Goal: Task Accomplishment & Management: Contribute content

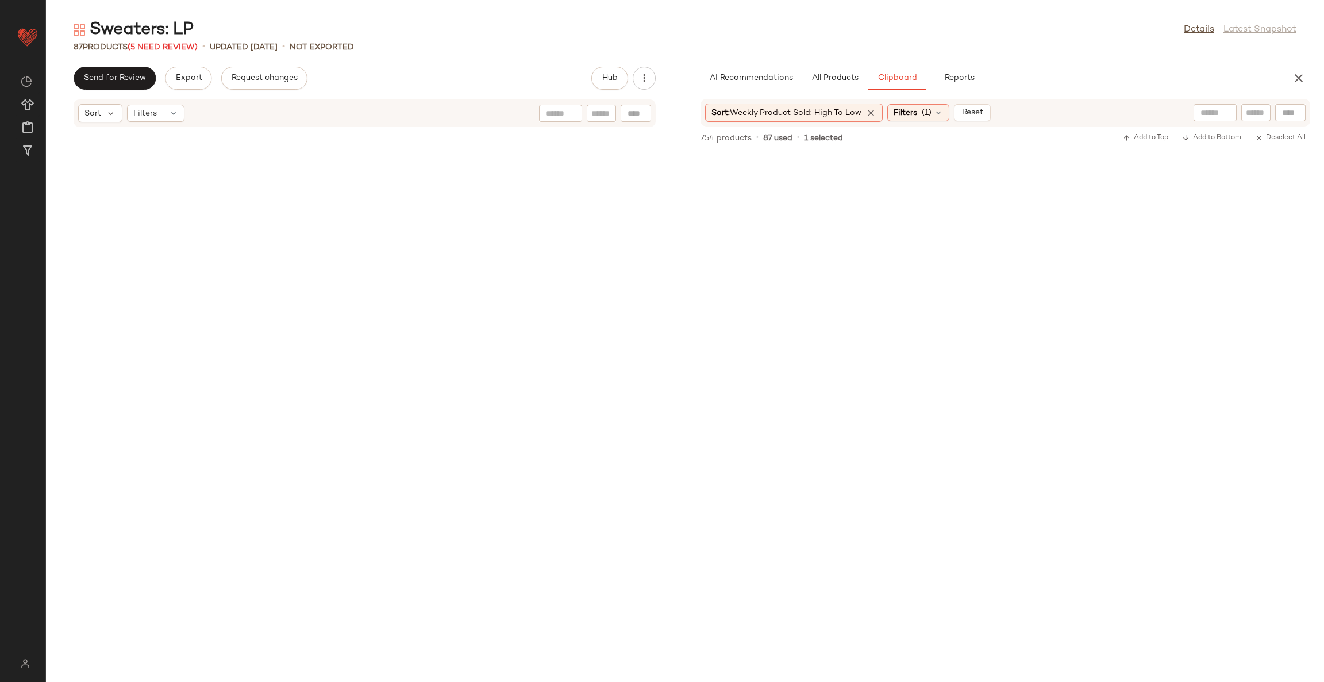
scroll to position [4317, 0]
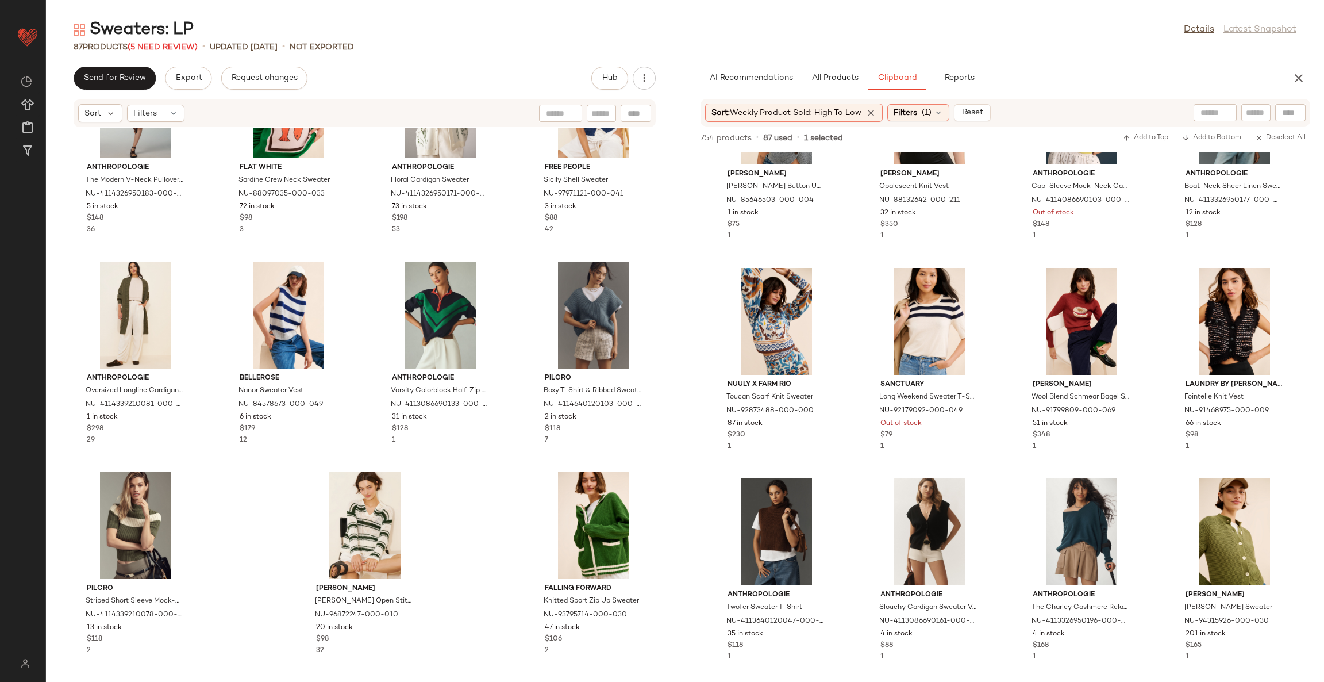
click at [505, 525] on div "Anthropologie The Modern V-Neck Pullover Sweater NU-4114326950183-000-015 5 in …" at bounding box center [364, 398] width 637 height 540
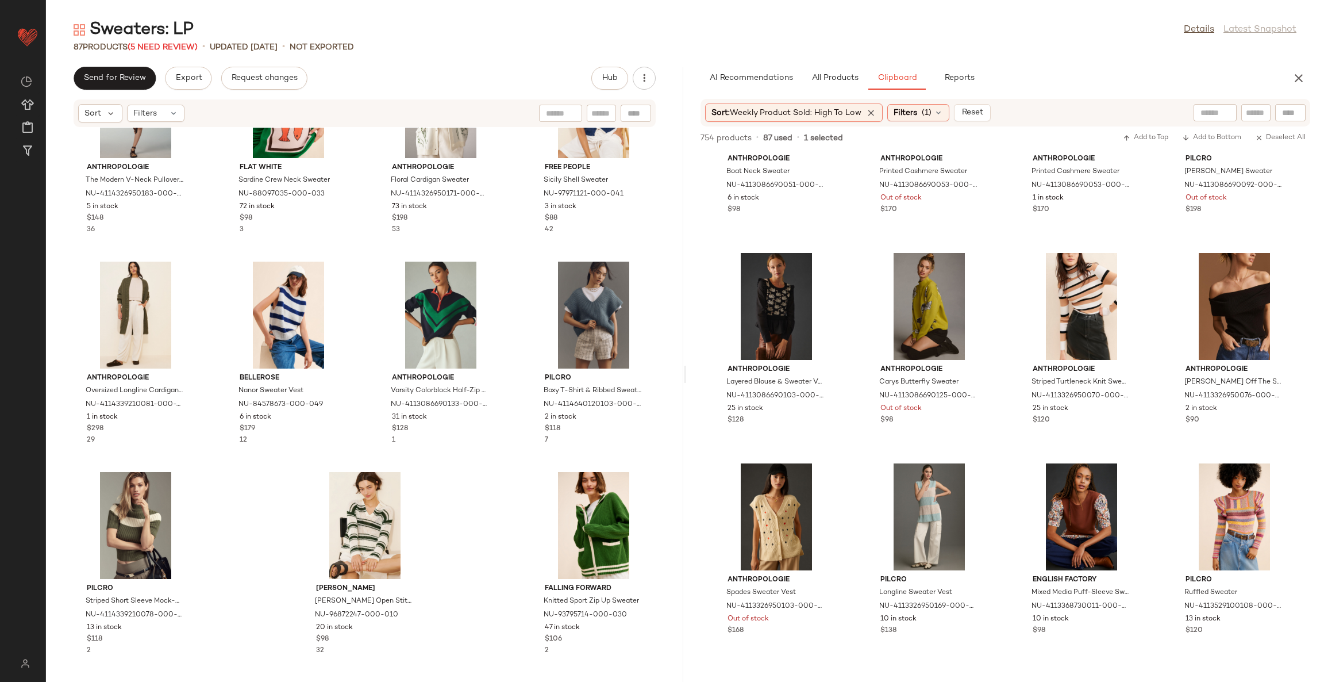
scroll to position [6042, 0]
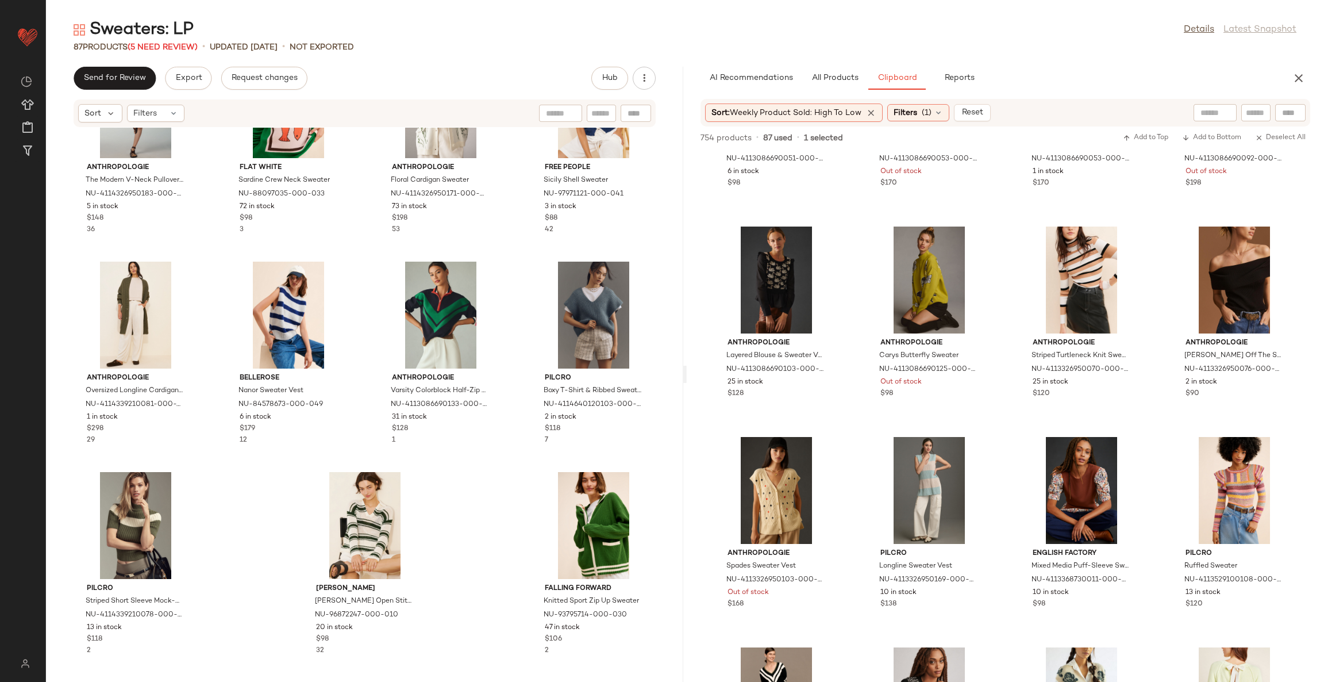
click at [474, 467] on div "Anthropologie The Modern V-Neck Pullover Sweater NU-4114326950183-000-015 5 in …" at bounding box center [364, 398] width 637 height 540
click at [505, 489] on div "Anthropologie The Modern V-Neck Pullover Sweater NU-4114326950183-000-015 5 in …" at bounding box center [364, 398] width 637 height 540
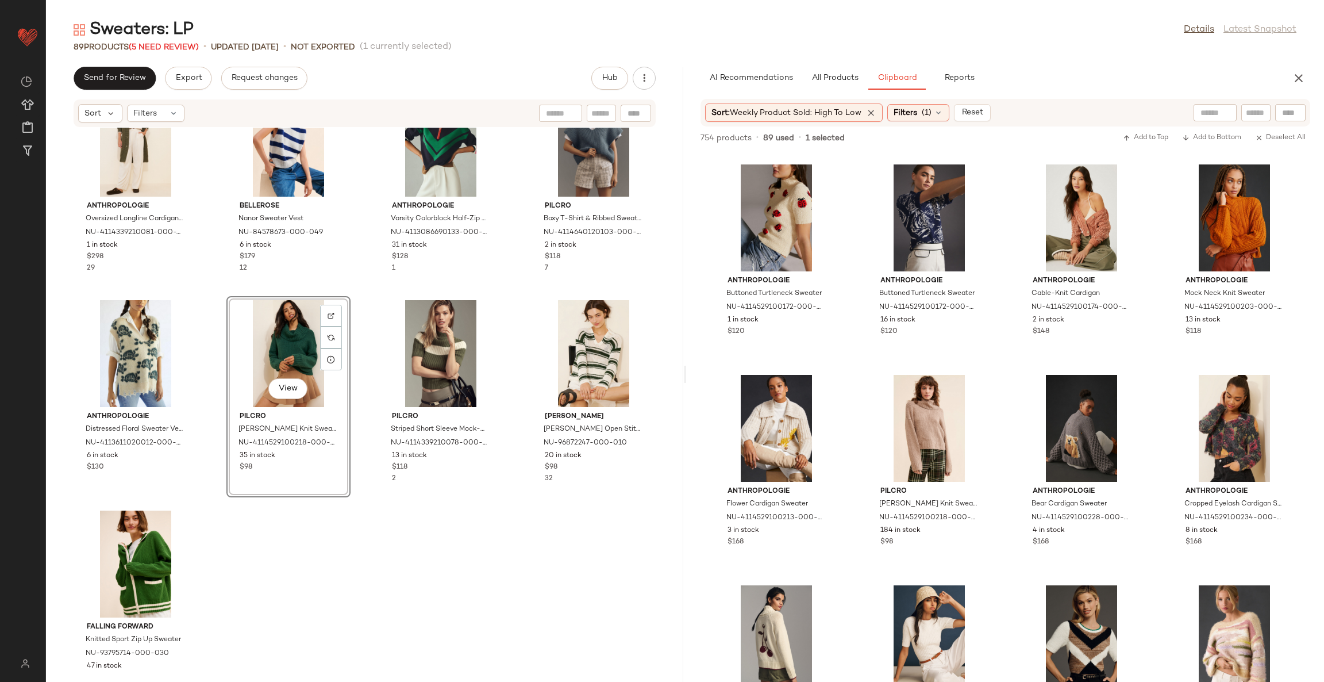
scroll to position [4261, 0]
click at [483, 556] on div "Anthropologie Oversized Longline Cardigan Sweater NU-4114339210081-000-230 1 in…" at bounding box center [364, 398] width 637 height 540
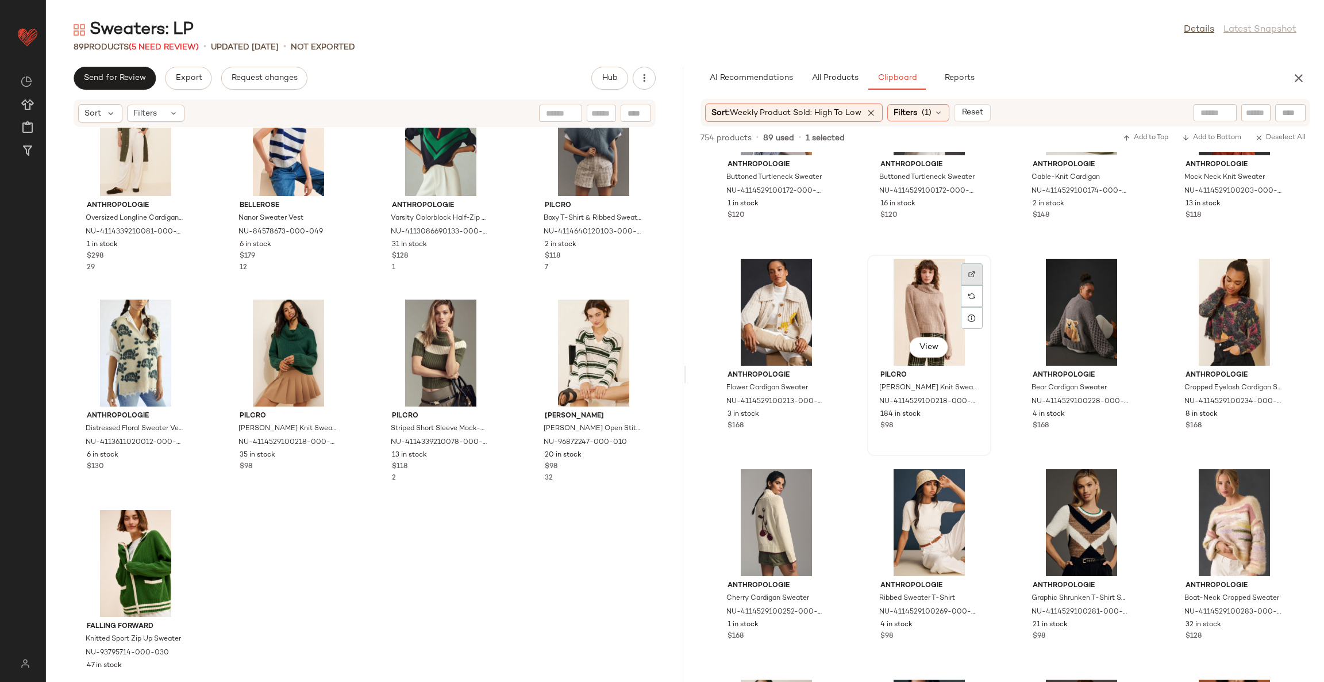
scroll to position [9059, 0]
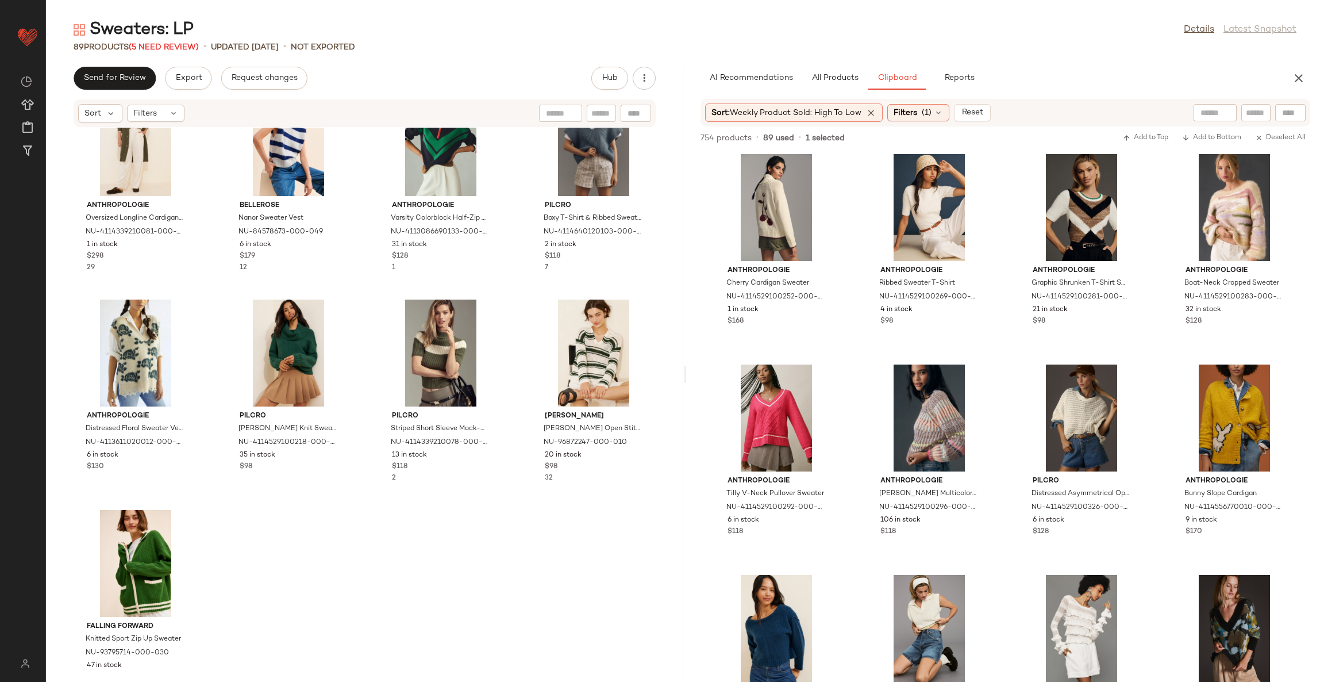
click at [490, 555] on div "Anthropologie Oversized Longline Cardigan Sweater NU-4114339210081-000-230 1 in…" at bounding box center [364, 398] width 637 height 540
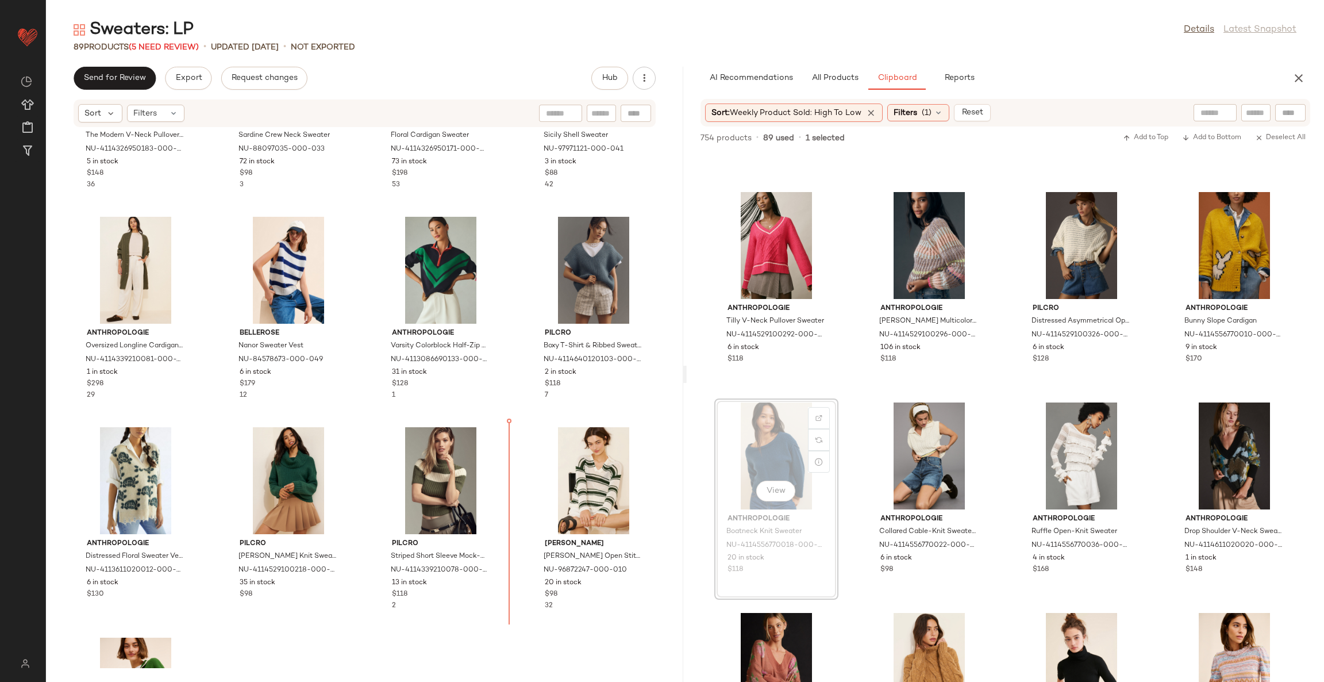
scroll to position [4140, 0]
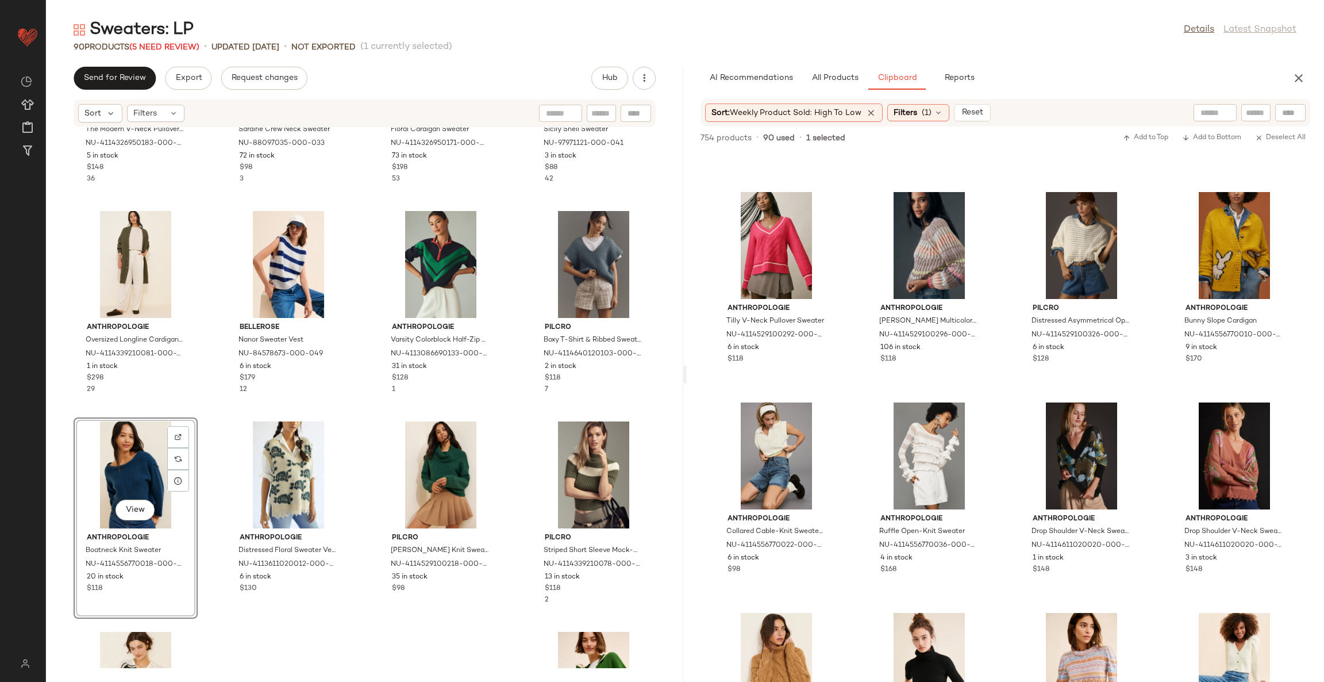
click at [519, 434] on div "Anthropologie The Modern V-Neck Pullover Sweater NU-4114326950183-000-015 5 in …" at bounding box center [364, 398] width 637 height 540
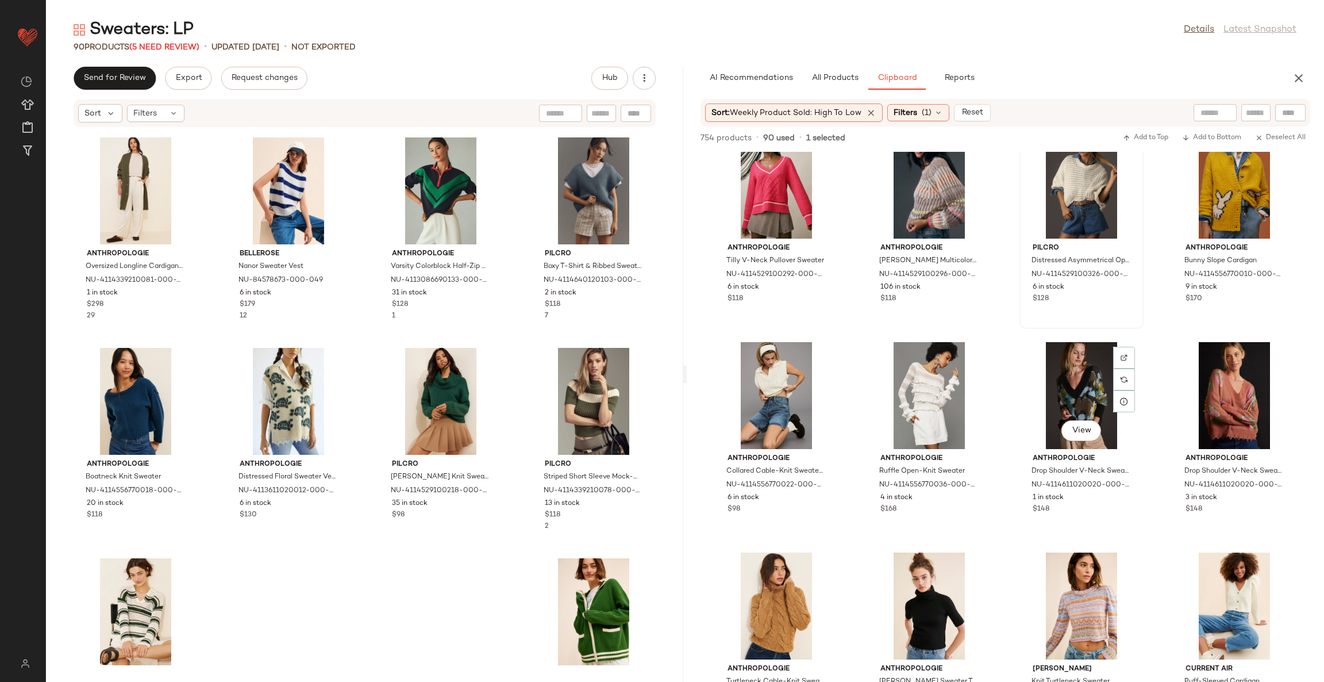
scroll to position [9318, 0]
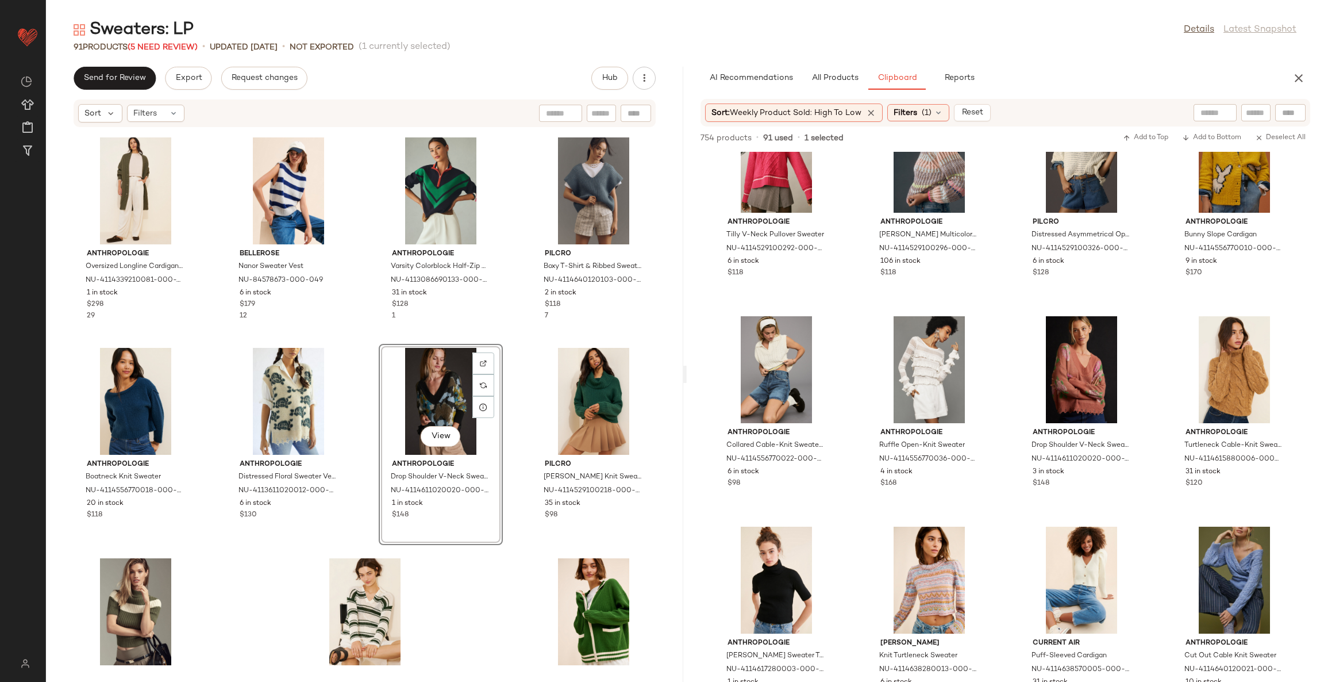
click at [509, 348] on div "Anthropologie Oversized Longline Cardigan Sweater NU-4114339210081-000-230 1 in…" at bounding box center [364, 398] width 637 height 540
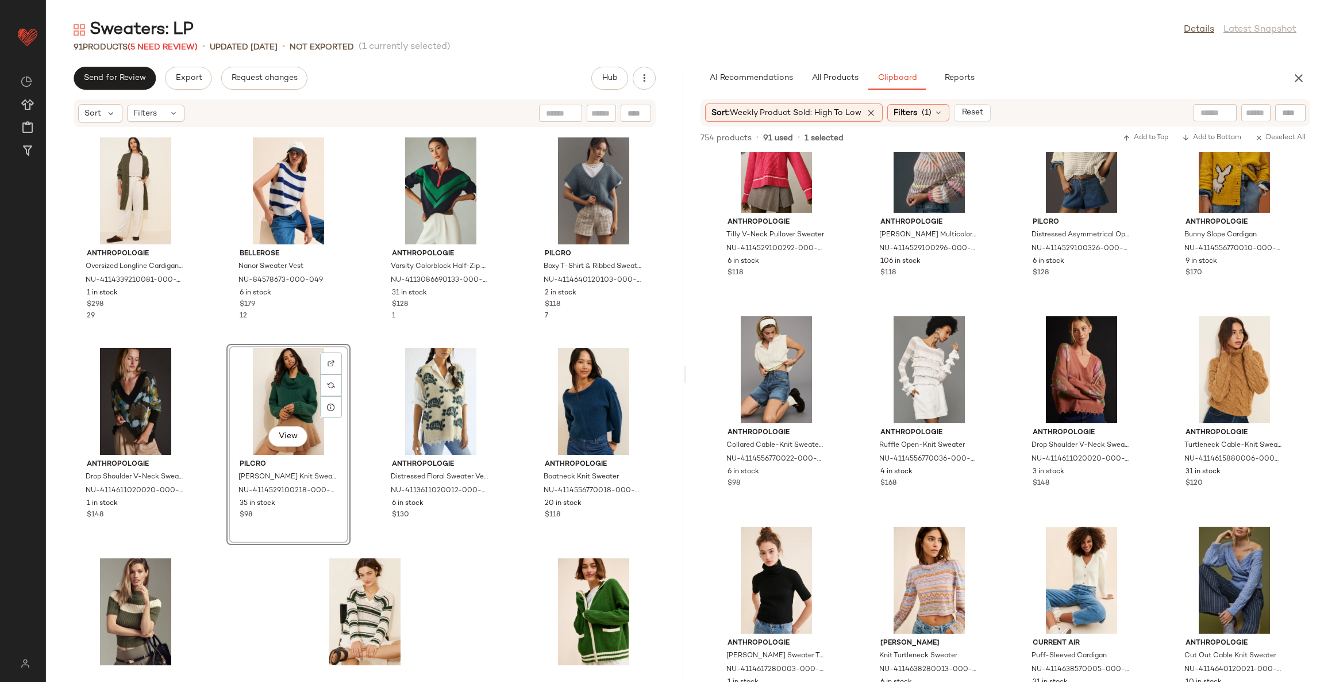
click at [470, 576] on div "Anthropologie Oversized Longline Cardigan Sweater NU-4114339210081-000-230 1 in…" at bounding box center [364, 398] width 637 height 540
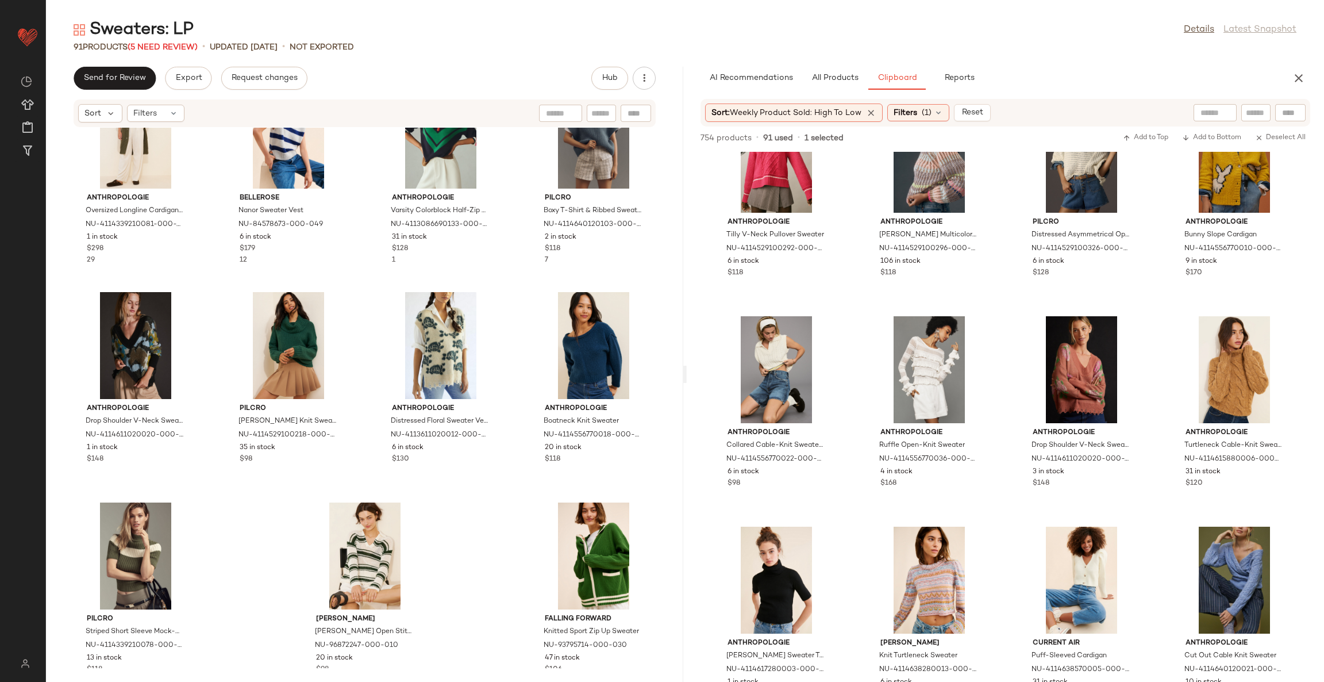
scroll to position [4299, 0]
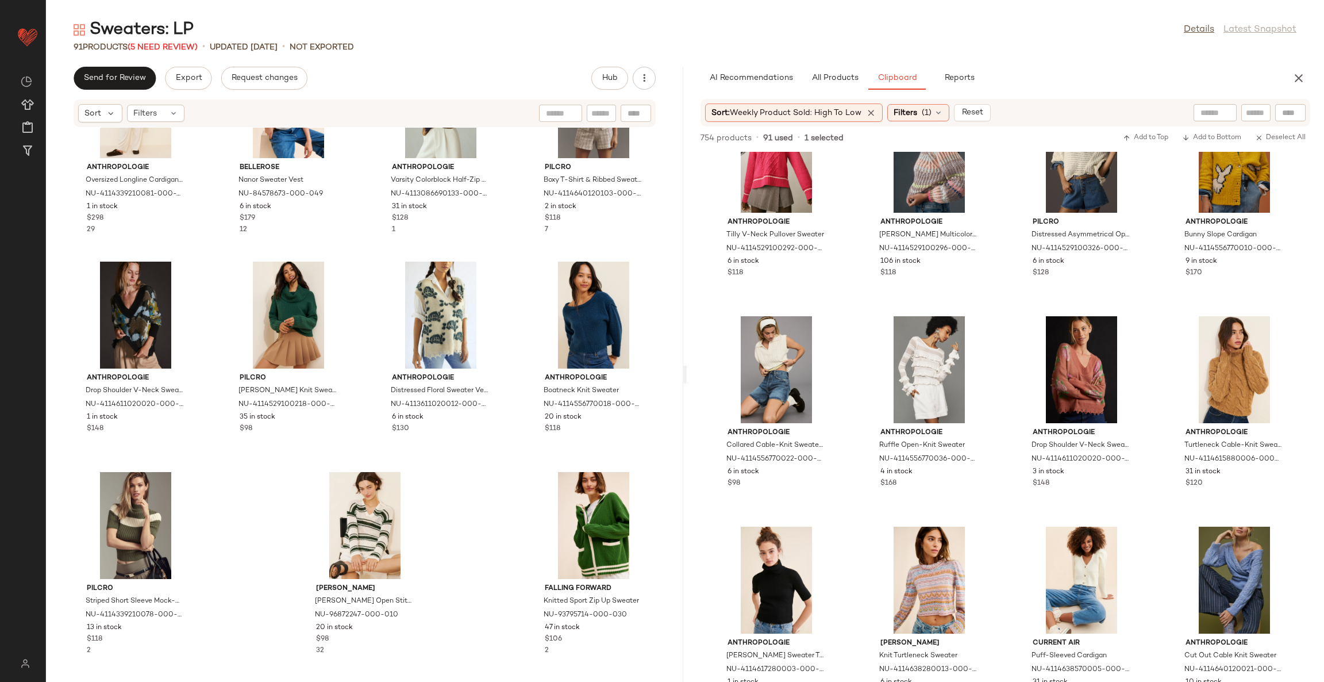
click at [504, 539] on div "Anthropologie Oversized Longline Cardigan Sweater NU-4114339210081-000-230 1 in…" at bounding box center [364, 398] width 637 height 540
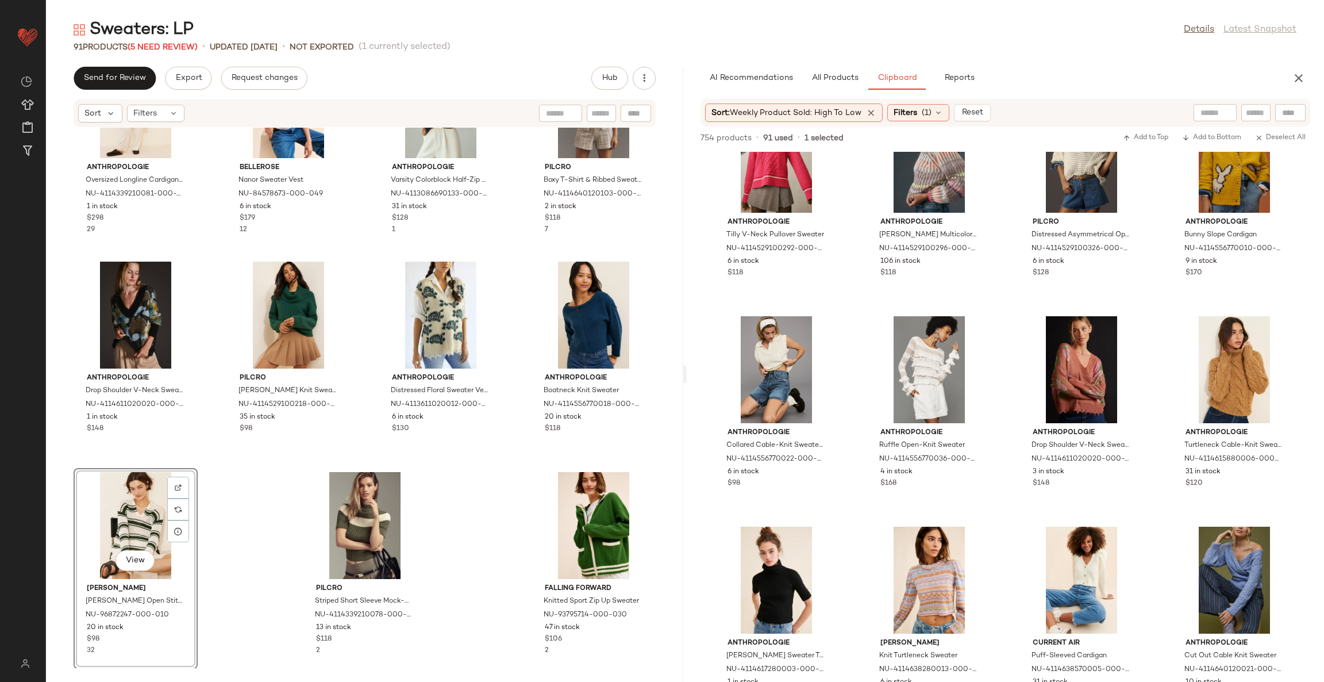
click at [475, 524] on div "Anthropologie Oversized Longline Cardigan Sweater NU-4114339210081-000-230 1 in…" at bounding box center [364, 398] width 637 height 540
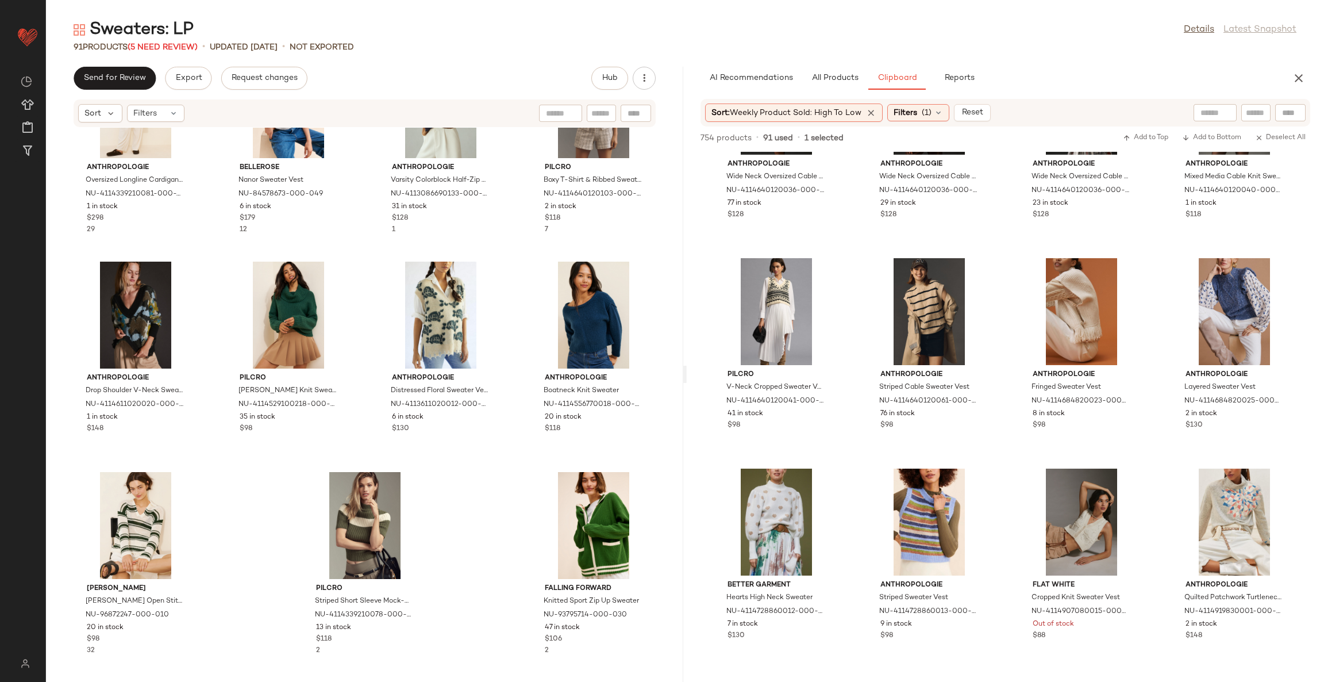
scroll to position [10008, 0]
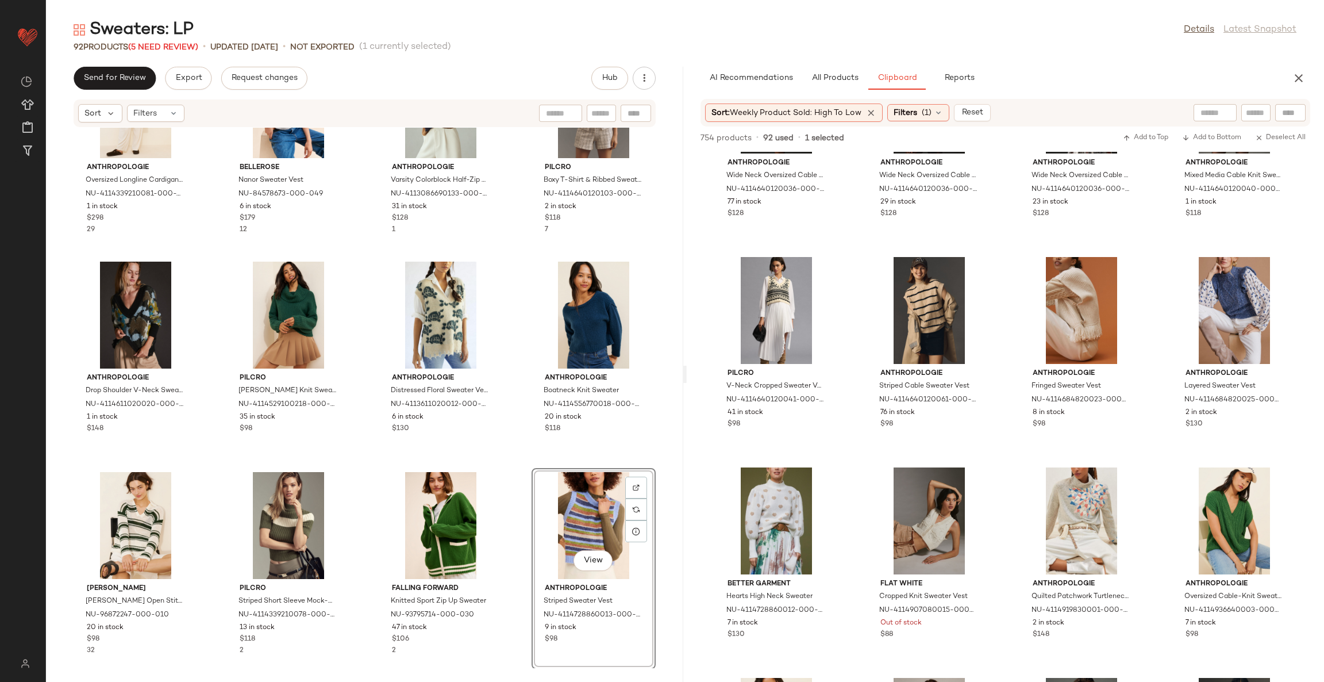
click at [509, 517] on div "Anthropologie Oversized Longline Cardigan Sweater NU-4114339210081-000-230 1 in…" at bounding box center [364, 398] width 637 height 540
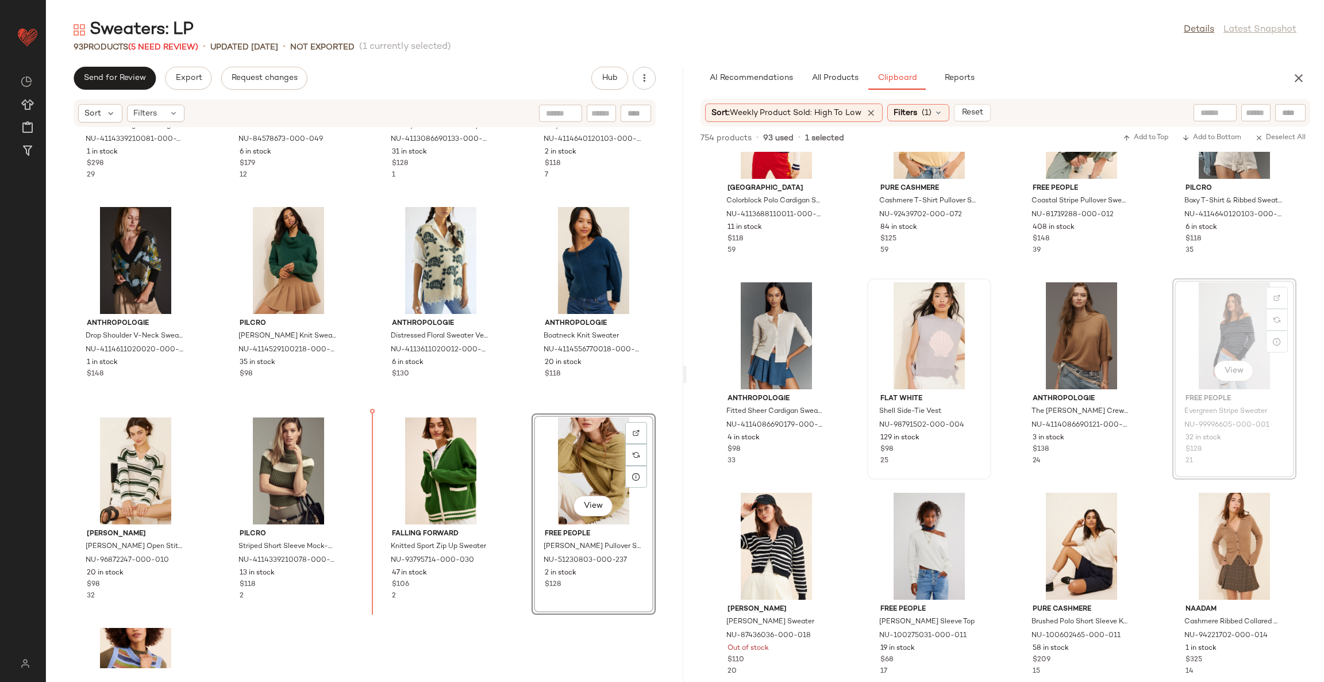
scroll to position [4356, 0]
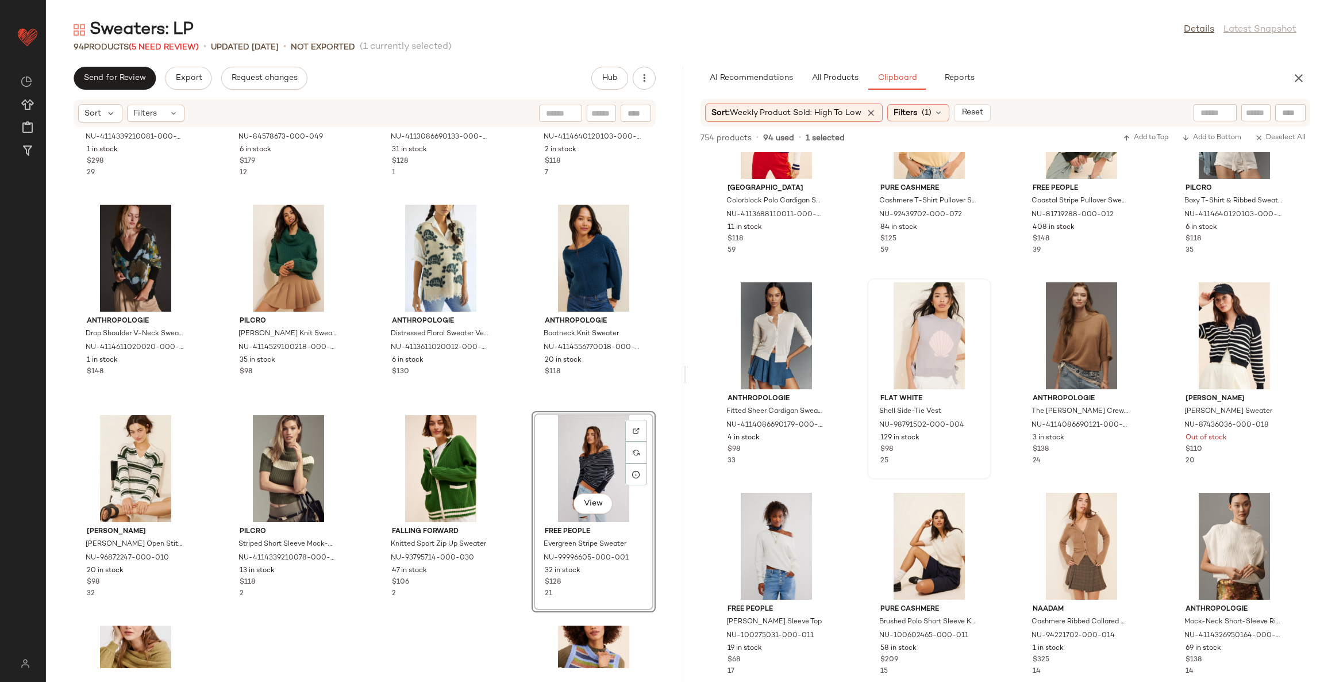
click at [516, 481] on div "Anthropologie Oversized Longline Cardigan Sweater NU-4114339210081-000-230 1 in…" at bounding box center [364, 398] width 637 height 540
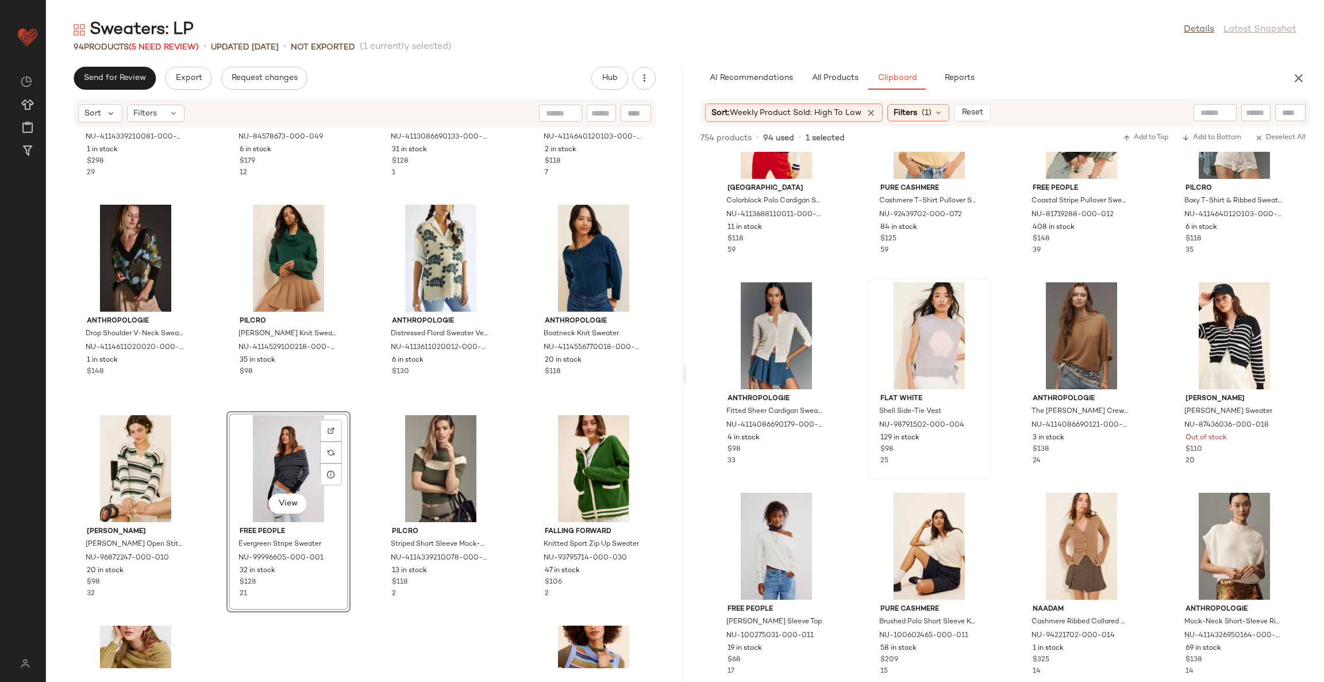
click at [512, 423] on div "Anthropologie Oversized Longline Cardigan Sweater NU-4114339210081-000-230 1 in…" at bounding box center [364, 398] width 637 height 540
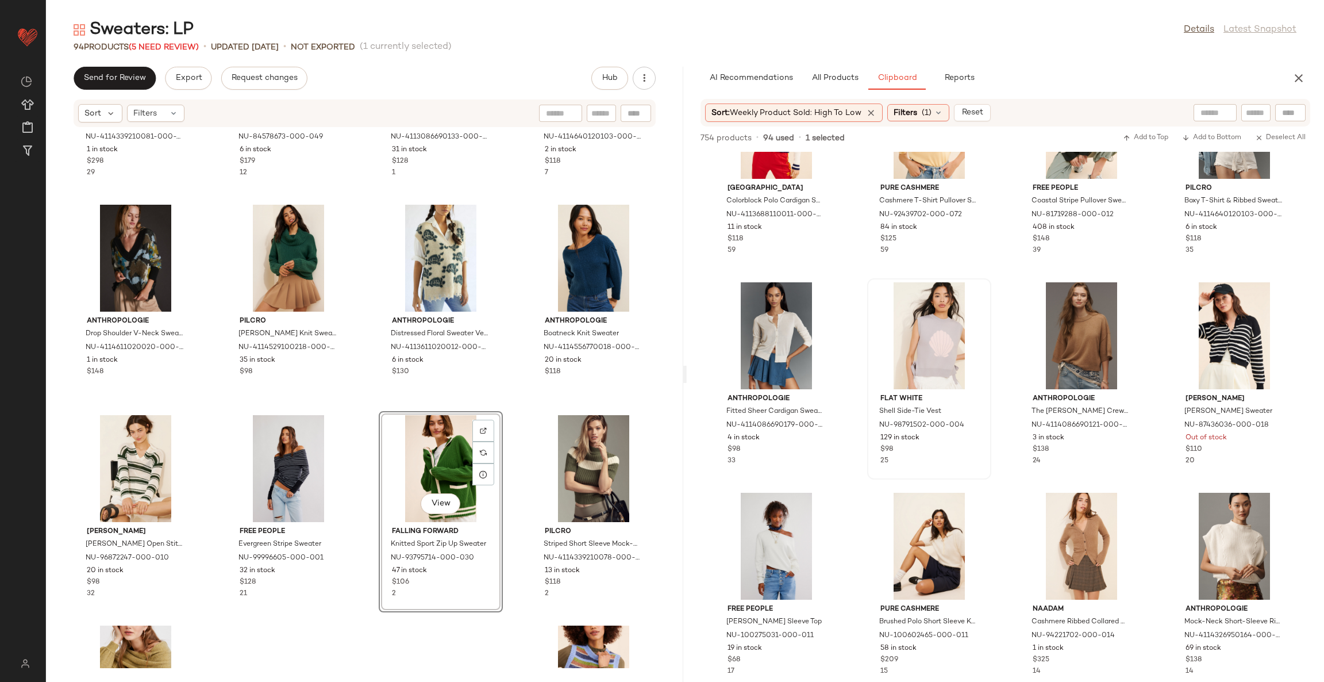
click at [513, 440] on div "Anthropologie Oversized Longline Cardigan Sweater NU-4114339210081-000-230 1 in…" at bounding box center [364, 398] width 637 height 540
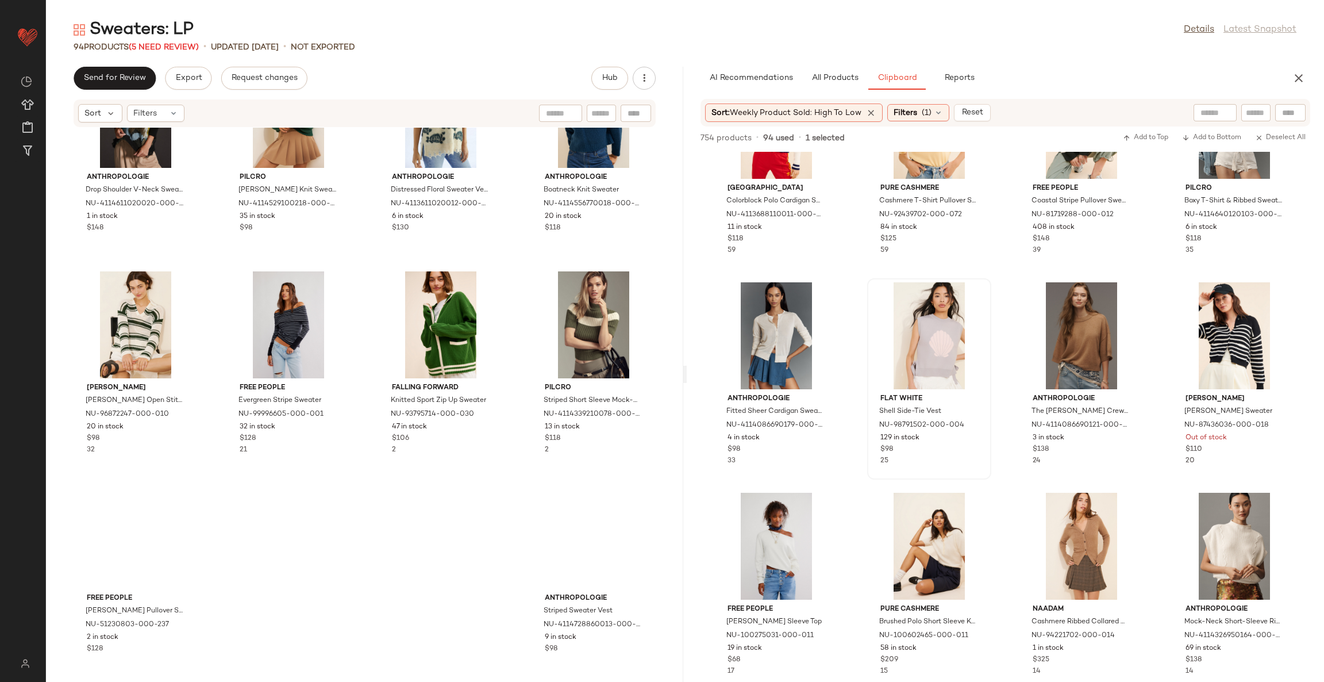
scroll to position [4510, 0]
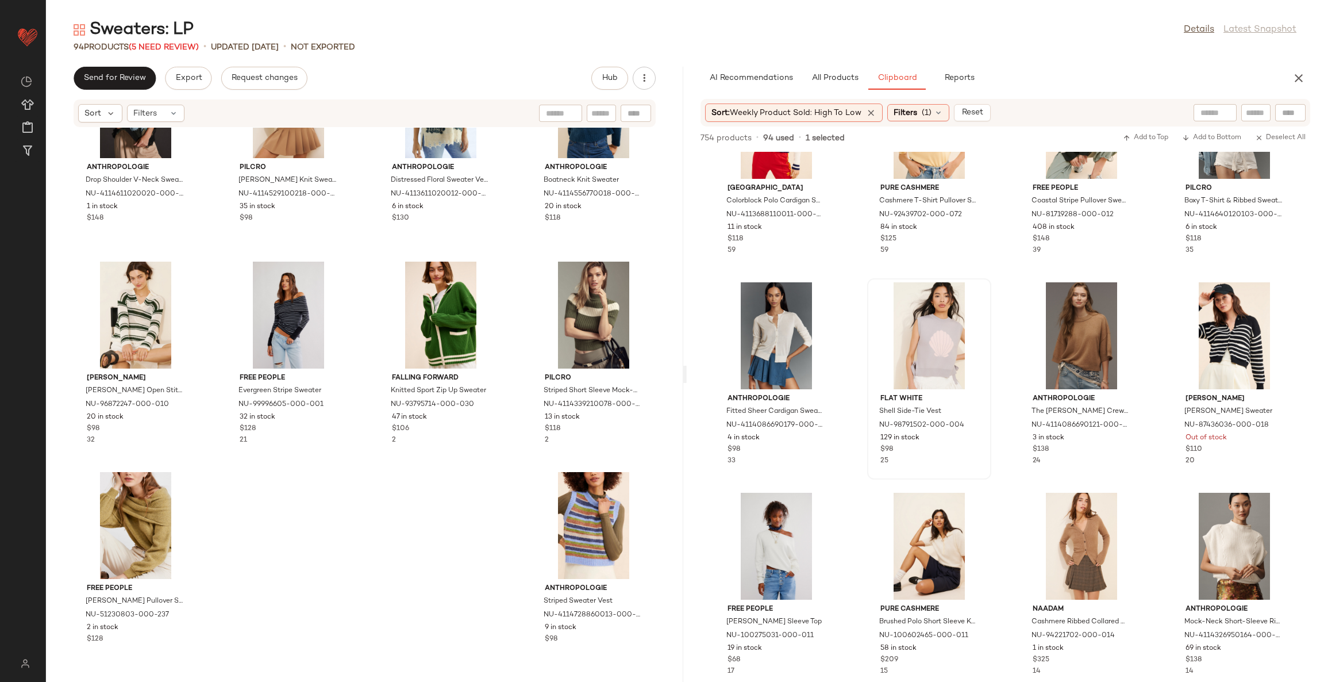
click at [463, 548] on div "Anthropologie Drop Shoulder V-Neck Sweater NU-4114611020020-000-009 1 in stock …" at bounding box center [364, 398] width 637 height 540
click at [427, 560] on div "Anthropologie Drop Shoulder V-Neck Sweater NU-4114611020020-000-009 1 in stock …" at bounding box center [364, 398] width 637 height 540
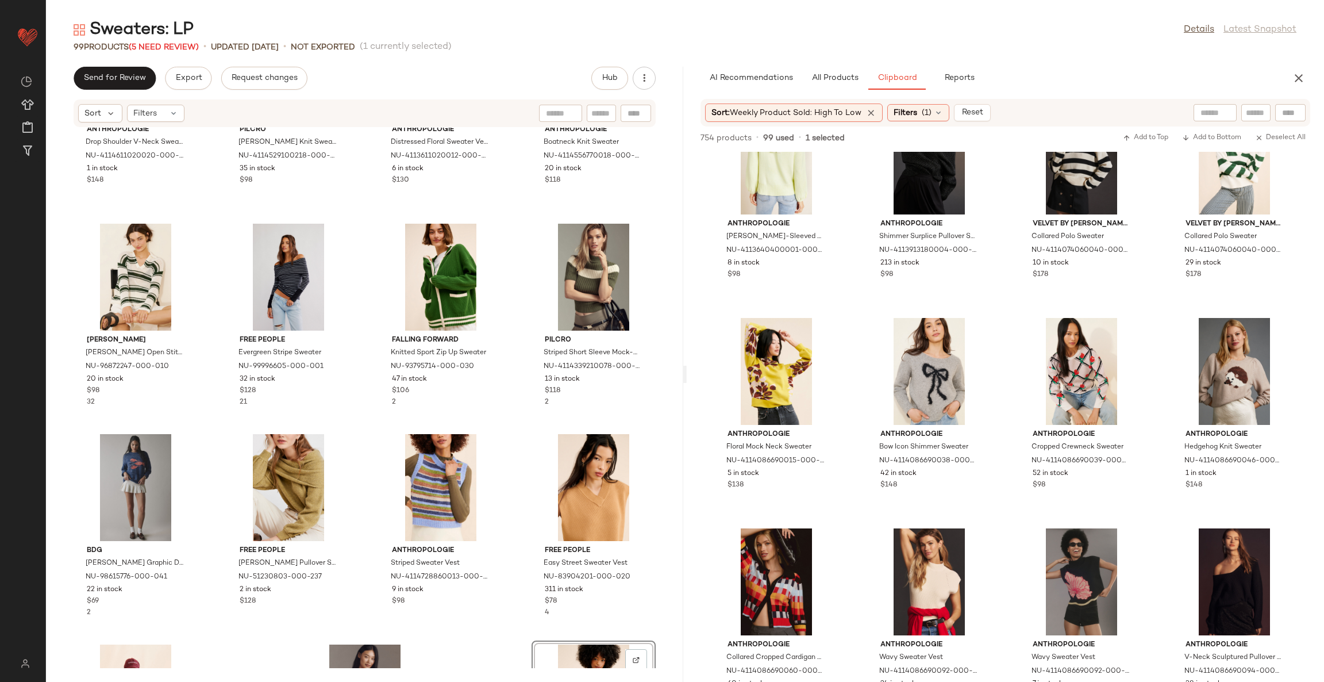
scroll to position [6399, 0]
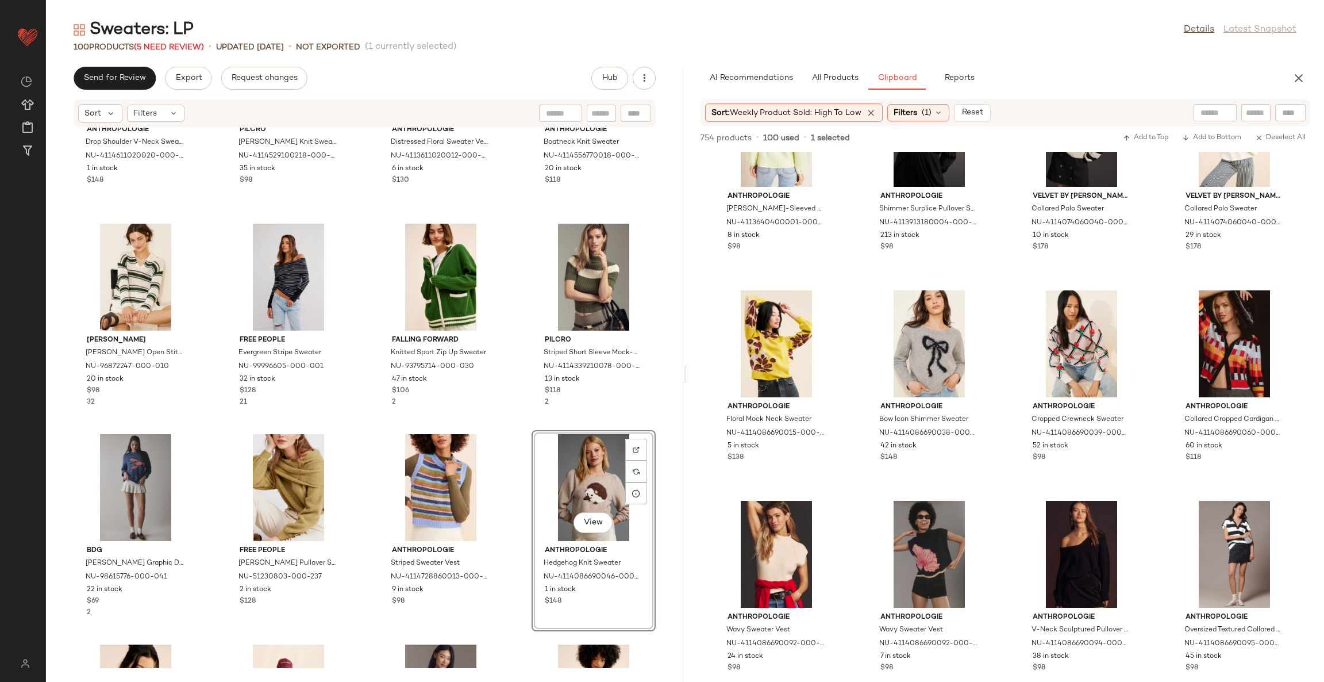
click at [506, 495] on div "Anthropologie Drop Shoulder V-Neck Sweater NU-4114611020020-000-009 1 in stock …" at bounding box center [364, 398] width 637 height 540
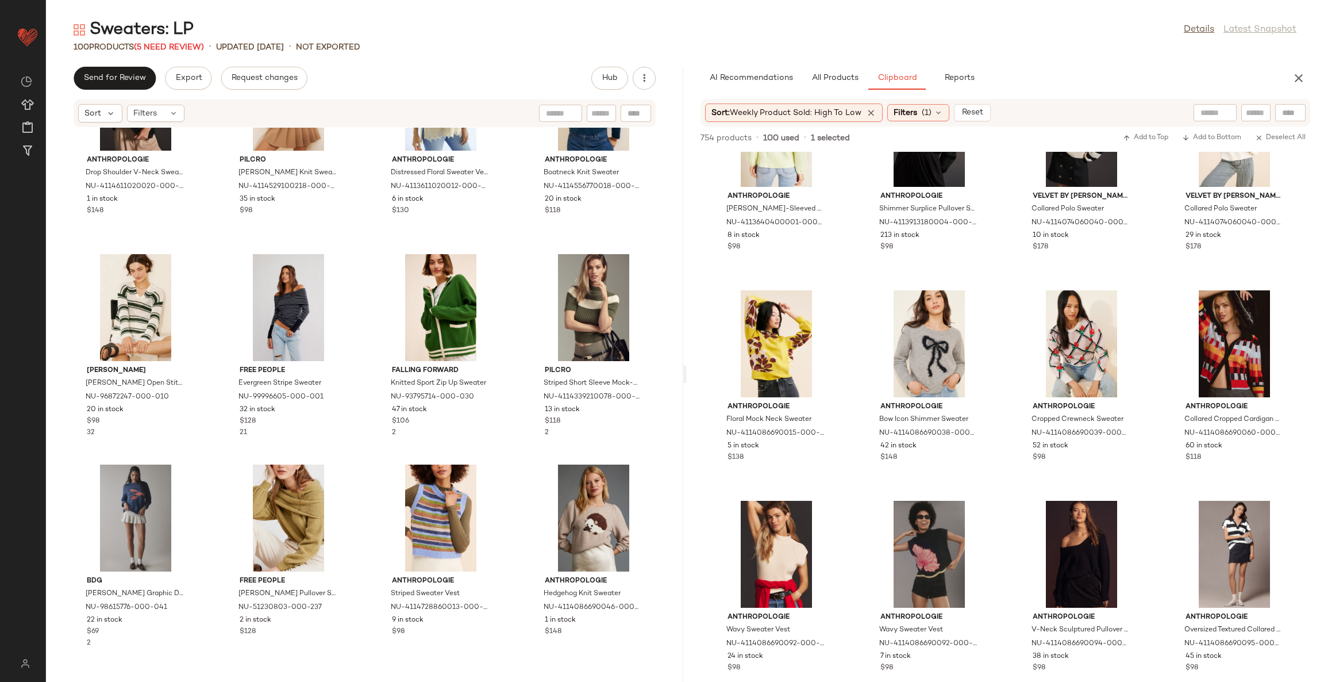
scroll to position [4548, 0]
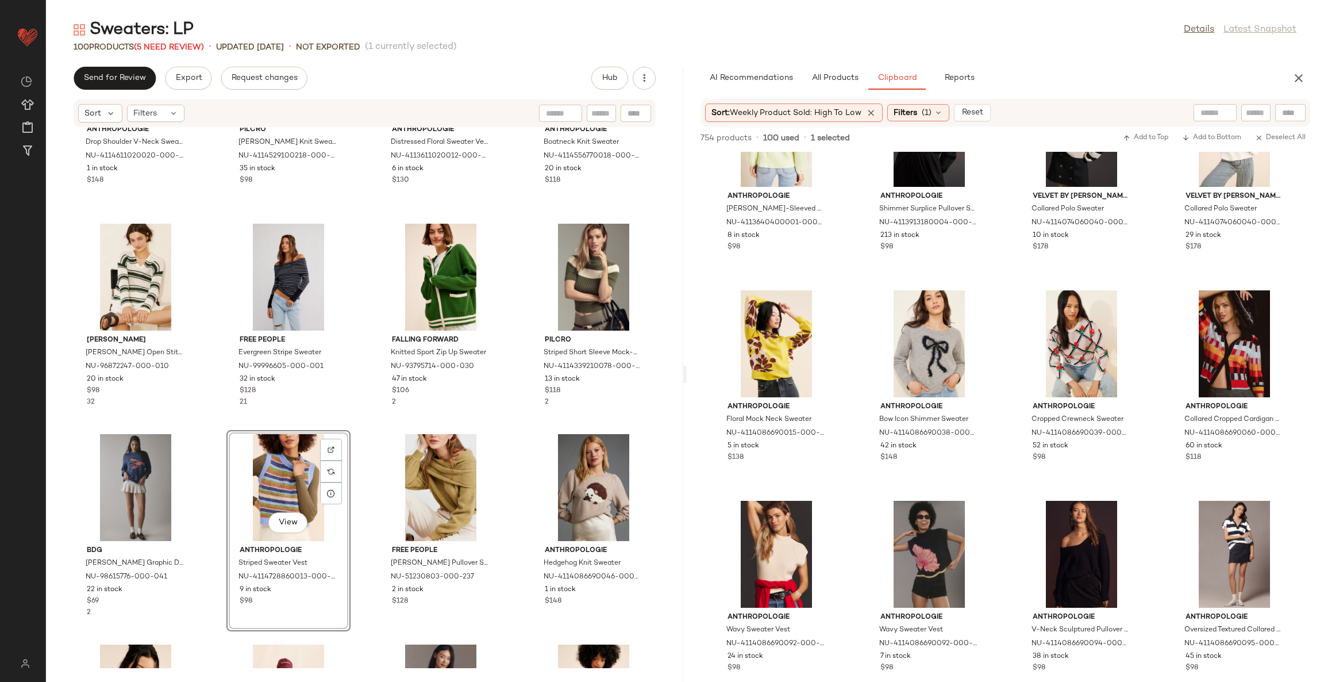
click at [512, 435] on div "Anthropologie Drop Shoulder V-Neck Sweater NU-4114611020020-000-009 1 in stock …" at bounding box center [364, 398] width 637 height 540
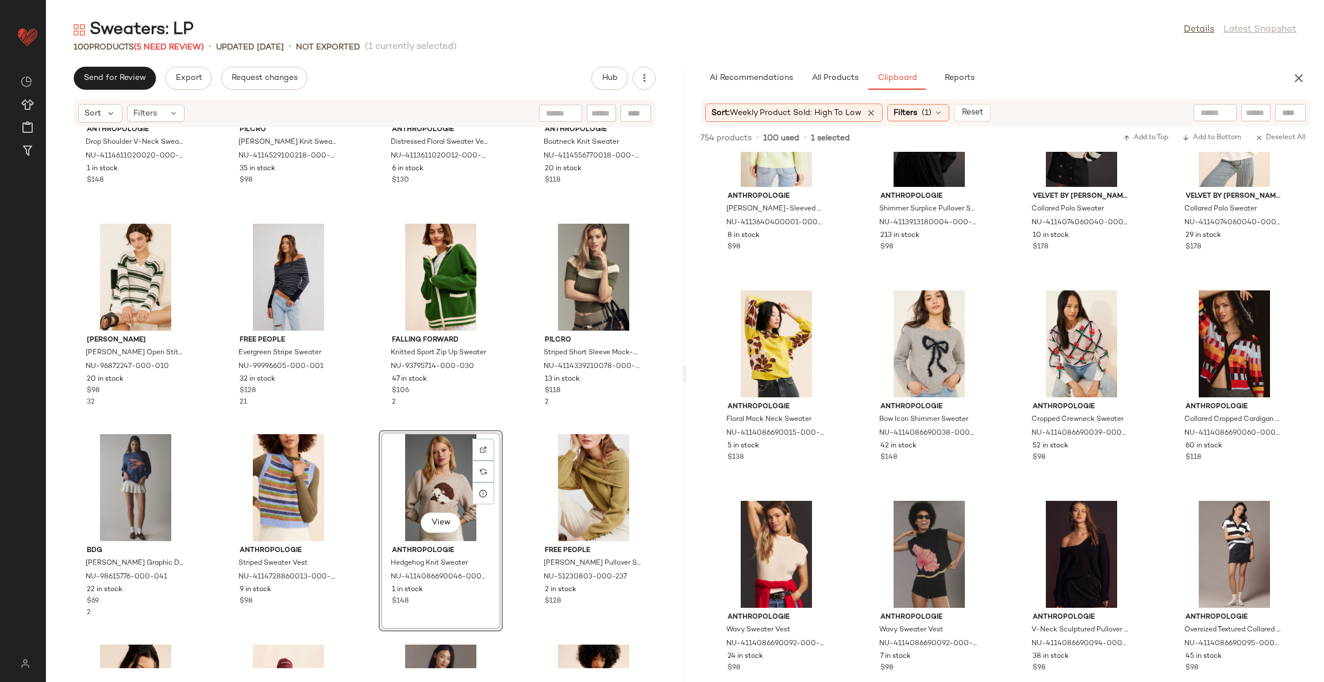
click at [508, 433] on div "Anthropologie Drop Shoulder V-Neck Sweater NU-4114611020020-000-009 1 in stock …" at bounding box center [364, 398] width 637 height 540
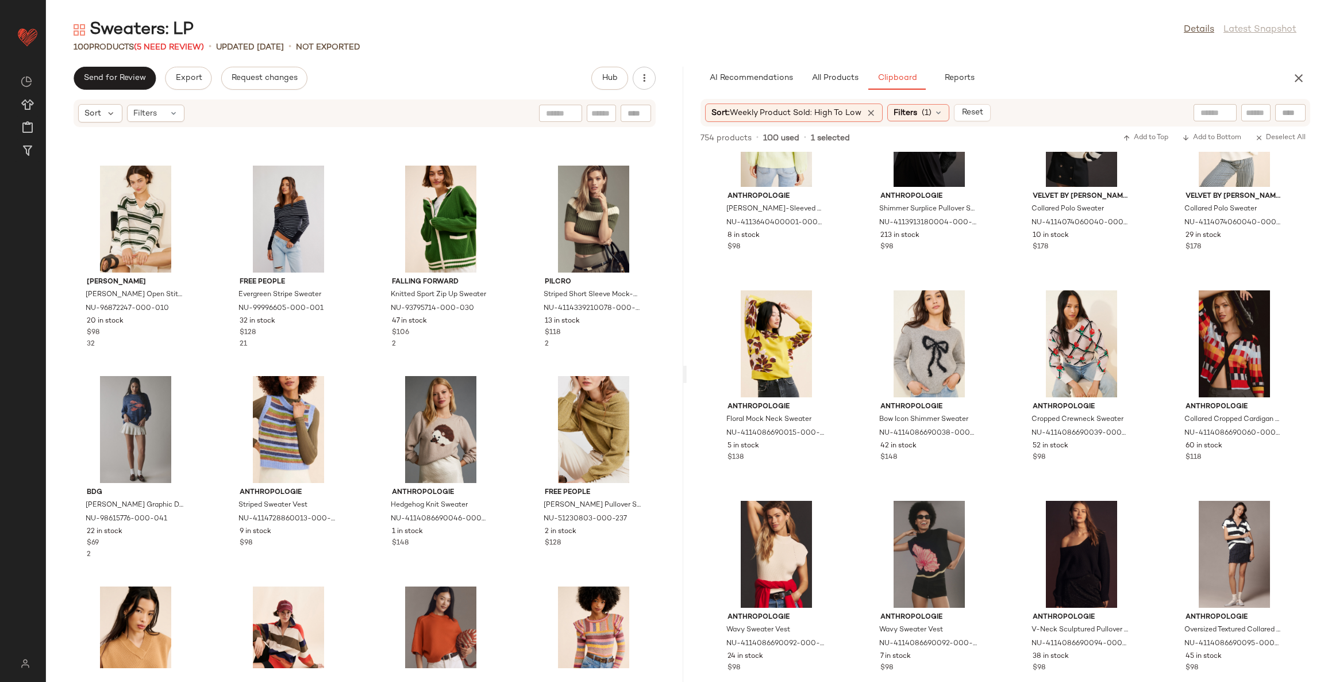
scroll to position [4720, 0]
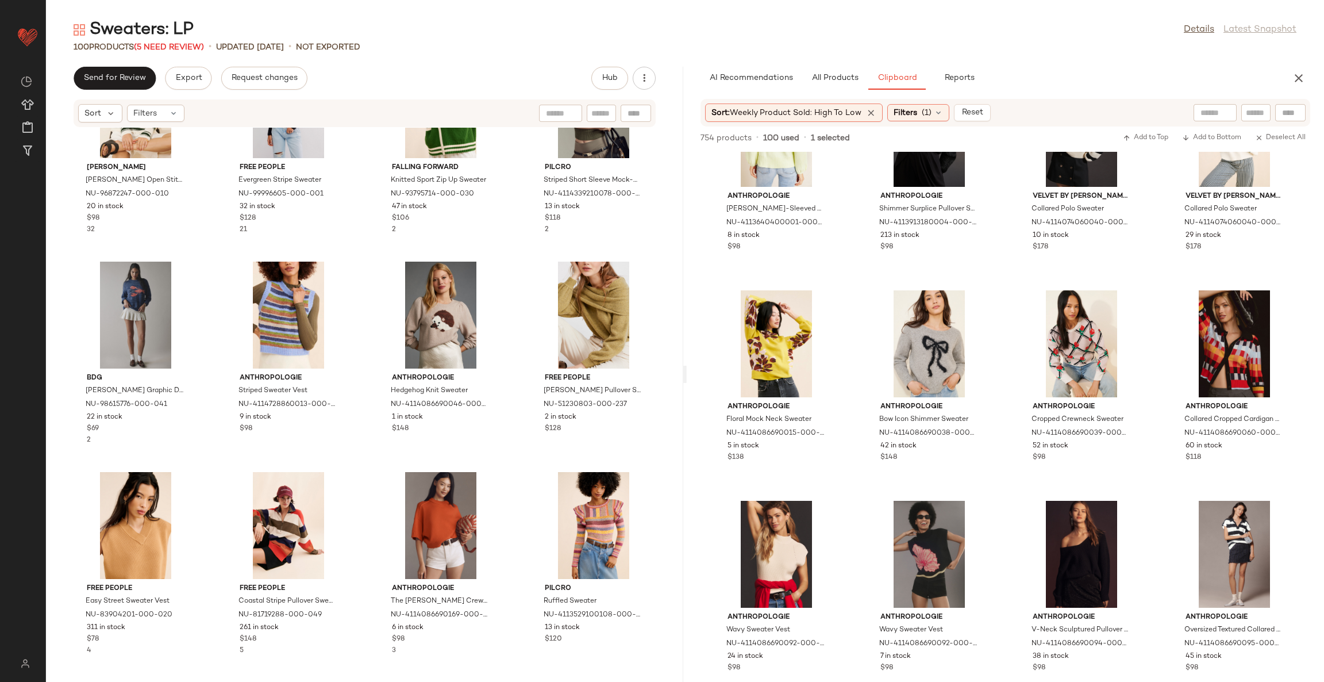
click at [509, 467] on div "Madewell Madeline Open Stitch Sweater NU-96872247-000-010 20 in stock $98 32 Fr…" at bounding box center [364, 398] width 637 height 540
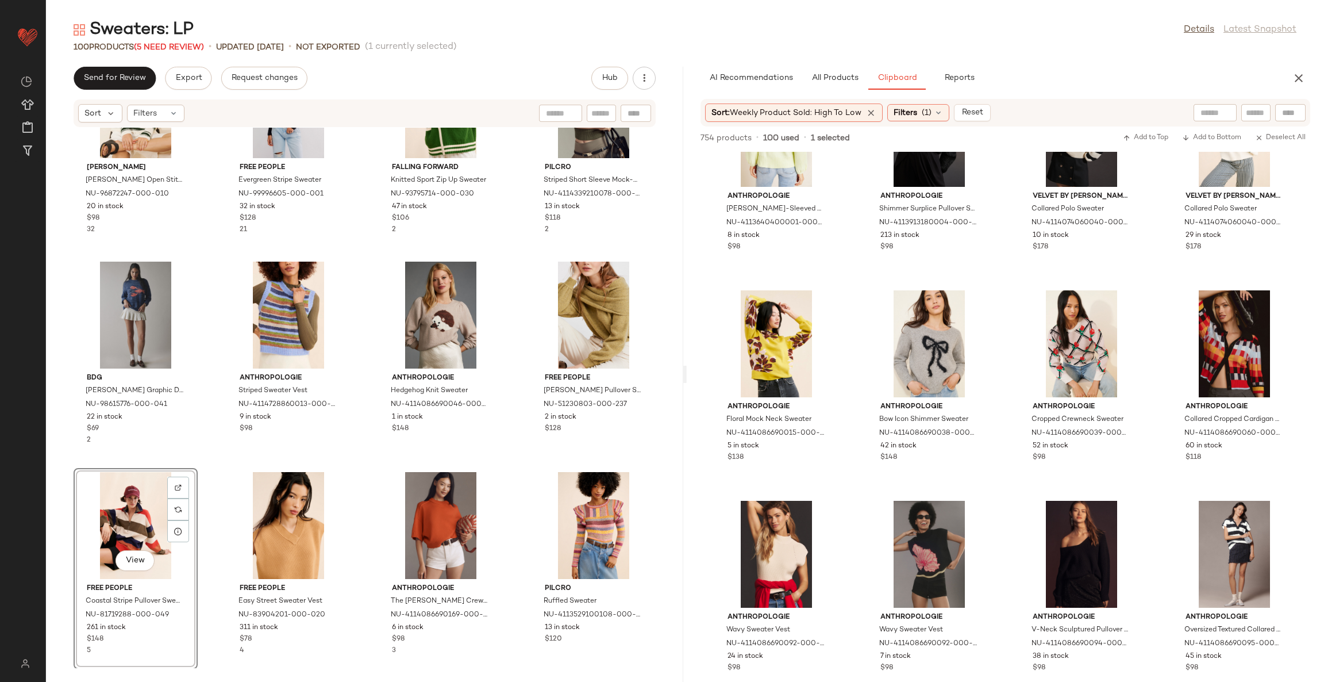
click at [353, 471] on div "Madewell Madeline Open Stitch Sweater NU-96872247-000-010 20 in stock $98 32 Fr…" at bounding box center [364, 398] width 637 height 540
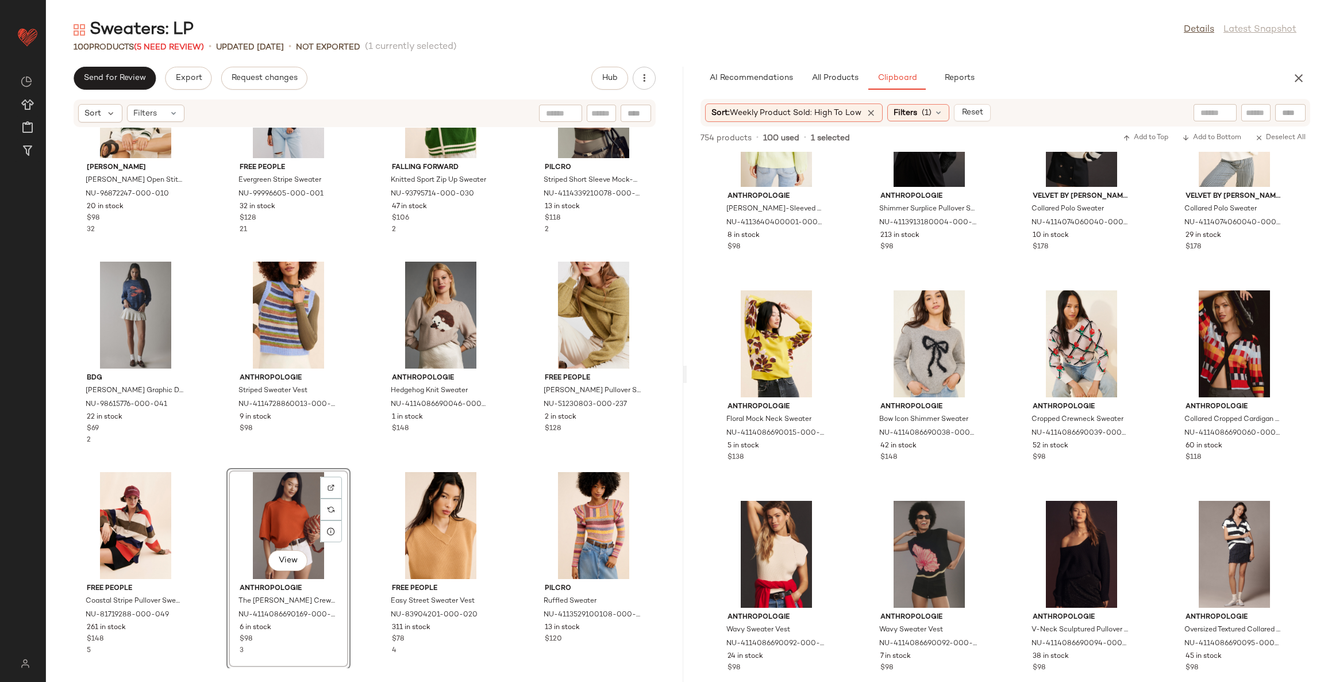
click at [368, 471] on div "Madewell Madeline Open Stitch Sweater NU-96872247-000-010 20 in stock $98 32 Fr…" at bounding box center [364, 398] width 637 height 540
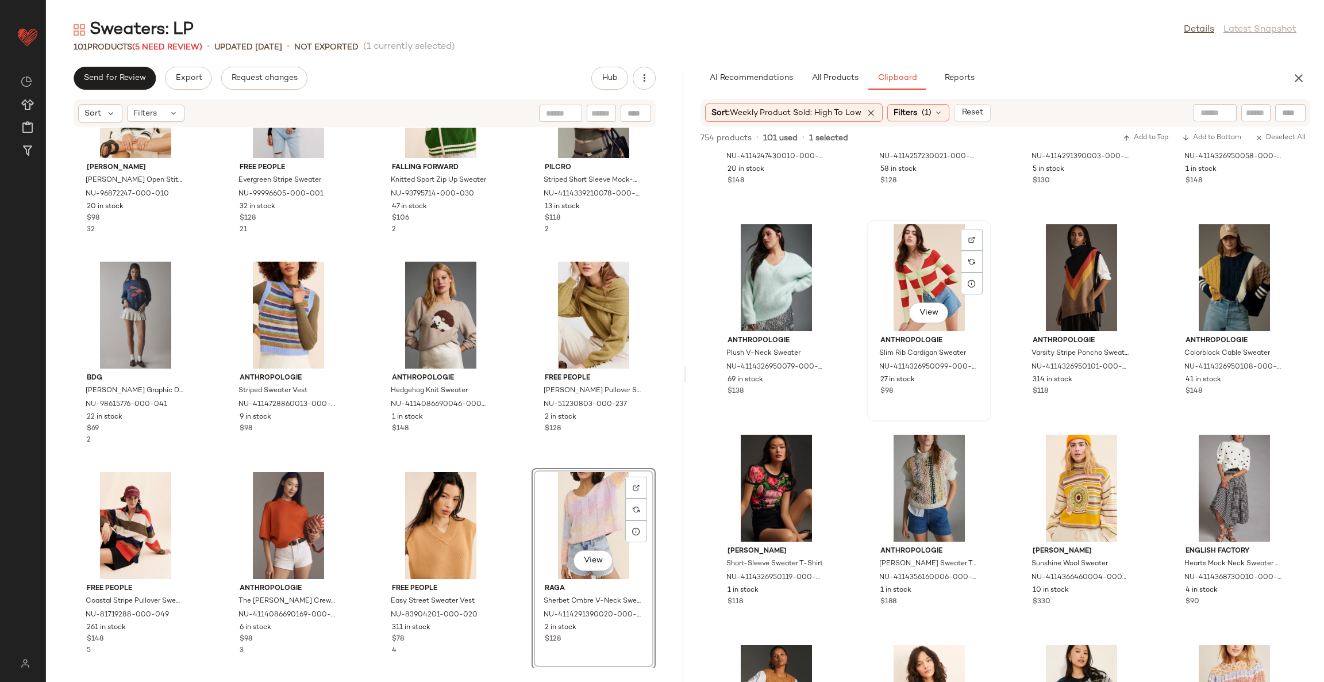
scroll to position [7348, 0]
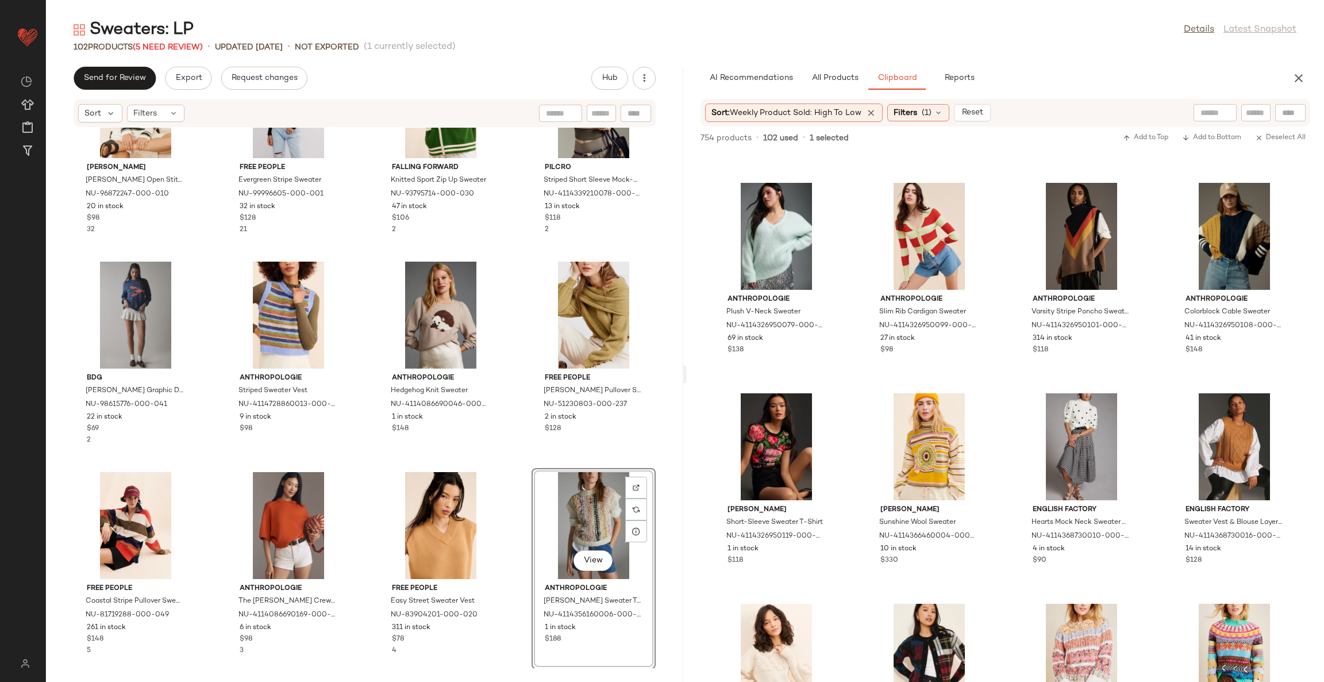
click at [506, 504] on div "Madewell Madeline Open Stitch Sweater NU-96872247-000-010 20 in stock $98 32 Fr…" at bounding box center [364, 398] width 637 height 540
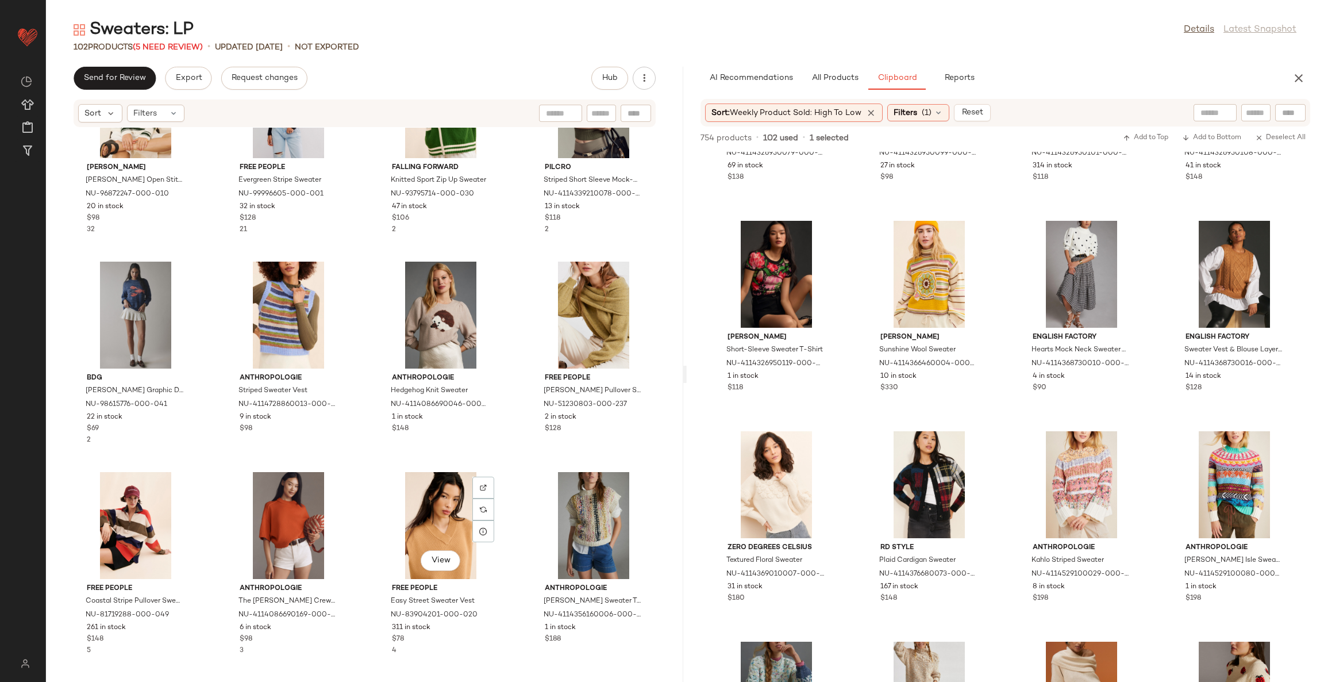
scroll to position [4893, 0]
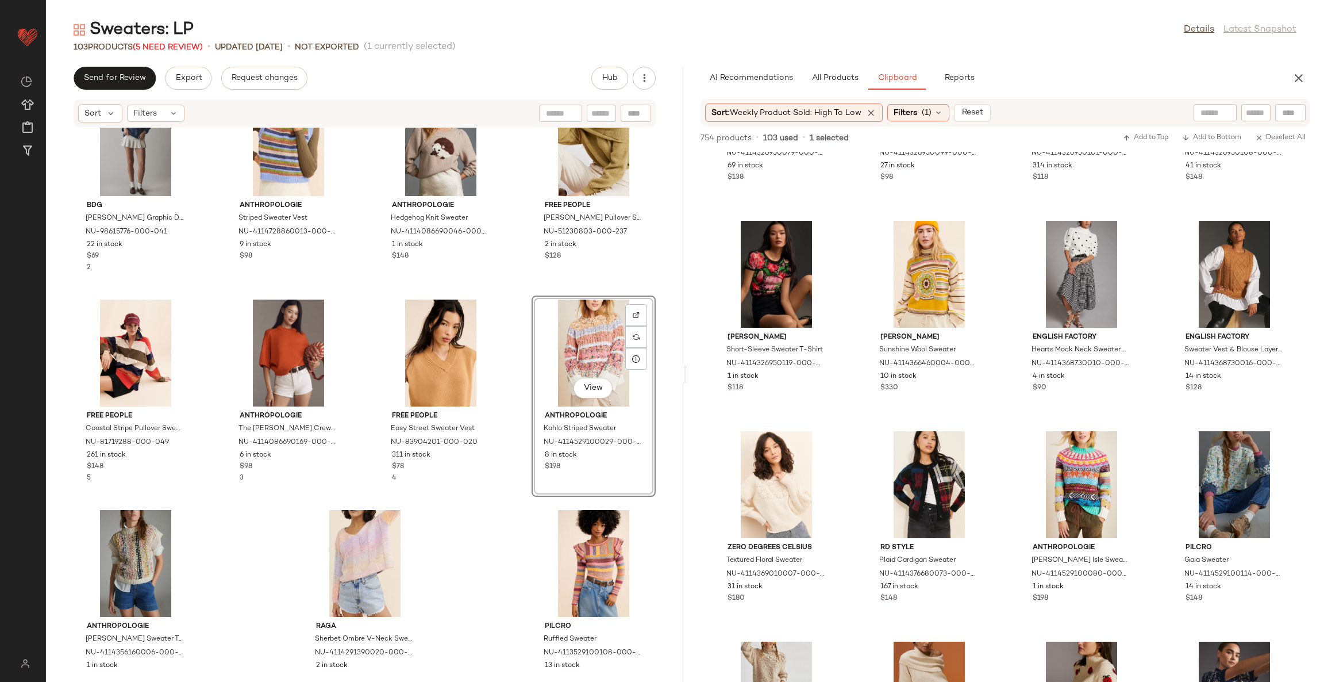
click at [476, 524] on div "Madewell Madeline Open Stitch Sweater NU-96872247-000-010 20 in stock $98 32 Fr…" at bounding box center [364, 398] width 637 height 540
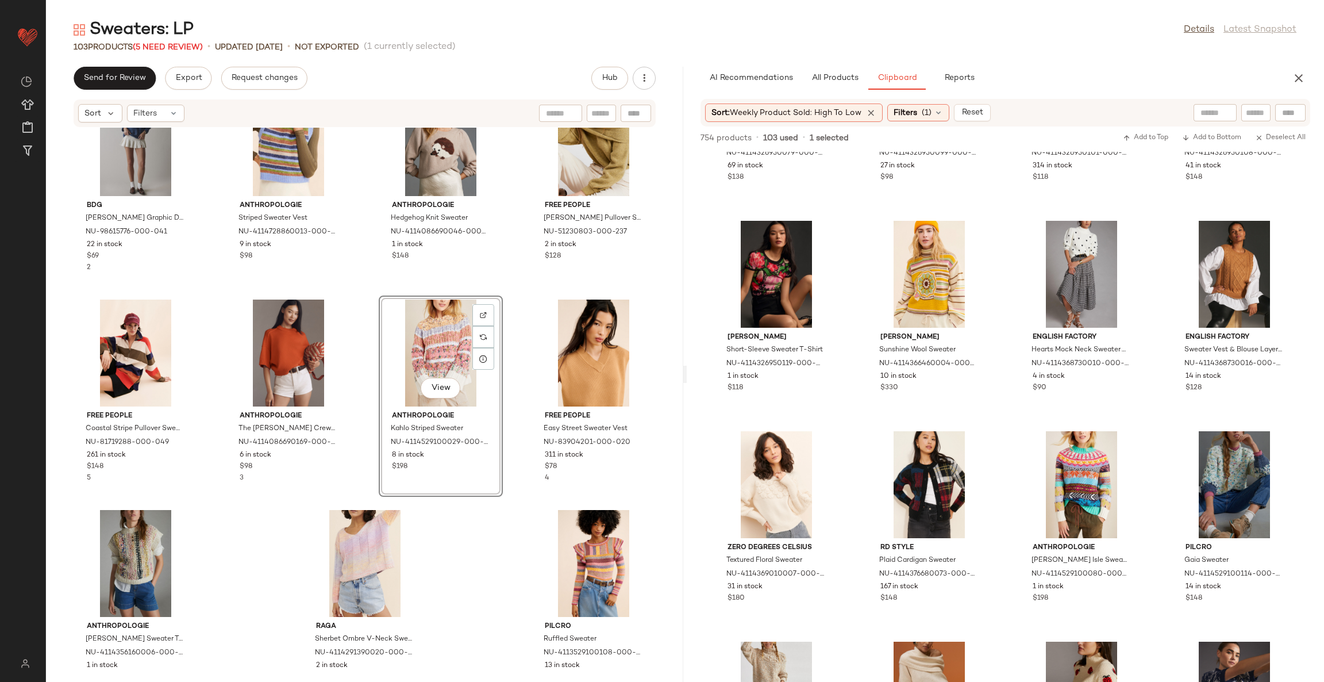
scroll to position [4720, 0]
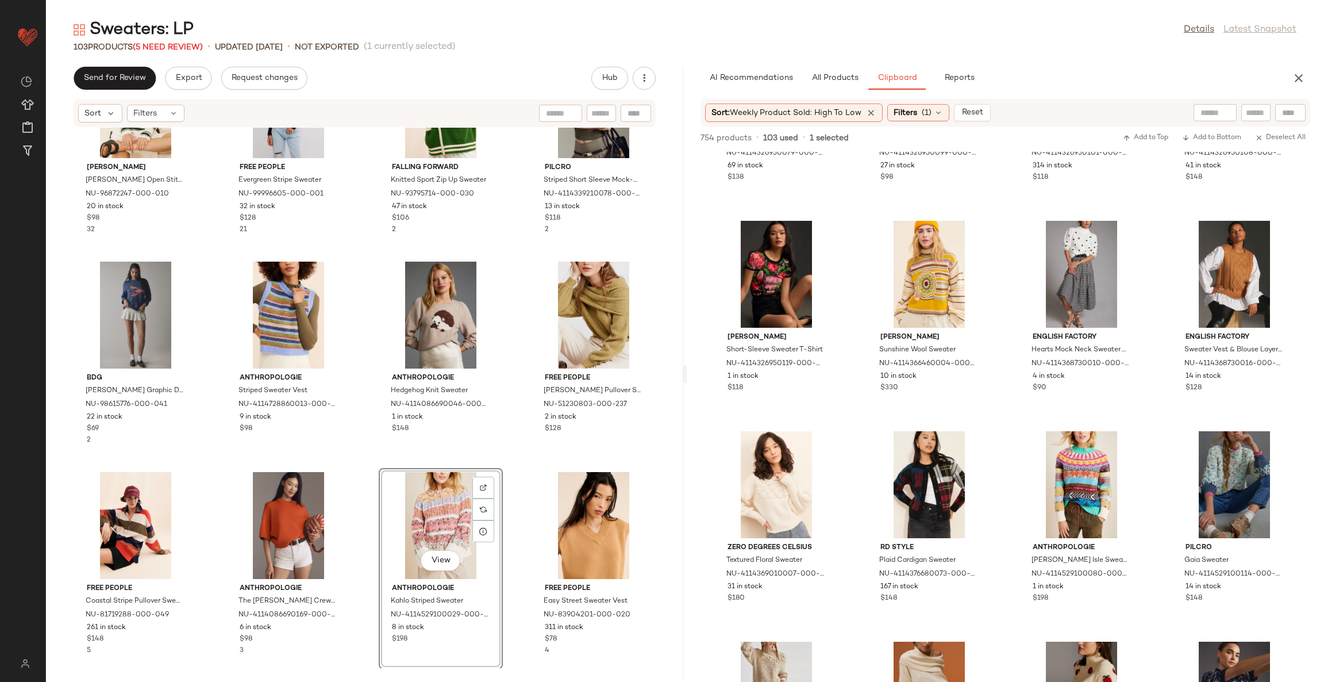
click at [515, 486] on div "Madewell Madeline Open Stitch Sweater NU-96872247-000-010 20 in stock $98 32 Fr…" at bounding box center [364, 398] width 637 height 540
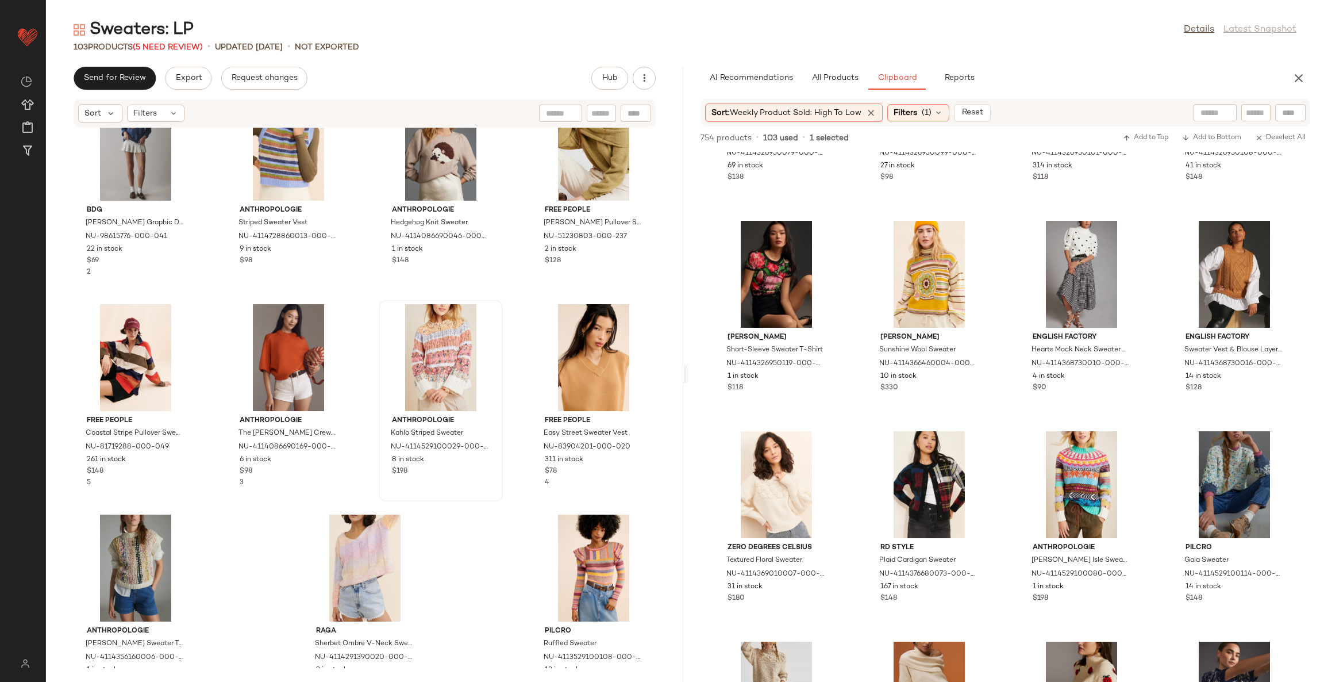
scroll to position [4893, 0]
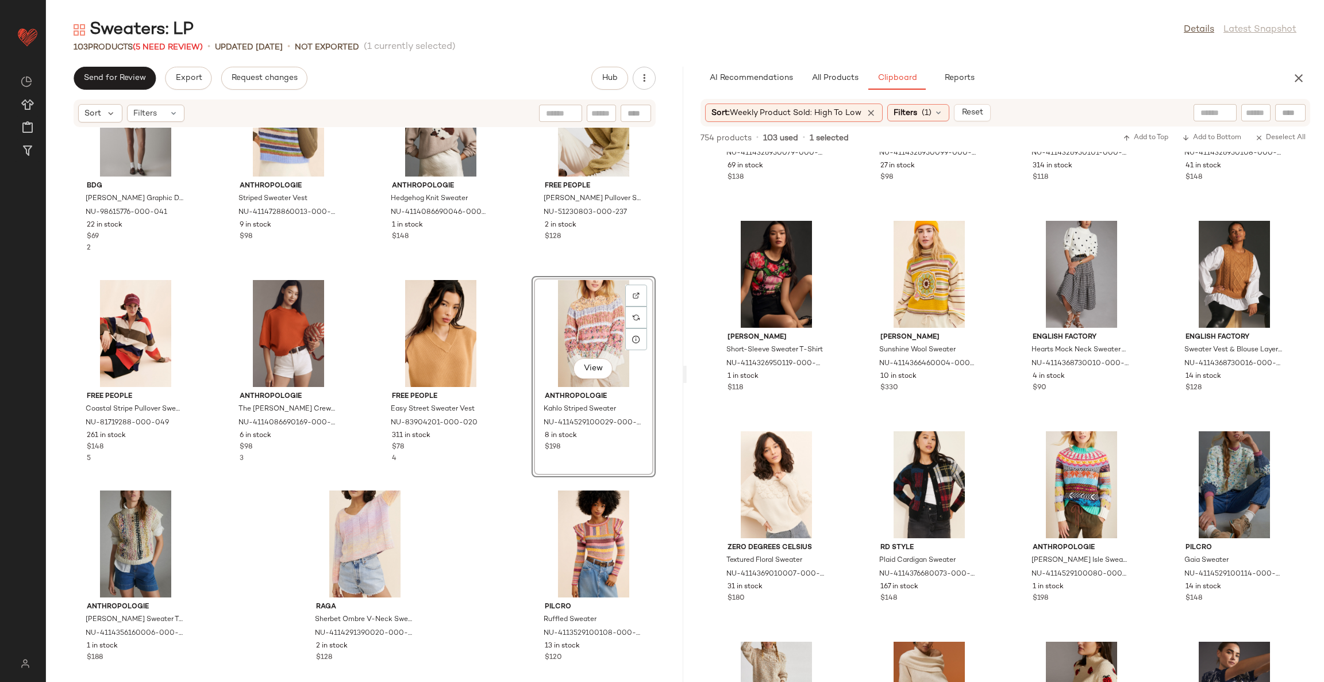
scroll to position [4931, 0]
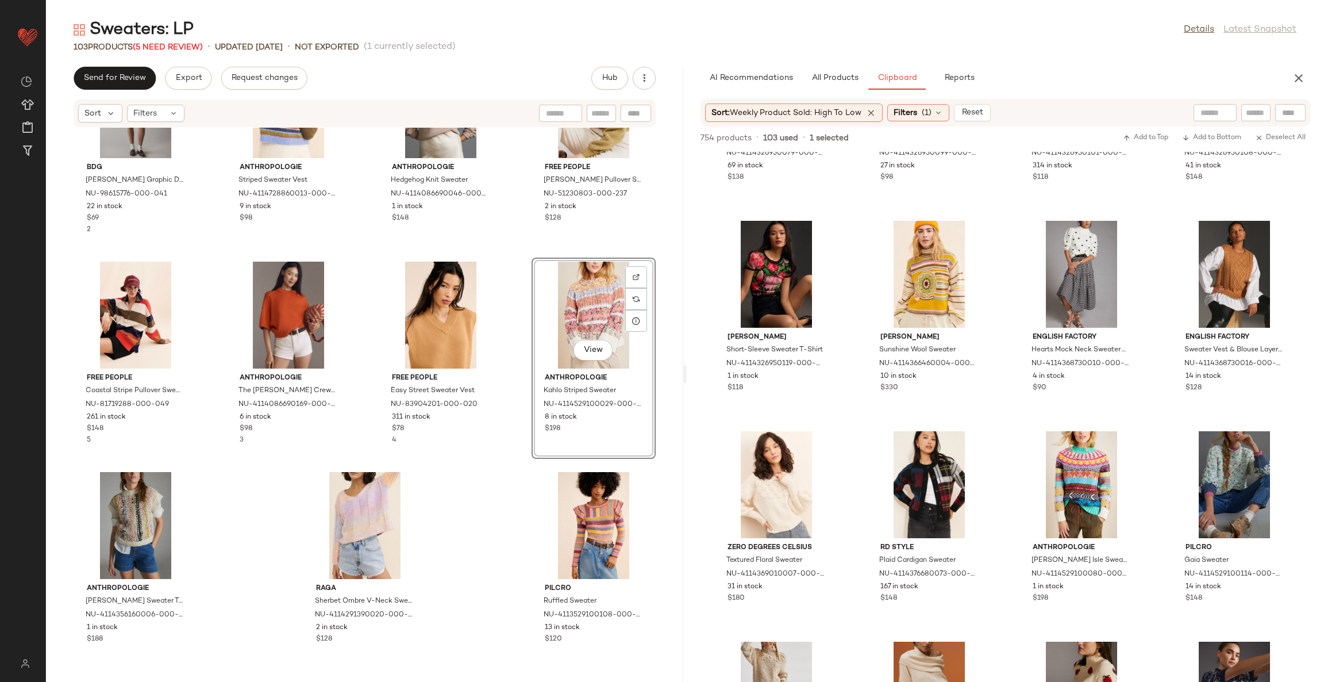
click at [505, 491] on div "BDG Kurt Lobster Graphic Distressed Sweater NU-98615776-000-041 22 in stock $69…" at bounding box center [364, 398] width 637 height 540
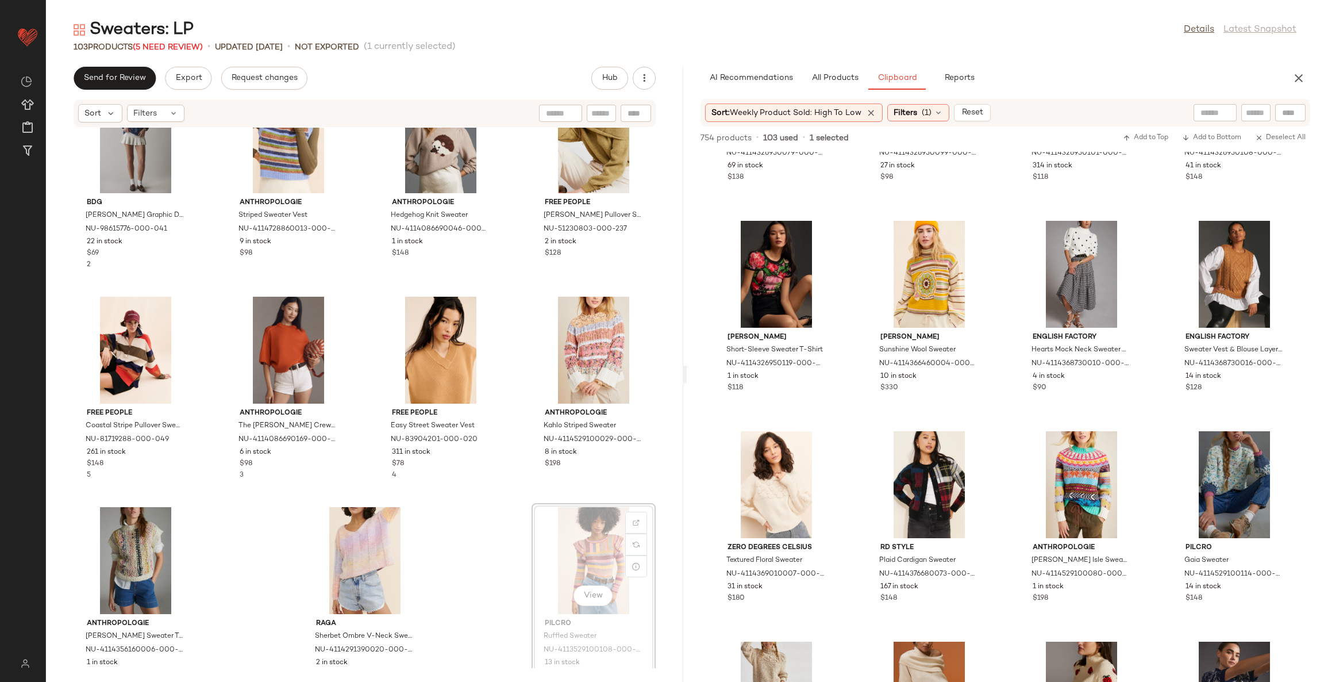
scroll to position [4931, 0]
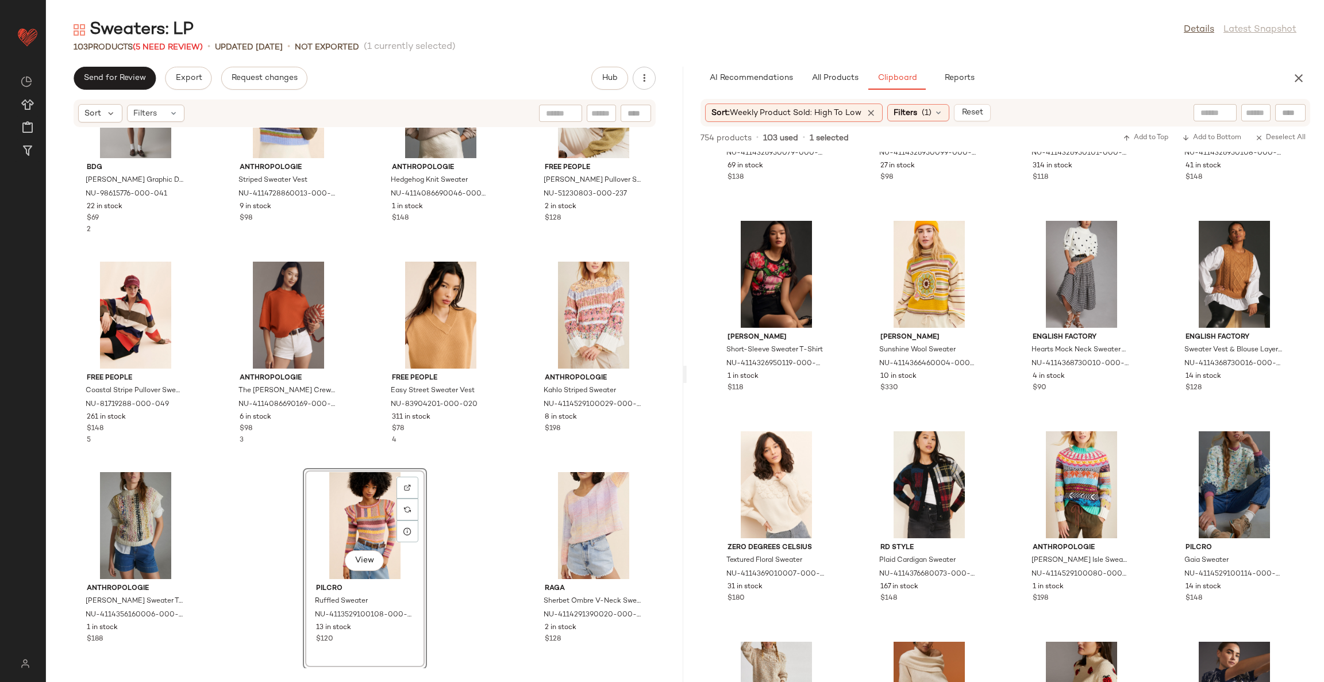
click at [457, 545] on div "BDG Kurt Lobster Graphic Distressed Sweater NU-98615776-000-041 22 in stock $69…" at bounding box center [364, 398] width 637 height 540
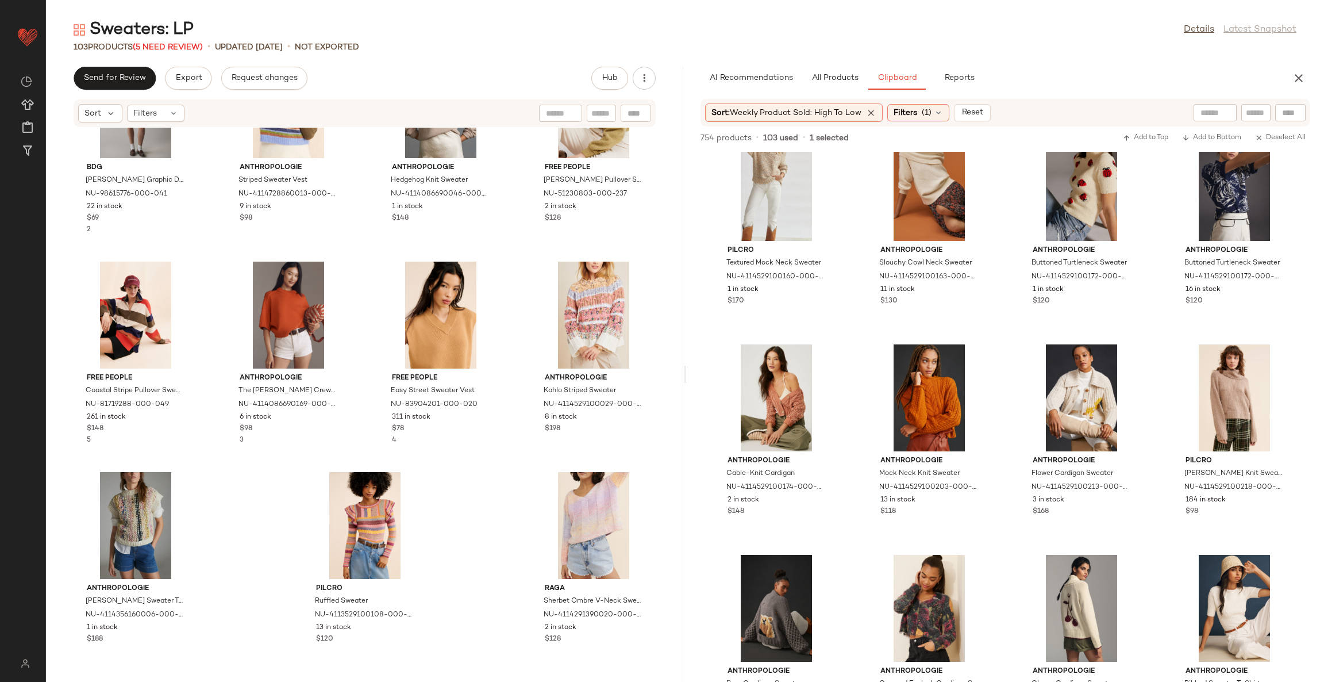
scroll to position [8037, 0]
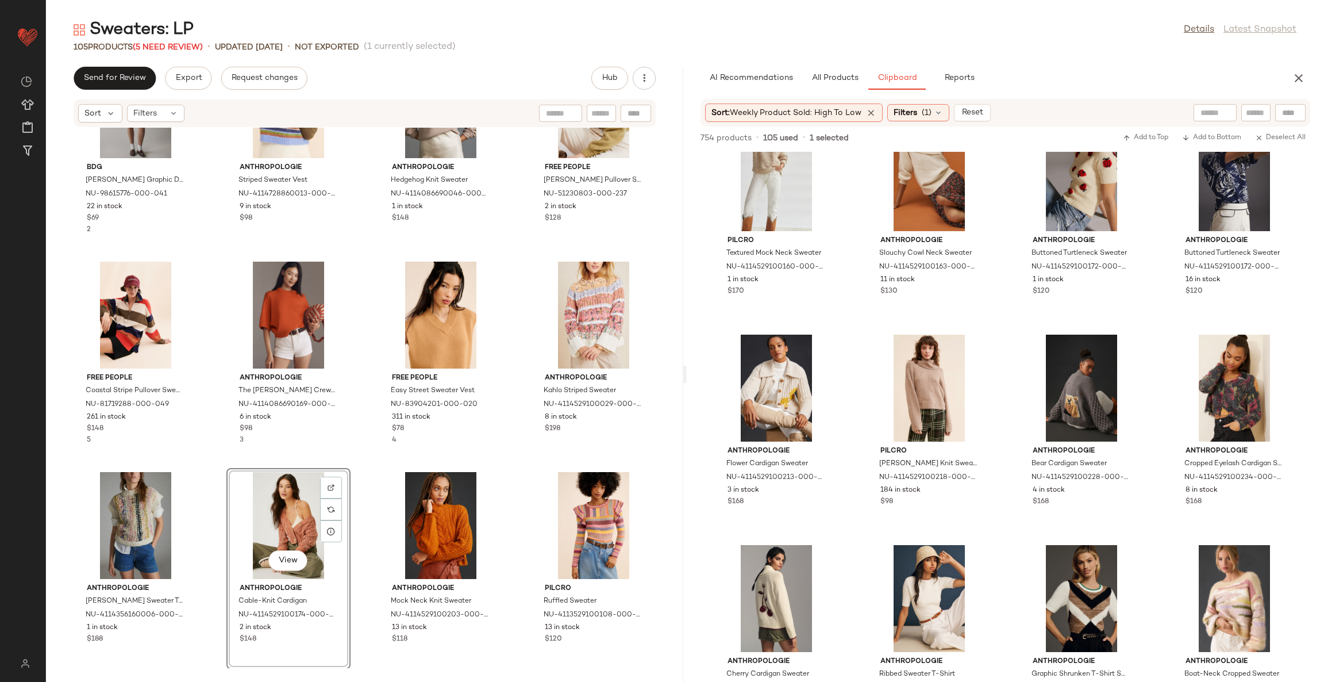
click at [506, 464] on div "BDG Kurt Lobster Graphic Distressed Sweater NU-98615776-000-041 22 in stock $69…" at bounding box center [364, 398] width 637 height 540
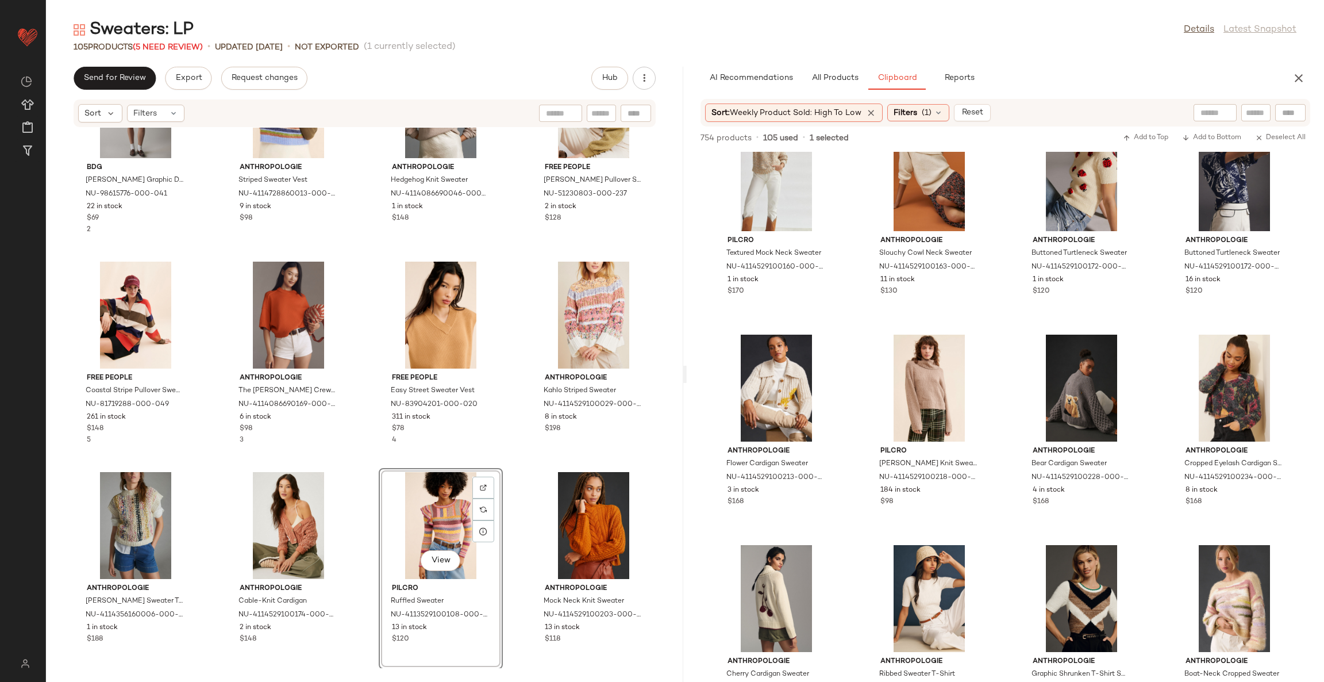
click at [508, 465] on div "BDG Kurt Lobster Graphic Distressed Sweater NU-98615776-000-041 22 in stock $69…" at bounding box center [364, 398] width 637 height 540
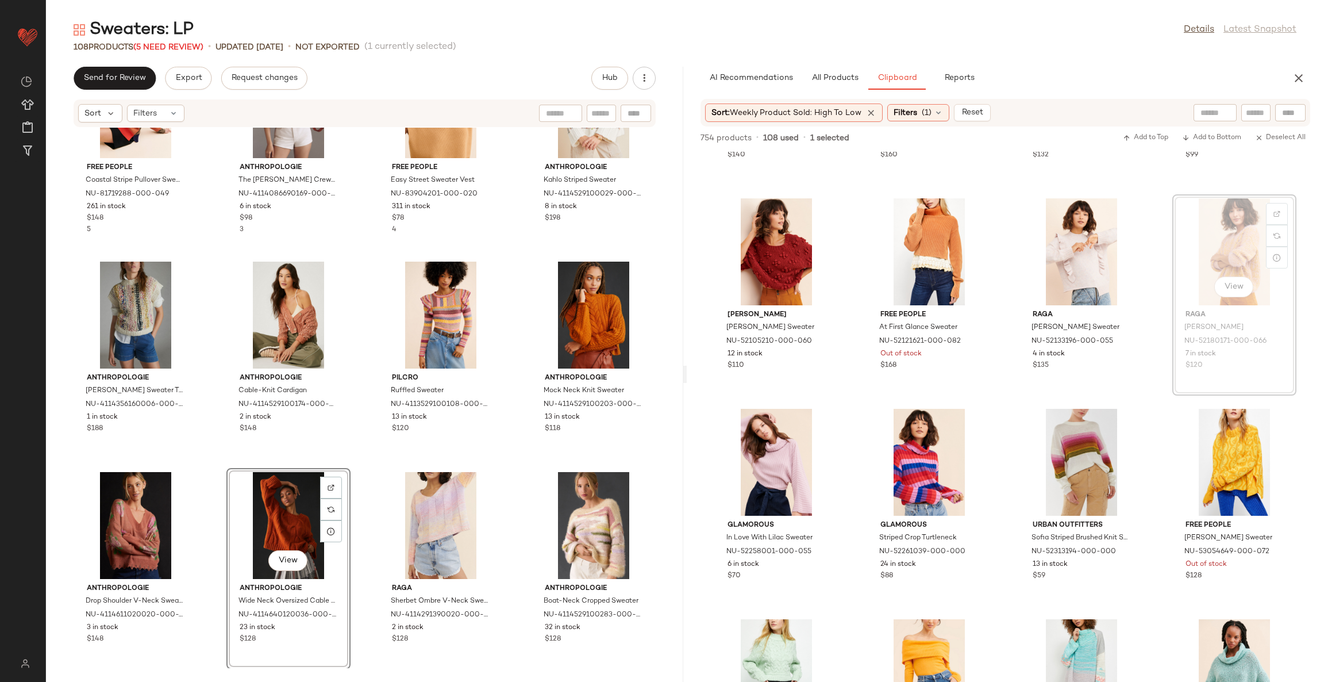
scroll to position [10276, 0]
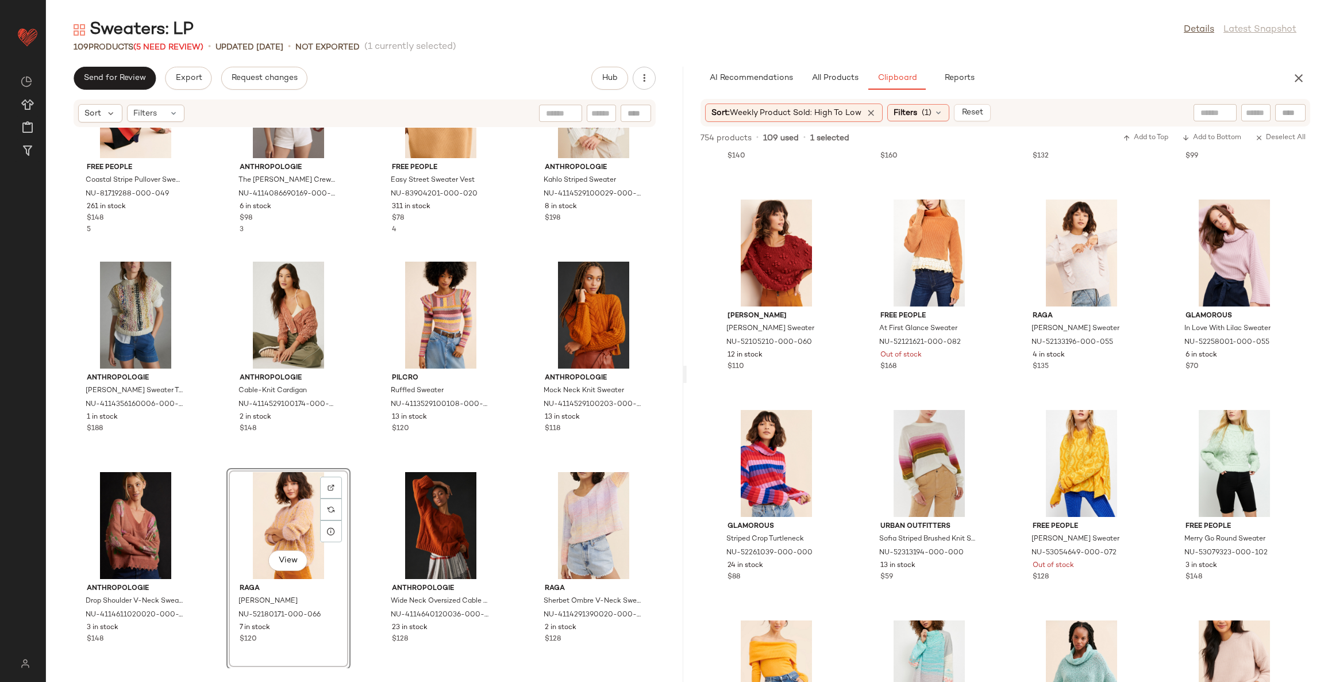
click at [347, 481] on div "View Raga Marley Sweater NU-52180171-000-066 7 in stock $120" at bounding box center [288, 568] width 124 height 201
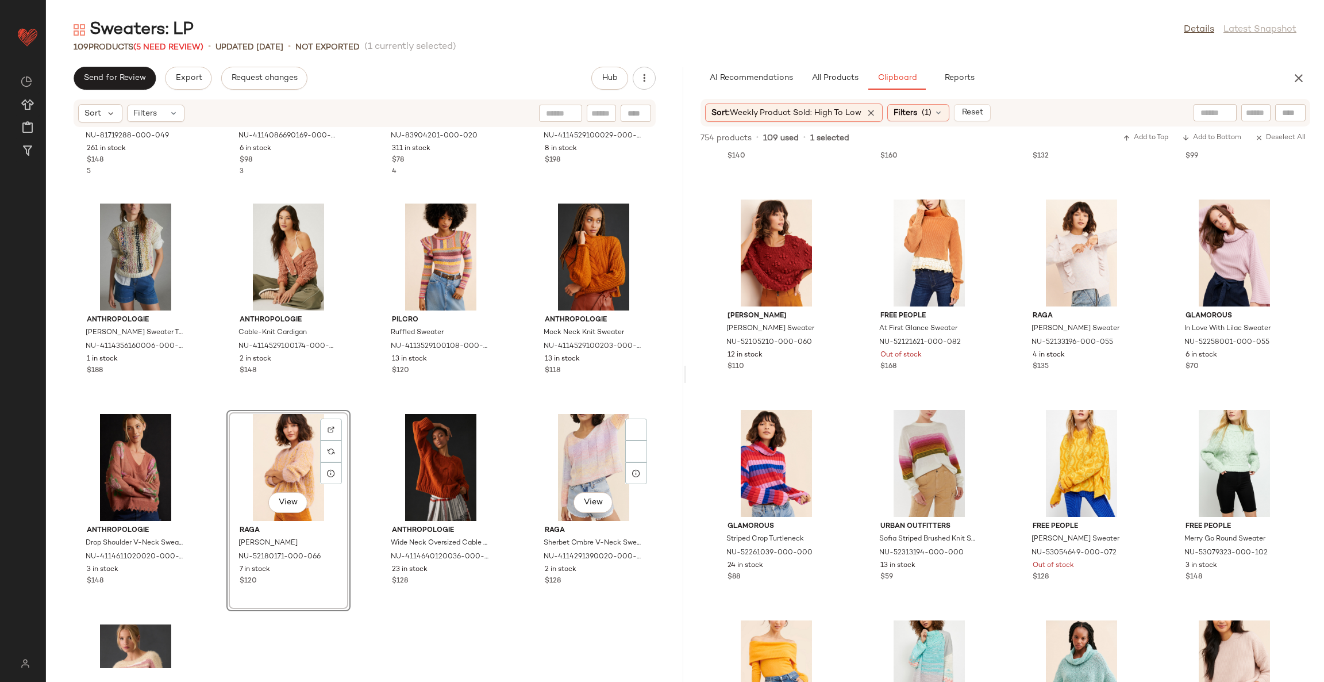
scroll to position [5227, 0]
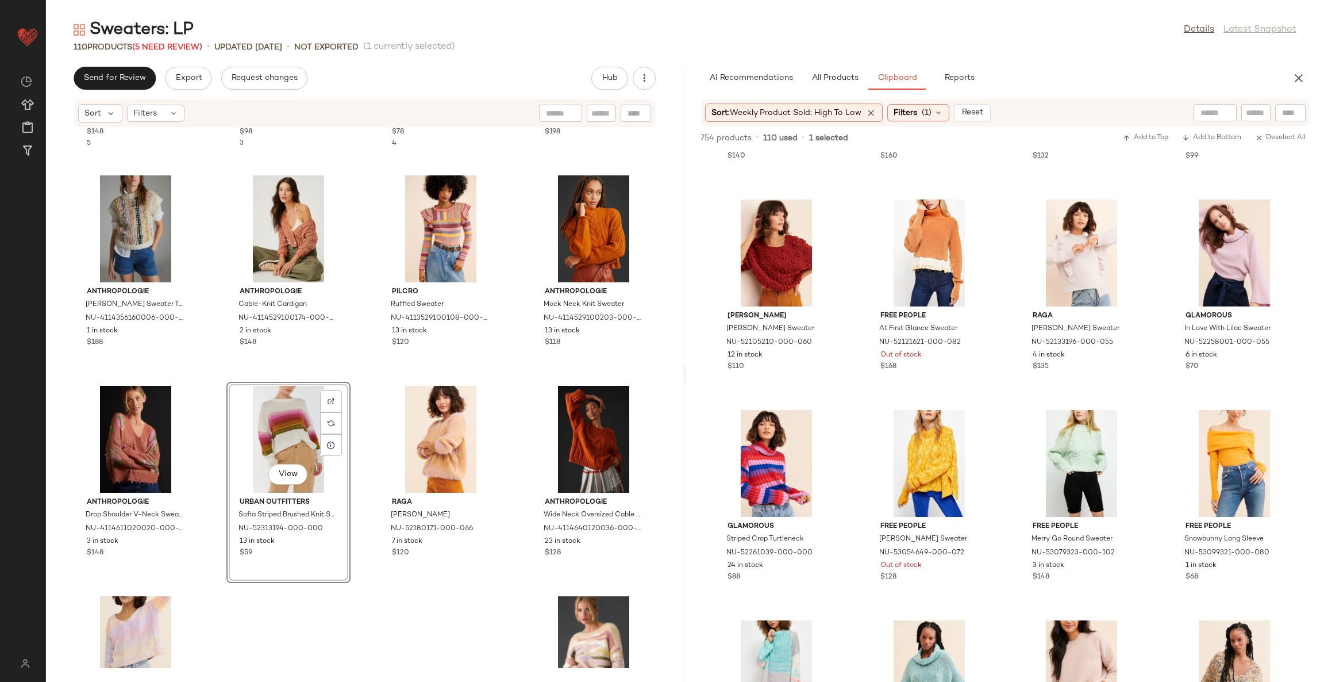
click at [465, 621] on div "Free People Coastal Stripe Pullover Sweater NU-81719288-000-049 261 in stock $1…" at bounding box center [364, 398] width 637 height 540
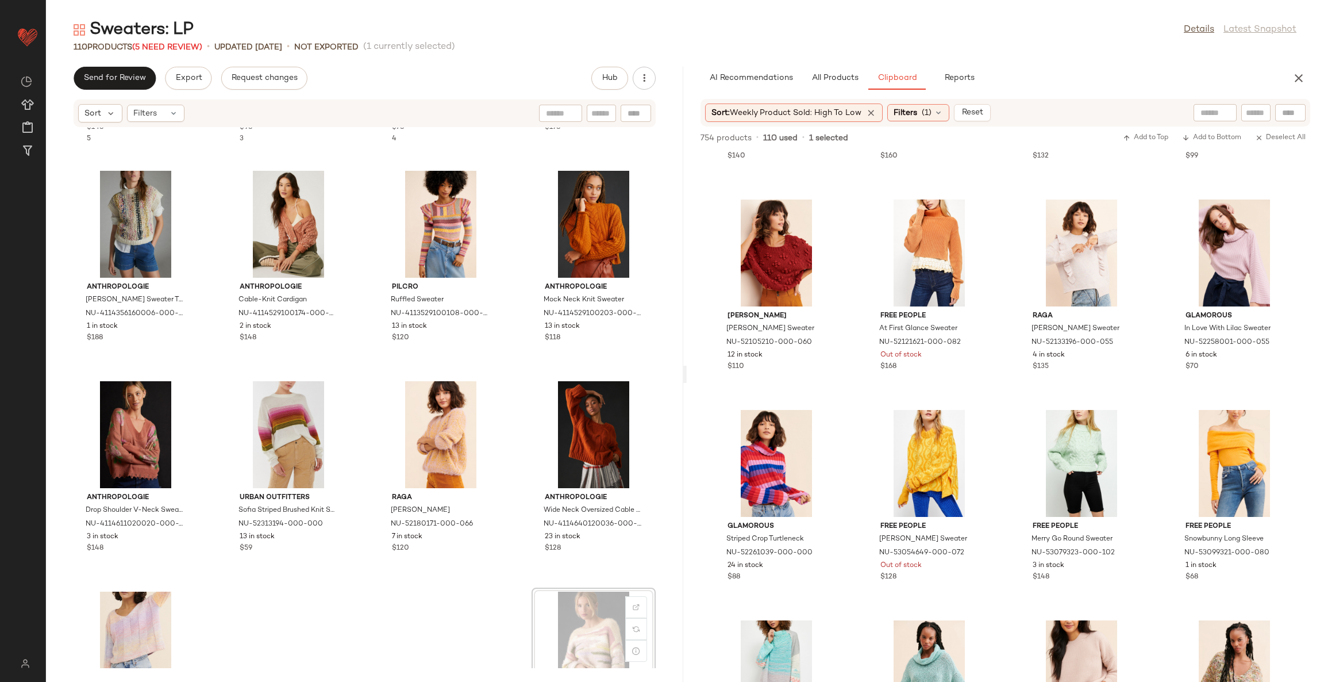
scroll to position [5233, 0]
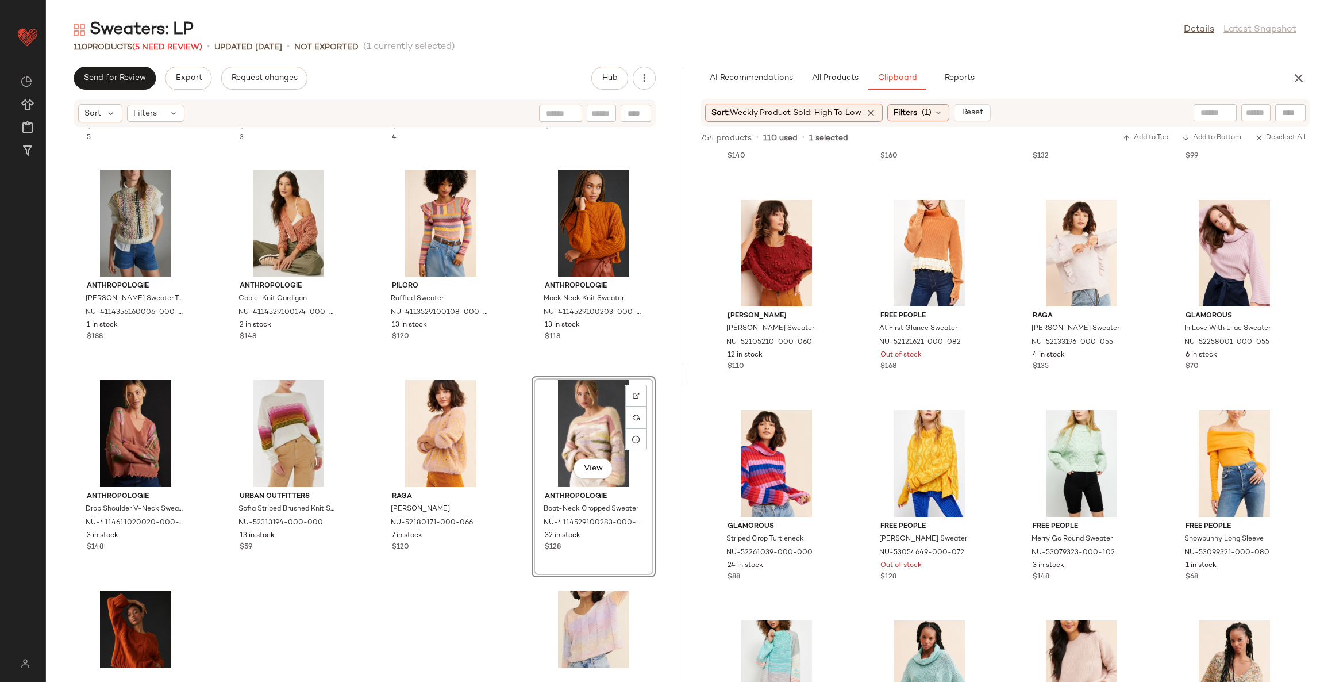
click at [508, 616] on div "Free People Coastal Stripe Pullover Sweater NU-81719288-000-049 261 in stock $1…" at bounding box center [364, 398] width 637 height 540
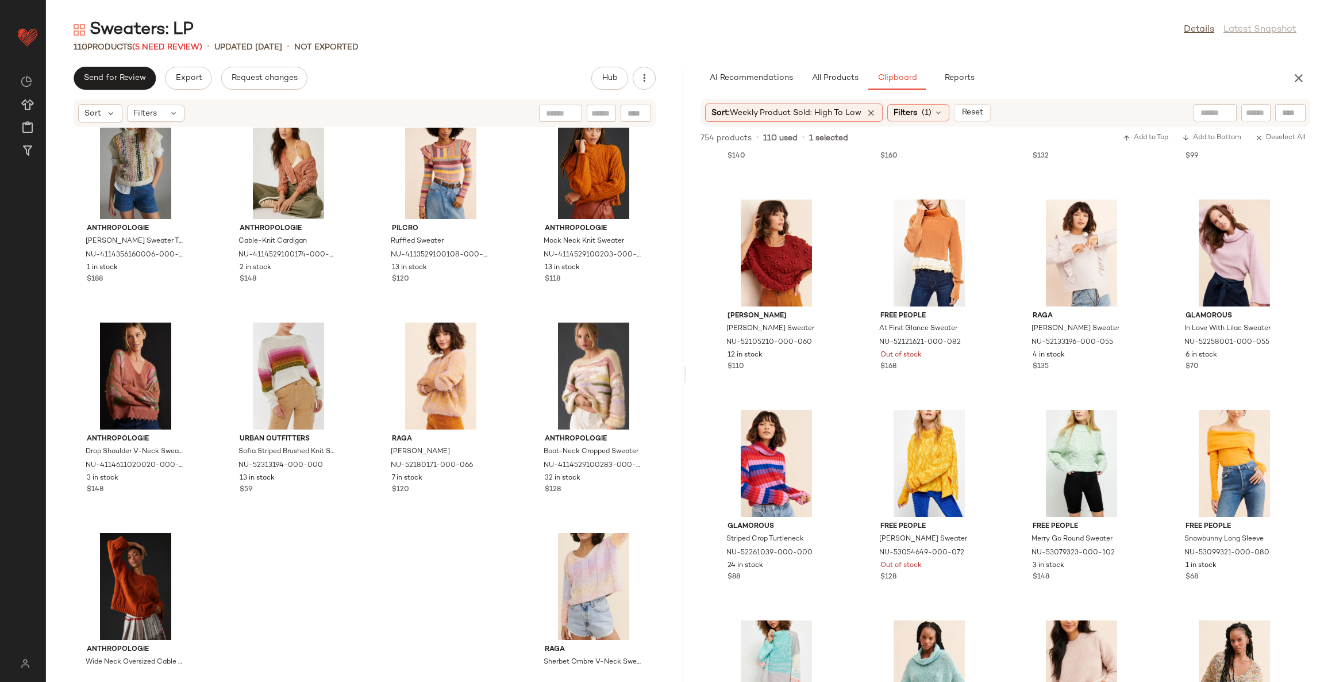
scroll to position [5319, 0]
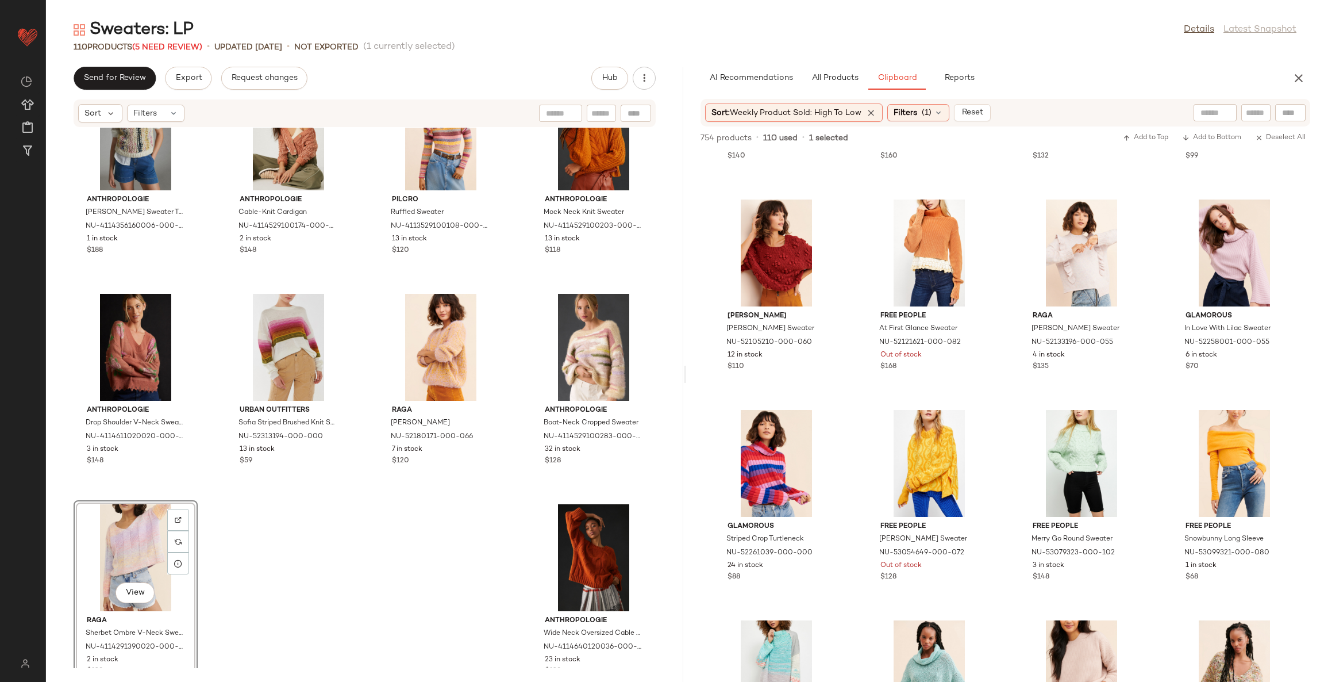
click at [498, 541] on div "Anthropologie Shaina Chunky Sweater T-Shirt NU-4114356160006-000-015 1 in stock…" at bounding box center [364, 398] width 637 height 540
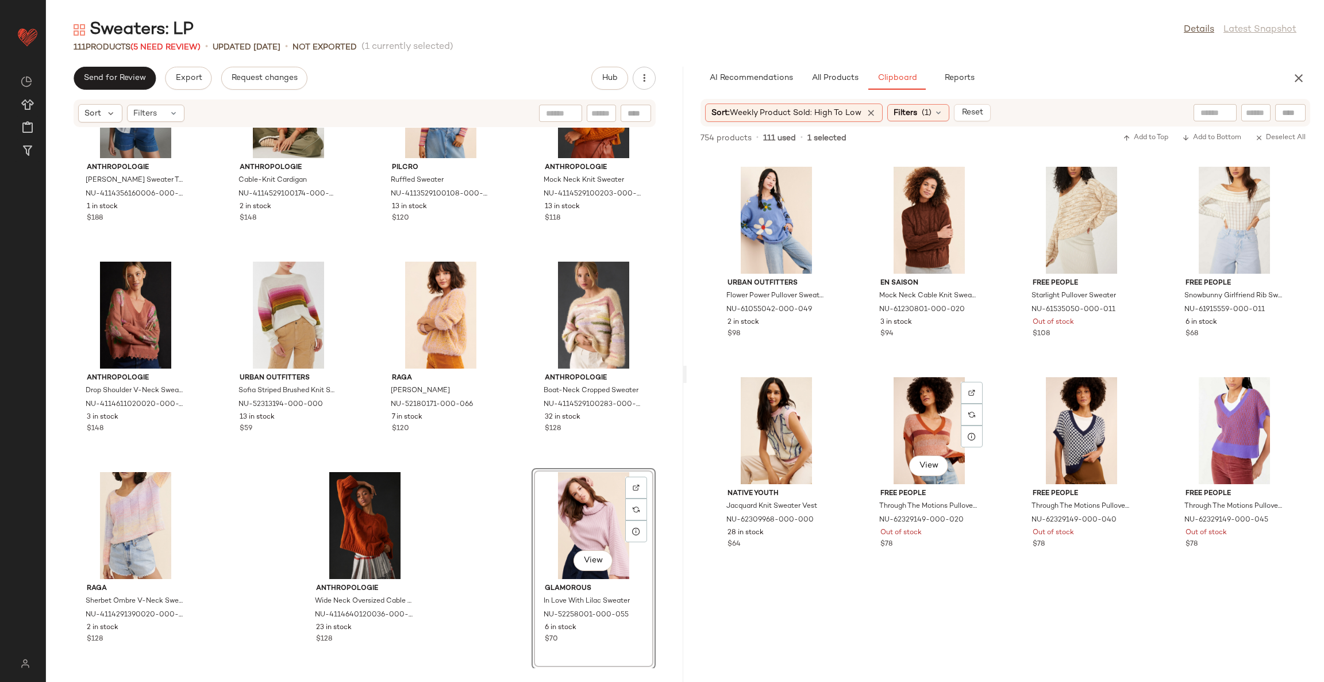
scroll to position [11828, 0]
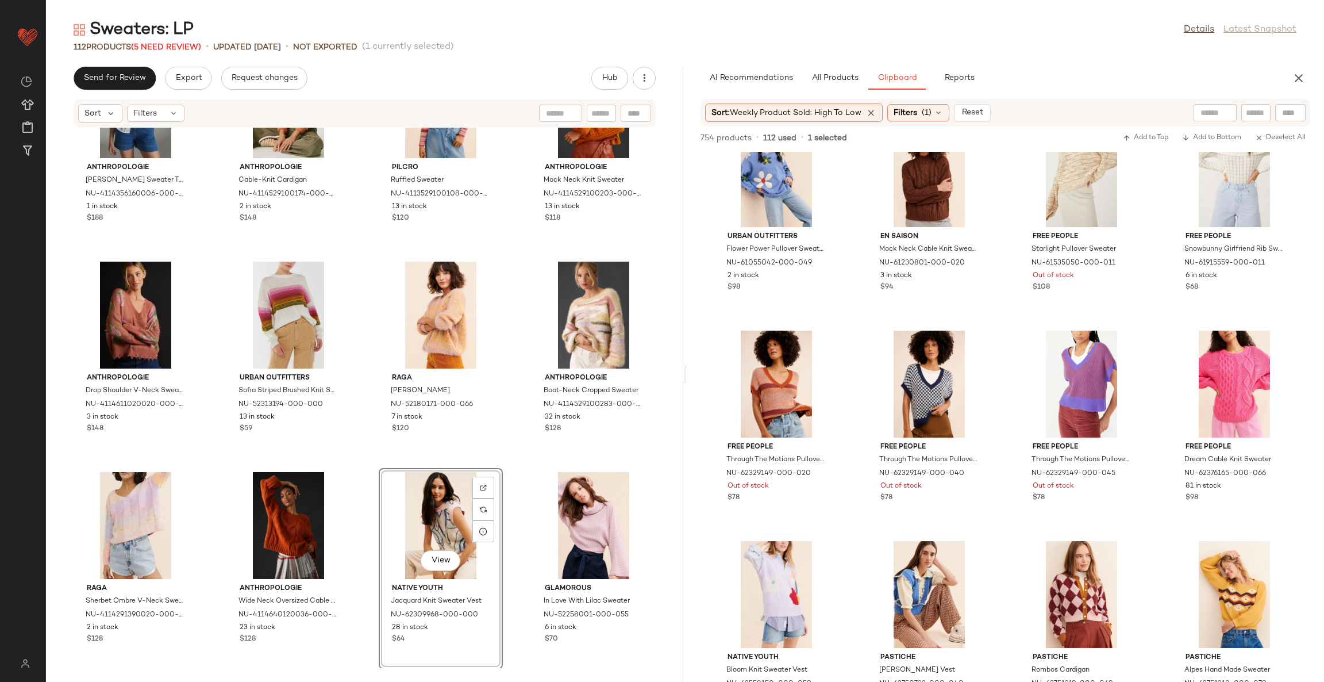
click at [499, 468] on div "Anthropologie Shaina Chunky Sweater T-Shirt NU-4114356160006-000-015 1 in stock…" at bounding box center [364, 398] width 637 height 540
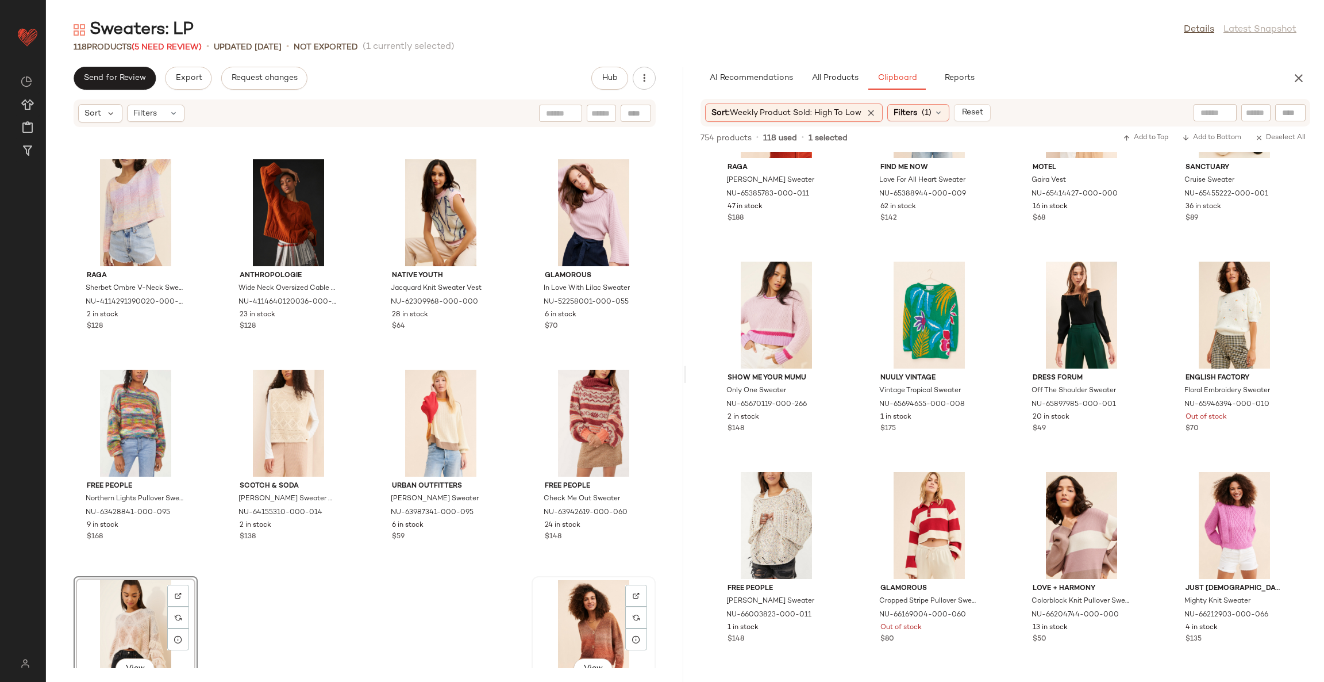
scroll to position [5772, 0]
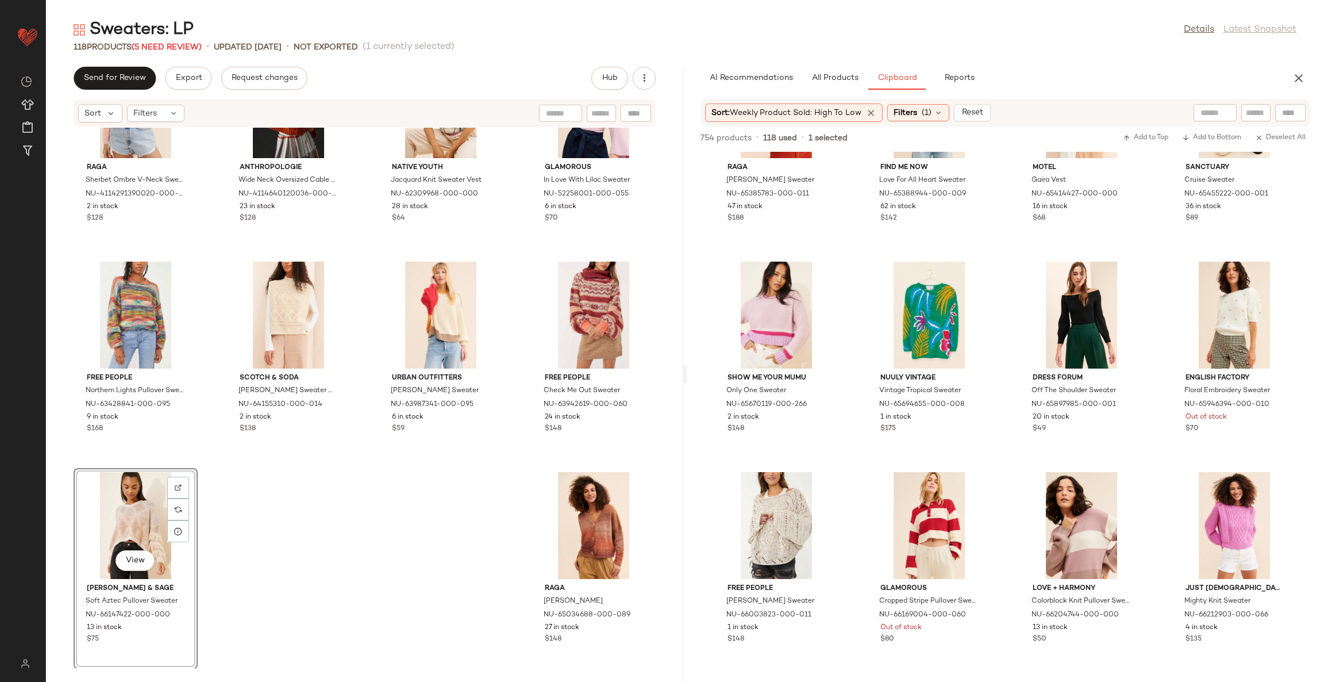
click at [453, 537] on div "Raga Sherbet Ombre V-Neck Sweater NU-4114291390020-000-066 2 in stock $128 Anth…" at bounding box center [364, 398] width 637 height 540
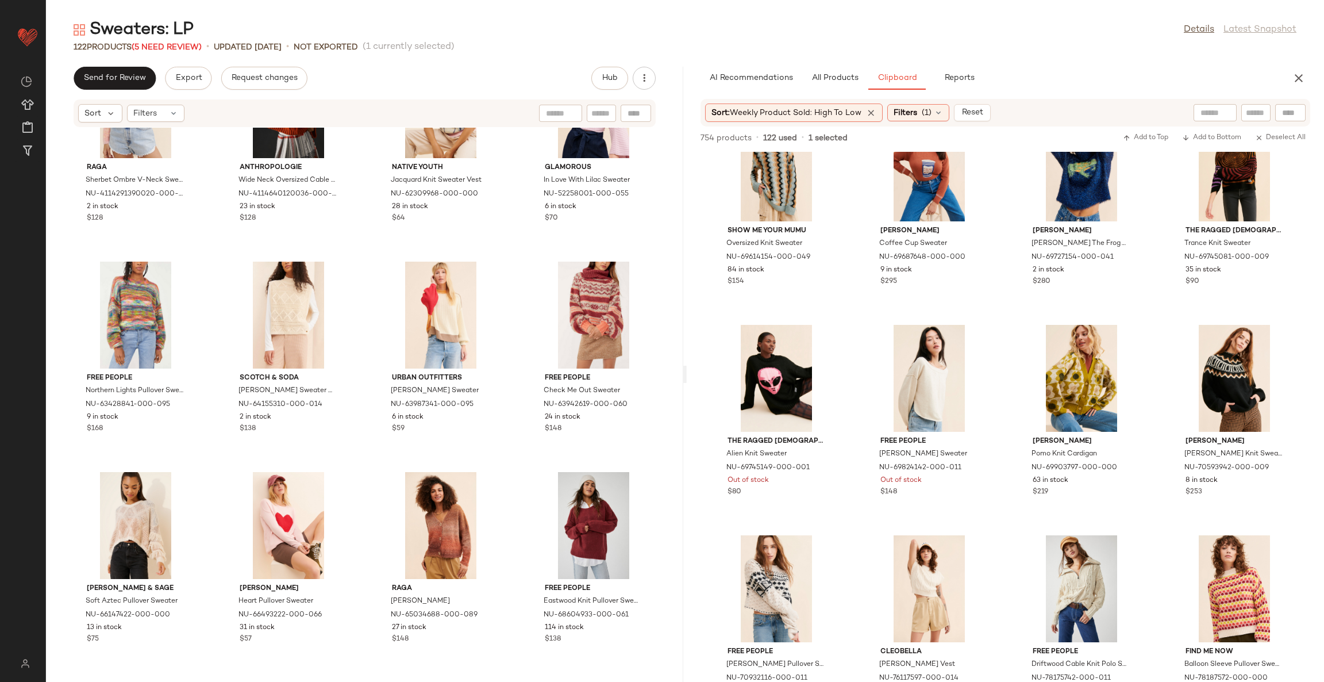
scroll to position [15725, 0]
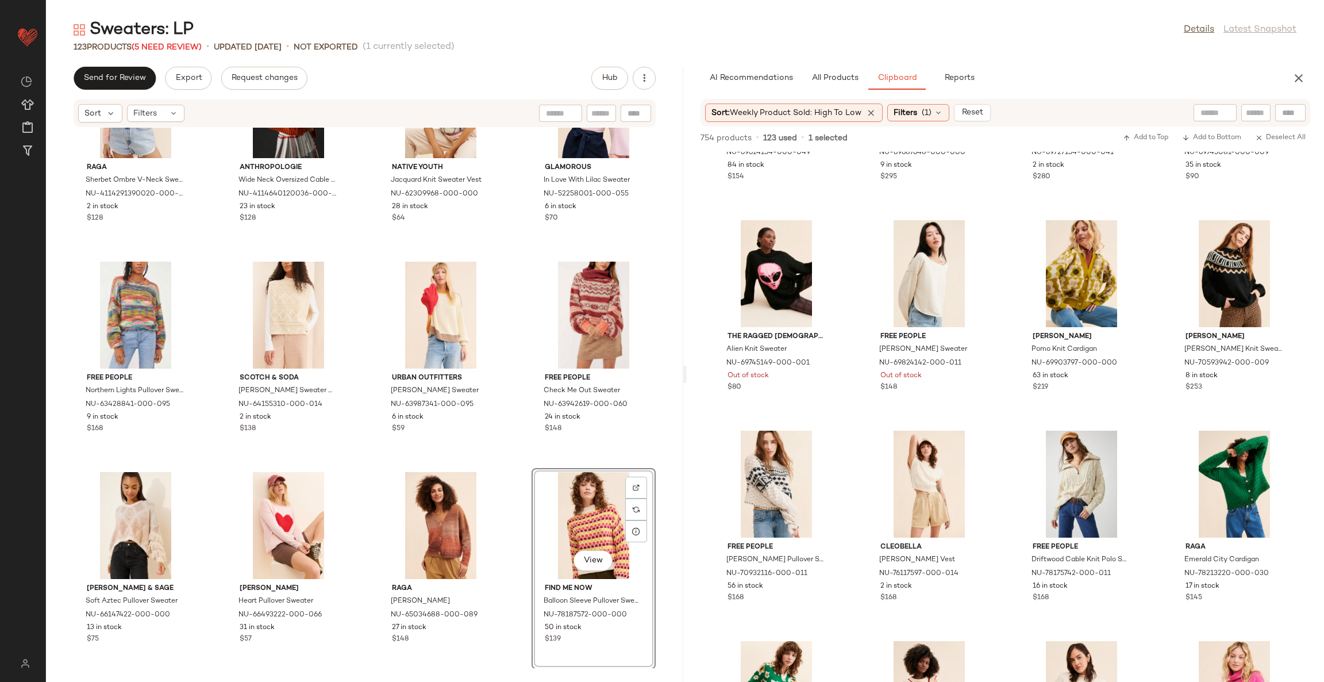
click at [509, 500] on div "Raga Sherbet Ombre V-Neck Sweater NU-4114291390020-000-066 2 in stock $128 Anth…" at bounding box center [364, 398] width 637 height 540
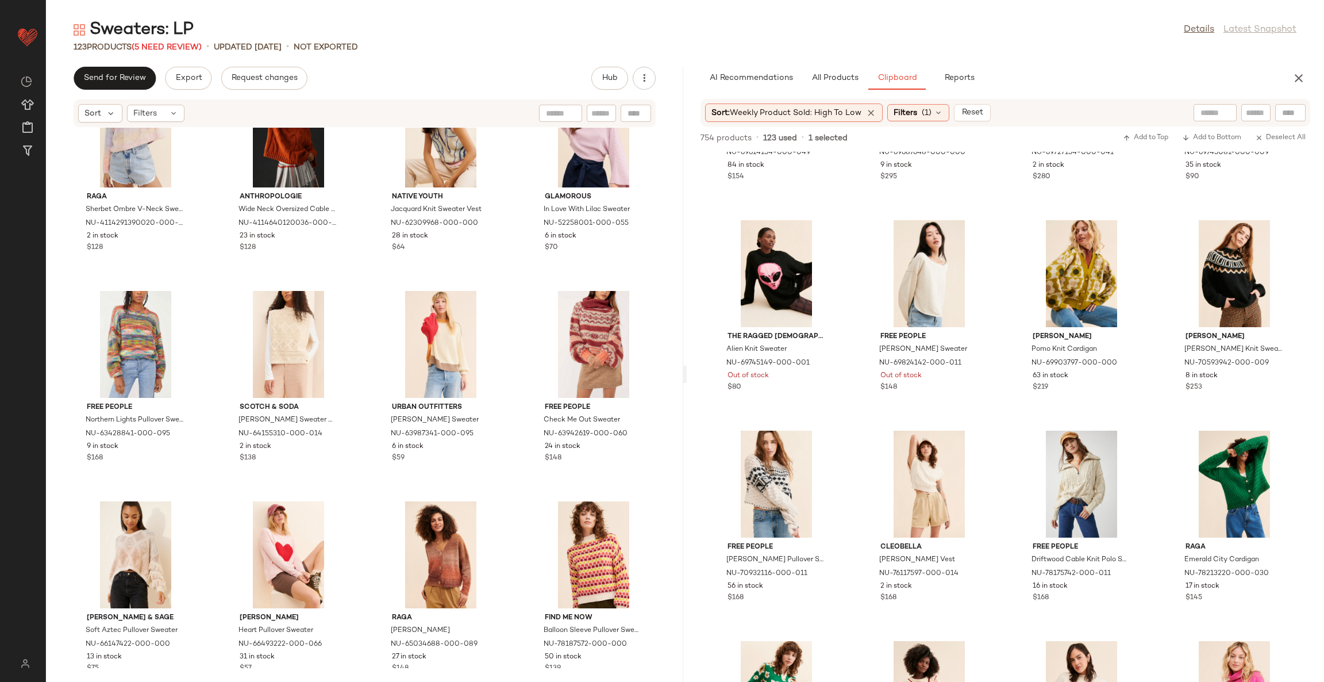
scroll to position [5772, 0]
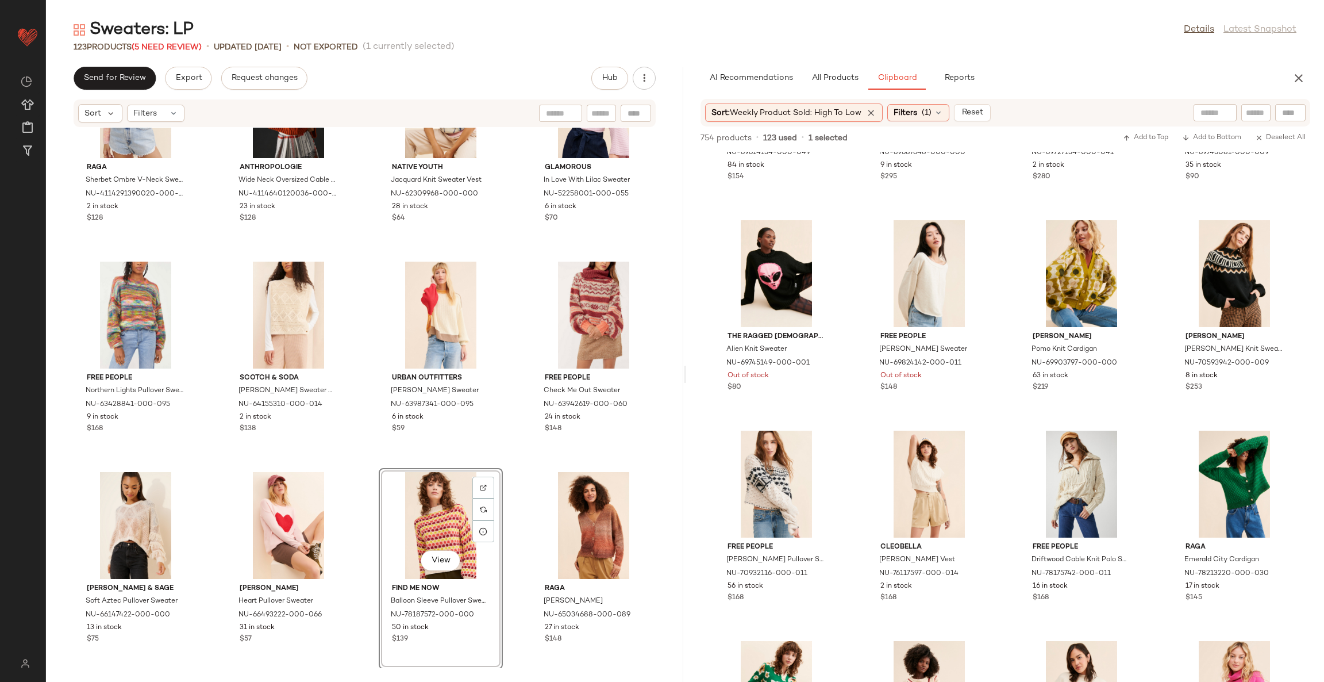
click at [499, 479] on div "Raga Sherbet Ombre V-Neck Sweater NU-4114291390020-000-066 2 in stock $128 Anth…" at bounding box center [364, 398] width 637 height 540
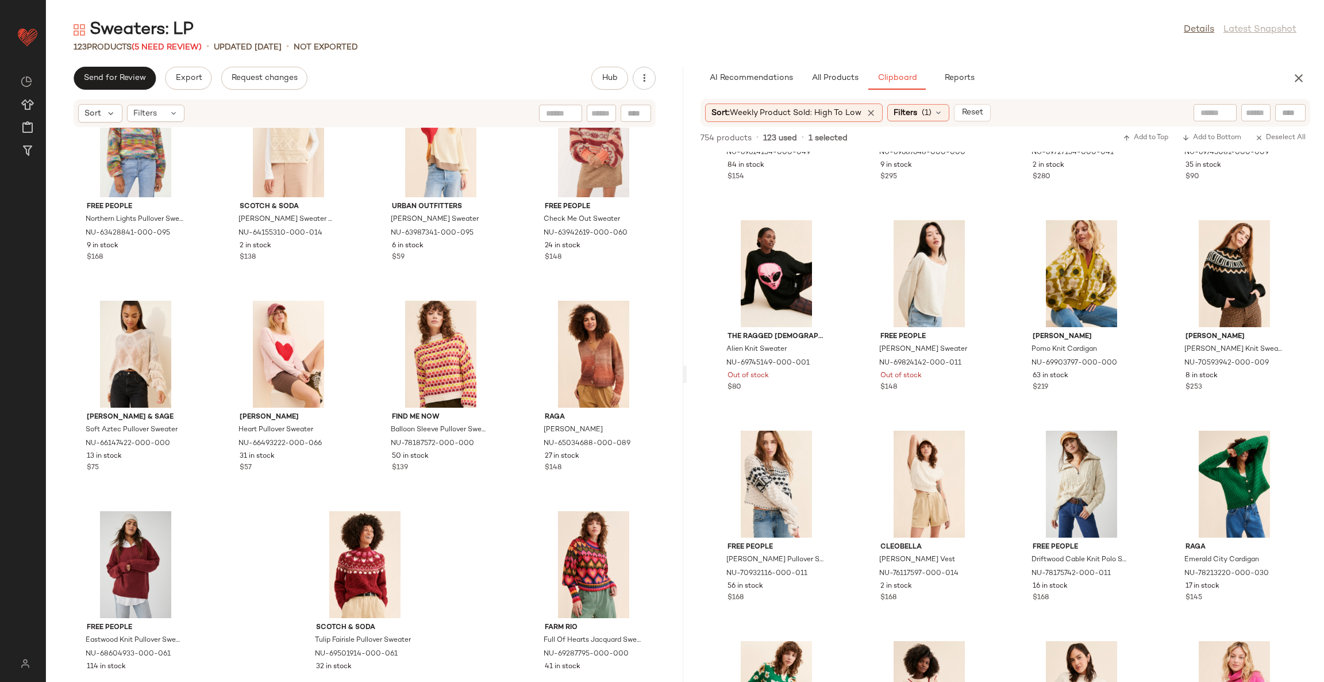
scroll to position [5982, 0]
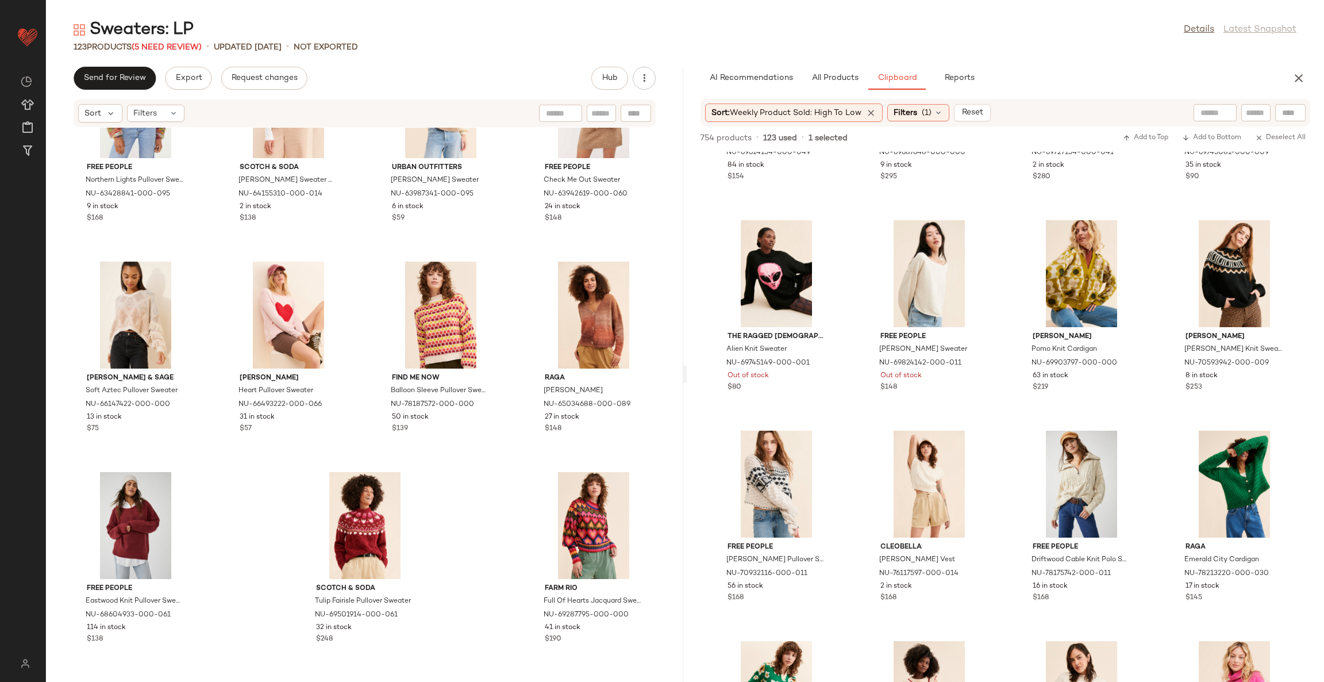
click at [461, 509] on div "Free People Northern Lights Pullover Sweater NU-63428841-000-095 9 in stock $16…" at bounding box center [364, 398] width 637 height 540
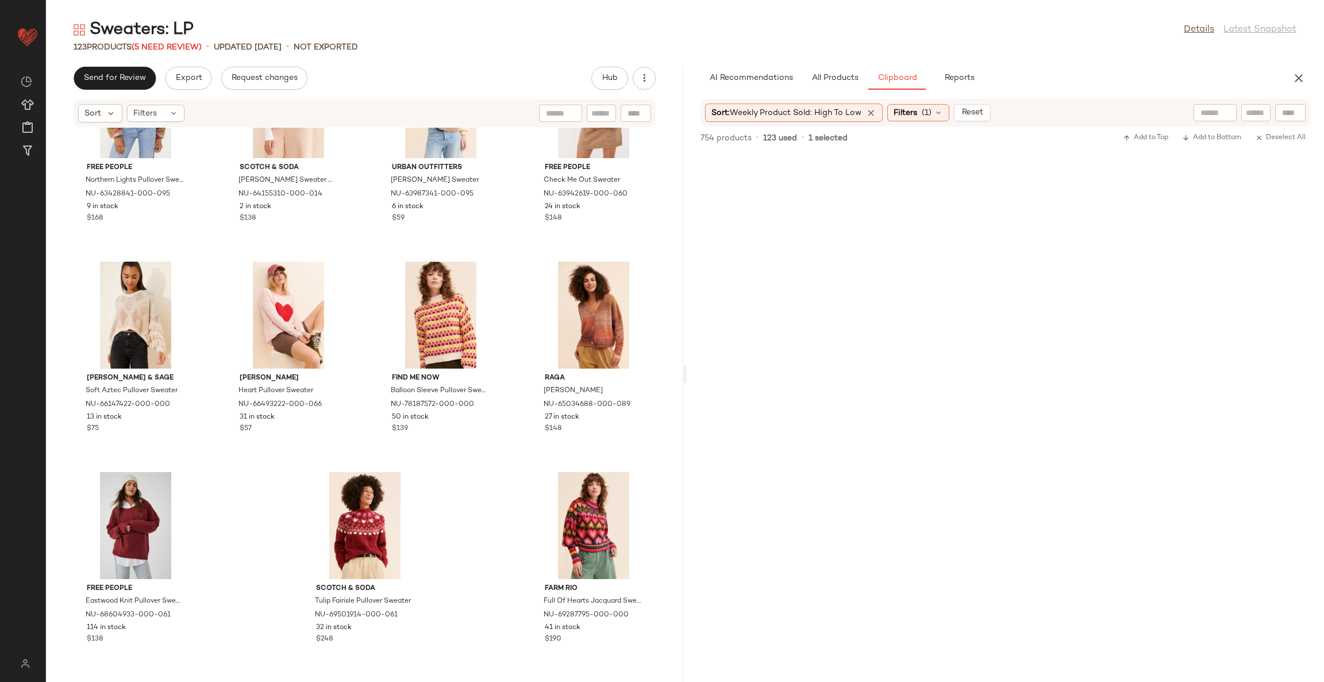
scroll to position [0, 0]
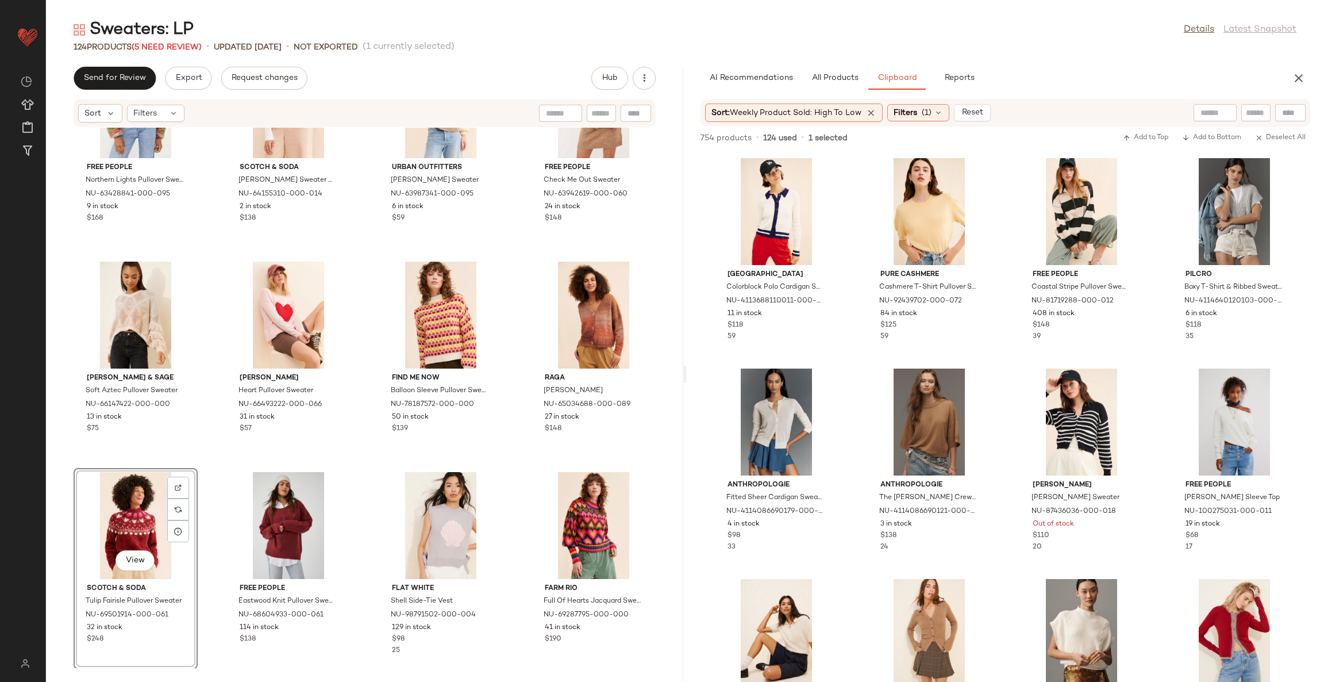
click at [505, 469] on div "Free People Northern Lights Pullover Sweater NU-63428841-000-095 9 in stock $16…" at bounding box center [364, 398] width 637 height 540
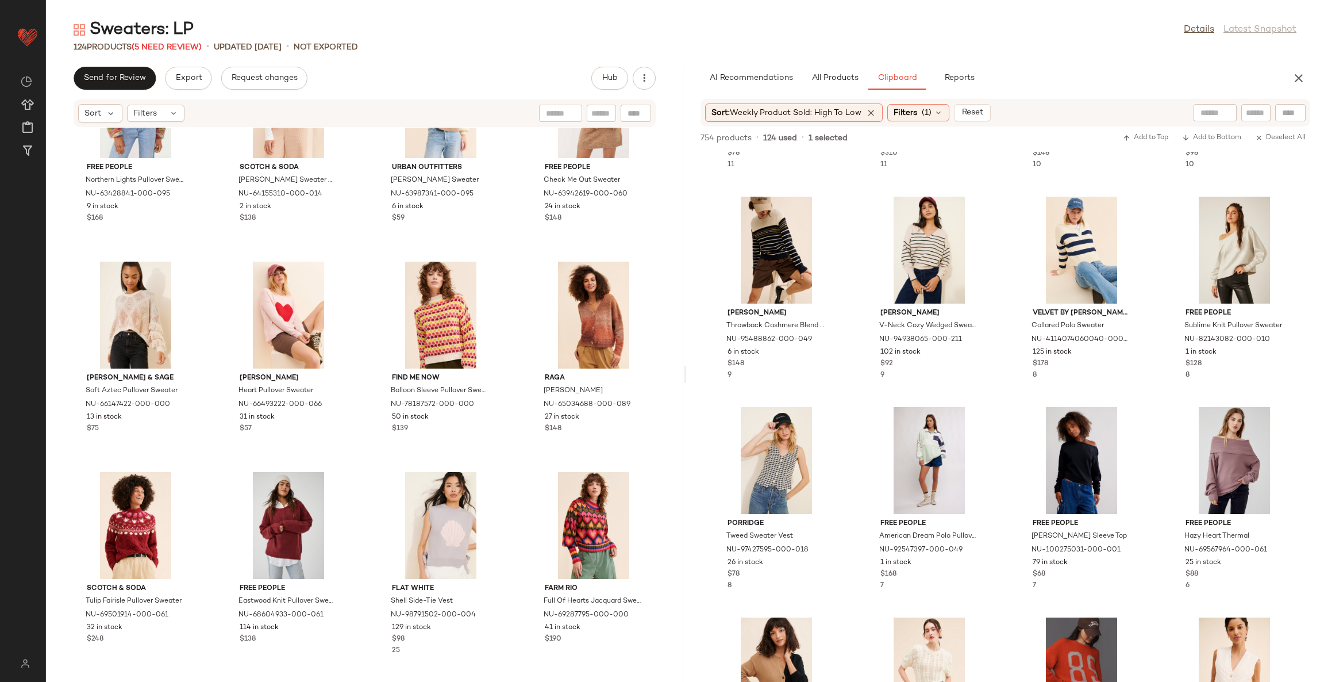
scroll to position [871, 0]
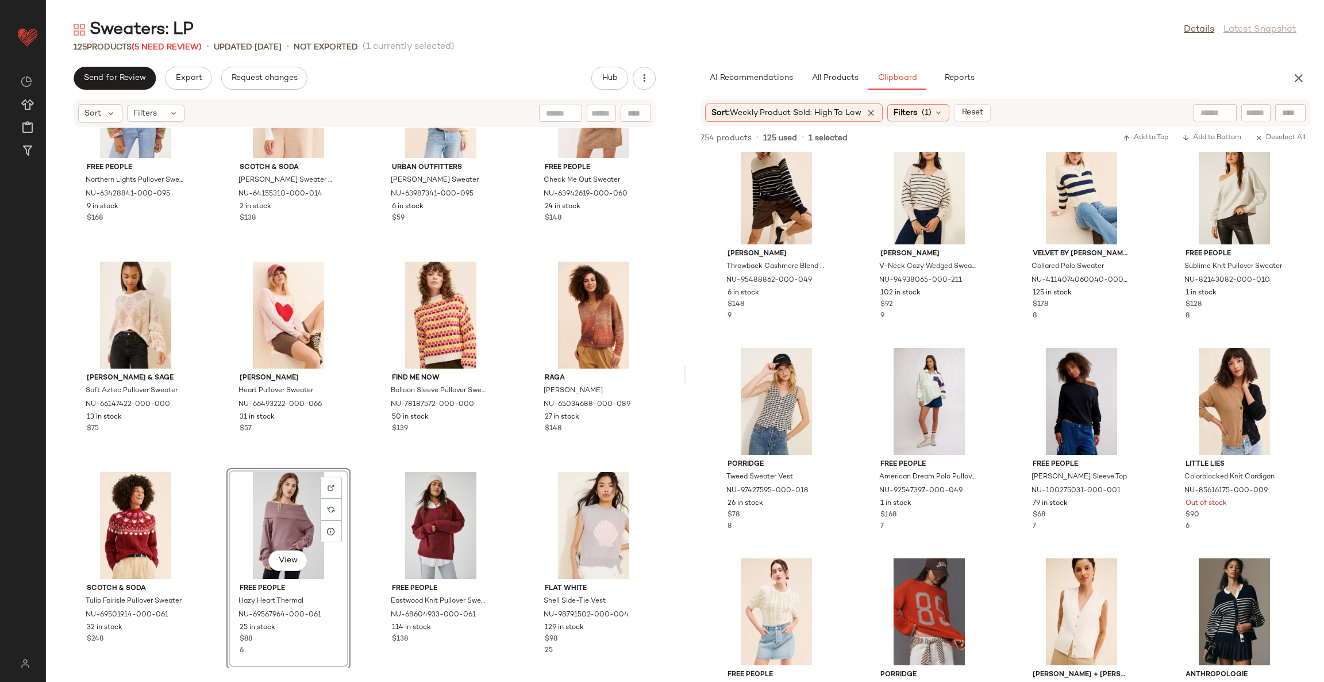
click at [511, 489] on div "Free People Northern Lights Pullover Sweater NU-63428841-000-095 9 in stock $16…" at bounding box center [364, 398] width 637 height 540
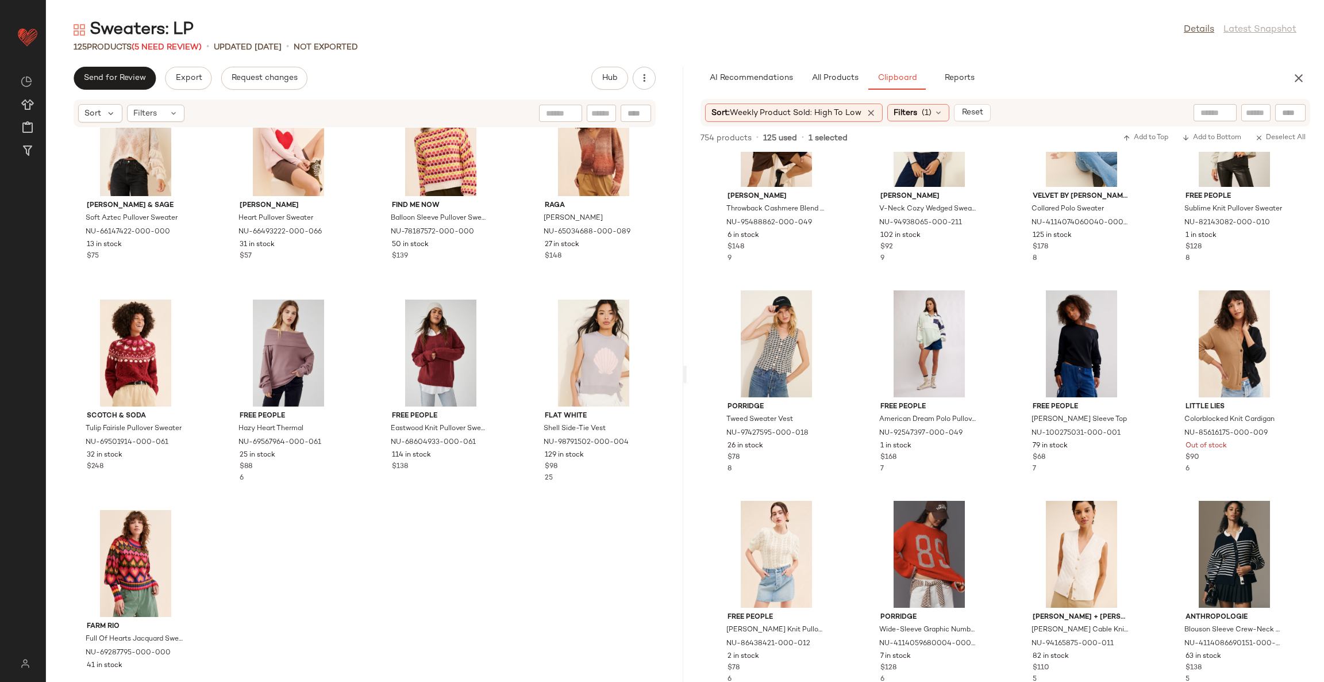
scroll to position [958, 0]
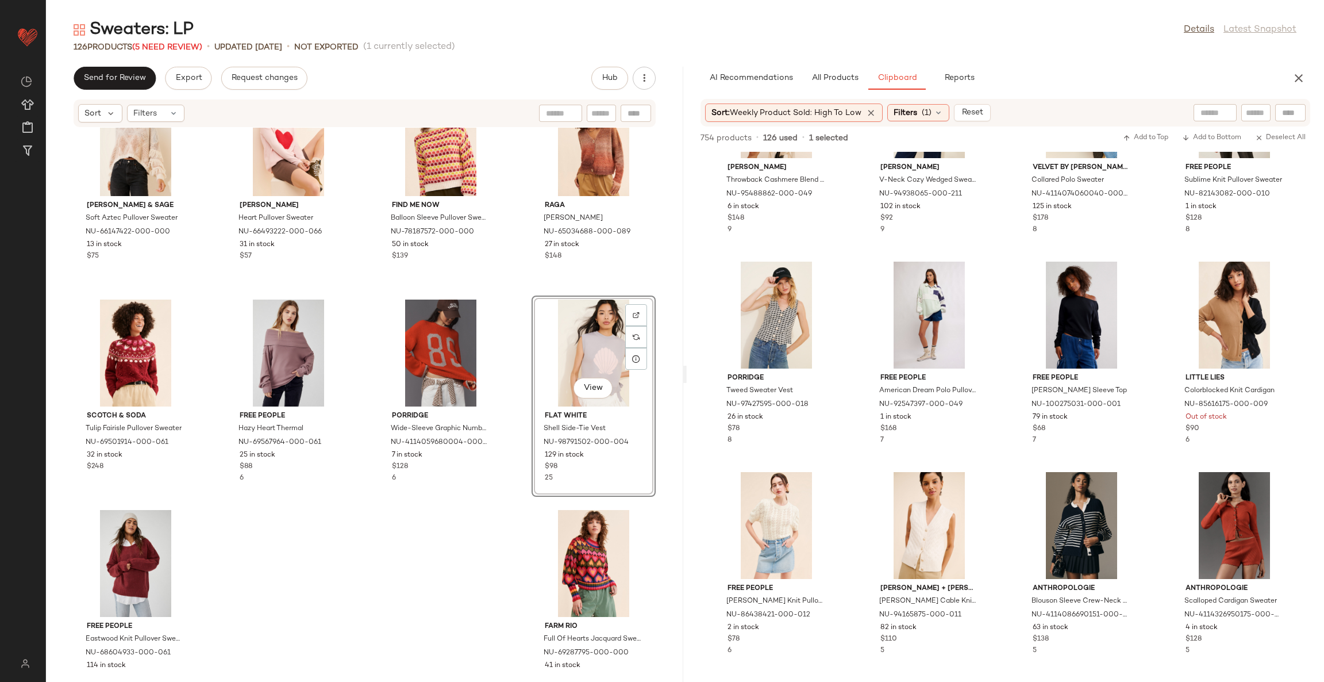
click at [460, 521] on div "Free People Northern Lights Pullover Sweater NU-63428841-000-095 9 in stock $16…" at bounding box center [364, 398] width 637 height 540
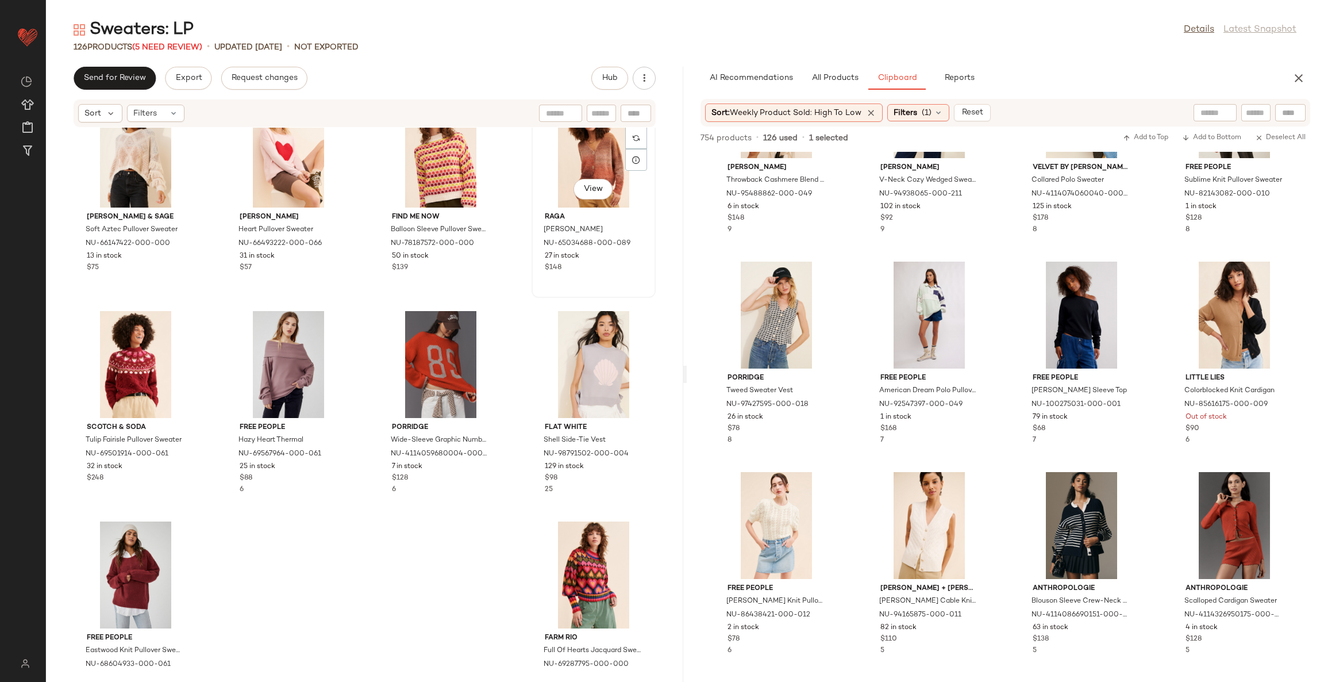
scroll to position [6193, 0]
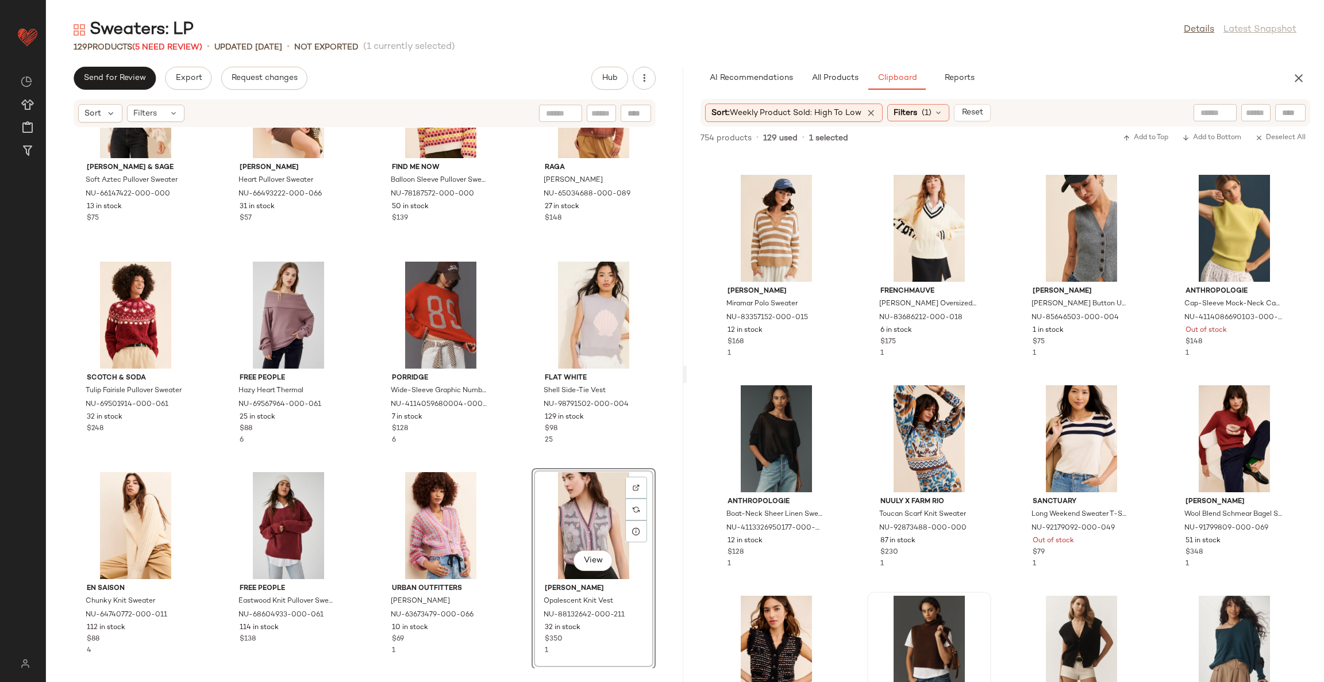
scroll to position [3803, 0]
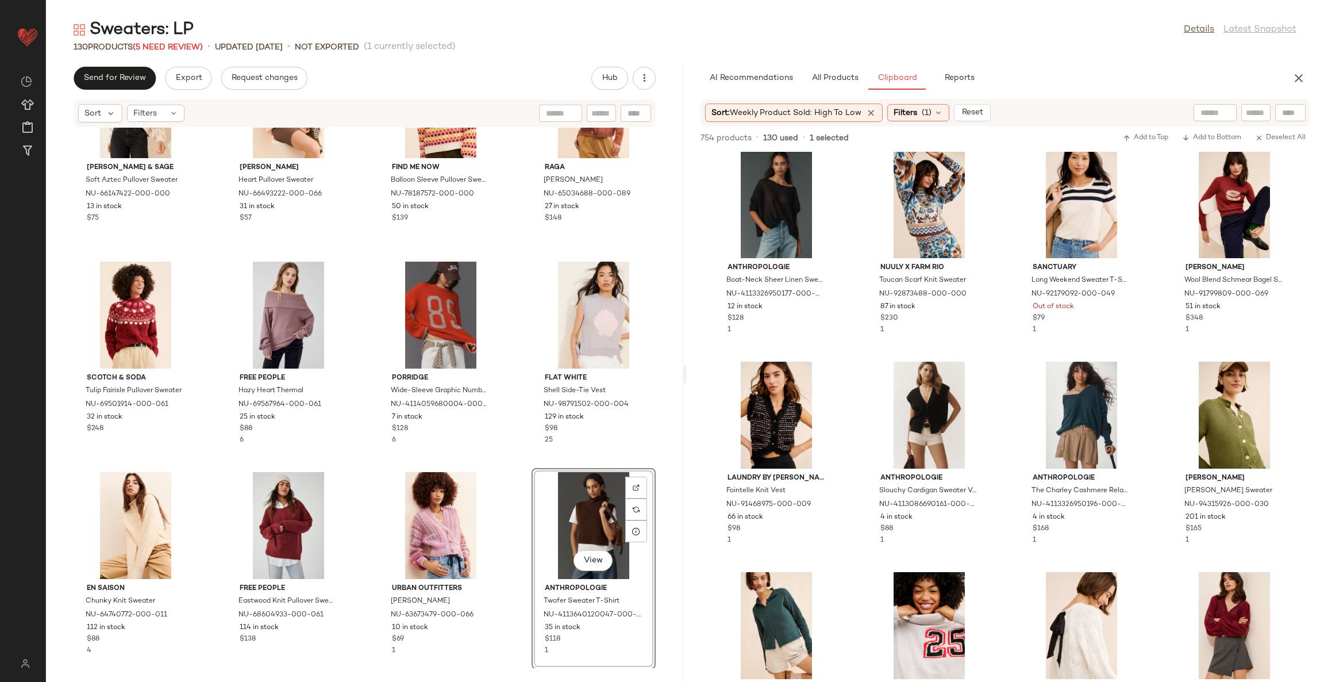
click at [517, 494] on div "Free People Northern Lights Pullover Sweater NU-63428841-000-095 9 in stock $16…" at bounding box center [364, 398] width 637 height 540
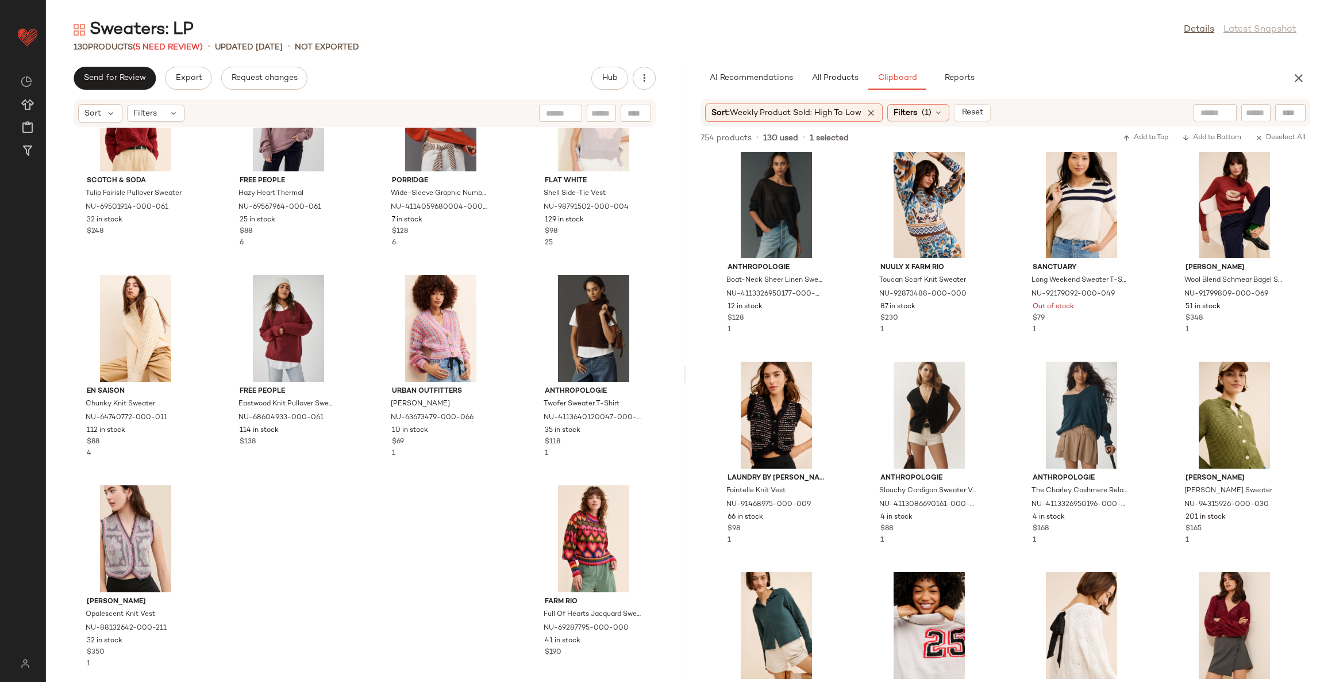
scroll to position [6403, 0]
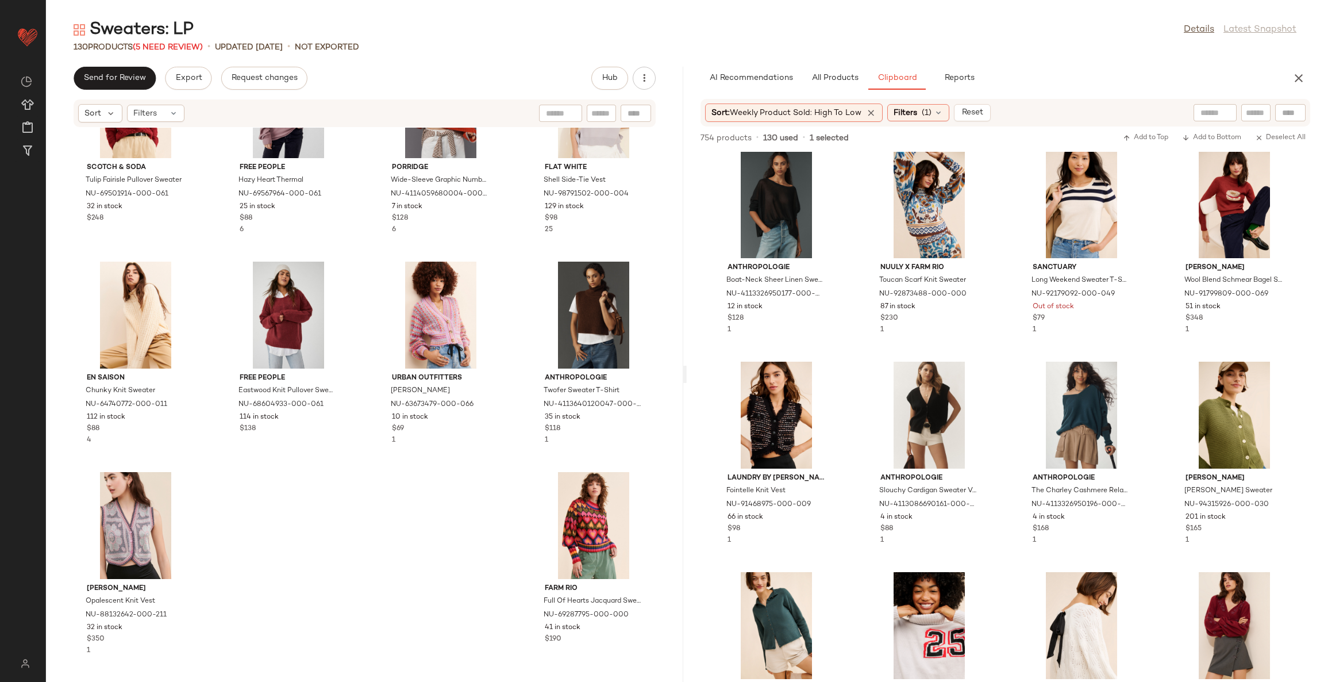
click at [472, 534] on div "Scotch & Soda Tulip Fairisle Pullover Sweater NU-69501914-000-061 32 in stock $…" at bounding box center [364, 398] width 637 height 540
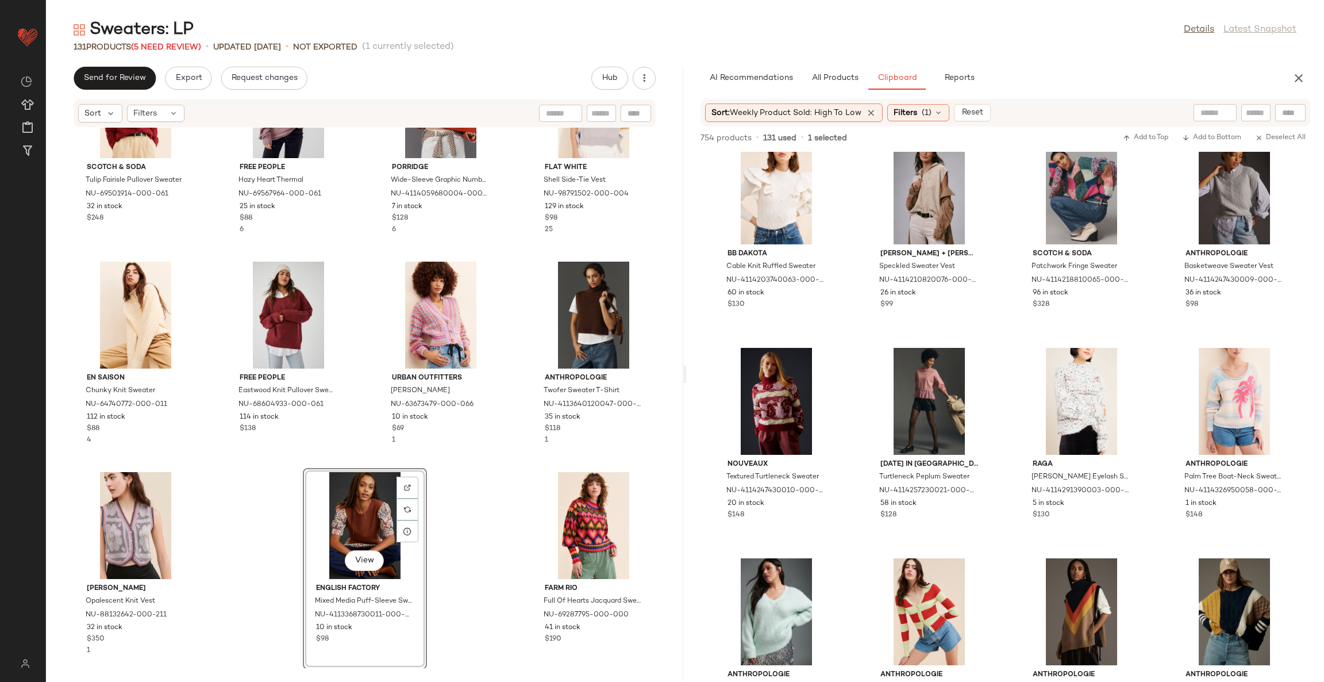
scroll to position [6562, 0]
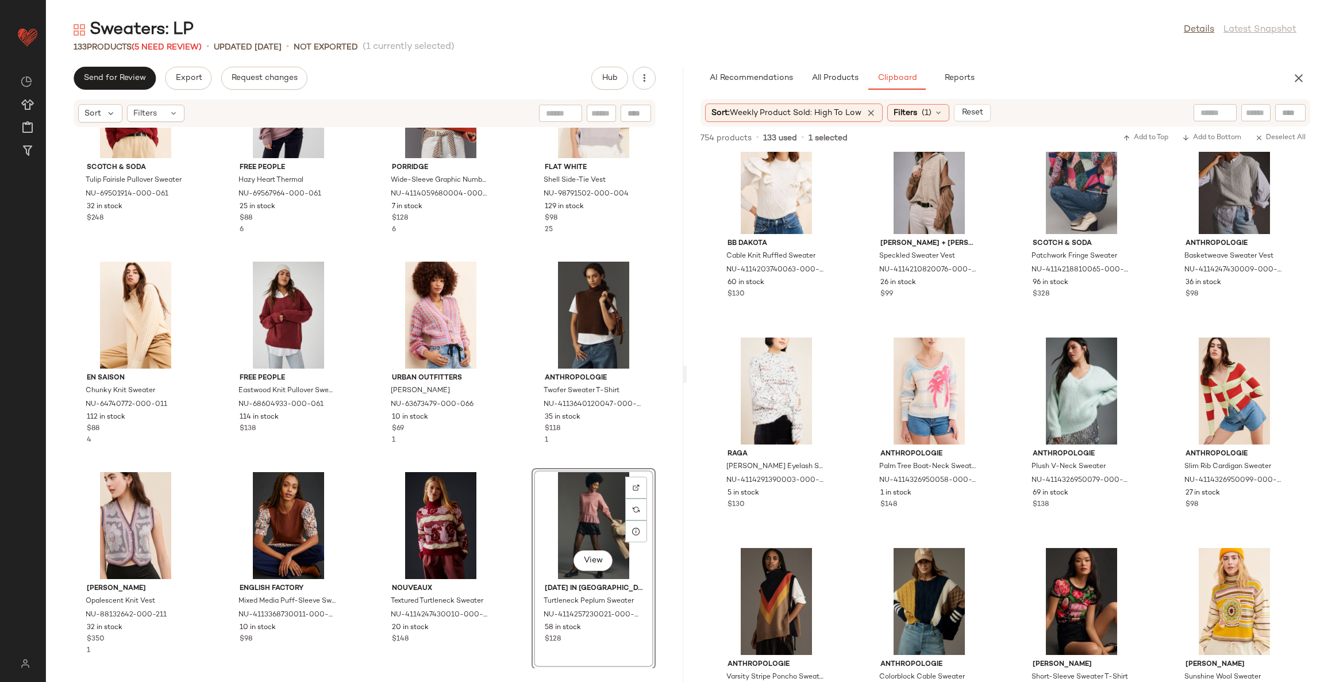
click at [519, 489] on div "Scotch & Soda Tulip Fairisle Pullover Sweater NU-69501914-000-061 32 in stock $…" at bounding box center [364, 398] width 637 height 540
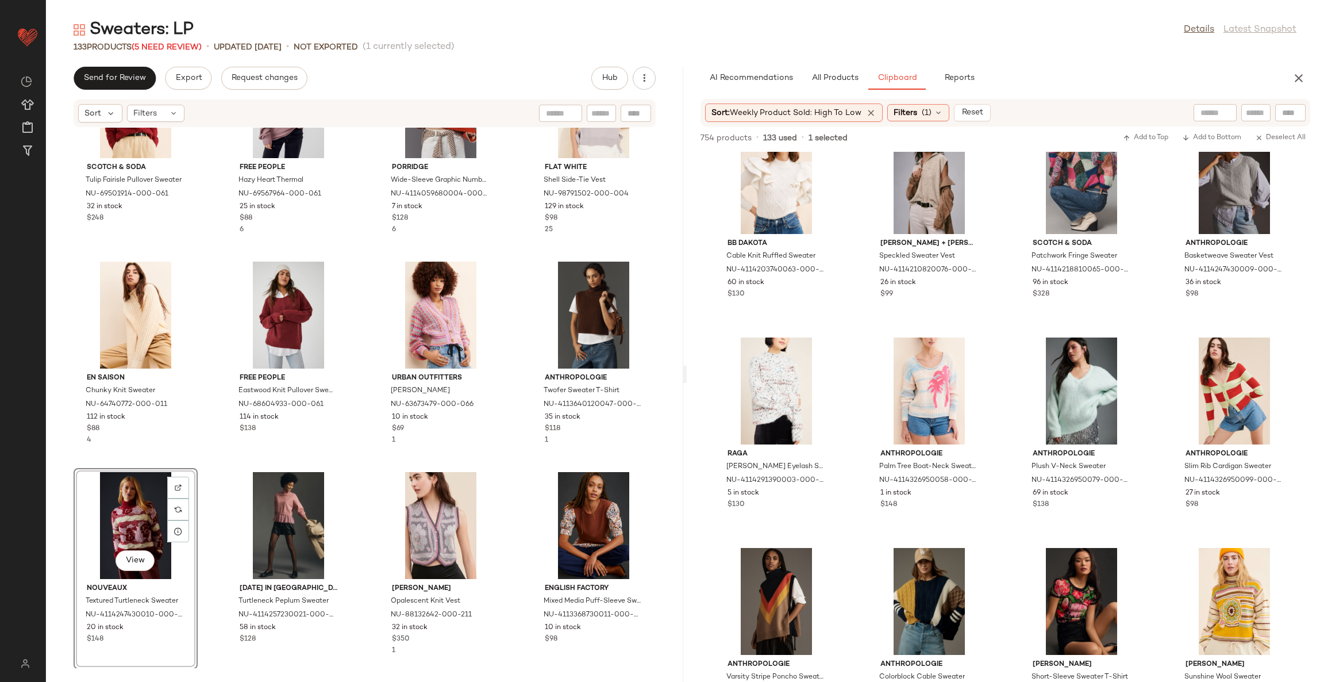
click at [503, 474] on div "Scotch & Soda Tulip Fairisle Pullover Sweater NU-69501914-000-061 32 in stock $…" at bounding box center [364, 398] width 637 height 540
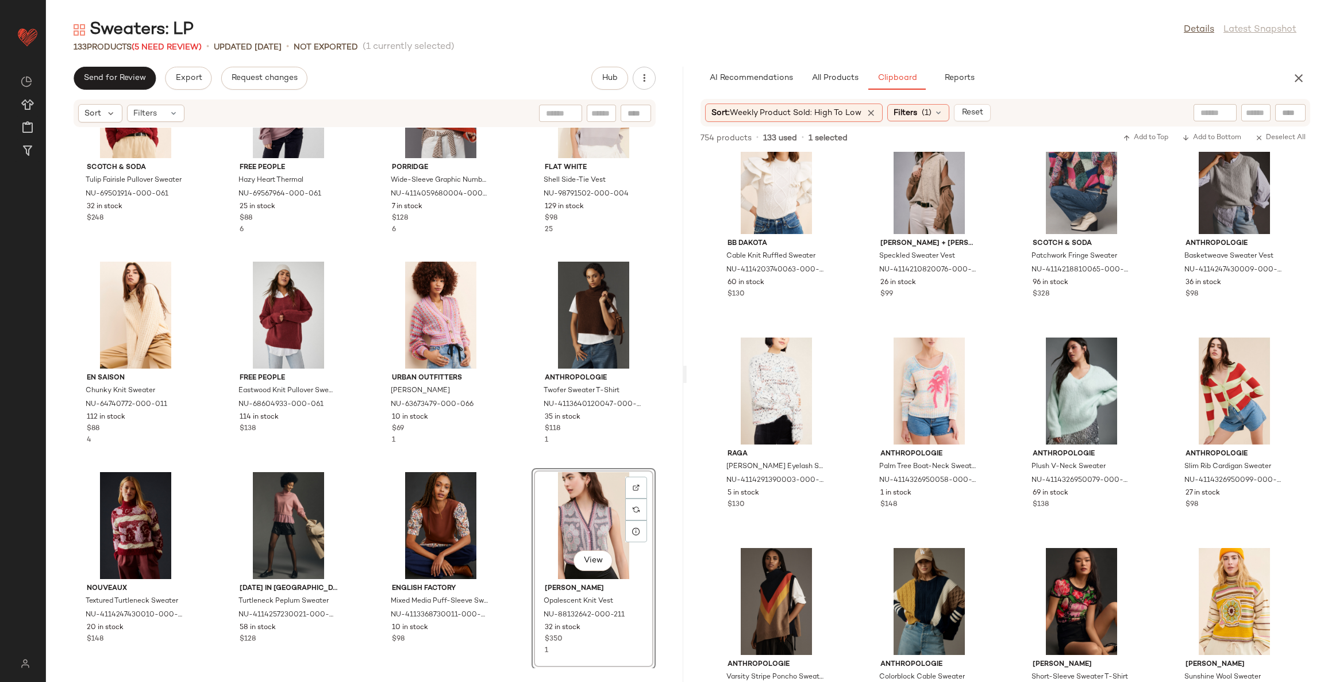
click at [508, 486] on div "Scotch & Soda Tulip Fairisle Pullover Sweater NU-69501914-000-061 32 in stock $…" at bounding box center [364, 398] width 637 height 540
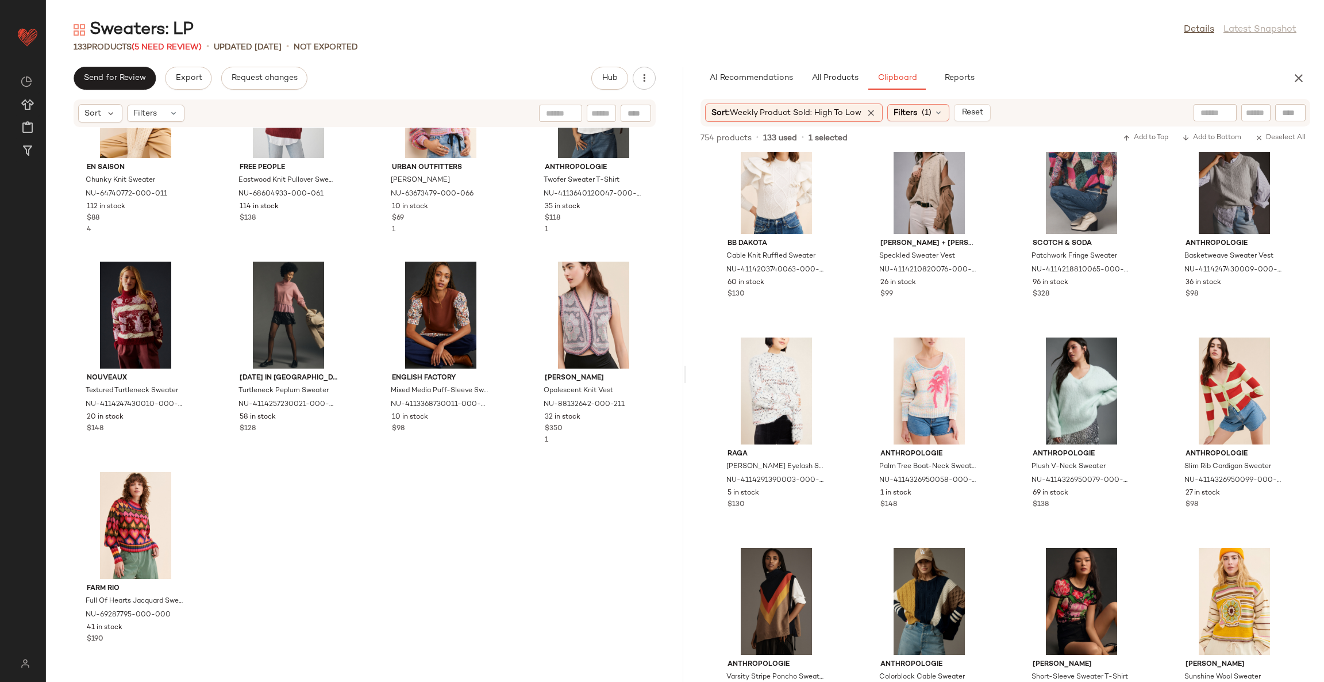
click at [528, 529] on div "En Saison Chunky Knit Sweater NU-64740772-000-011 112 in stock $88 4 Free Peopl…" at bounding box center [364, 398] width 637 height 540
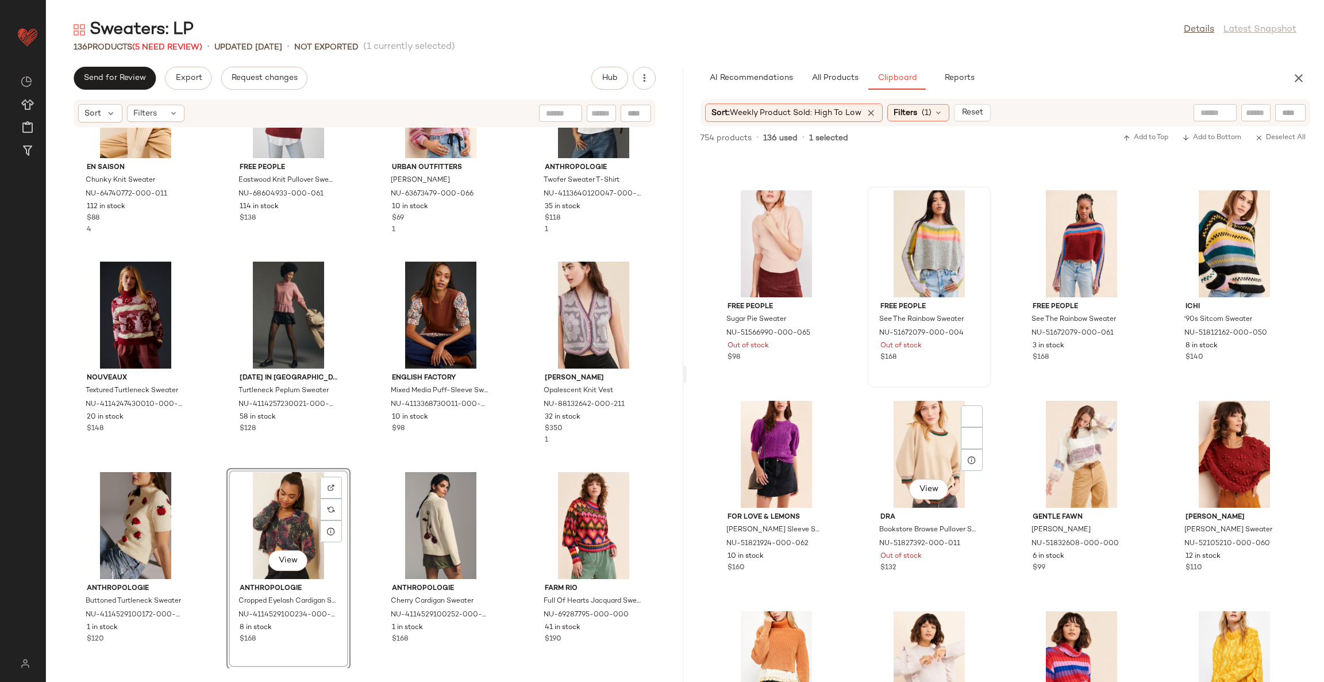
scroll to position [9320, 0]
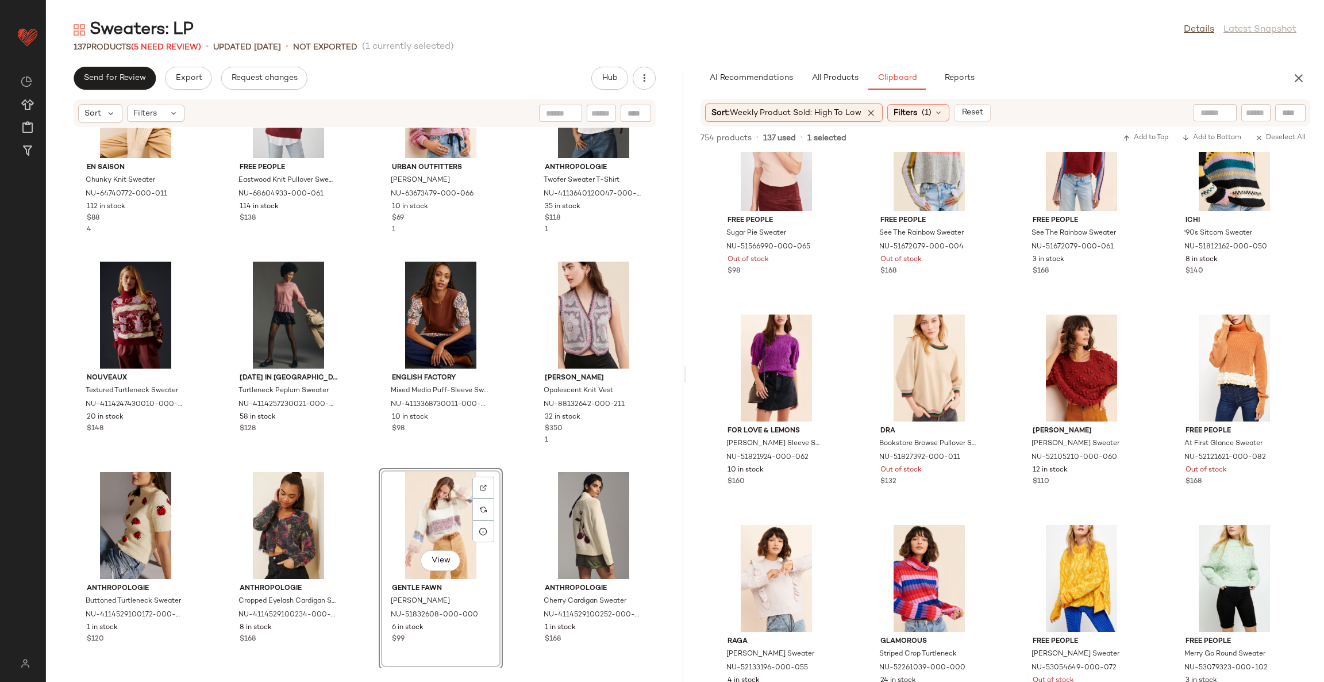
click at [508, 471] on div "En Saison Chunky Knit Sweater NU-64740772-000-011 112 in stock $88 4 Free Peopl…" at bounding box center [364, 398] width 637 height 540
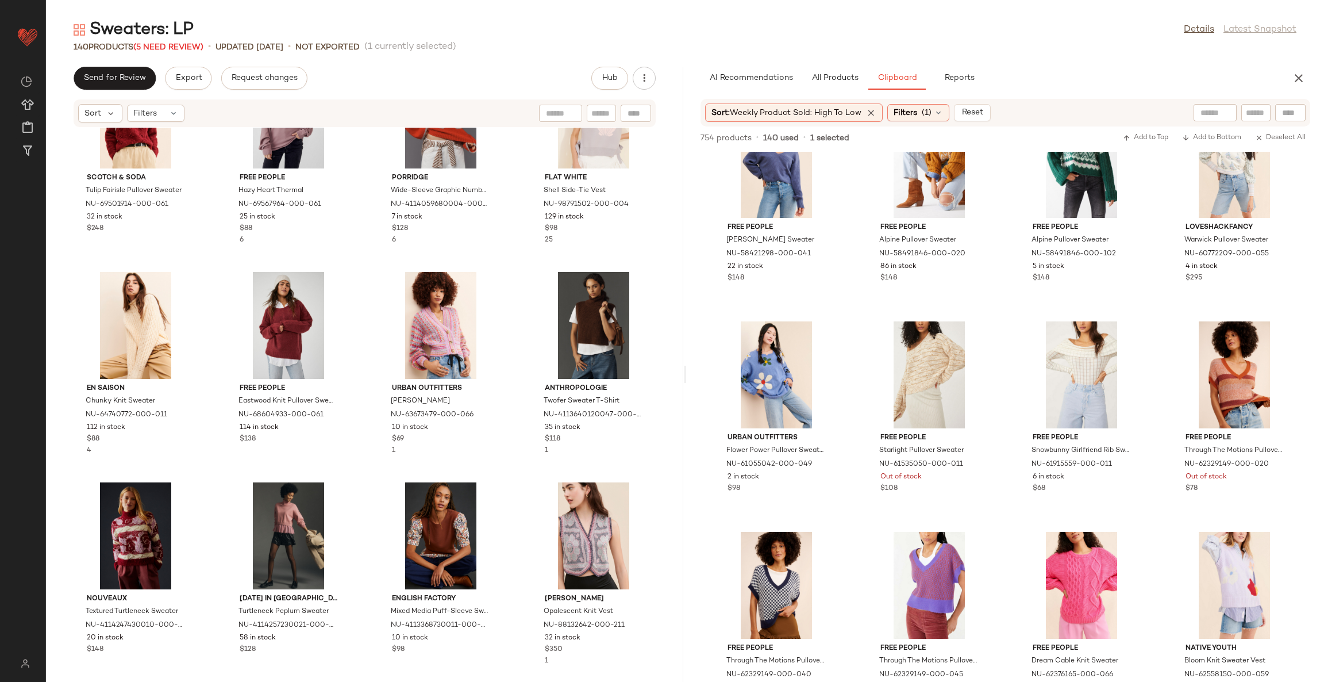
scroll to position [6824, 0]
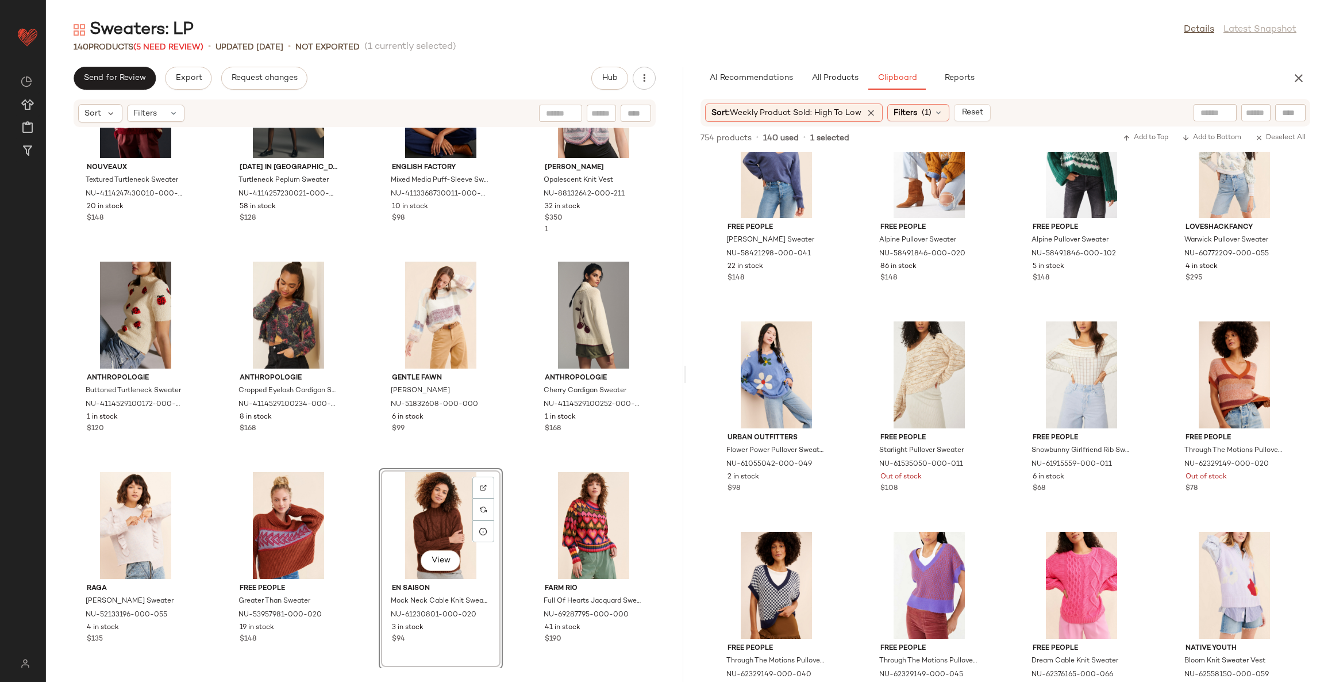
click at [516, 493] on div "Nouveaux Textured Turtleneck Sweater NU-4114247430010-000-069 20 in stock $148 …" at bounding box center [364, 398] width 637 height 540
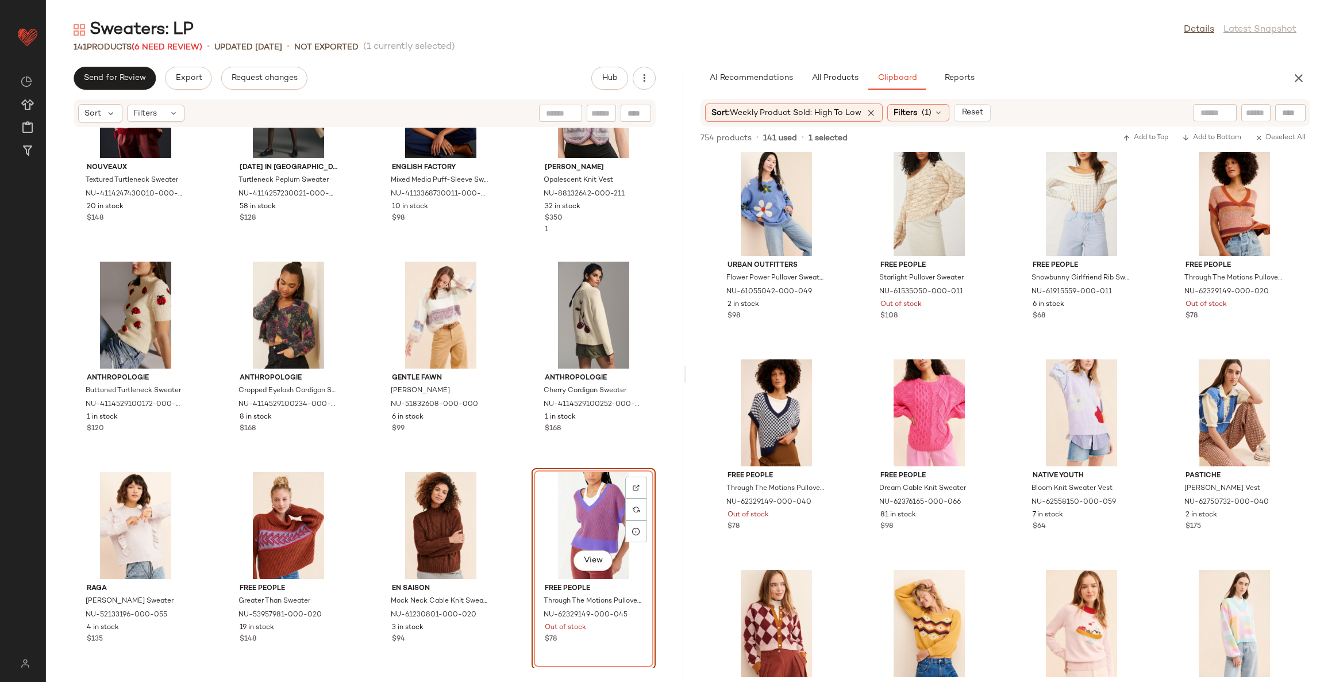
click at [517, 515] on div "Nouveaux Textured Turtleneck Sweater NU-4114247430010-000-069 20 in stock $148 …" at bounding box center [364, 398] width 637 height 540
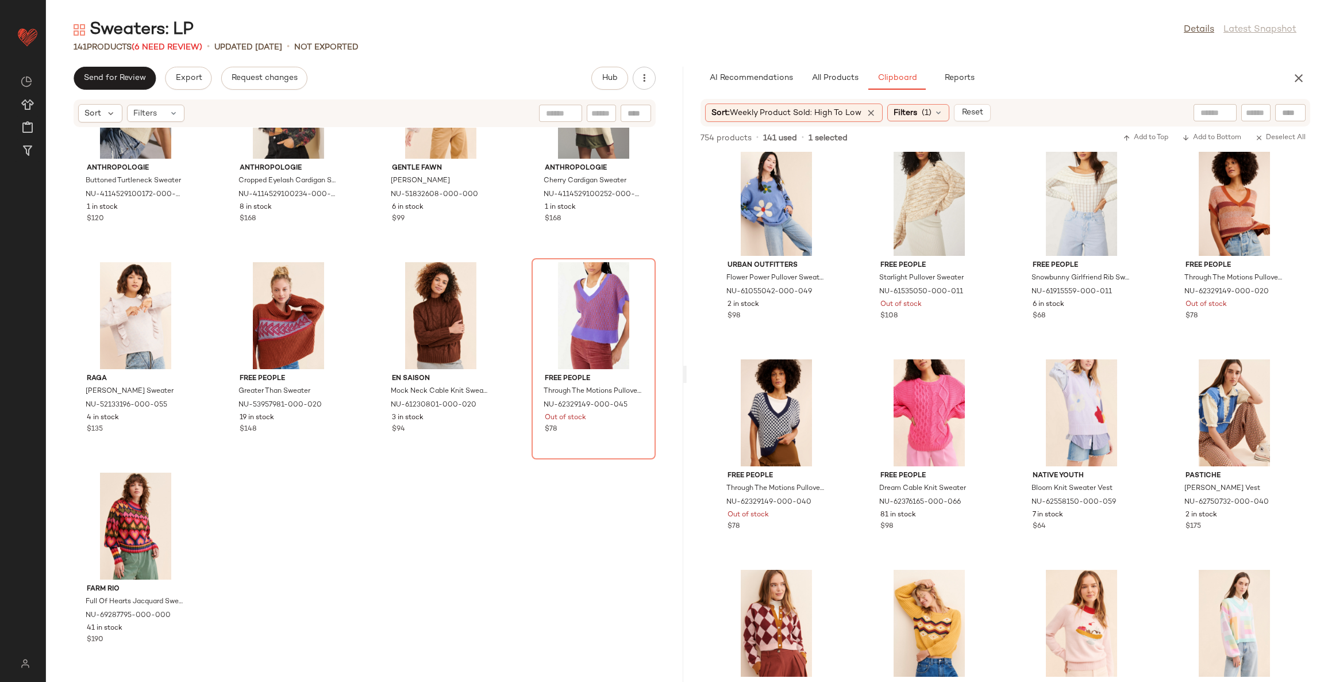
scroll to position [7034, 0]
click at [505, 541] on div "Anthropologie Buttoned Turtleneck Sweater NU-4114529100172-000-013 1 in stock $…" at bounding box center [364, 398] width 637 height 540
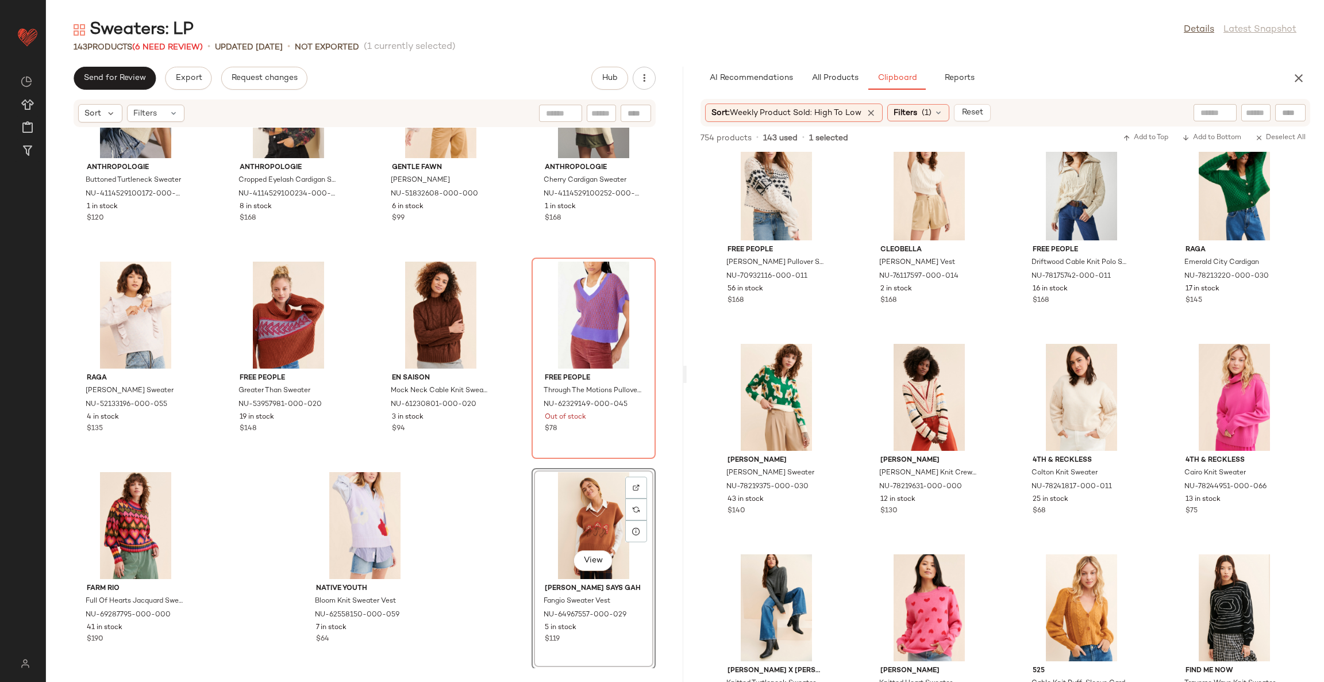
scroll to position [15010, 0]
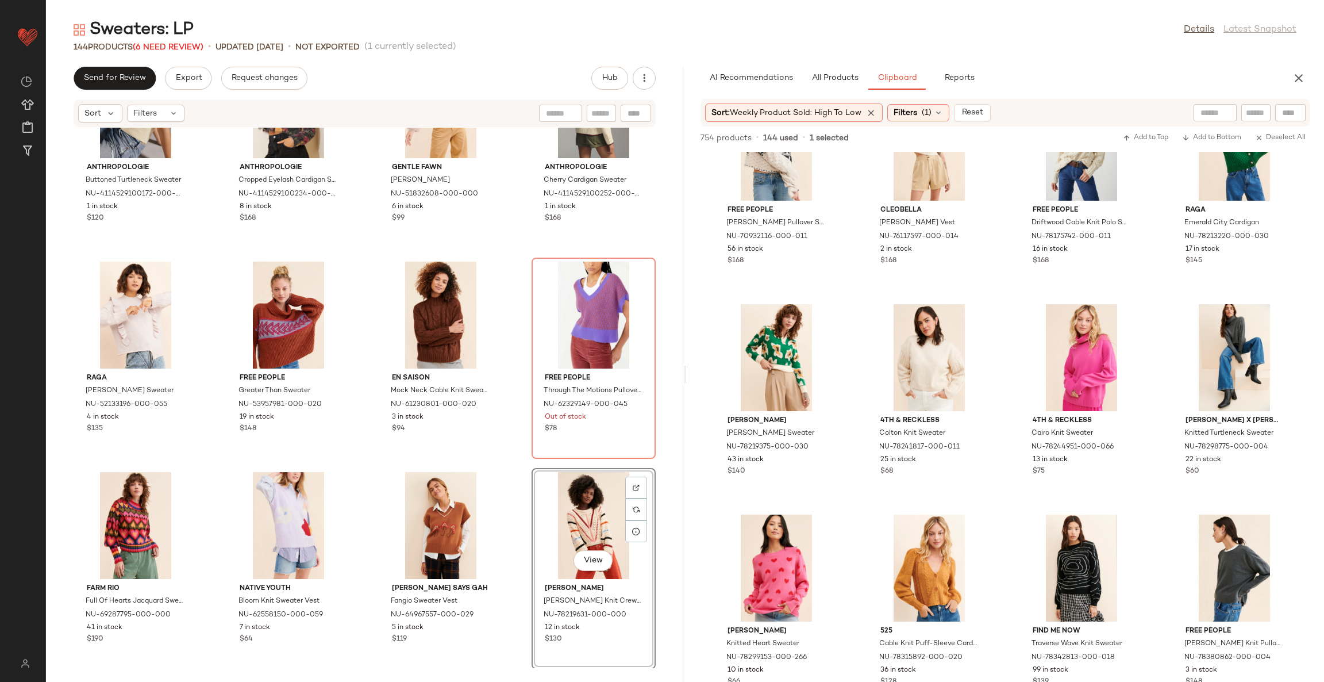
click at [509, 482] on div "Anthropologie Buttoned Turtleneck Sweater NU-4114529100172-000-013 1 in stock $…" at bounding box center [364, 398] width 637 height 540
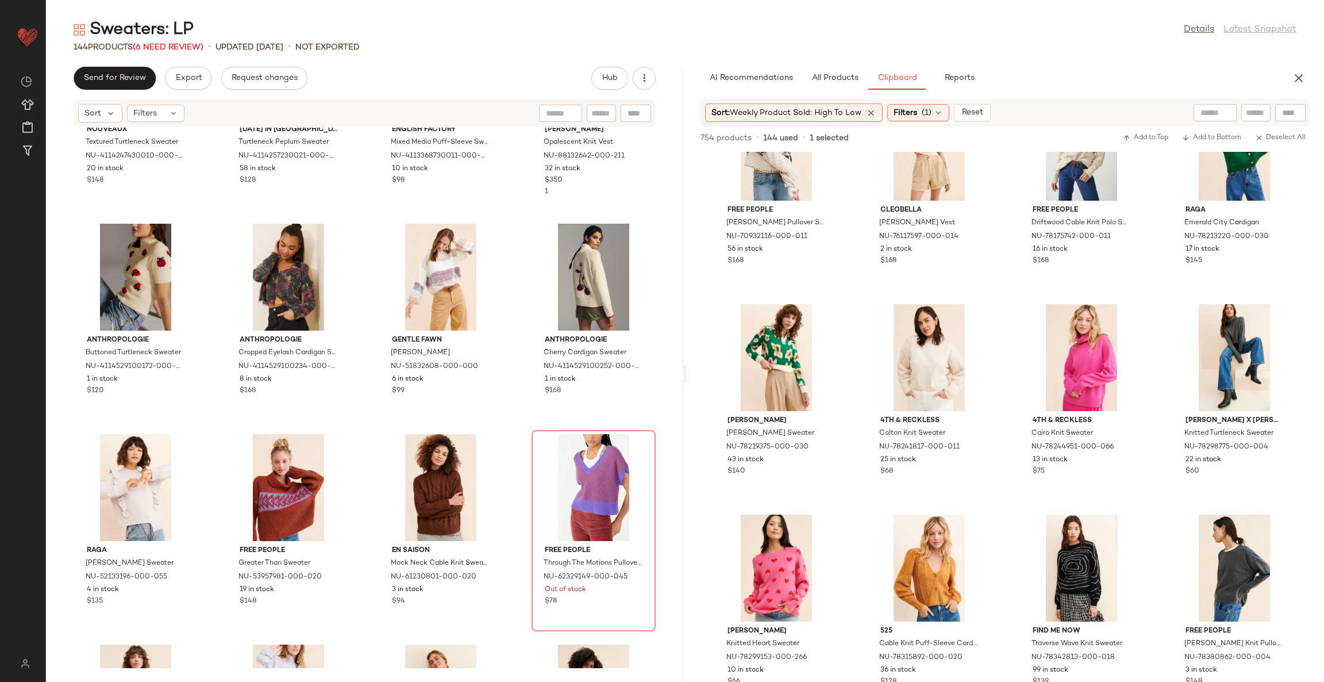
scroll to position [7034, 0]
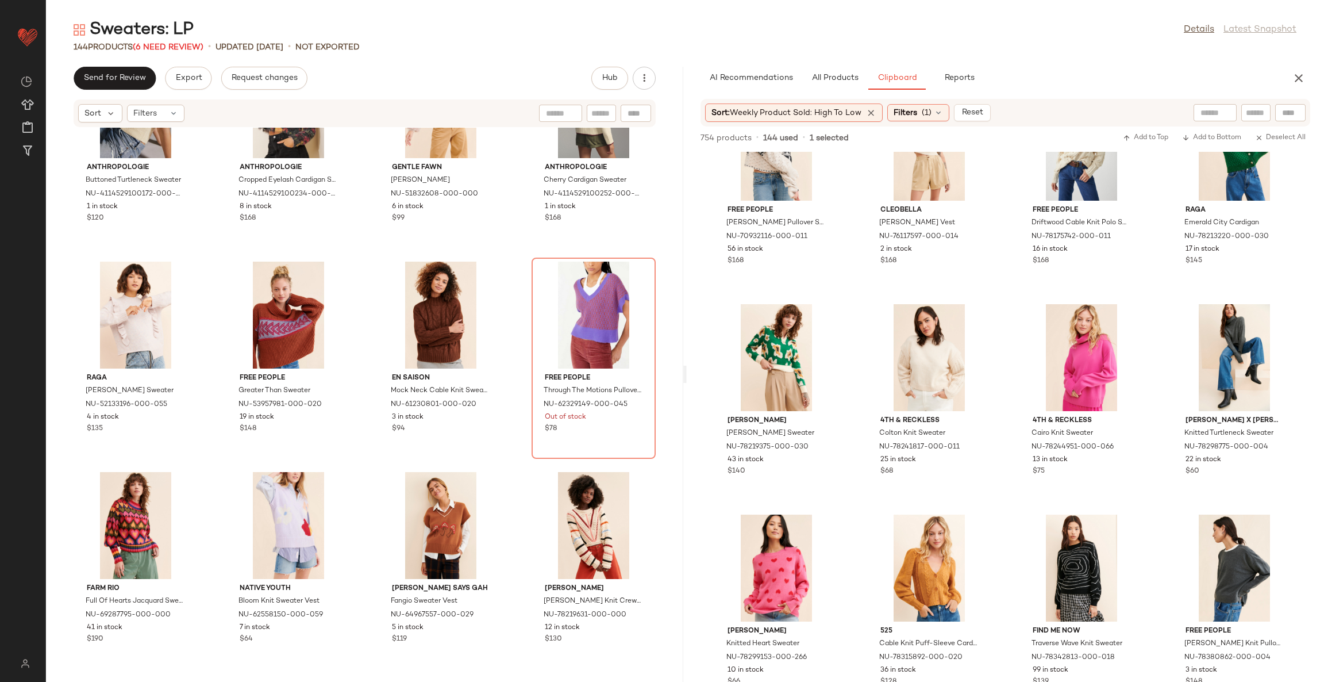
click at [509, 482] on div "Anthropologie Buttoned Turtleneck Sweater NU-4114529100172-000-013 1 in stock $…" at bounding box center [364, 398] width 637 height 540
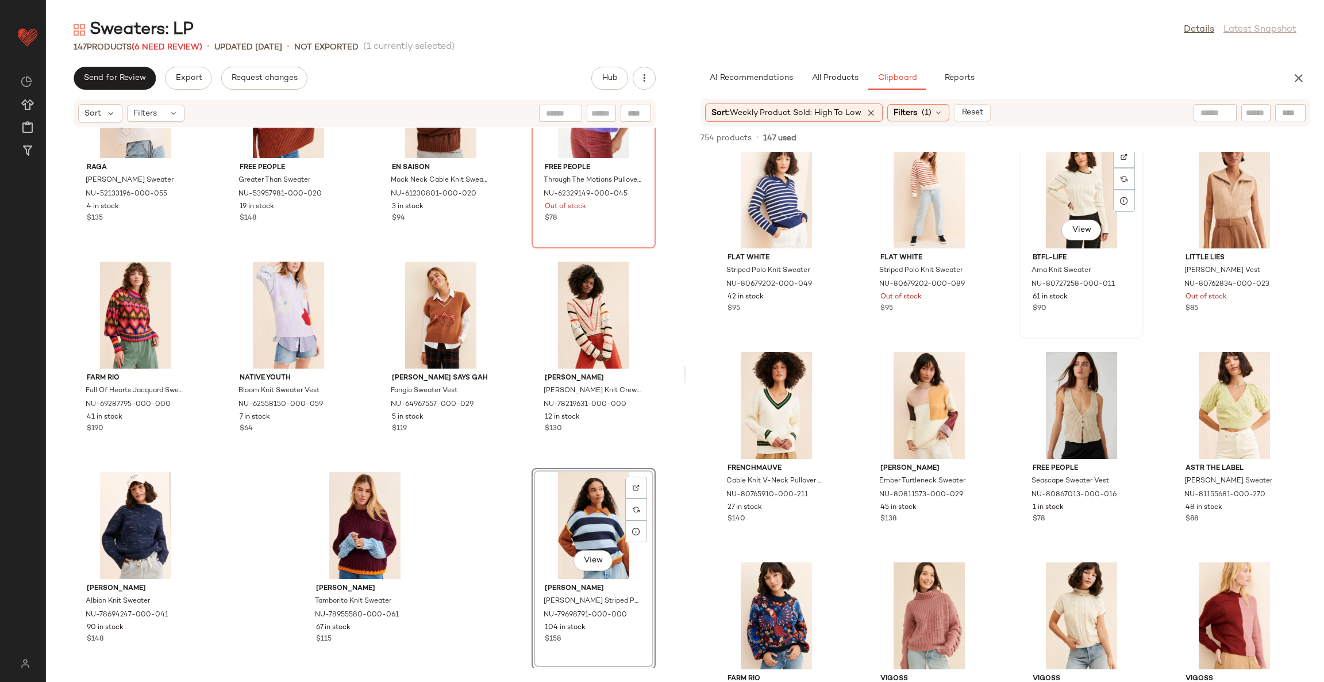
scroll to position [17905, 0]
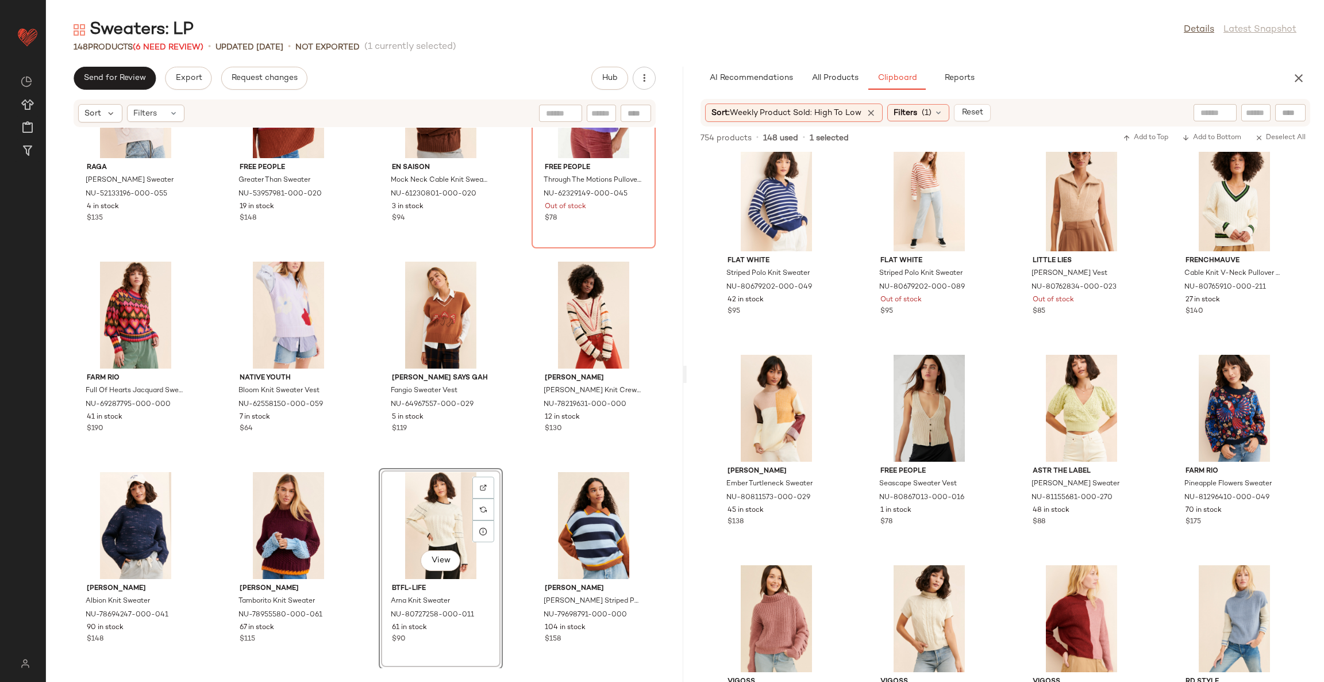
click at [513, 481] on div "Raga Regina Ruffle Sweater NU-52133196-000-055 4 in stock $135 Free People Grea…" at bounding box center [364, 398] width 637 height 540
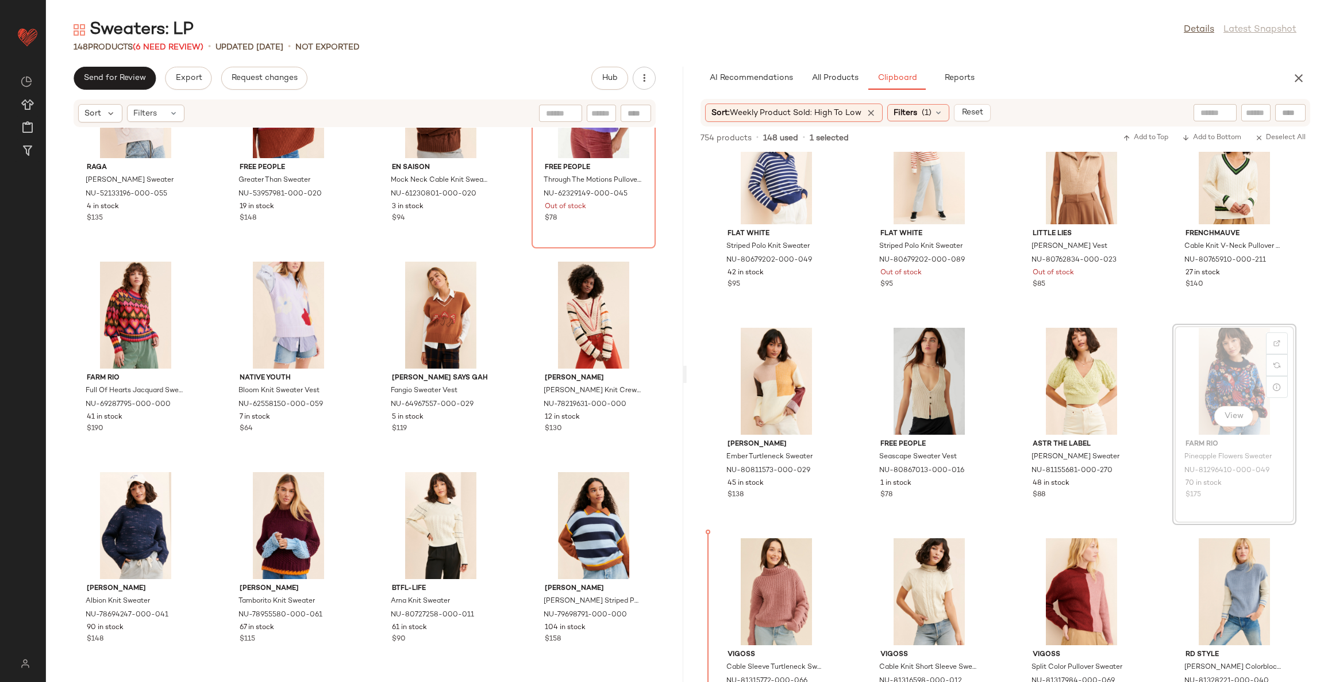
scroll to position [17951, 0]
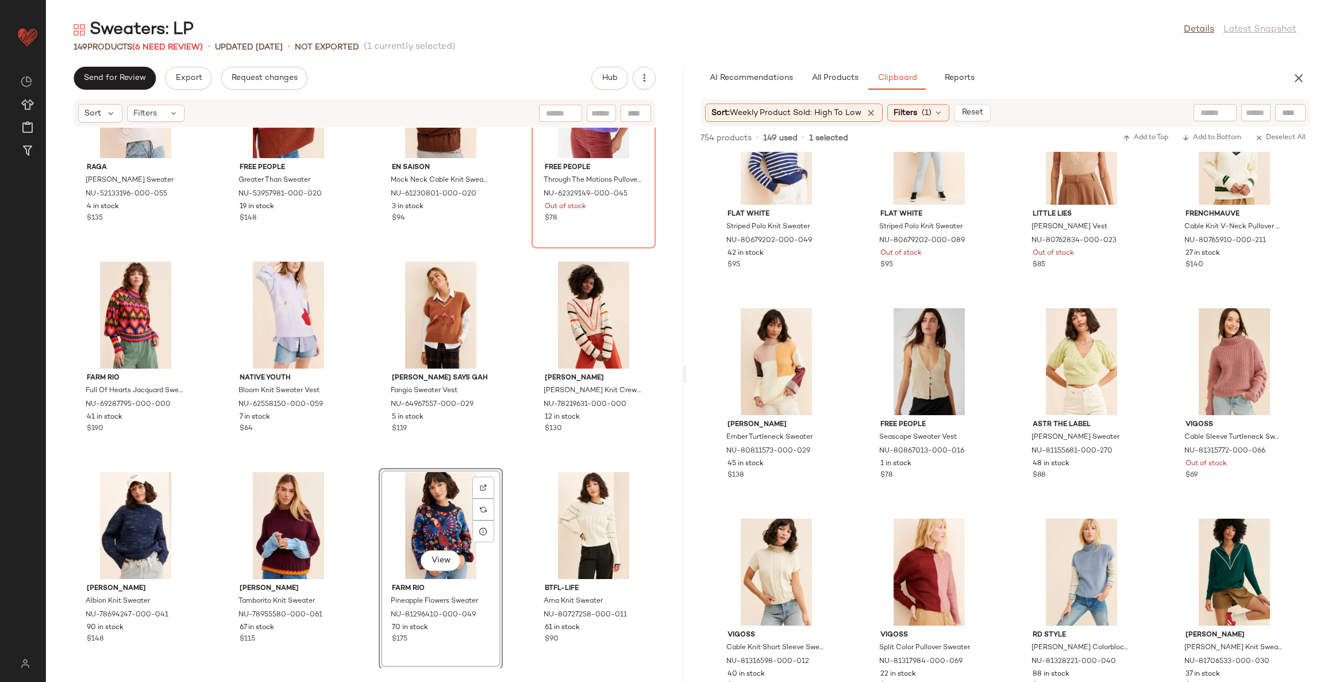
click at [502, 478] on div "Raga Regina Ruffle Sweater NU-52133196-000-055 4 in stock $135 Free People Grea…" at bounding box center [364, 398] width 637 height 540
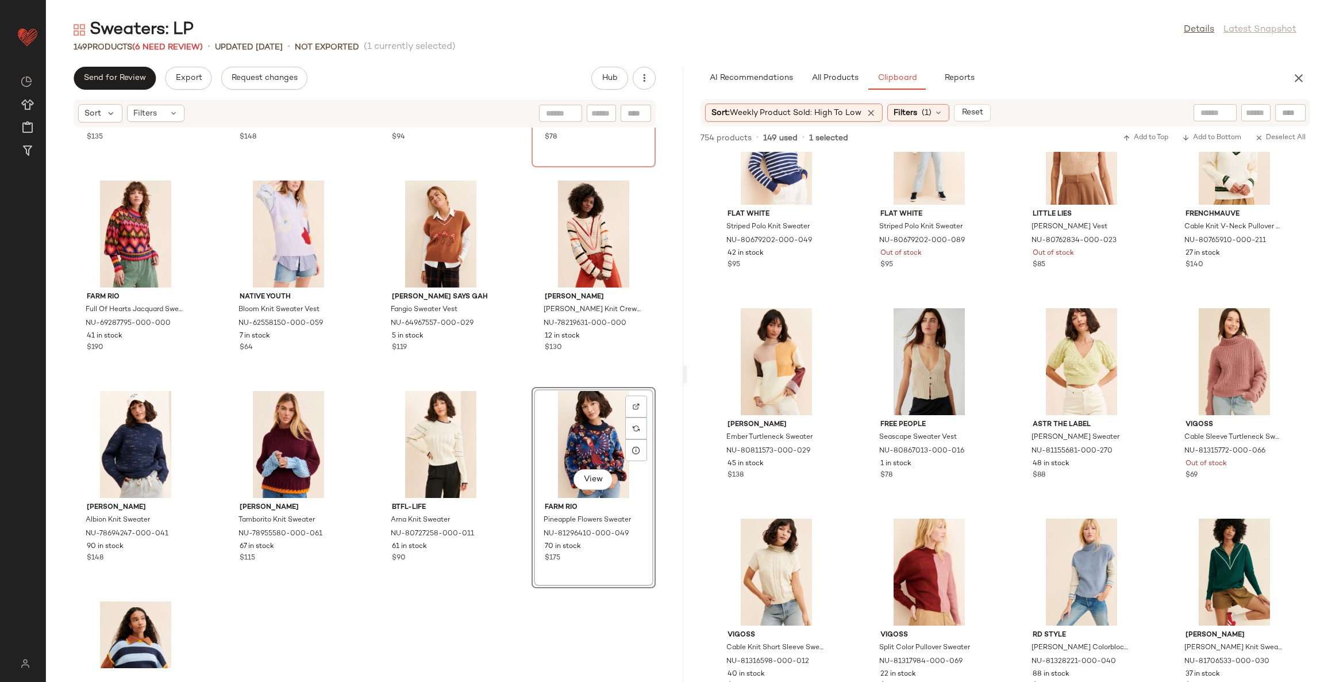
scroll to position [7417, 0]
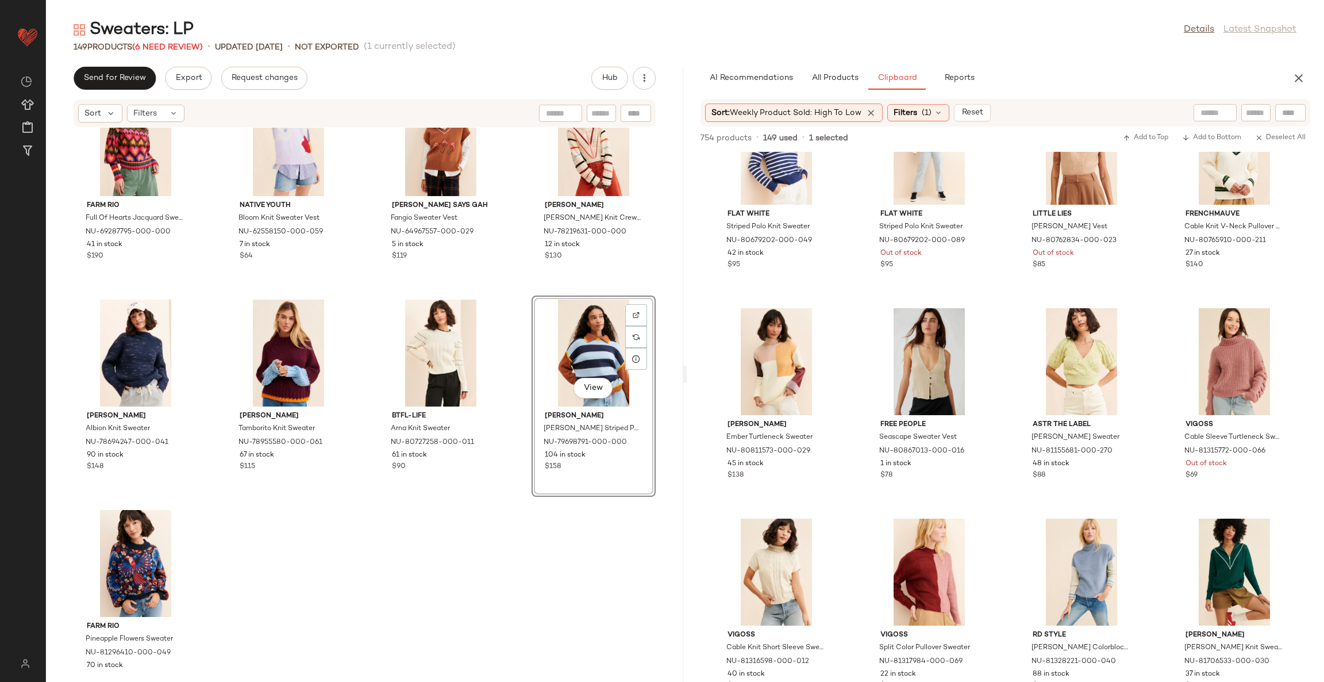
click at [534, 561] on div "Raga Regina Ruffle Sweater NU-52133196-000-055 4 in stock $135 Free People Grea…" at bounding box center [364, 398] width 637 height 540
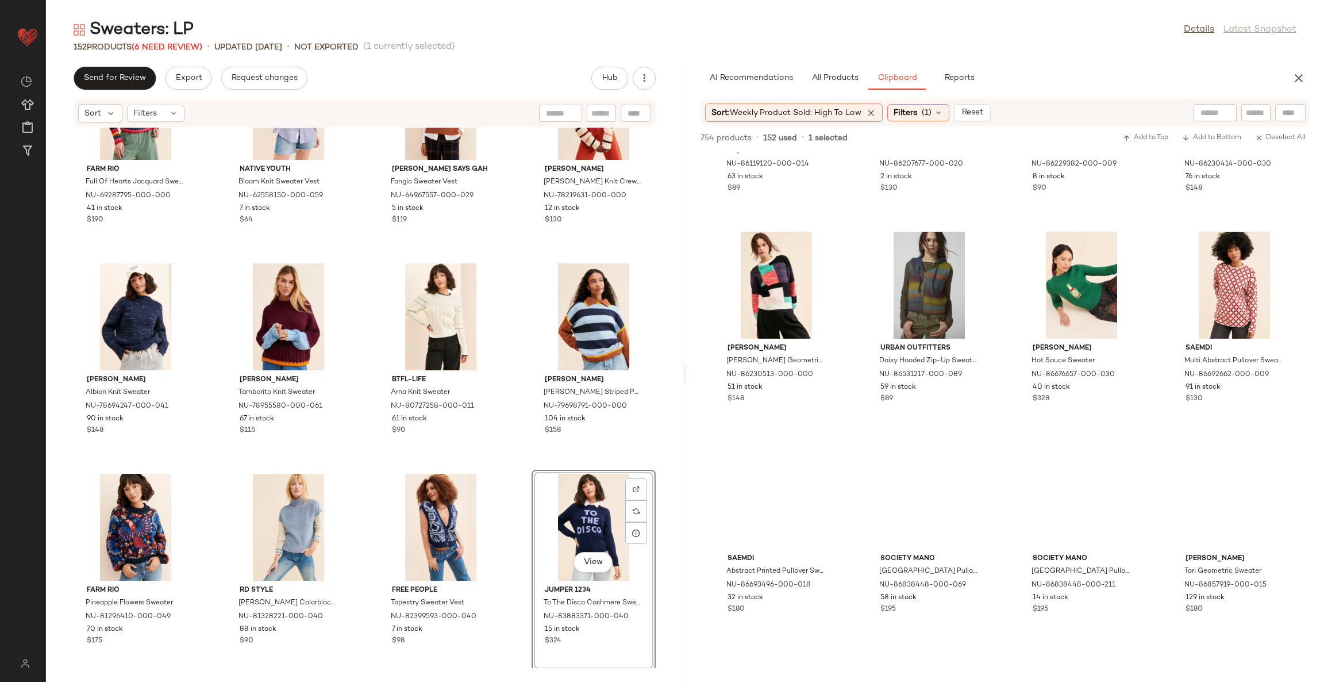
scroll to position [21227, 0]
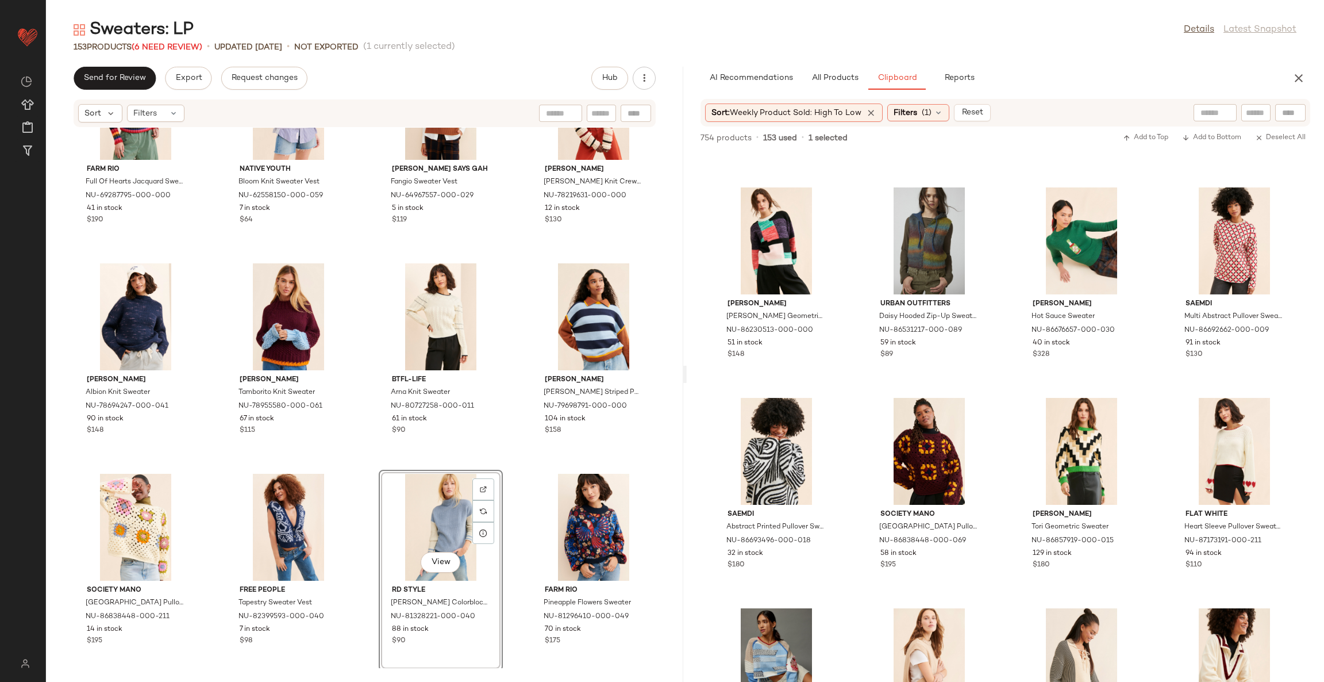
click at [508, 478] on div "Raga Regina Ruffle Sweater NU-52133196-000-055 4 in stock $135 Free People Grea…" at bounding box center [364, 398] width 637 height 540
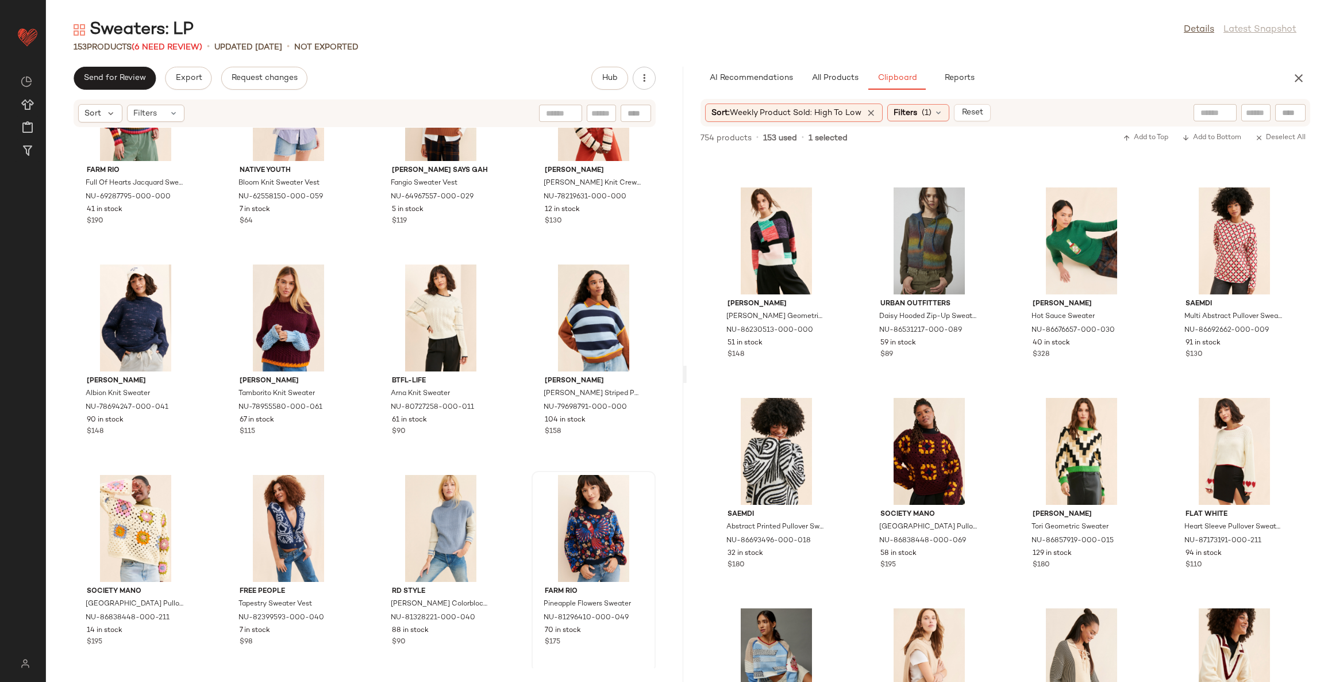
scroll to position [7453, 0]
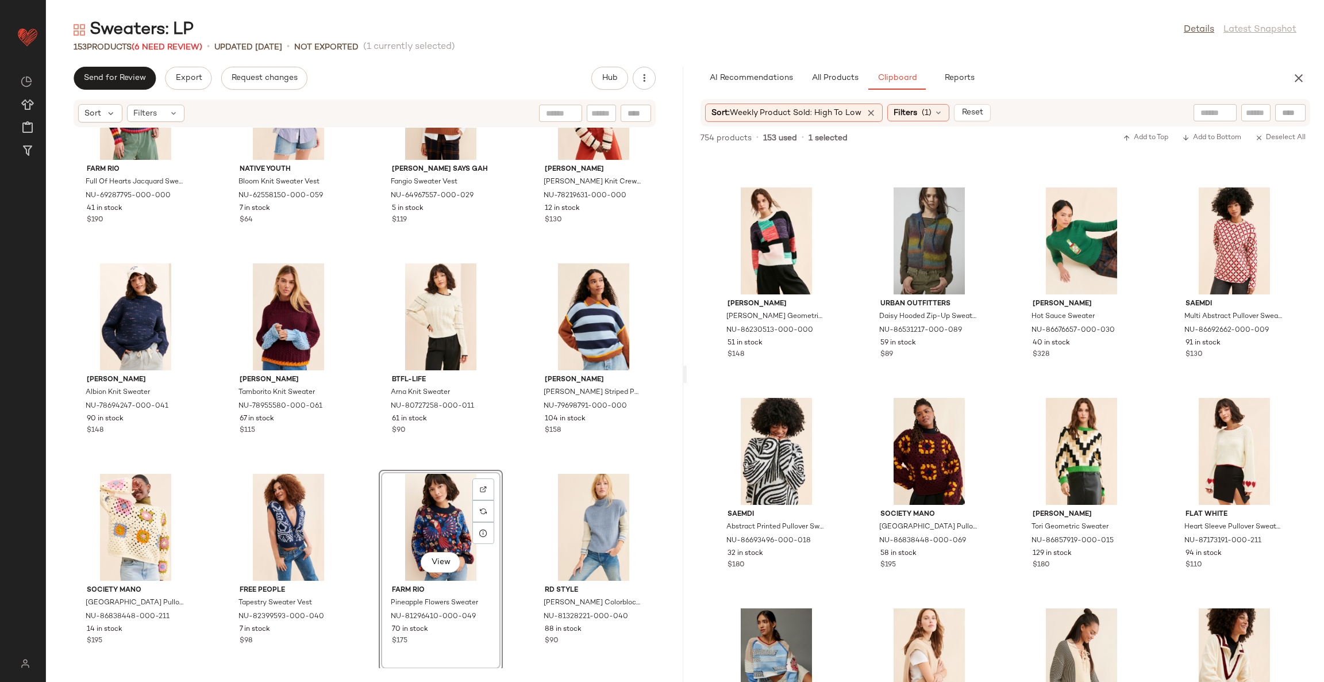
click at [506, 535] on div "Raga Regina Ruffle Sweater NU-52133196-000-055 4 in stock $135 Free People Grea…" at bounding box center [364, 398] width 637 height 540
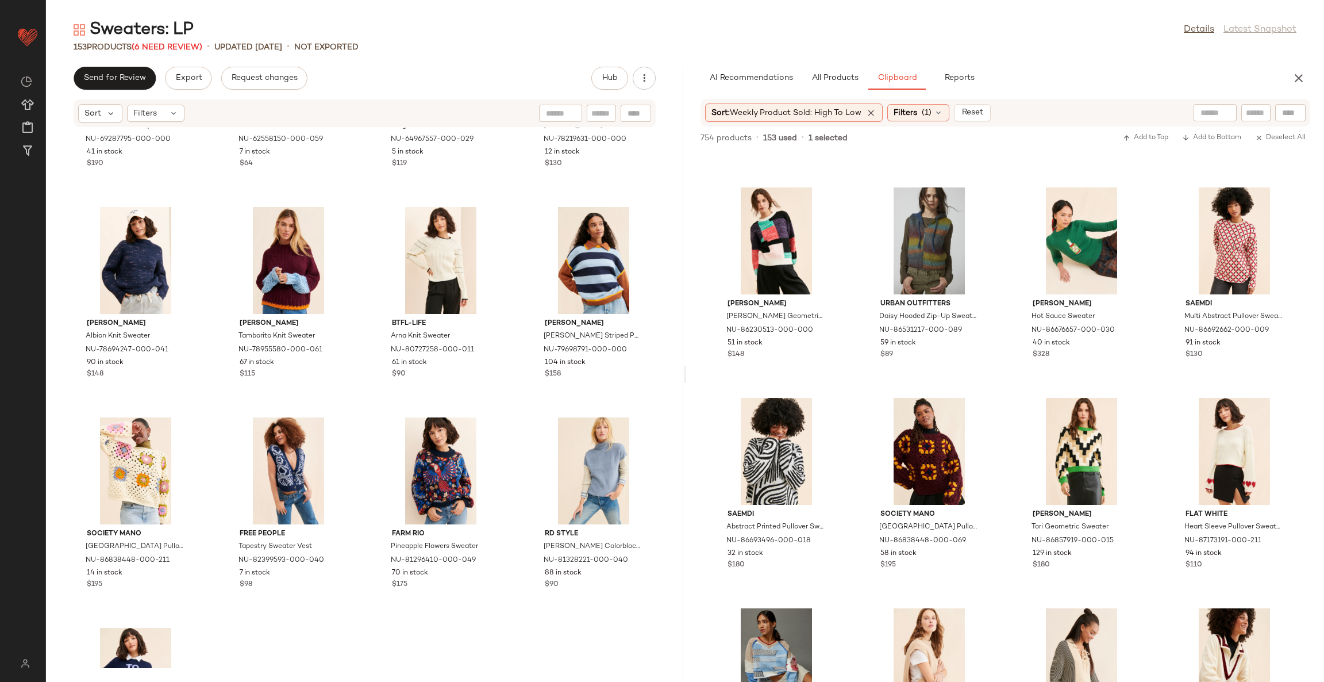
scroll to position [7539, 0]
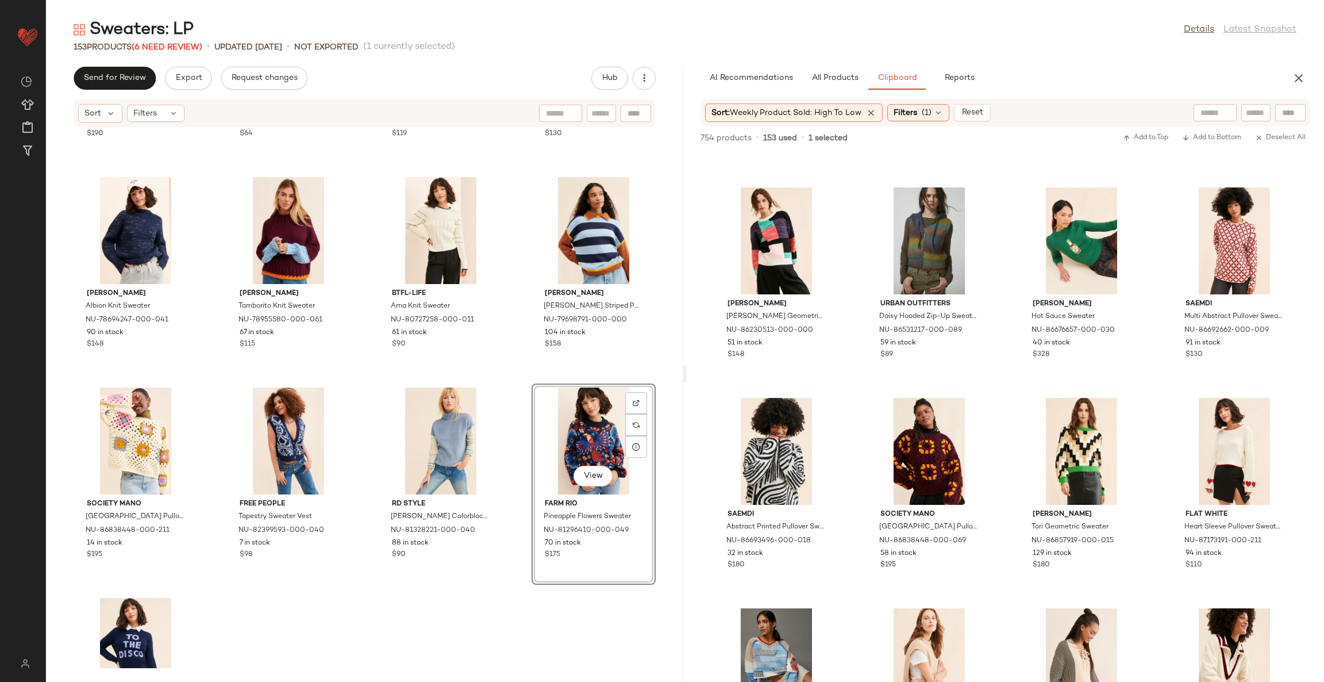
click at [517, 605] on div "Farm Rio Full Of Hearts Jacquard Sweater NU-69287795-000-000 41 in stock $190 N…" at bounding box center [364, 398] width 637 height 540
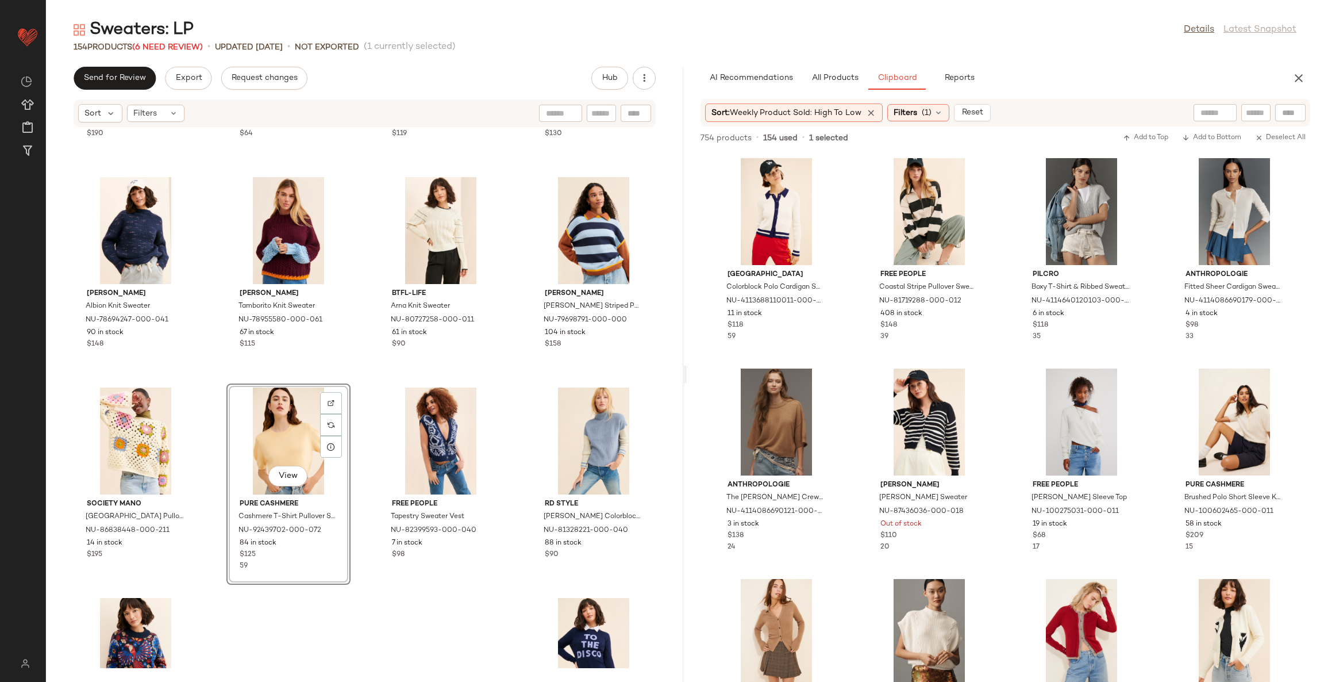
click at [508, 391] on div "Farm Rio Full Of Hearts Jacquard Sweater NU-69287795-000-000 41 in stock $190 N…" at bounding box center [364, 398] width 637 height 540
click at [452, 622] on div "Farm Rio Full Of Hearts Jacquard Sweater NU-69287795-000-000 41 in stock $190 N…" at bounding box center [364, 398] width 637 height 540
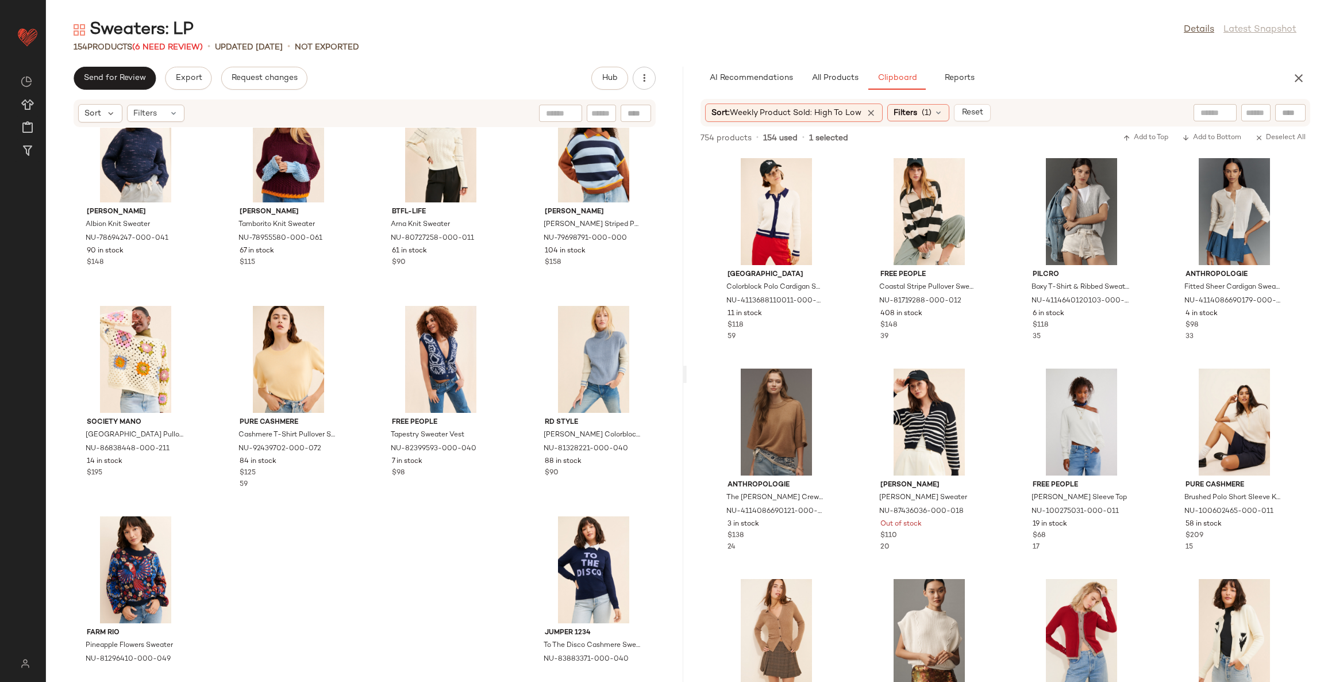
scroll to position [7665, 0]
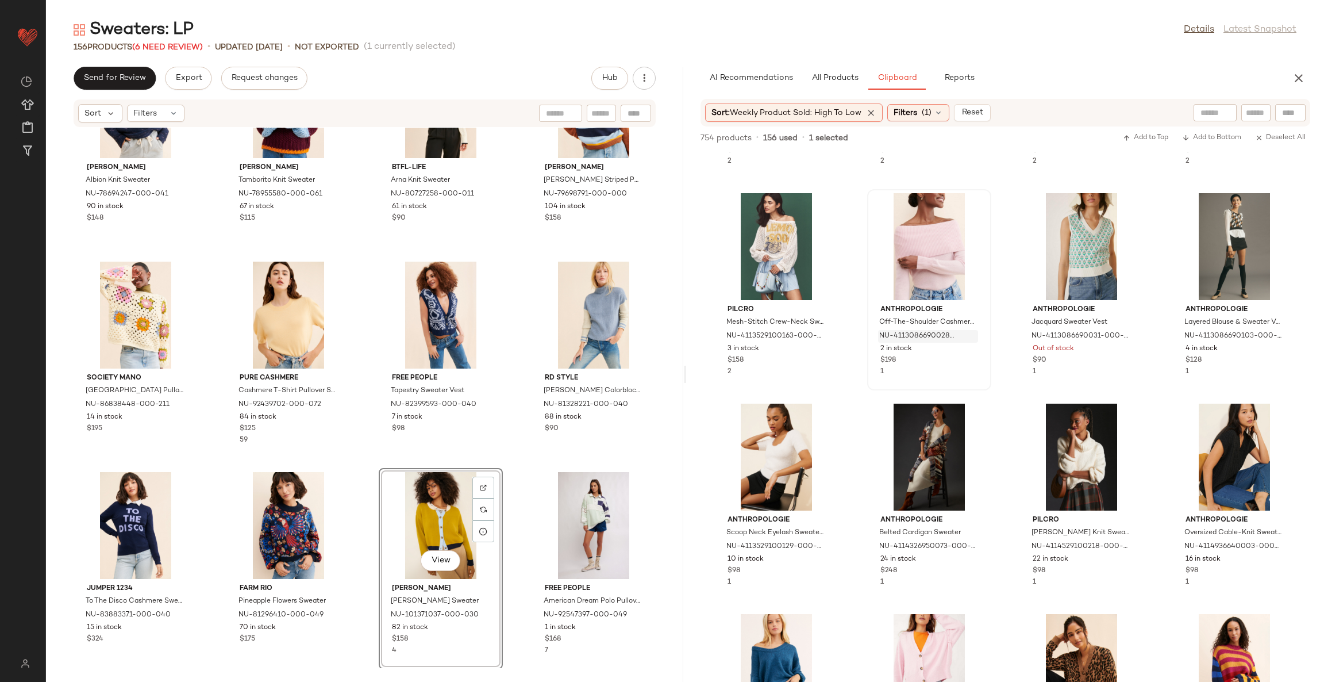
scroll to position [2682, 0]
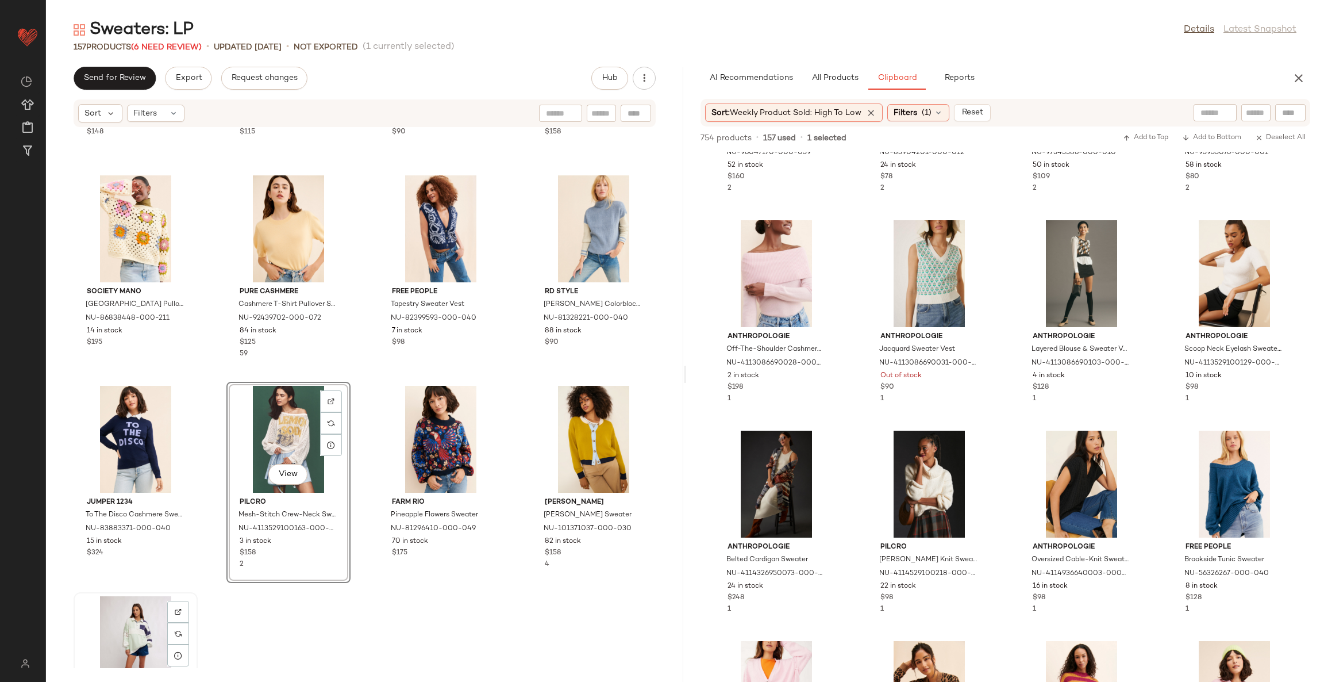
scroll to position [7755, 0]
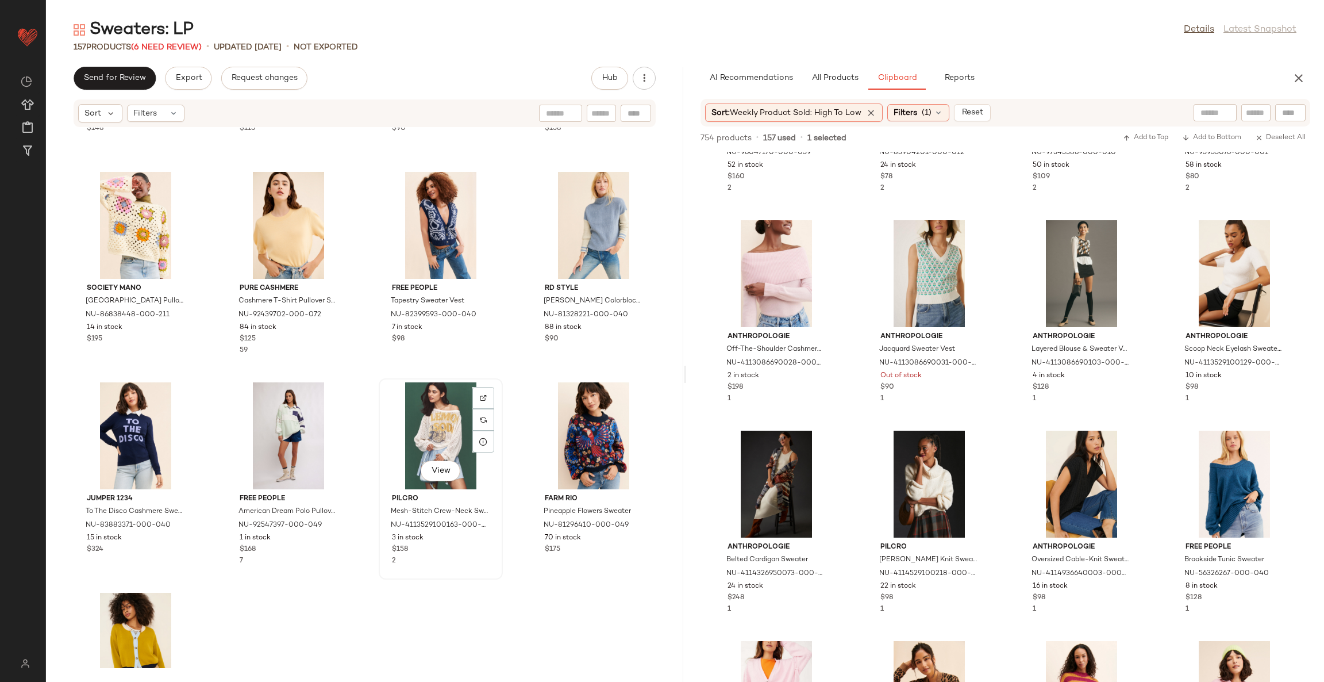
click at [497, 575] on div "View Pilcro Mesh-Stitch Crew-Neck Sweater NU-4113529100163-000-079 3 in stock $…" at bounding box center [441, 478] width 124 height 201
click at [523, 594] on div "Varley Albion Knit Sweater NU-78694247-000-041 90 in stock $148 Dr Bloom Tambor…" at bounding box center [364, 398] width 637 height 540
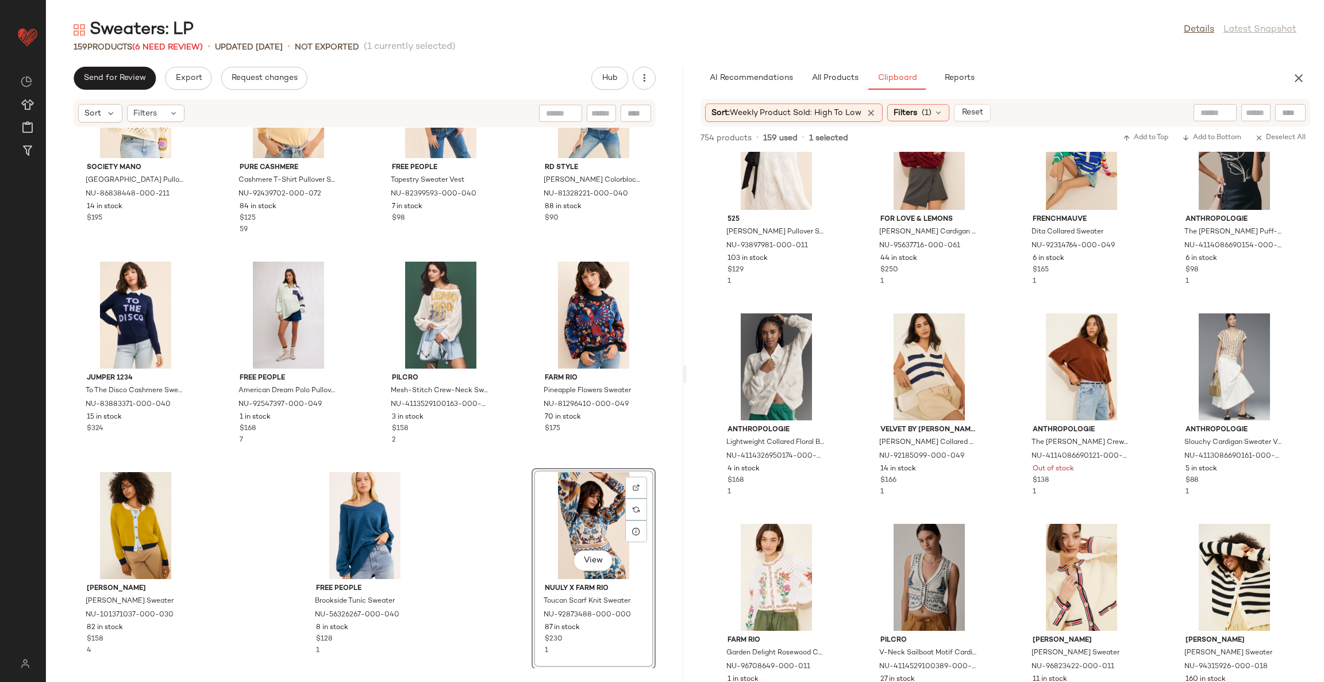
scroll to position [4148, 0]
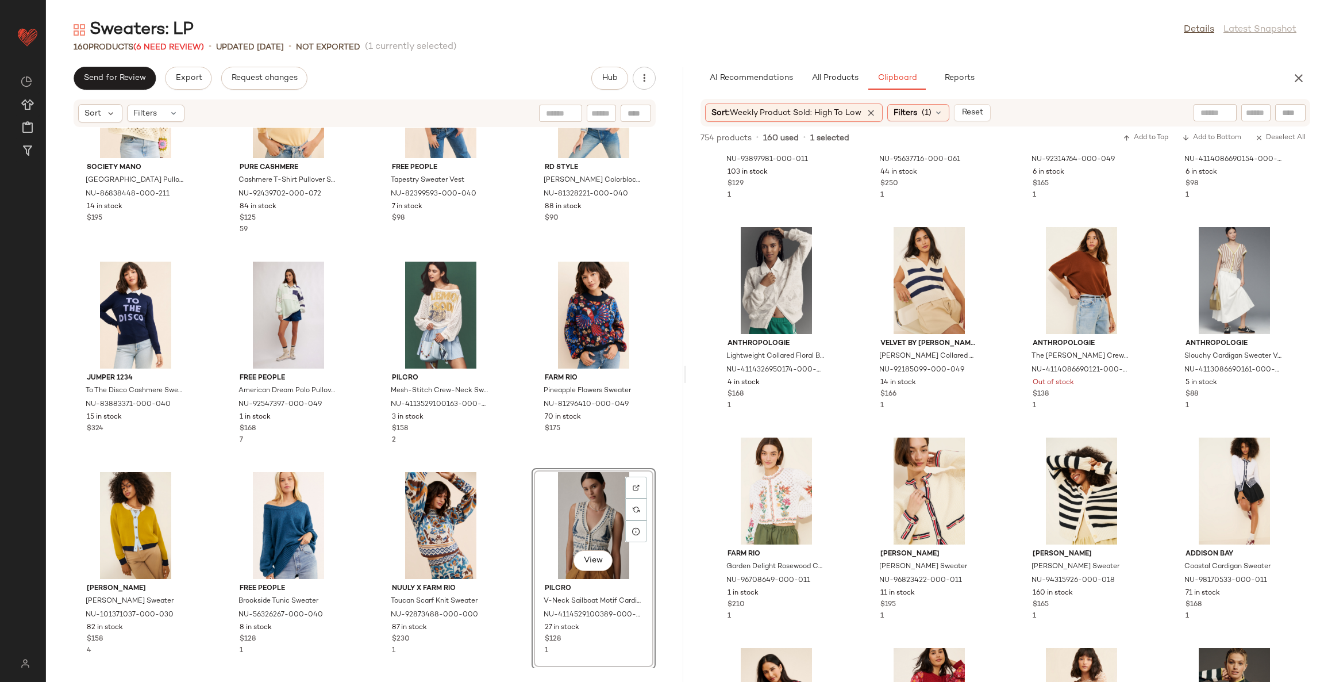
click at [510, 489] on div "Society Mano Granny Square Pullover Sweater NU-86838448-000-211 14 in stock $19…" at bounding box center [364, 398] width 637 height 540
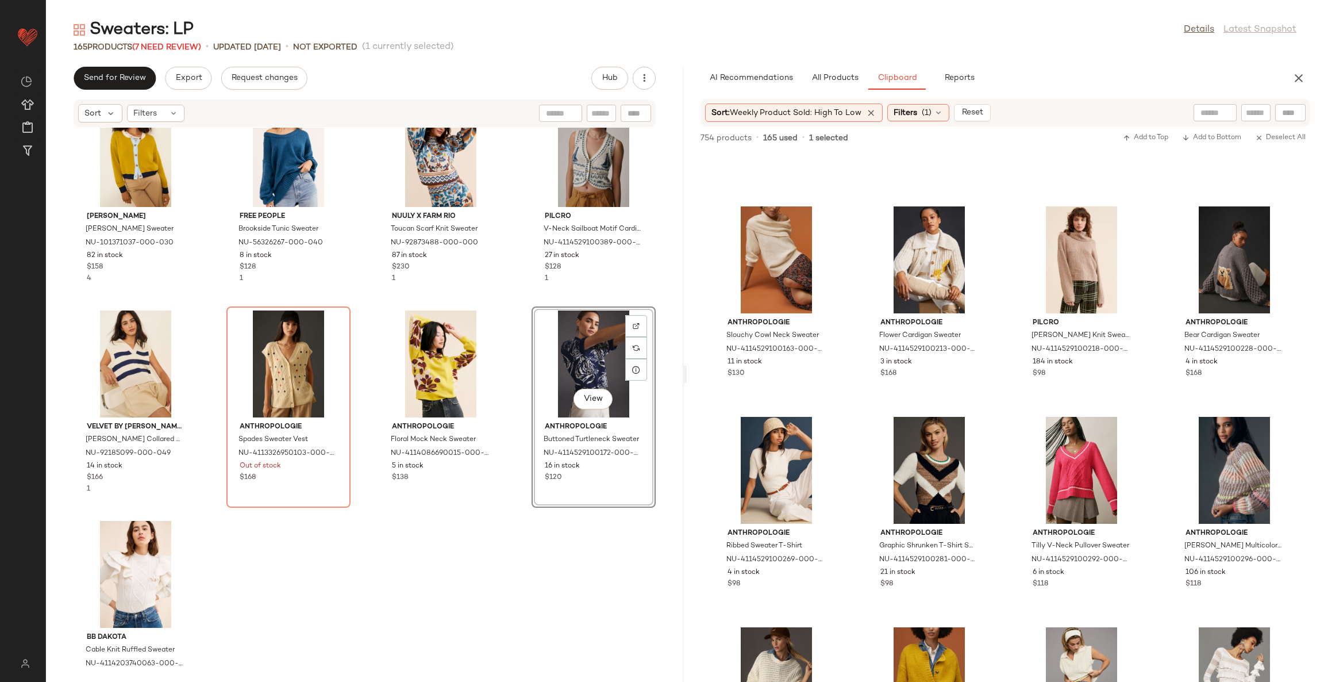
scroll to position [8259, 0]
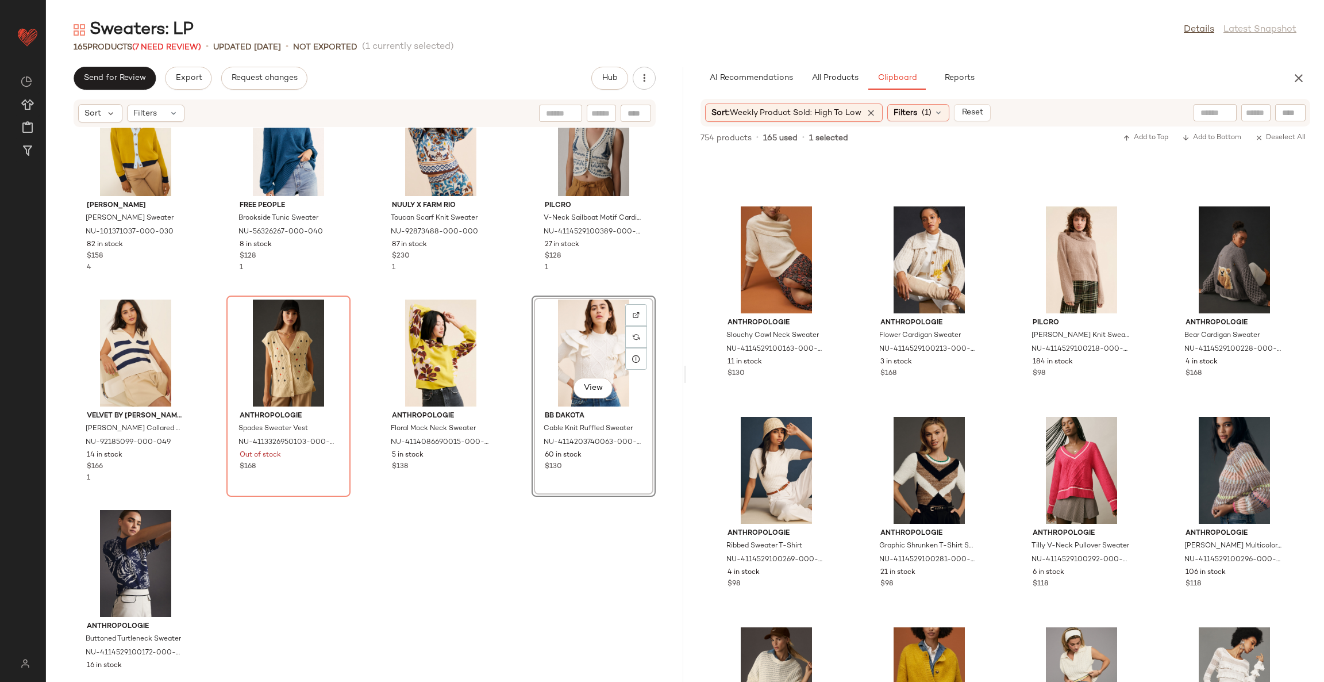
click at [483, 570] on div "Callahan Joey Cardigan Sweater NU-101371037-000-030 82 in stock $158 4 Free Peo…" at bounding box center [364, 398] width 637 height 540
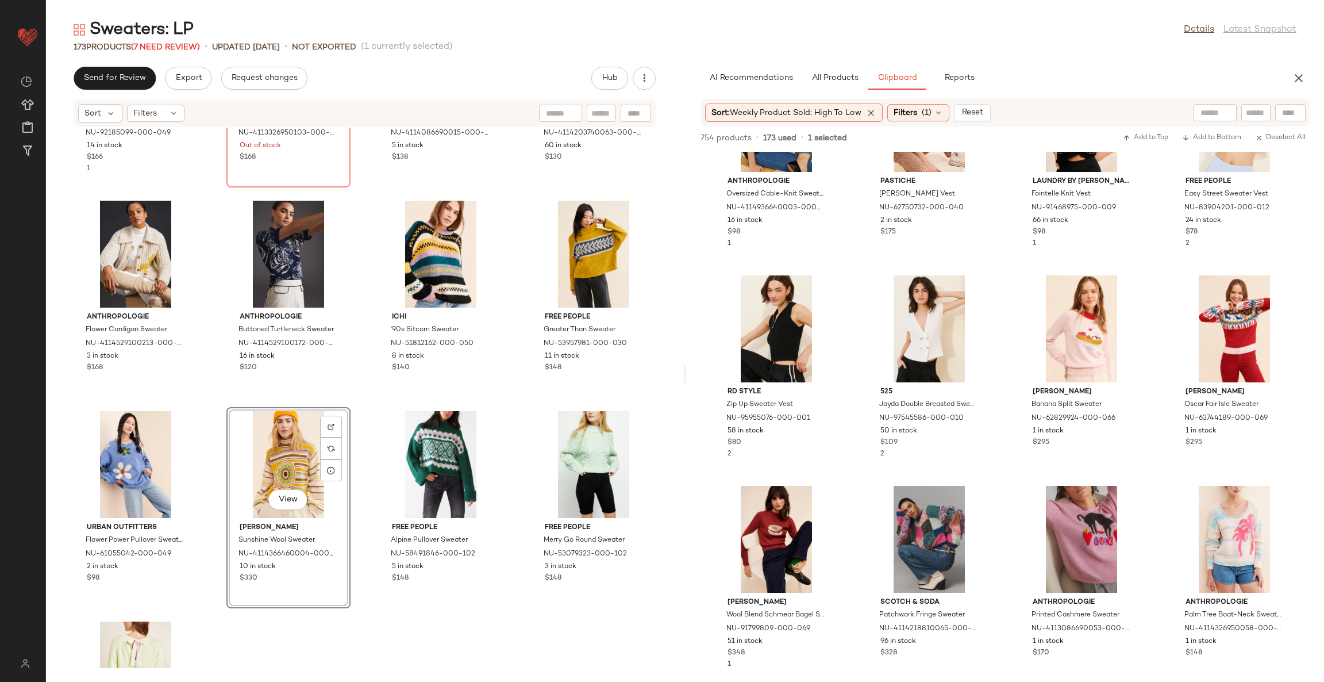
scroll to position [8593, 0]
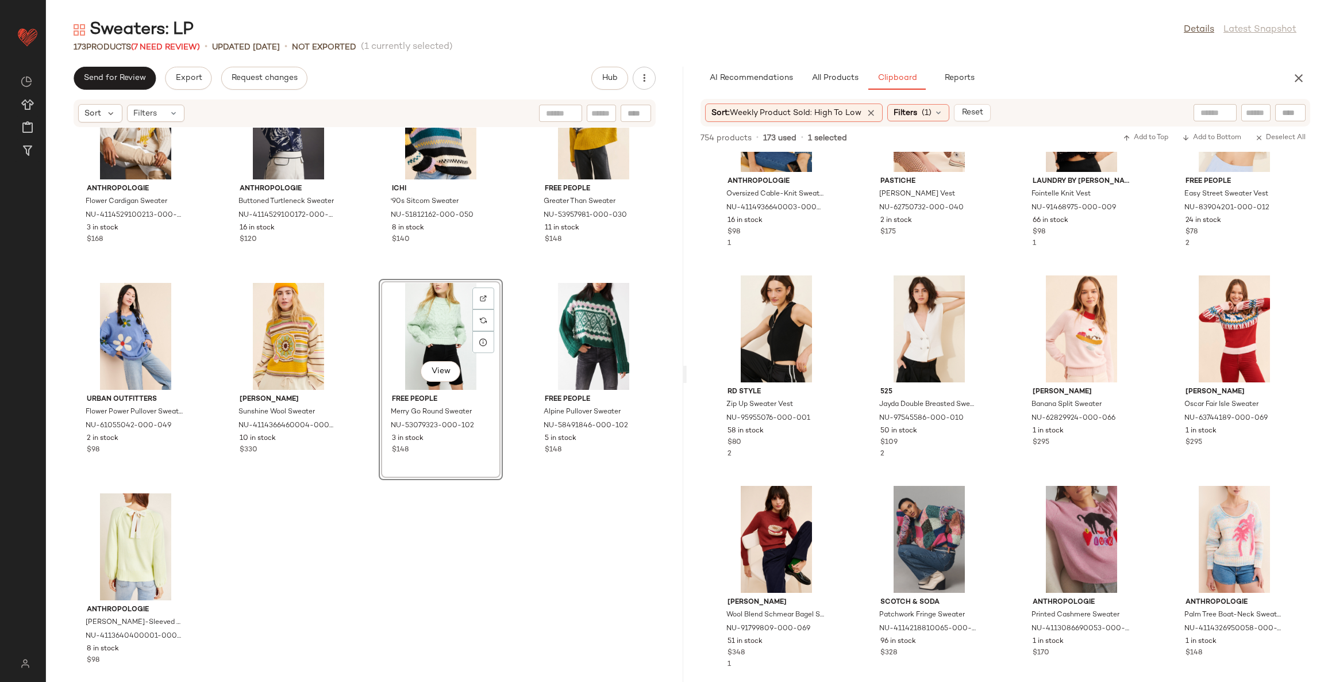
scroll to position [8717, 0]
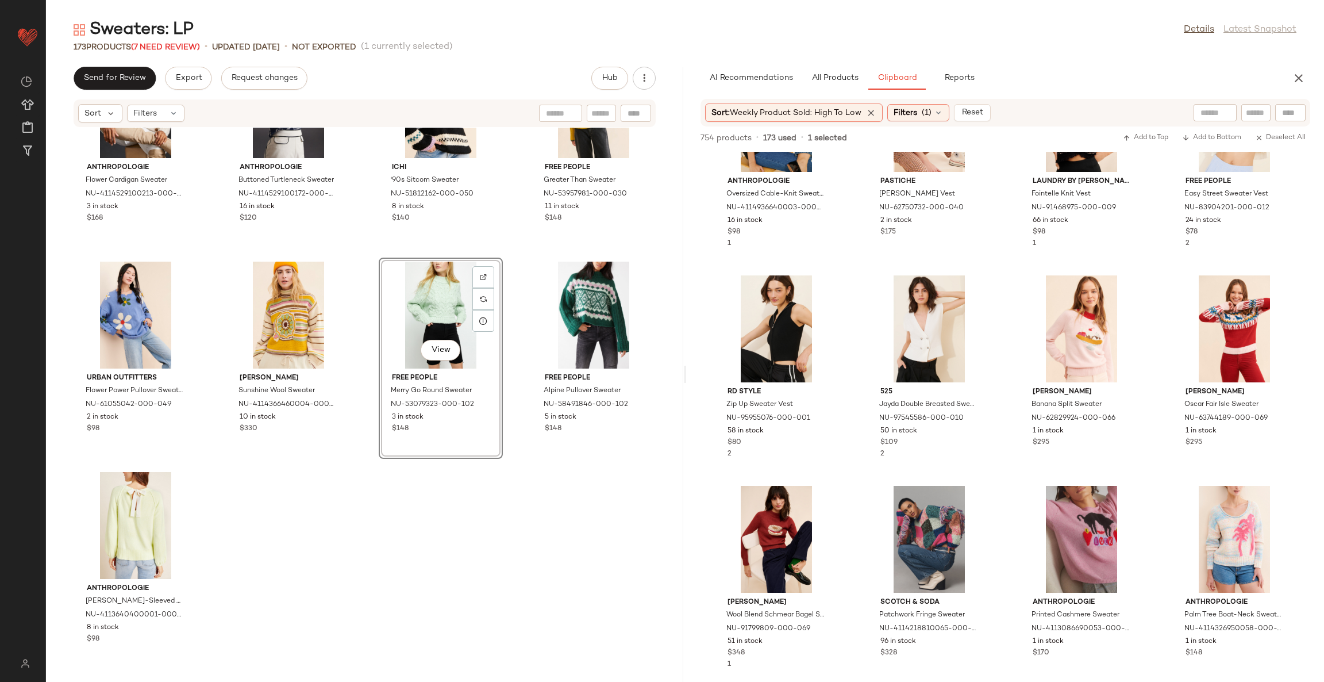
click at [509, 516] on div "Velvet by Graham & Spencer Mariette Collared Popover Vest NU-92185099-000-049 1…" at bounding box center [364, 398] width 637 height 540
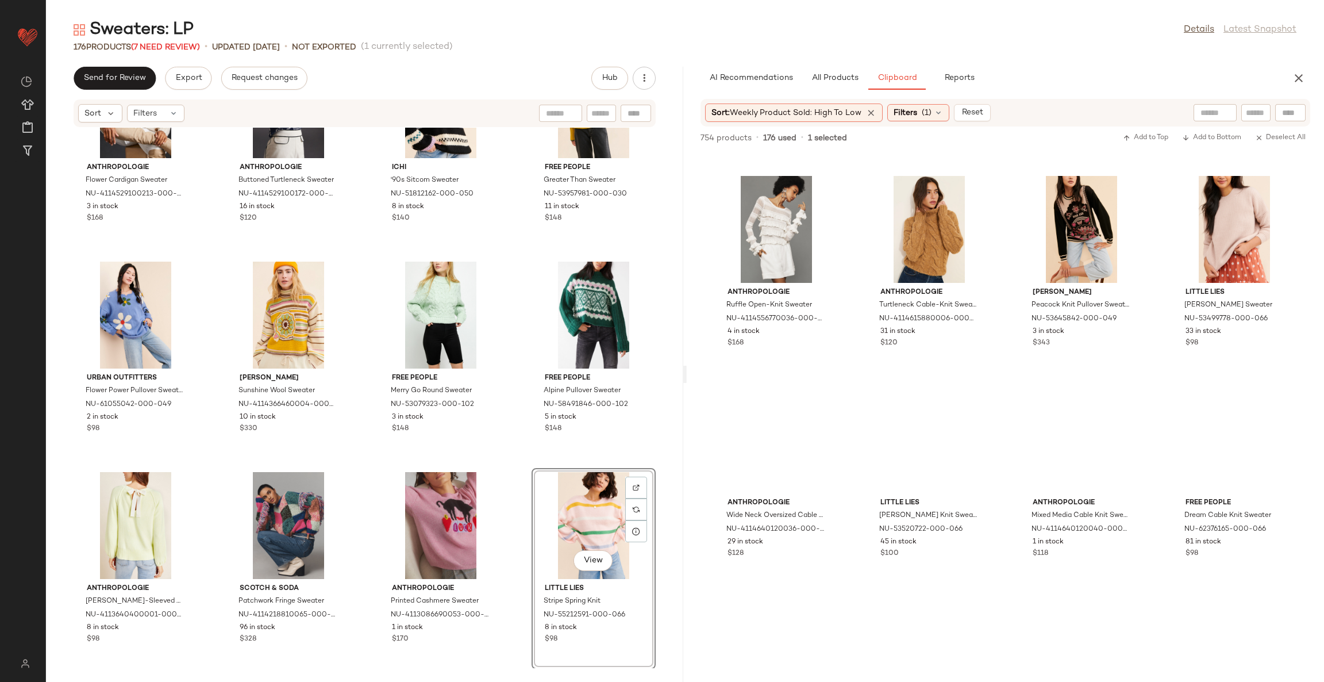
scroll to position [5268, 0]
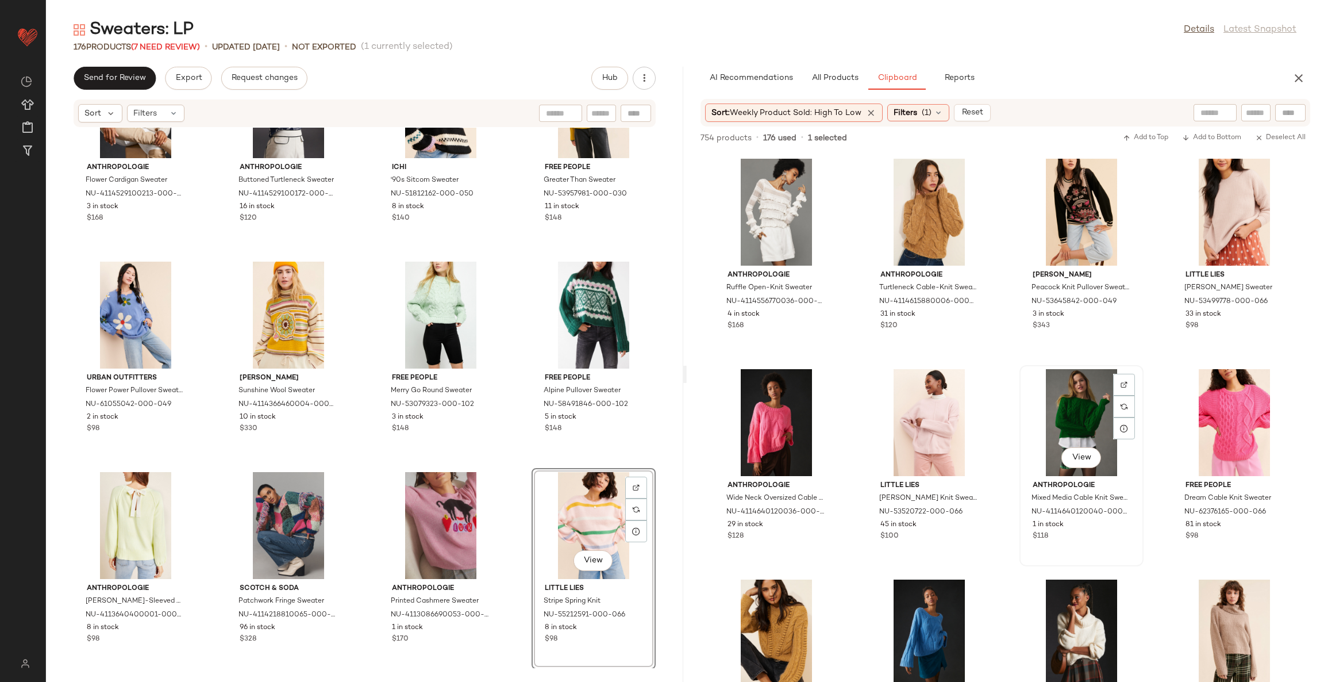
click at [1066, 409] on div "View" at bounding box center [1082, 422] width 116 height 107
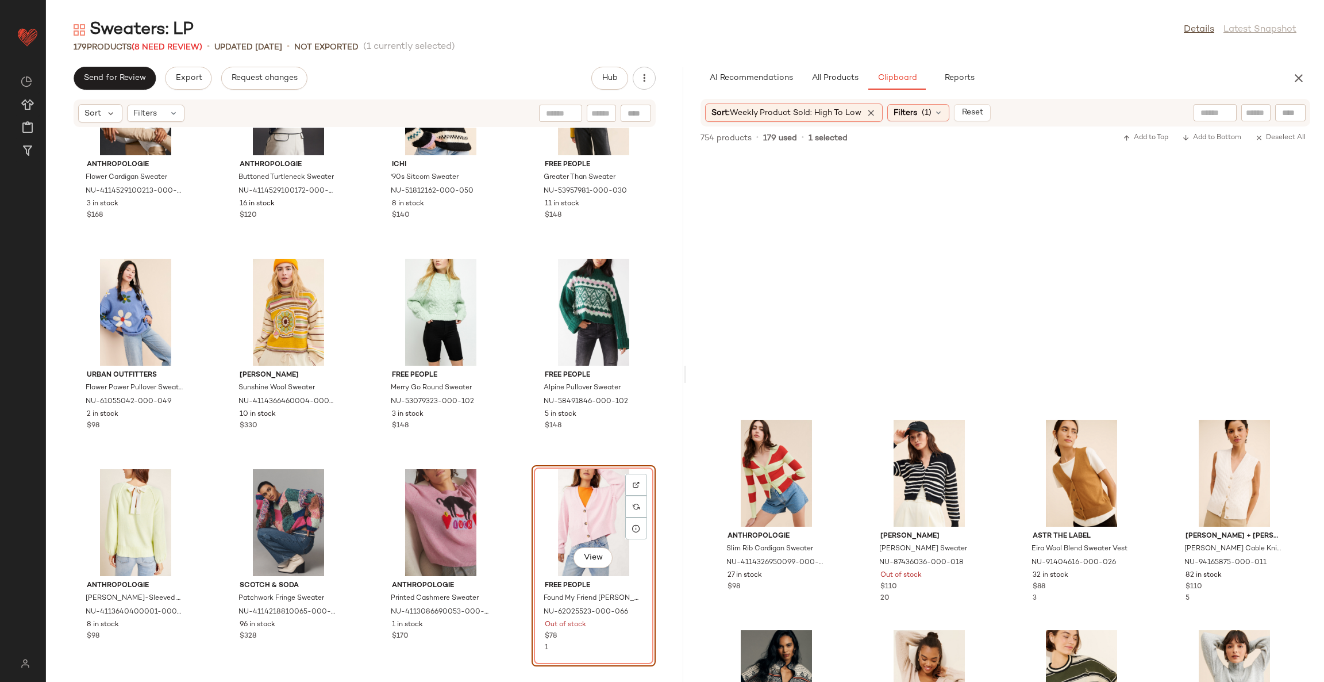
scroll to position [9328, 0]
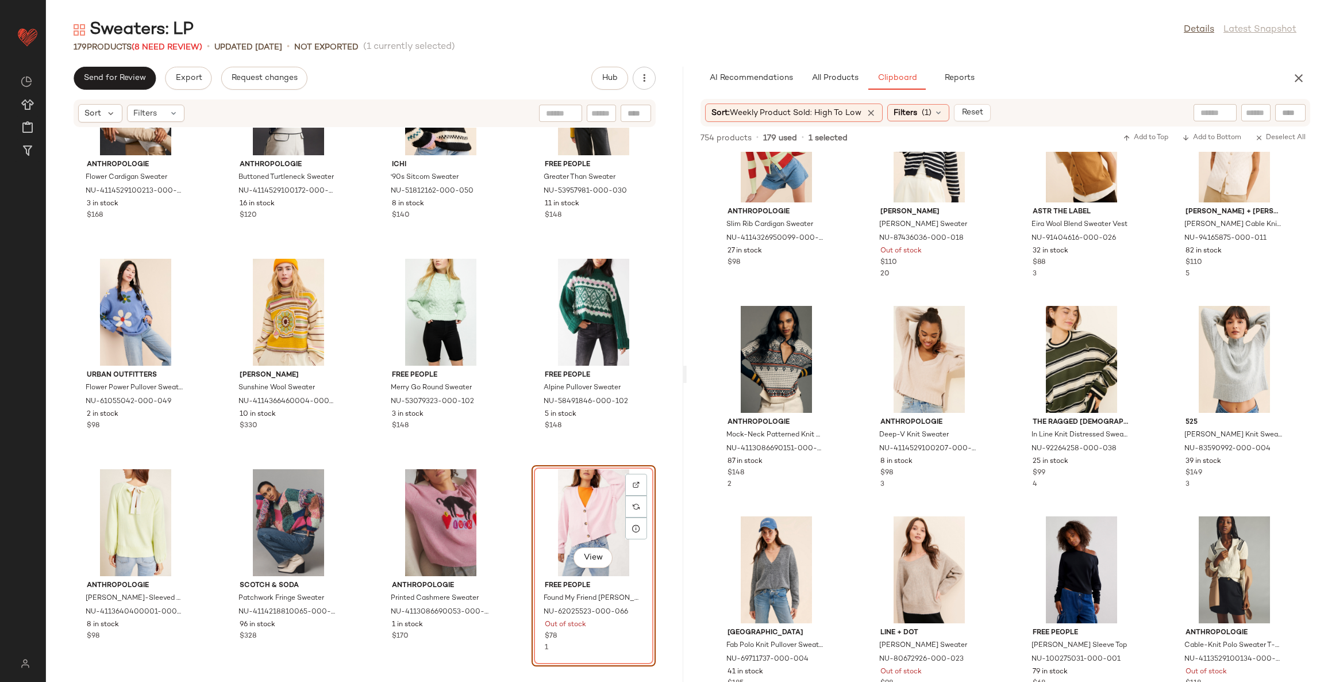
click at [506, 472] on div "Velvet by Graham & Spencer Mariette Collared Popover Vest NU-92185099-000-049 1…" at bounding box center [364, 398] width 637 height 540
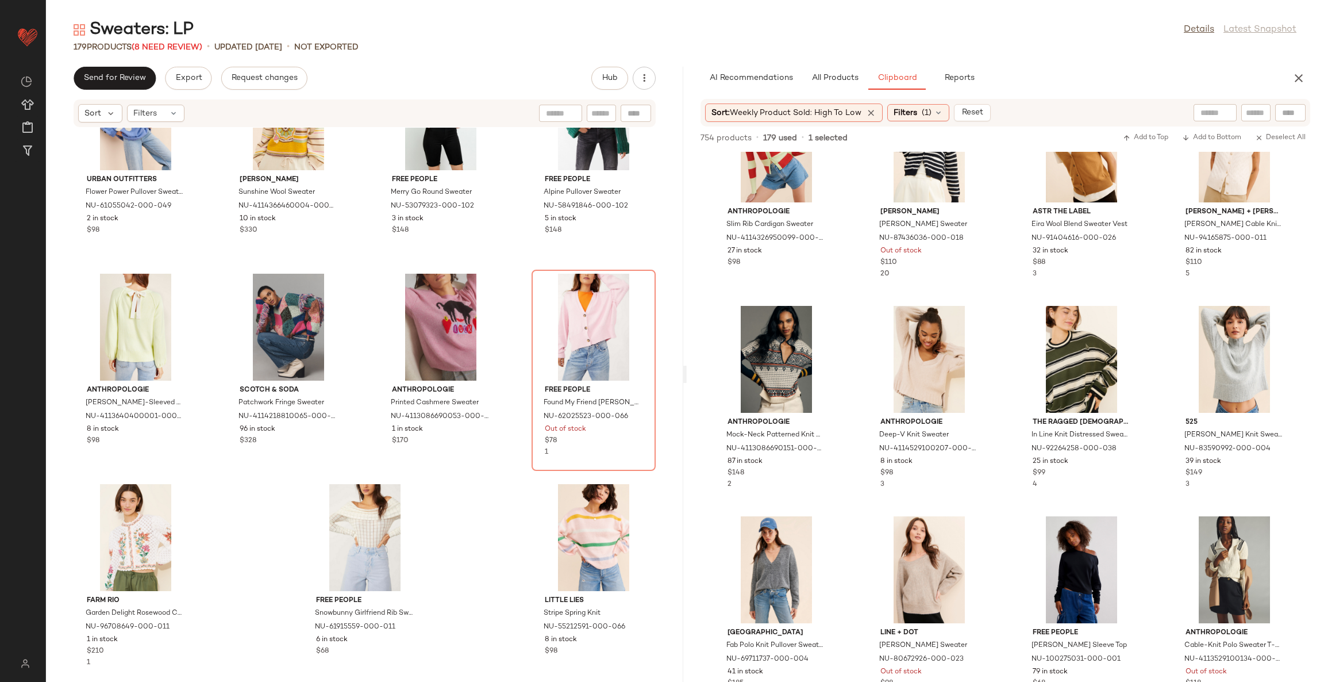
scroll to position [8928, 0]
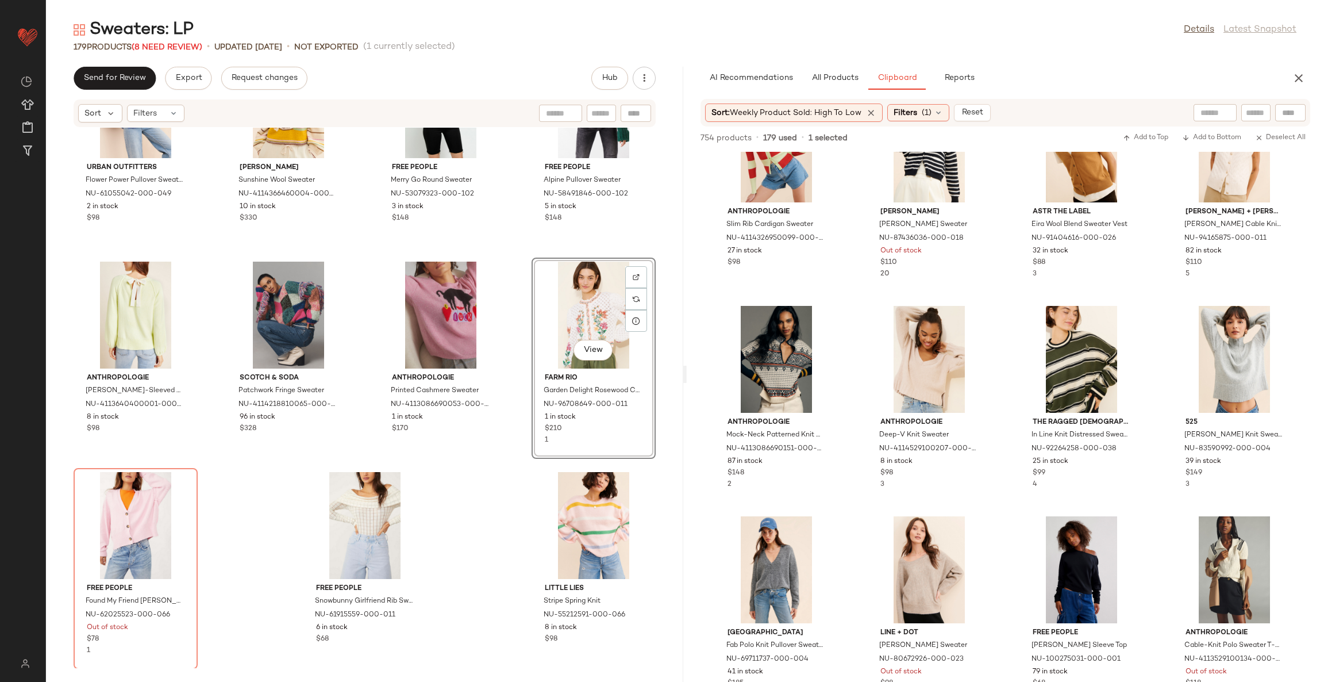
scroll to position [8669, 0]
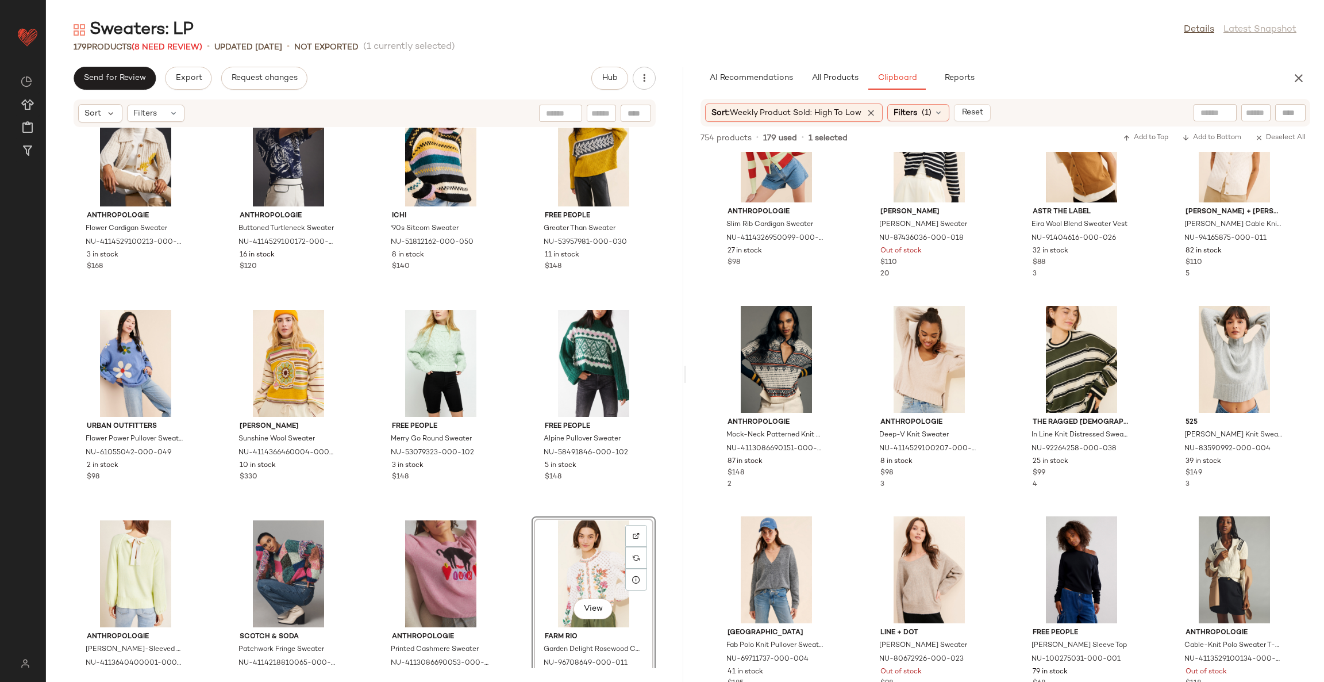
click at [512, 513] on div "Anthropologie Flower Cardigan Sweater NU-4114529100213-000-011 3 in stock $168 …" at bounding box center [364, 398] width 637 height 540
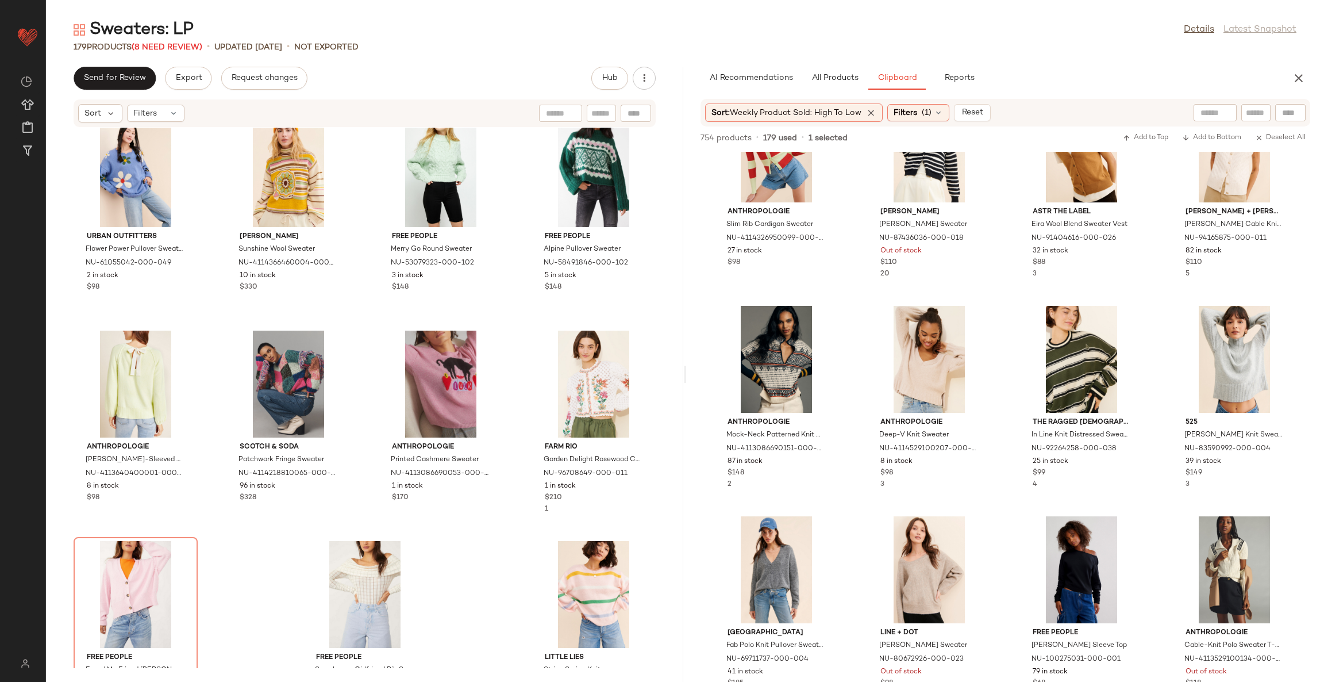
scroll to position [8928, 0]
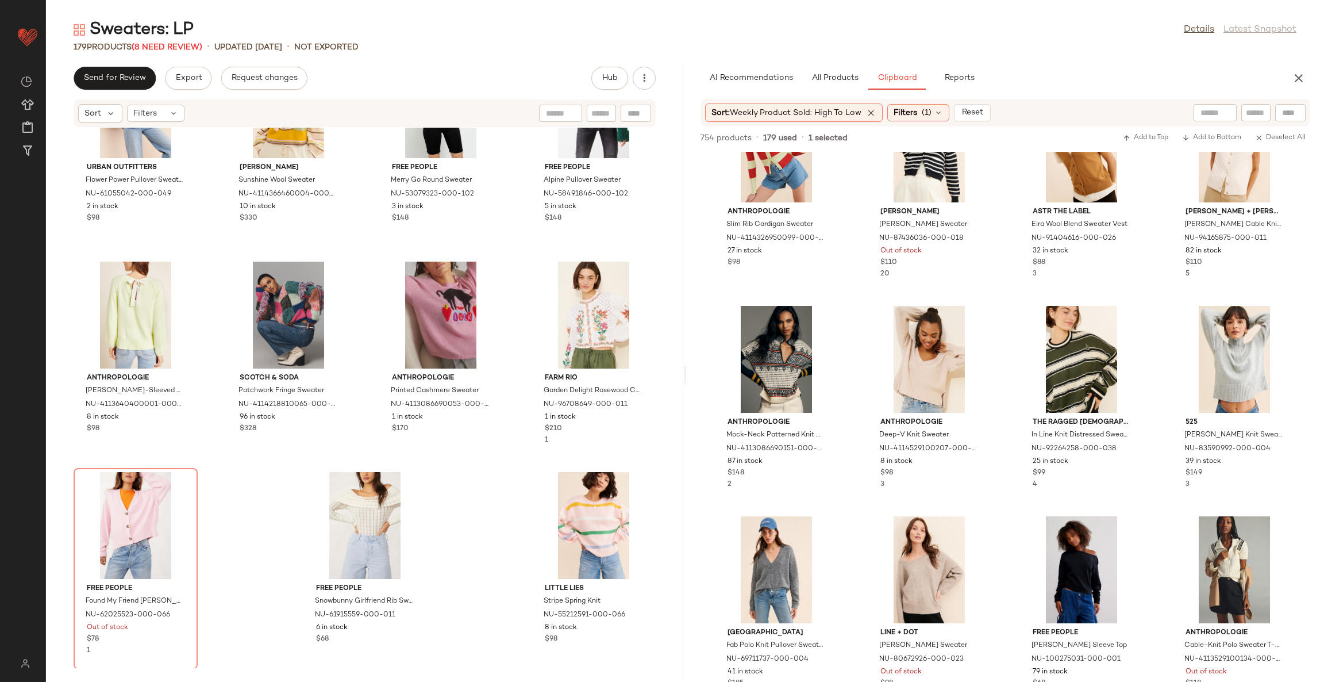
click at [501, 540] on div "Urban Outfitters Flower Power Pullover Sweater NU-61055042-000-049 2 in stock $…" at bounding box center [364, 398] width 637 height 540
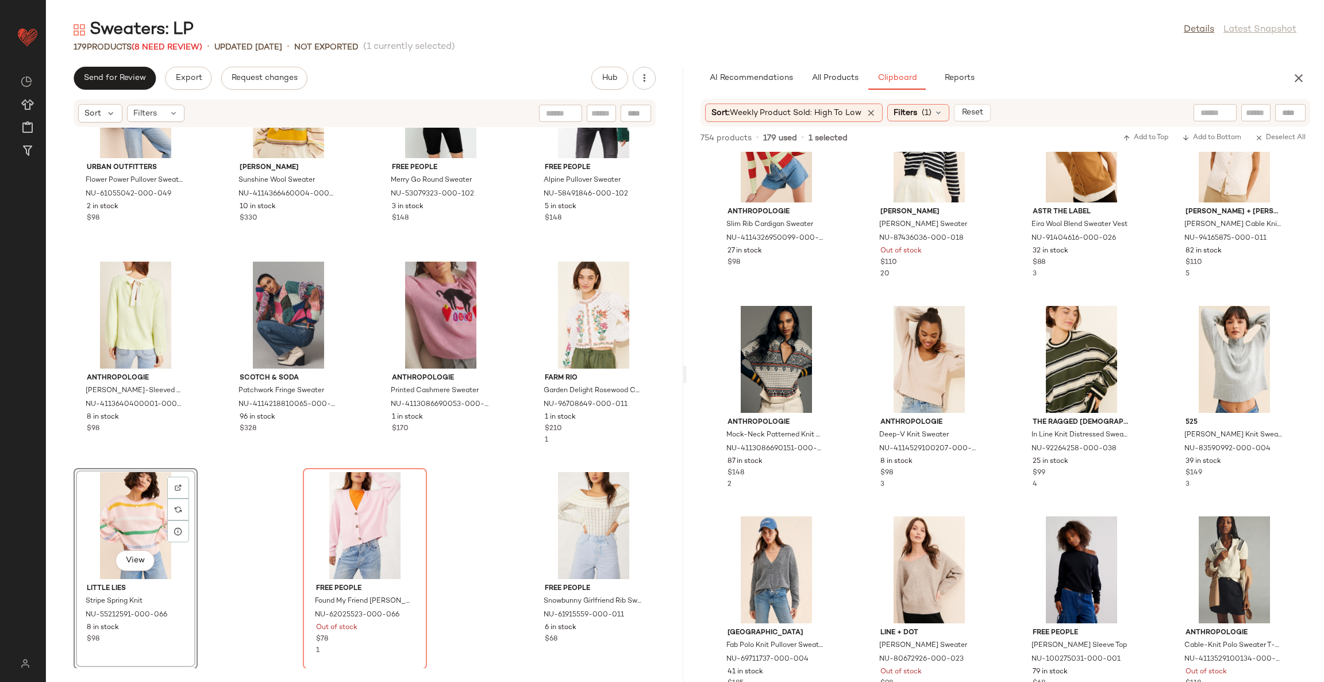
click at [459, 540] on div "Urban Outfitters Flower Power Pullover Sweater NU-61055042-000-049 2 in stock $…" at bounding box center [364, 398] width 637 height 540
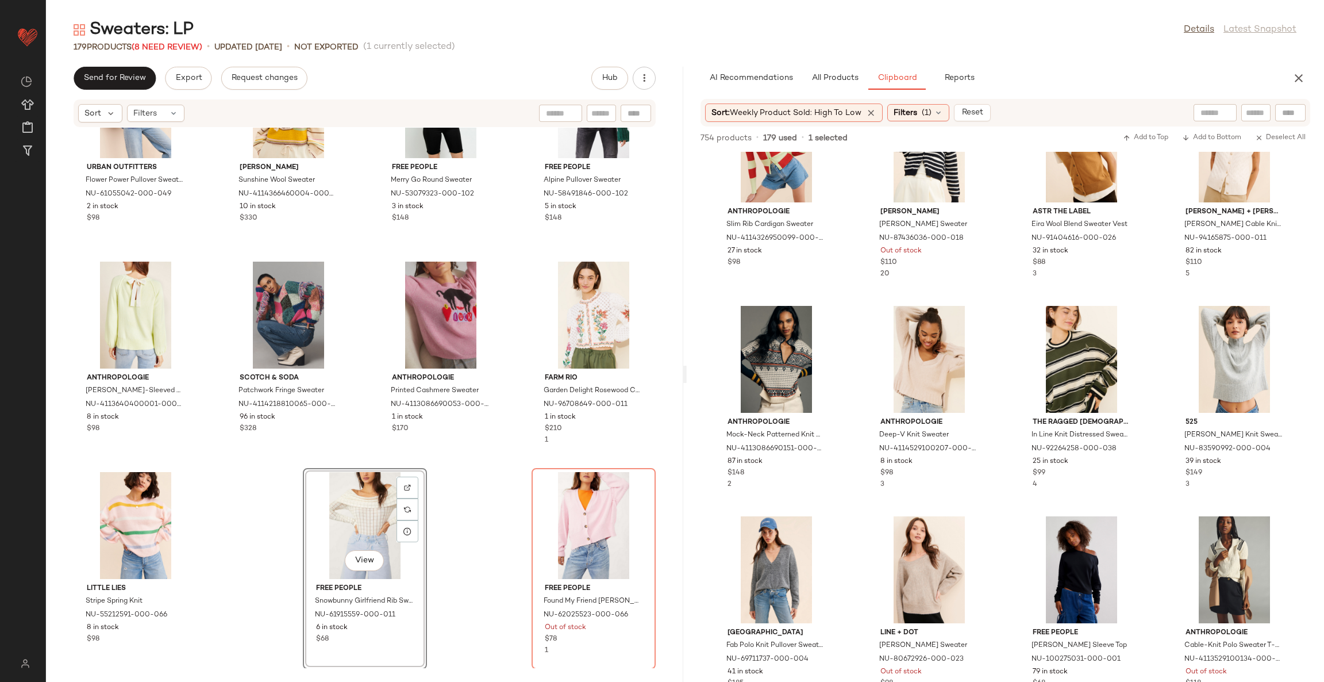
click at [481, 544] on div "Urban Outfitters Flower Power Pullover Sweater NU-61055042-000-049 2 in stock $…" at bounding box center [364, 398] width 637 height 540
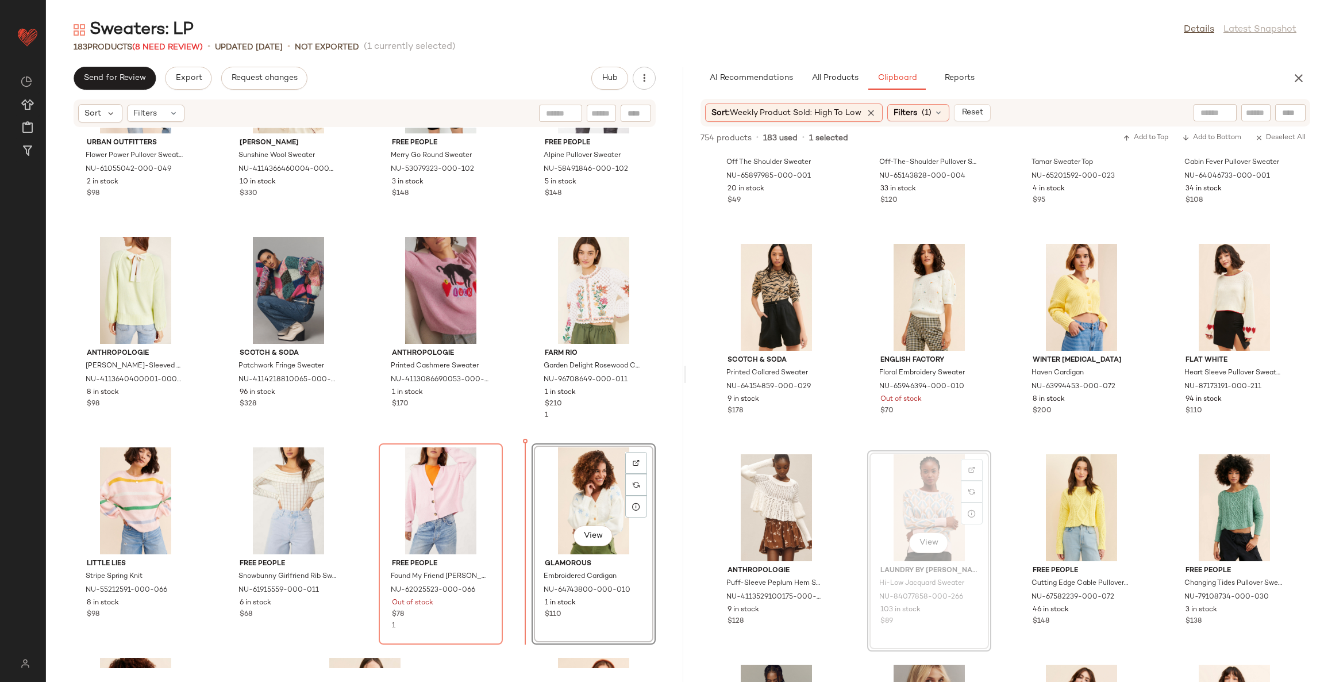
scroll to position [8970, 0]
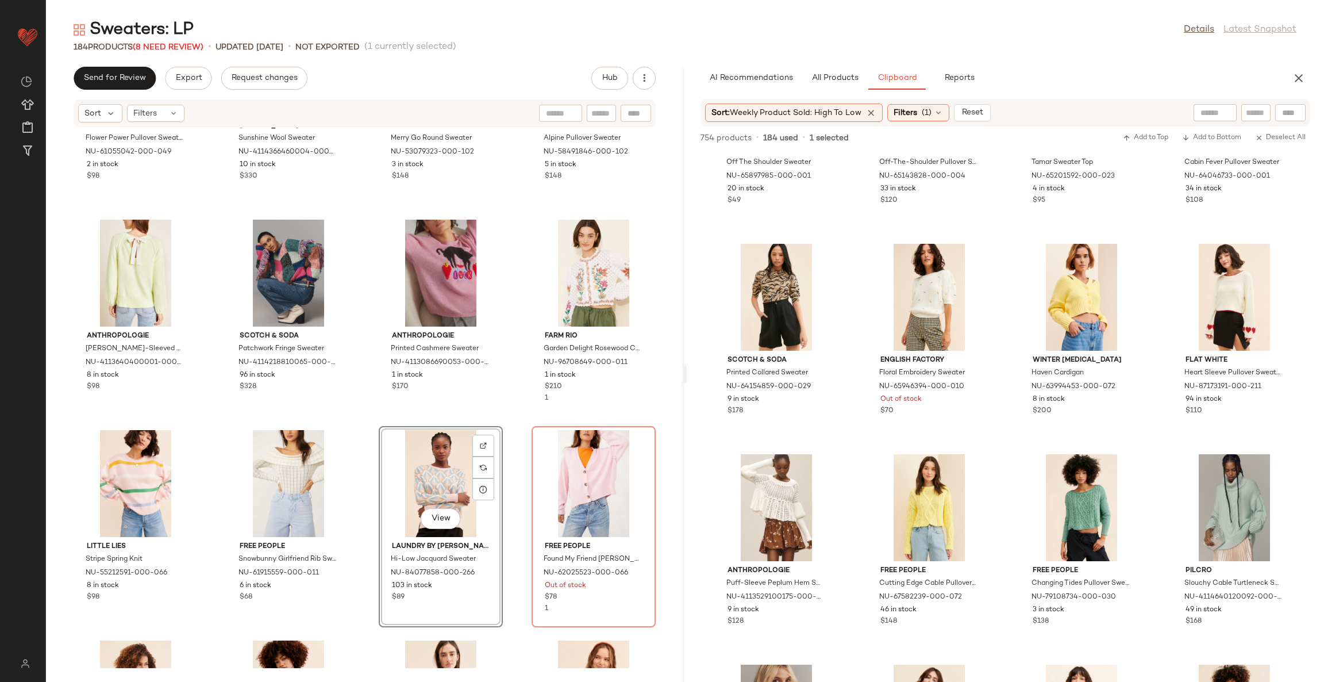
click at [512, 440] on div "Urban Outfitters Flower Power Pullover Sweater NU-61055042-000-049 2 in stock $…" at bounding box center [364, 398] width 637 height 540
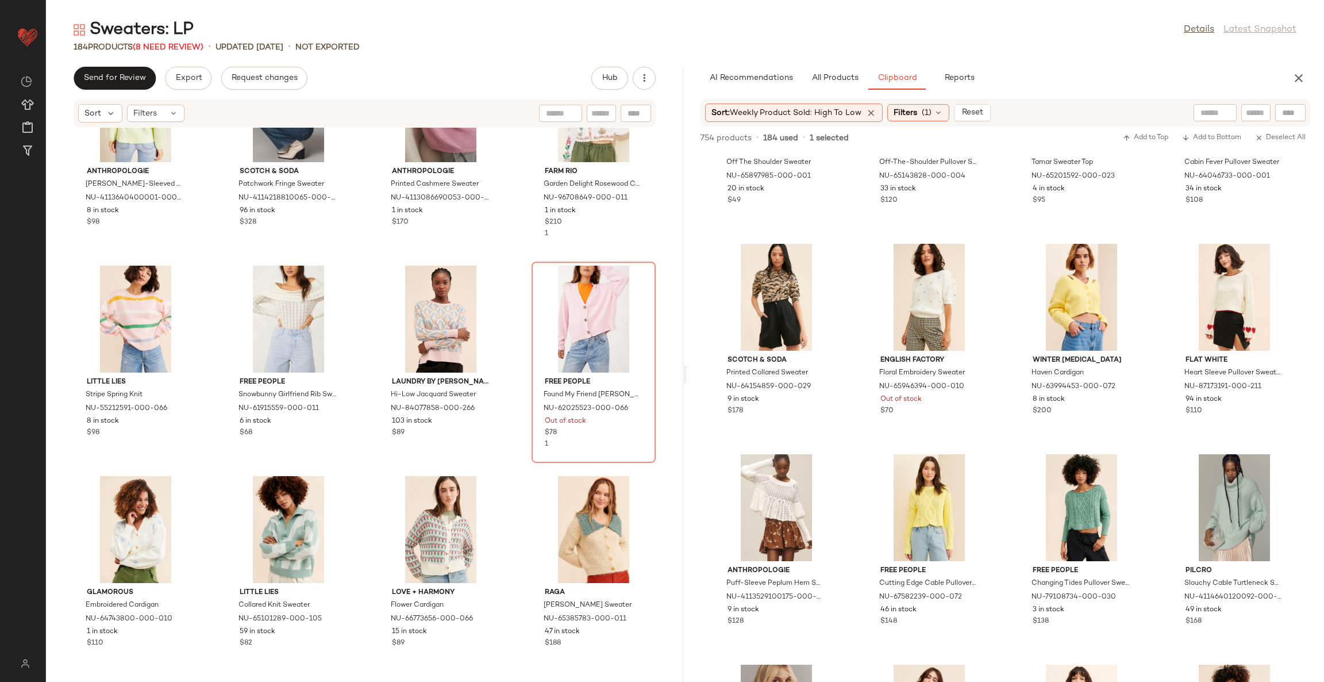
scroll to position [9138, 0]
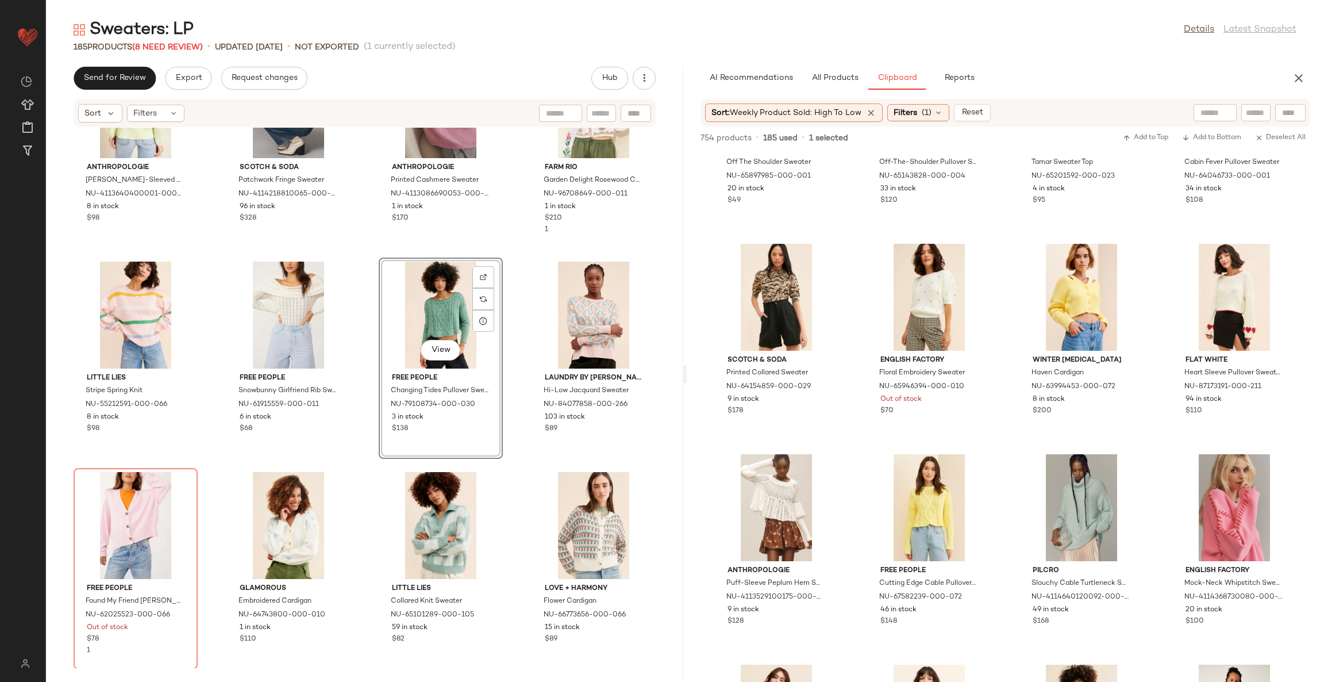
click at [505, 467] on div "Anthropologie Emily Puff-Sleeved Sweater NU-4113640400001-000-035 8 in stock $9…" at bounding box center [364, 398] width 637 height 540
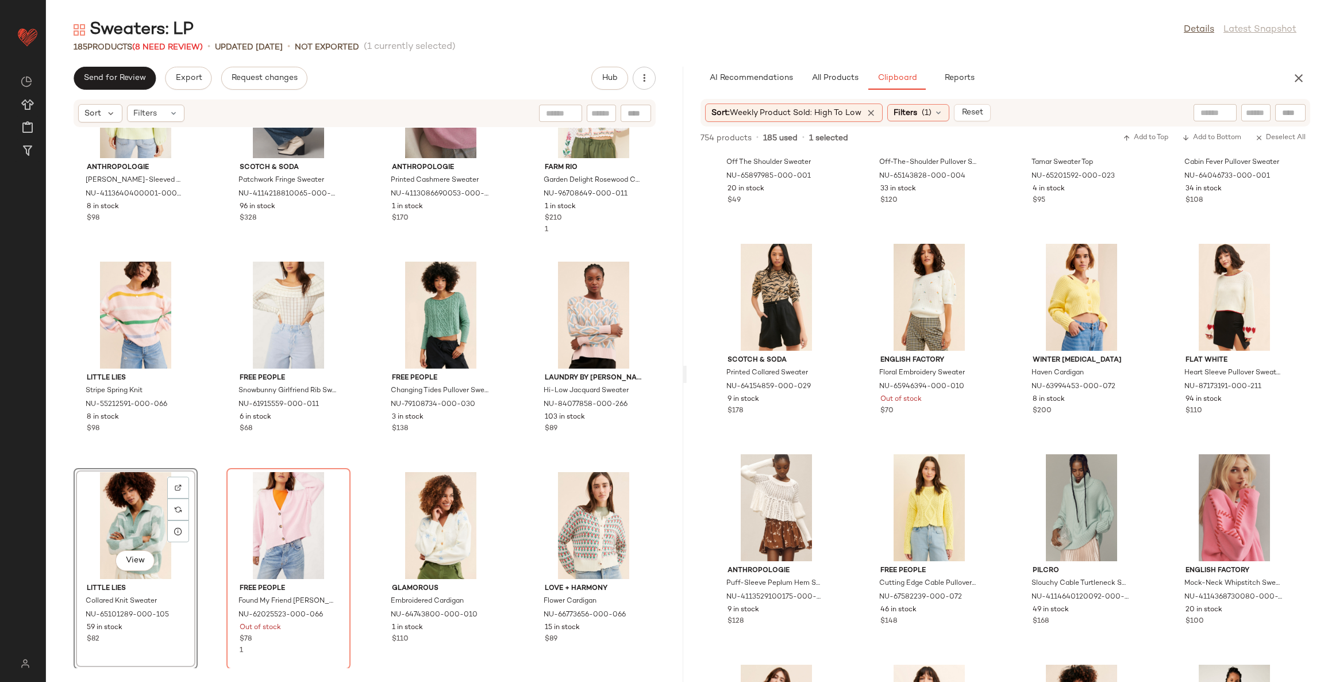
click at [512, 482] on div "Anthropologie Emily Puff-Sleeved Sweater NU-4113640400001-000-035 8 in stock $9…" at bounding box center [364, 398] width 637 height 540
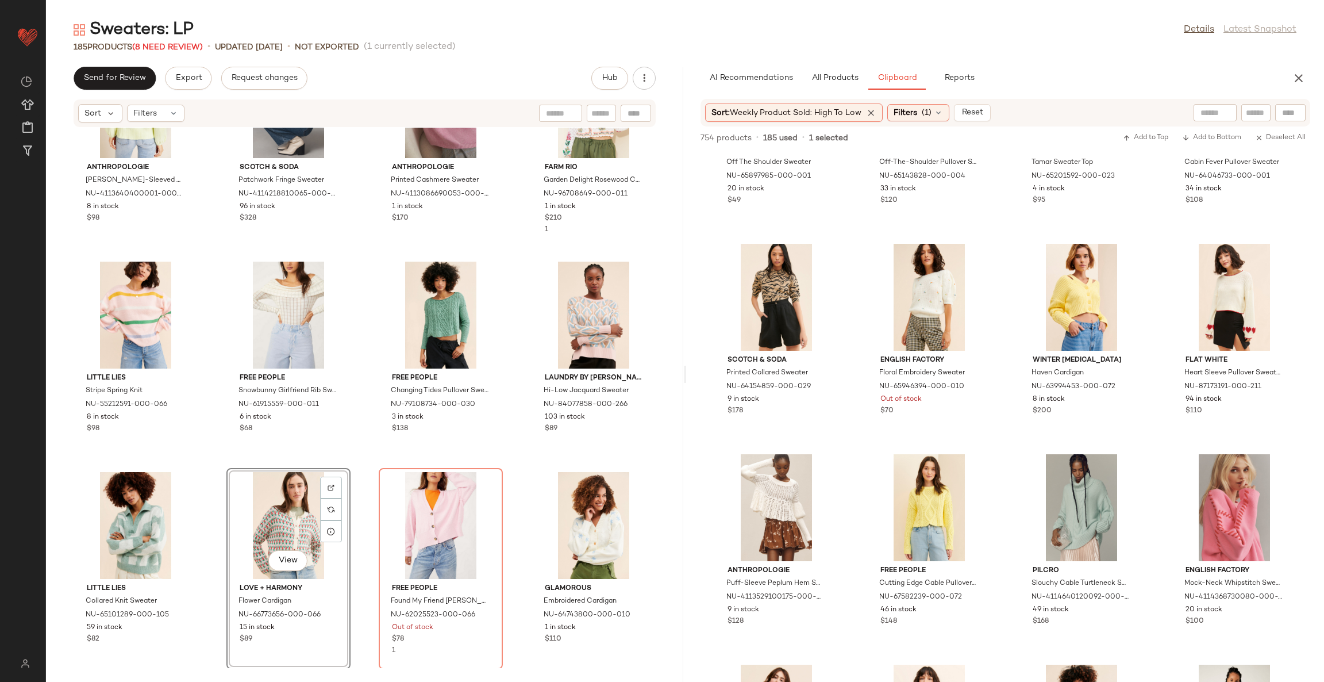
click at [513, 481] on div "Anthropologie Emily Puff-Sleeved Sweater NU-4113640400001-000-035 8 in stock $9…" at bounding box center [364, 398] width 637 height 540
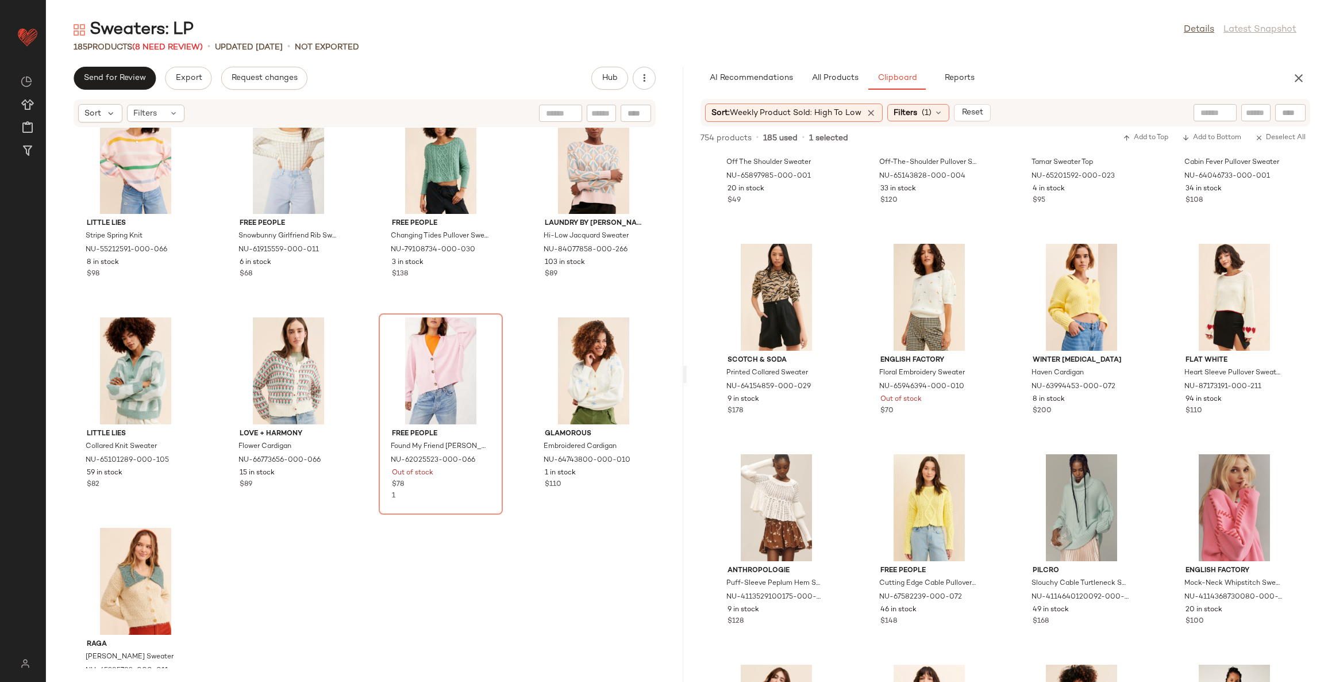
scroll to position [9262, 0]
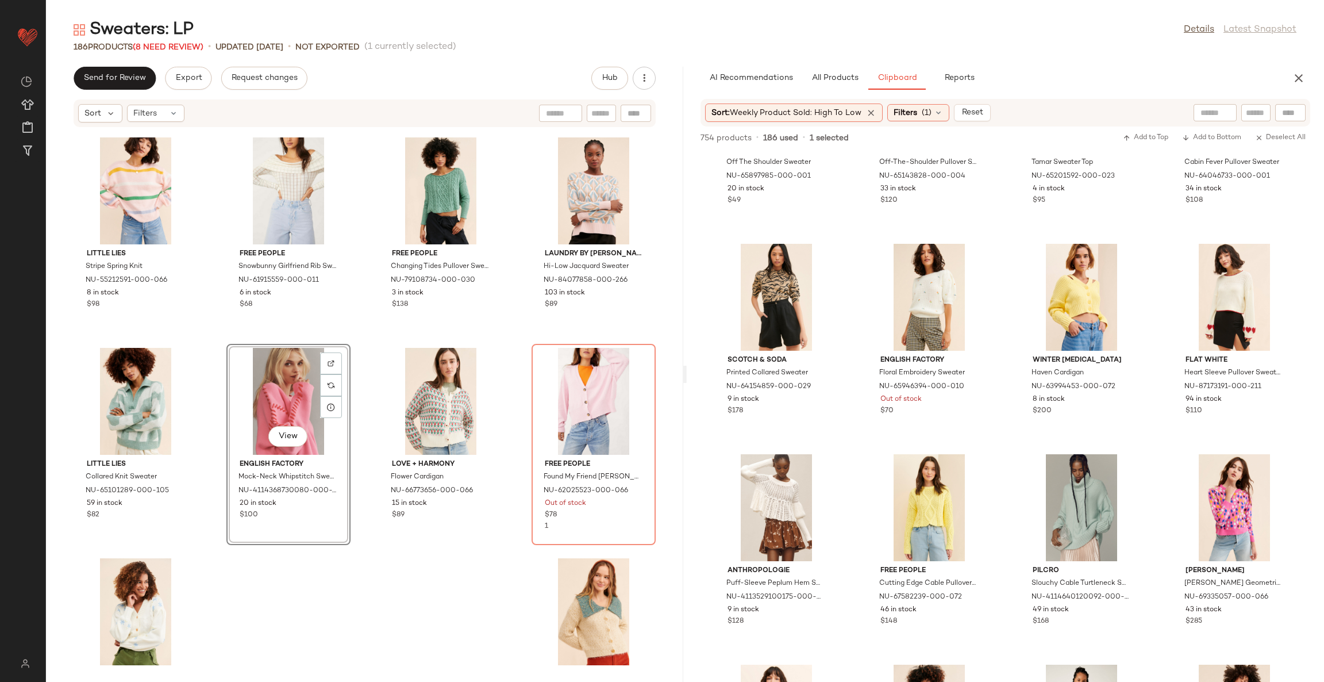
click at [459, 598] on div "Little Lies Stripe Spring Knit NU-55212591-000-066 8 in stock $98 Free People S…" at bounding box center [364, 398] width 637 height 540
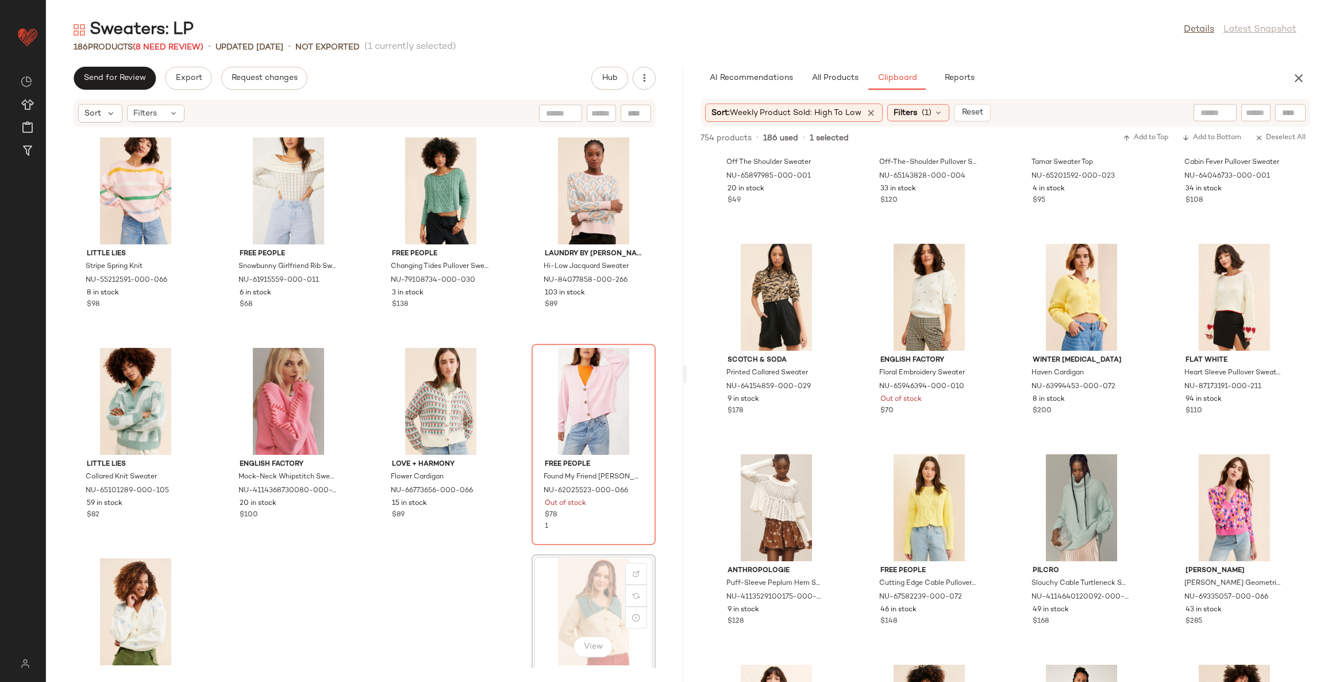
scroll to position [9265, 0]
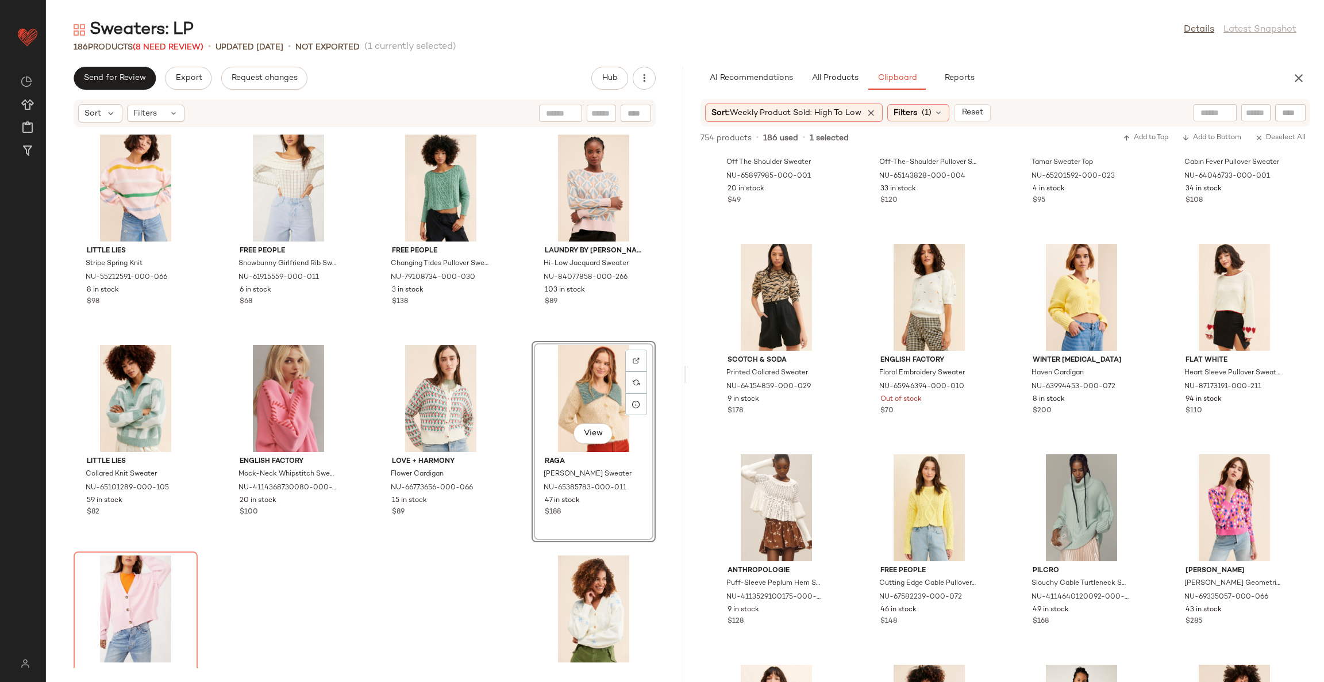
click at [482, 591] on div "Little Lies Stripe Spring Knit NU-55212591-000-066 8 in stock $98 Free People S…" at bounding box center [364, 398] width 637 height 540
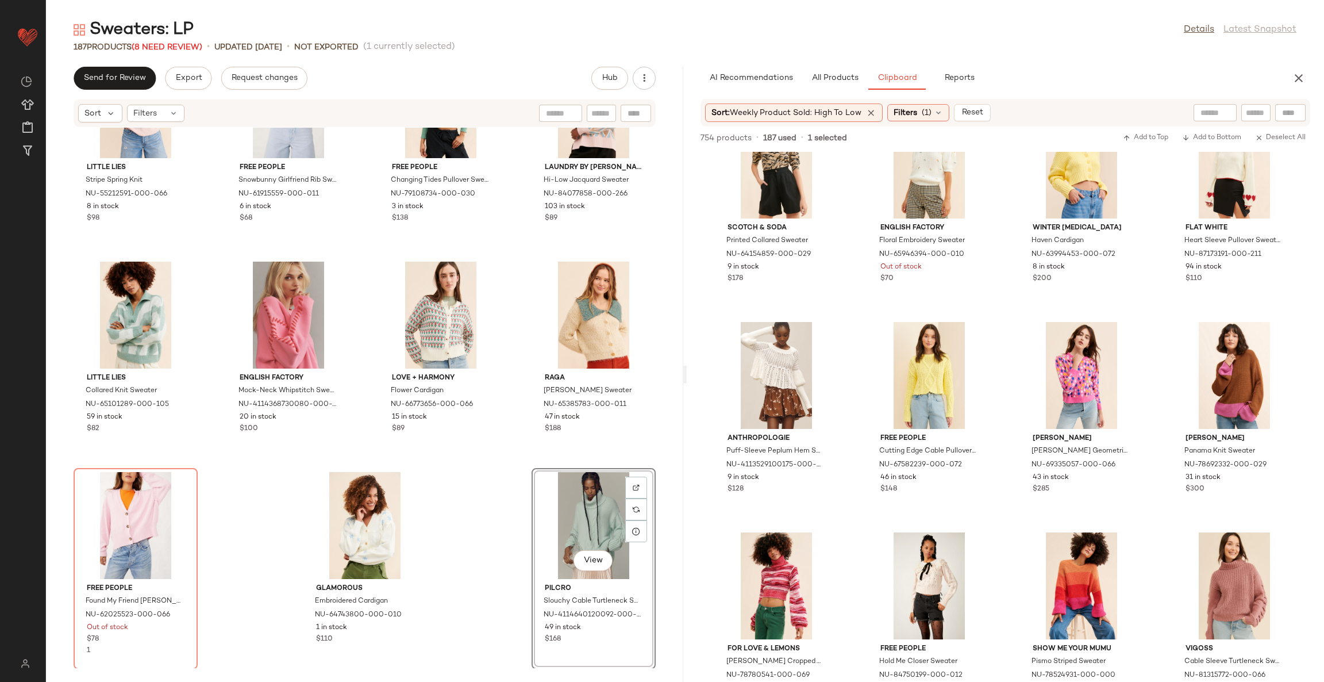
scroll to position [12087, 0]
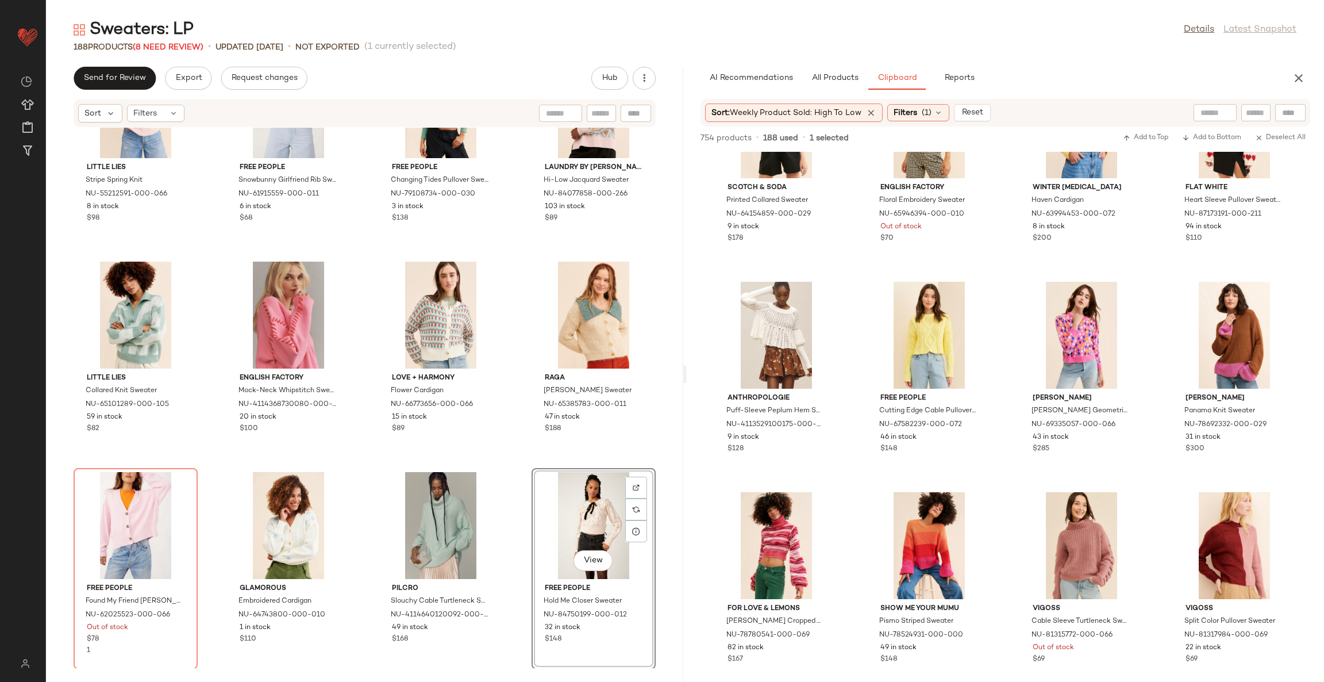
click at [509, 469] on div "Little Lies Stripe Spring Knit NU-55212591-000-066 8 in stock $98 Free People S…" at bounding box center [364, 398] width 637 height 540
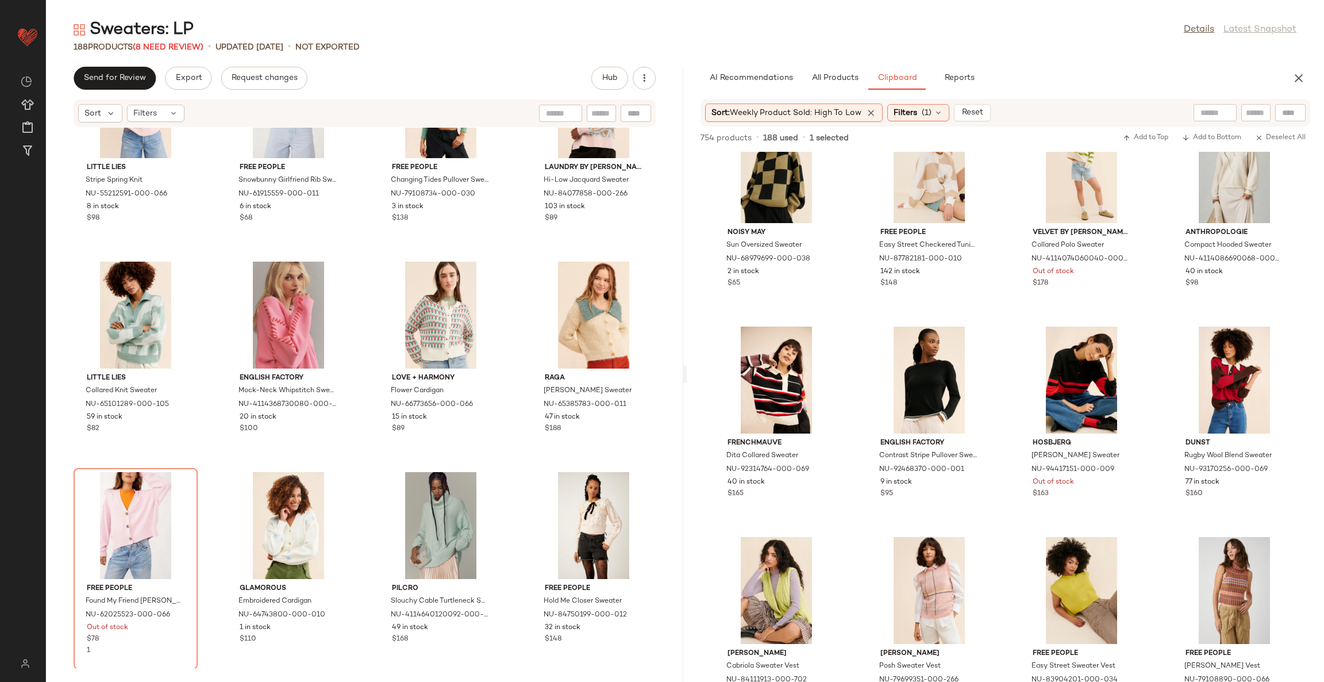
scroll to position [13812, 0]
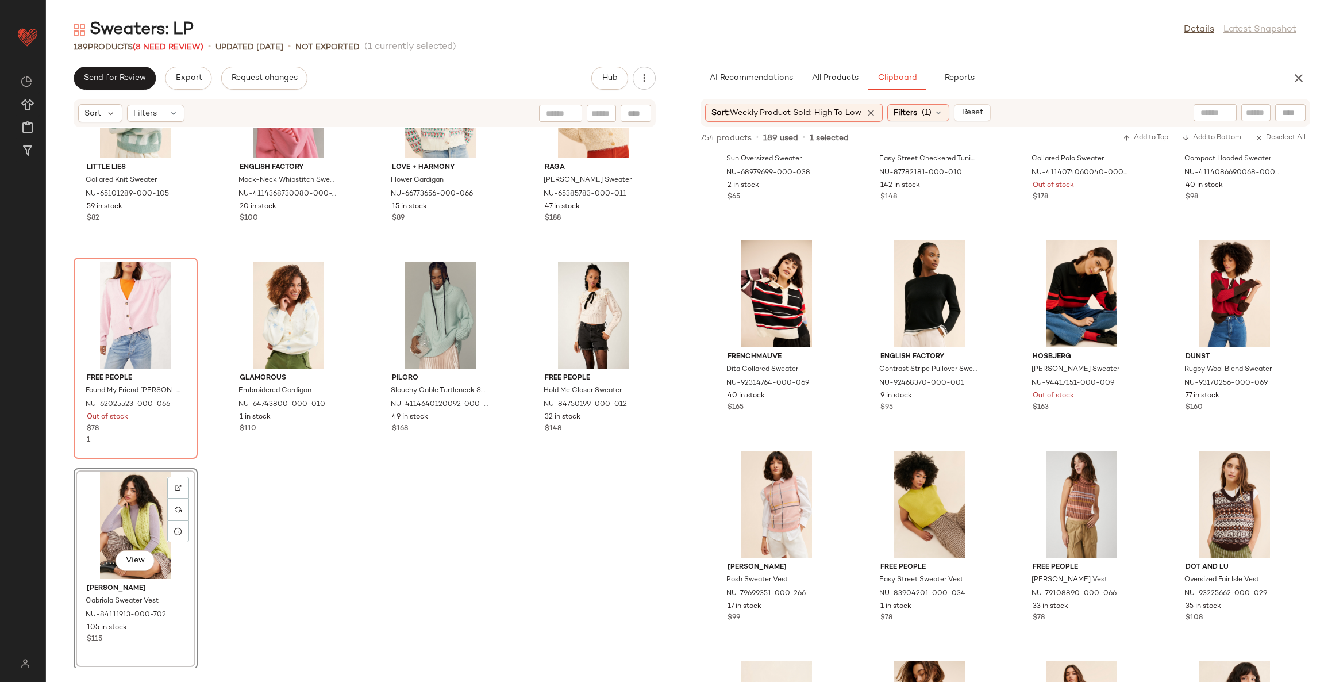
click at [499, 558] on div "Little Lies Collared Knit Sweater NU-65101289-000-105 59 in stock $82 English F…" at bounding box center [364, 398] width 637 height 540
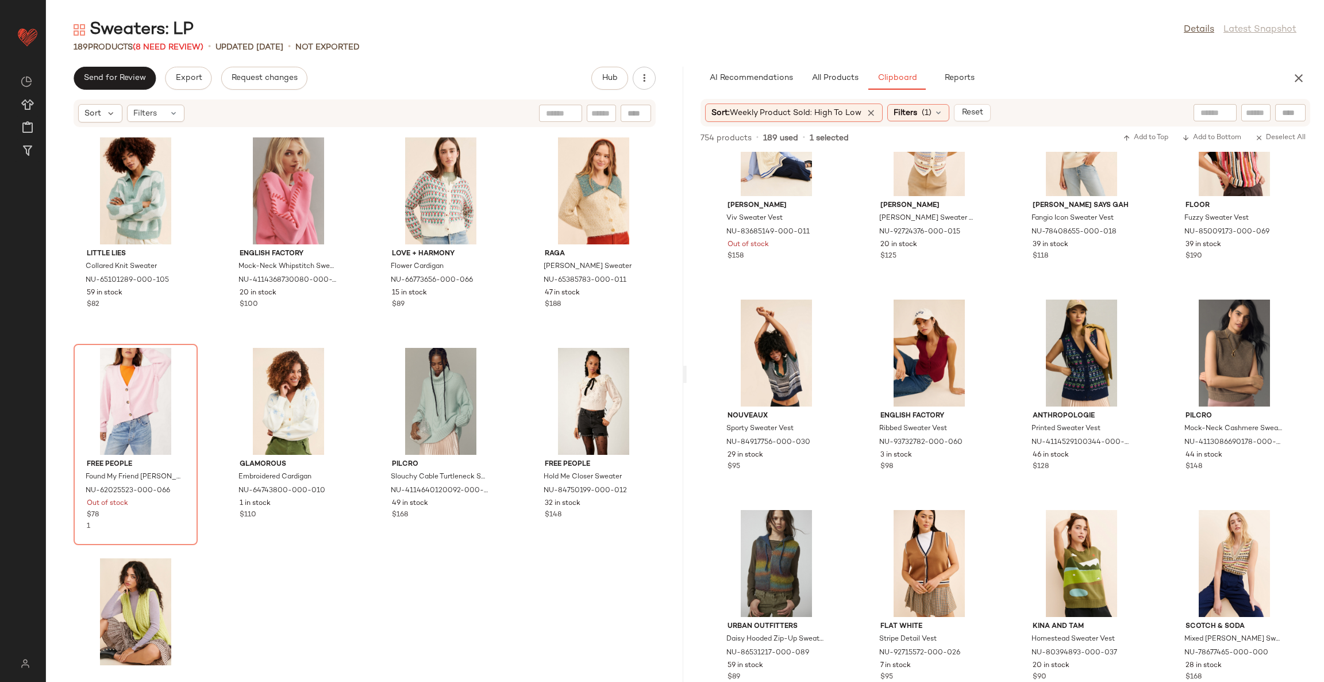
scroll to position [14415, 0]
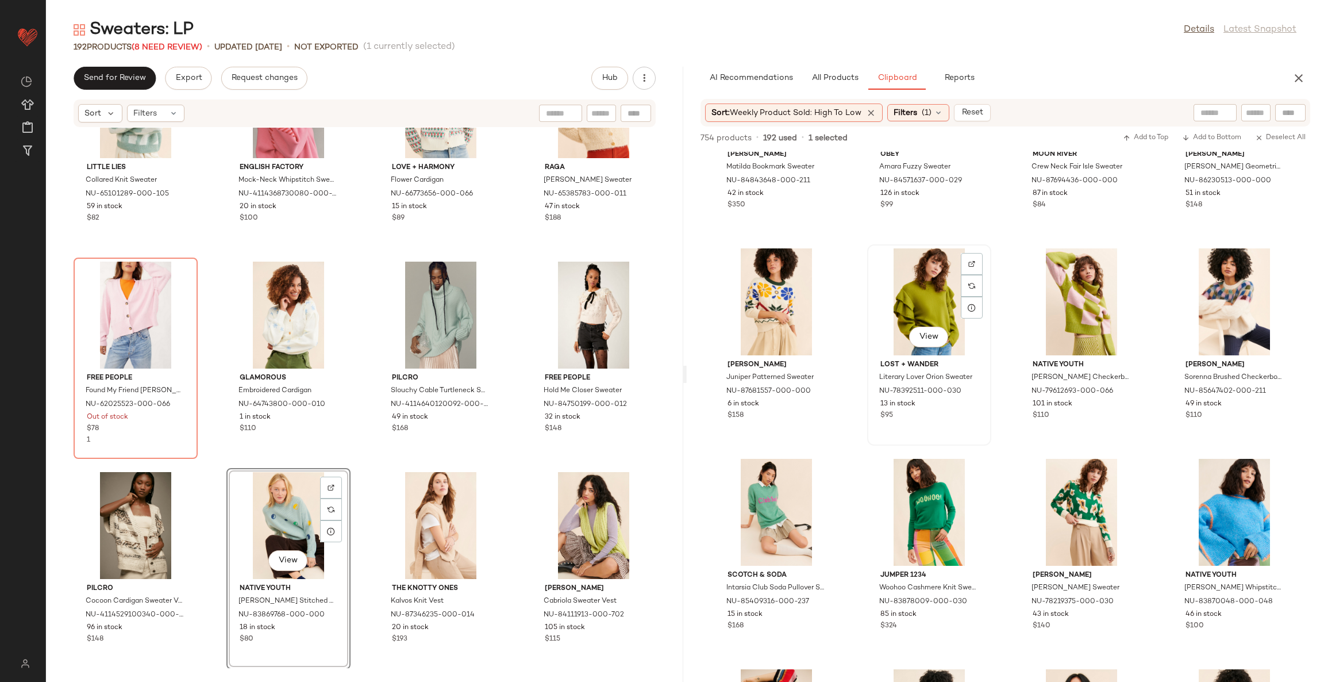
scroll to position [17174, 0]
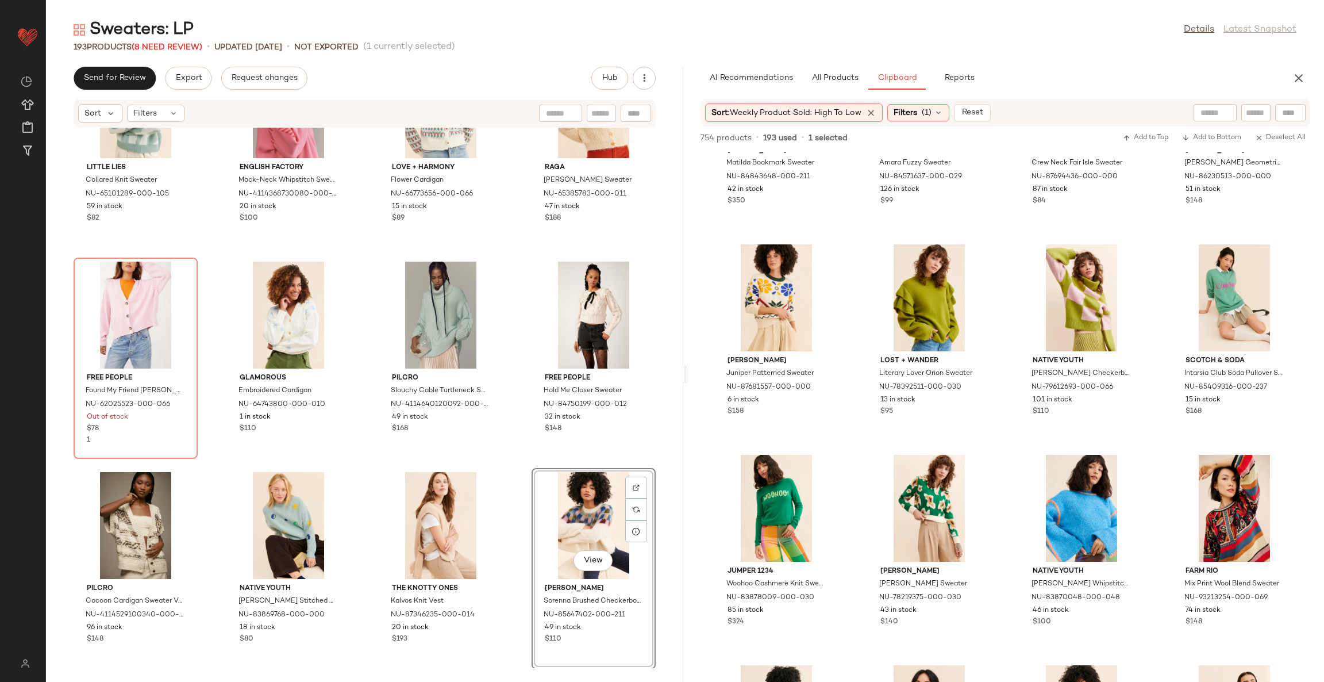
click at [509, 521] on div "Little Lies Stripe Spring Knit NU-55212591-000-066 8 in stock $98 Free People S…" at bounding box center [364, 398] width 637 height 540
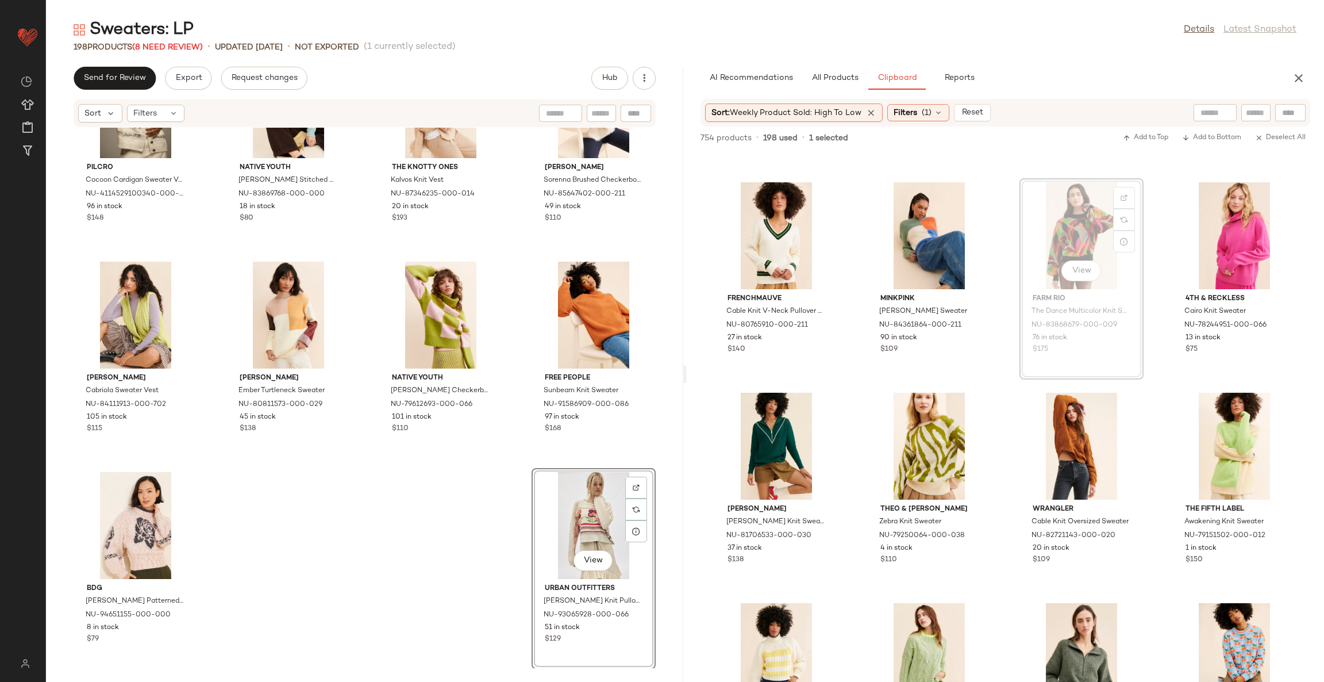
scroll to position [19759, 0]
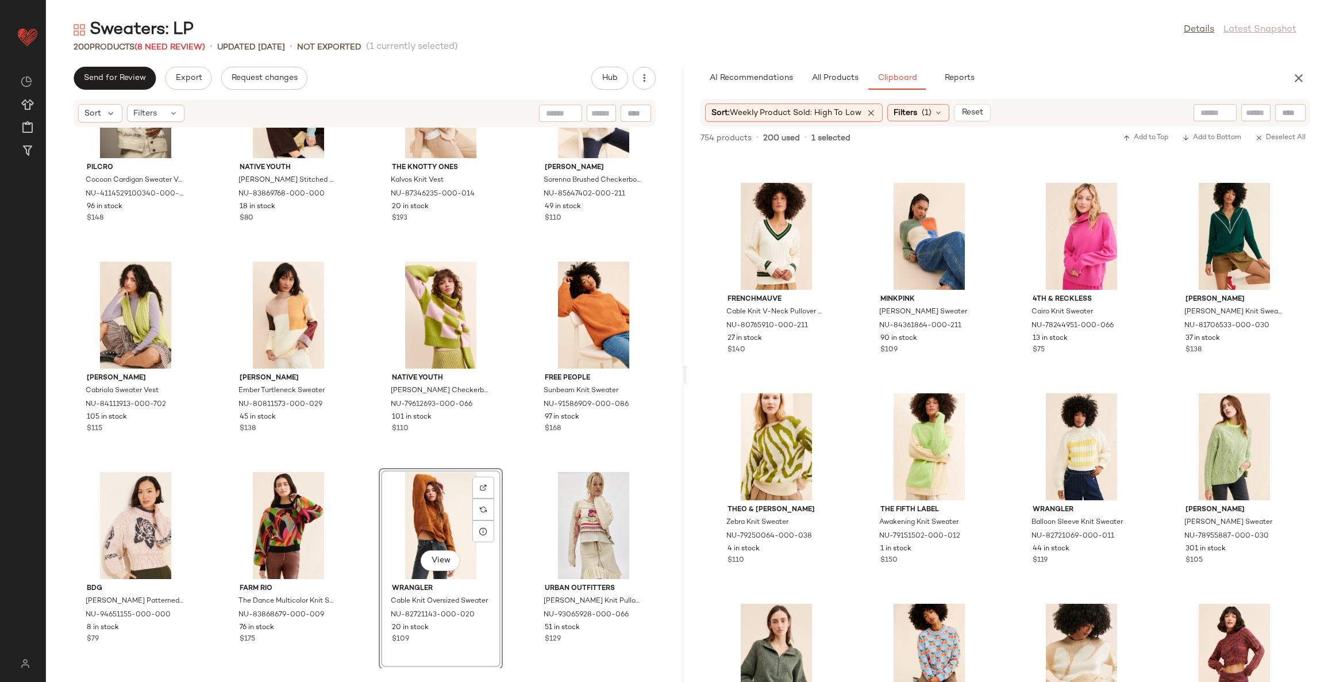
click at [511, 595] on div "Pilcro Cocoon Cardigan Sweater Vest NU-4114529100340-000-029 96 in stock $148 N…" at bounding box center [364, 398] width 637 height 540
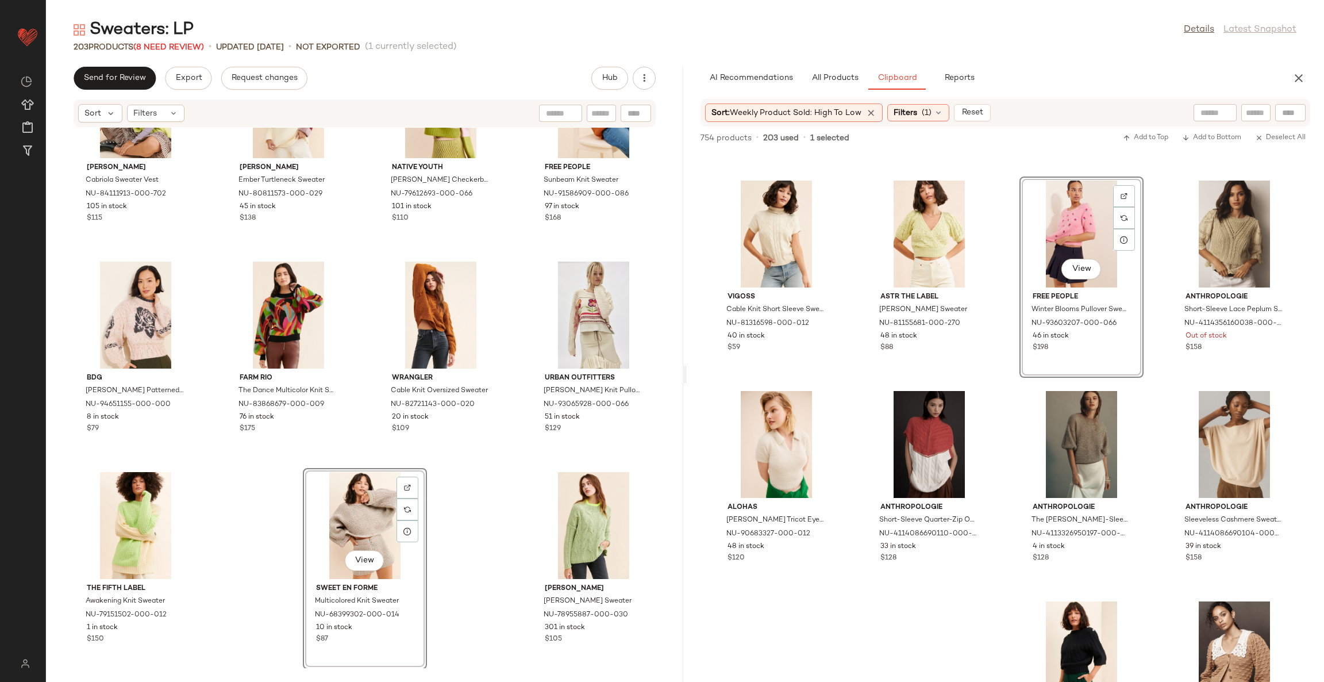
scroll to position [22433, 0]
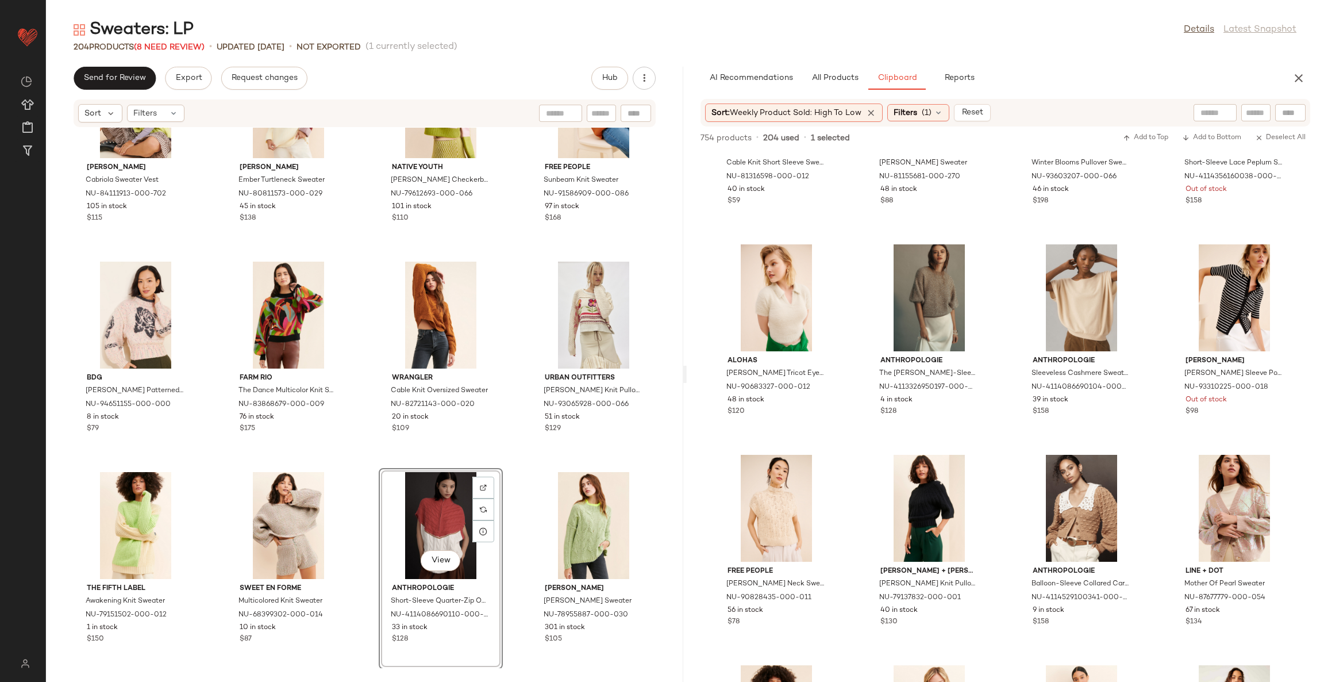
click at [513, 478] on div "[PERSON_NAME] Cabriola Sweater Vest NU-84111913-000-702 105 in stock $115 [PERS…" at bounding box center [364, 398] width 637 height 540
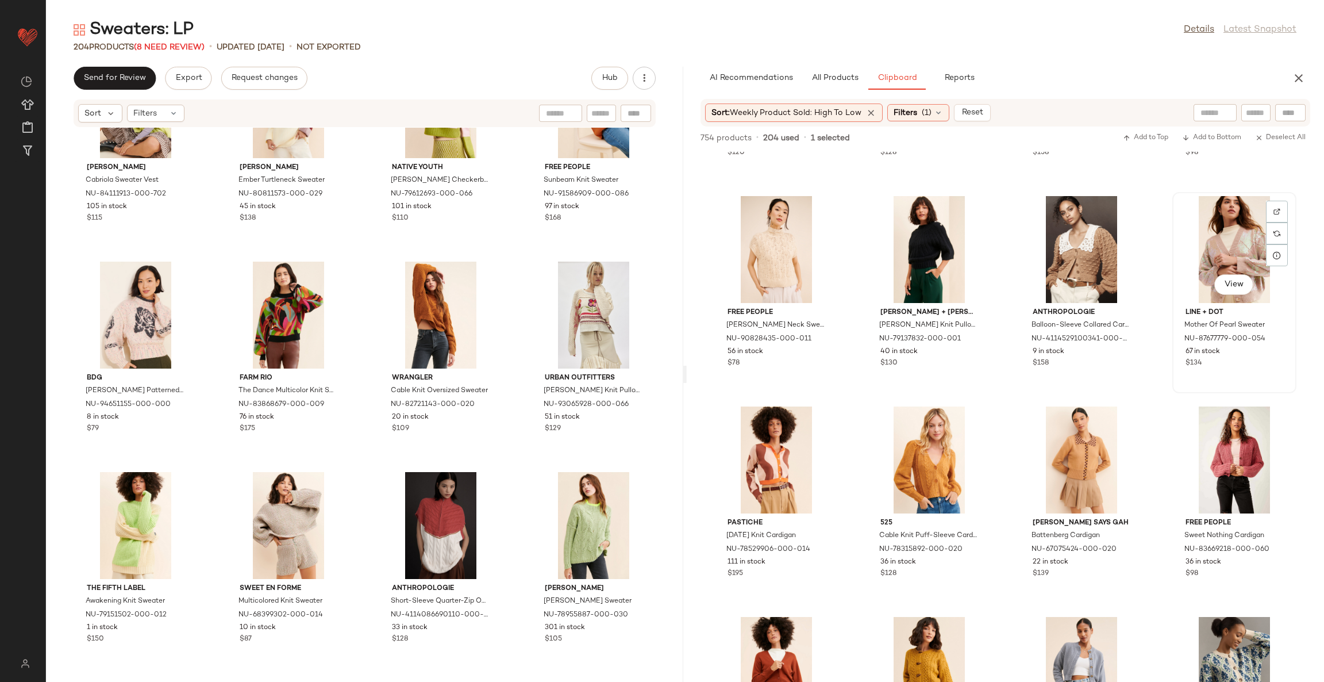
scroll to position [22691, 0]
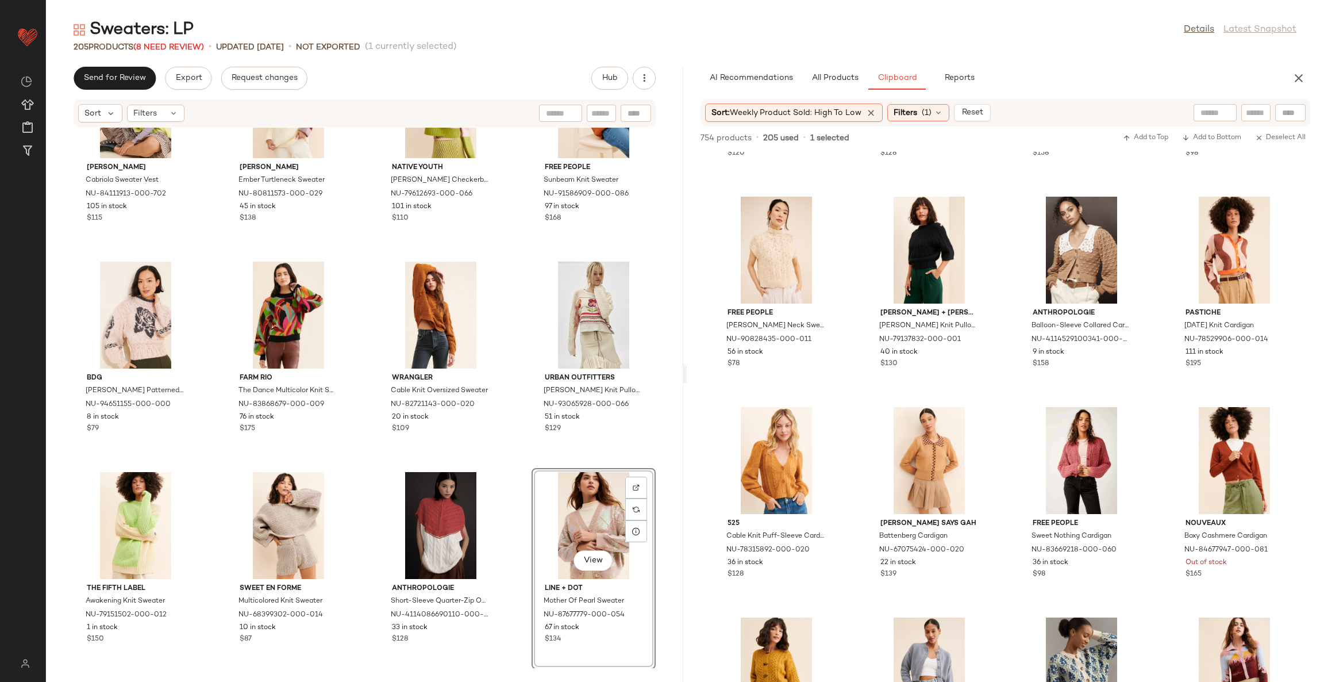
click at [514, 481] on div "[PERSON_NAME] Cabriola Sweater Vest NU-84111913-000-702 105 in stock $115 [PERS…" at bounding box center [364, 398] width 637 height 540
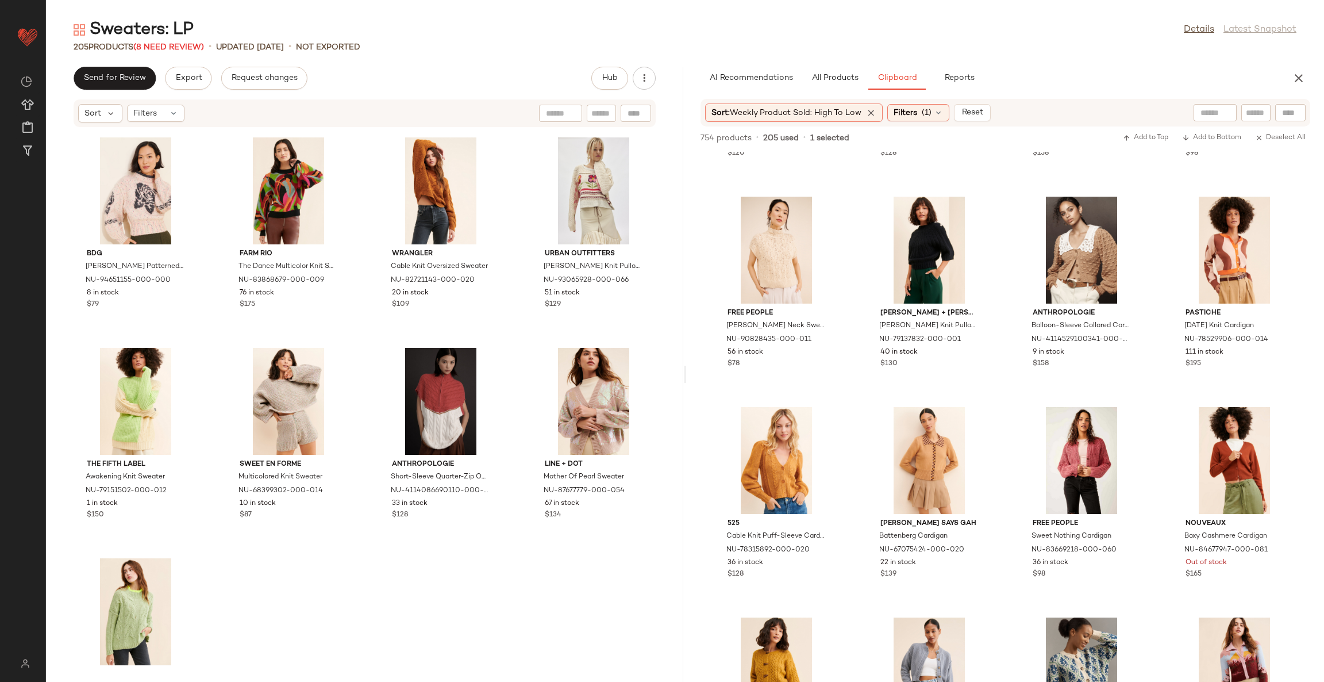
scroll to position [10400, 0]
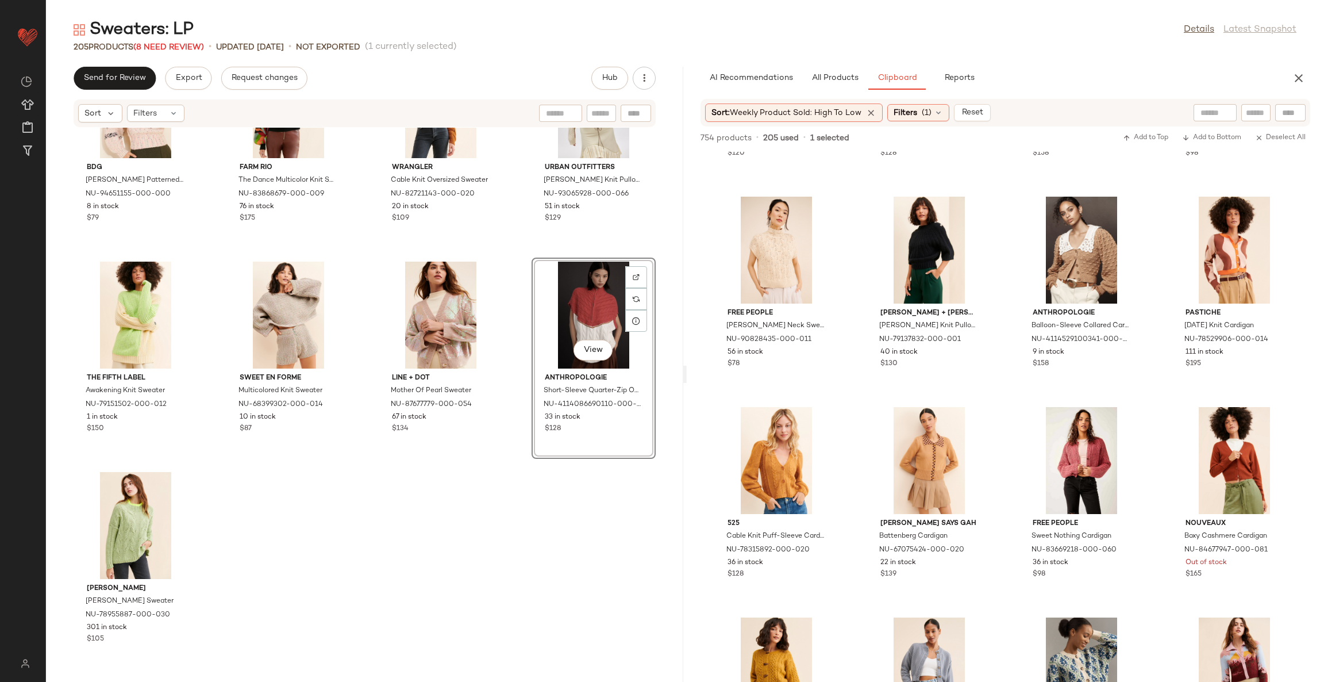
click at [521, 517] on div "BDG [PERSON_NAME] Patterned Knit Mockneck Pullover Sweater NU-94651155-000-000 …" at bounding box center [364, 398] width 637 height 540
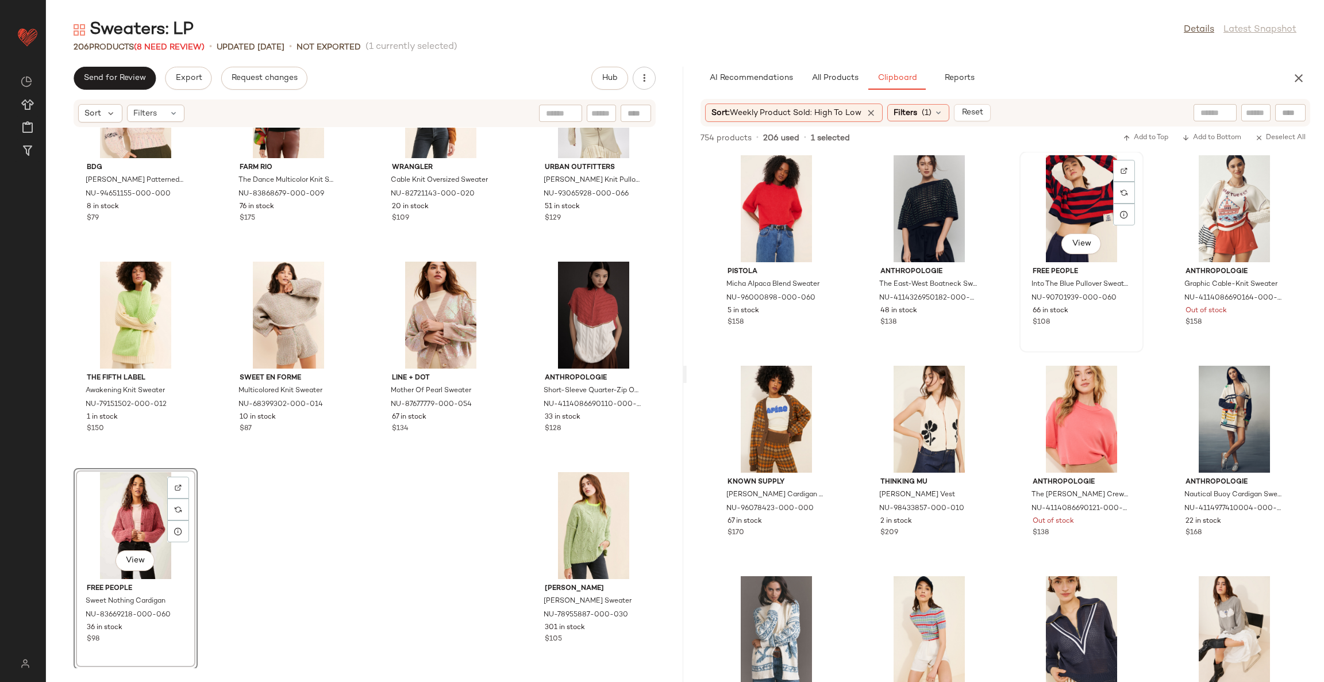
scroll to position [27347, 0]
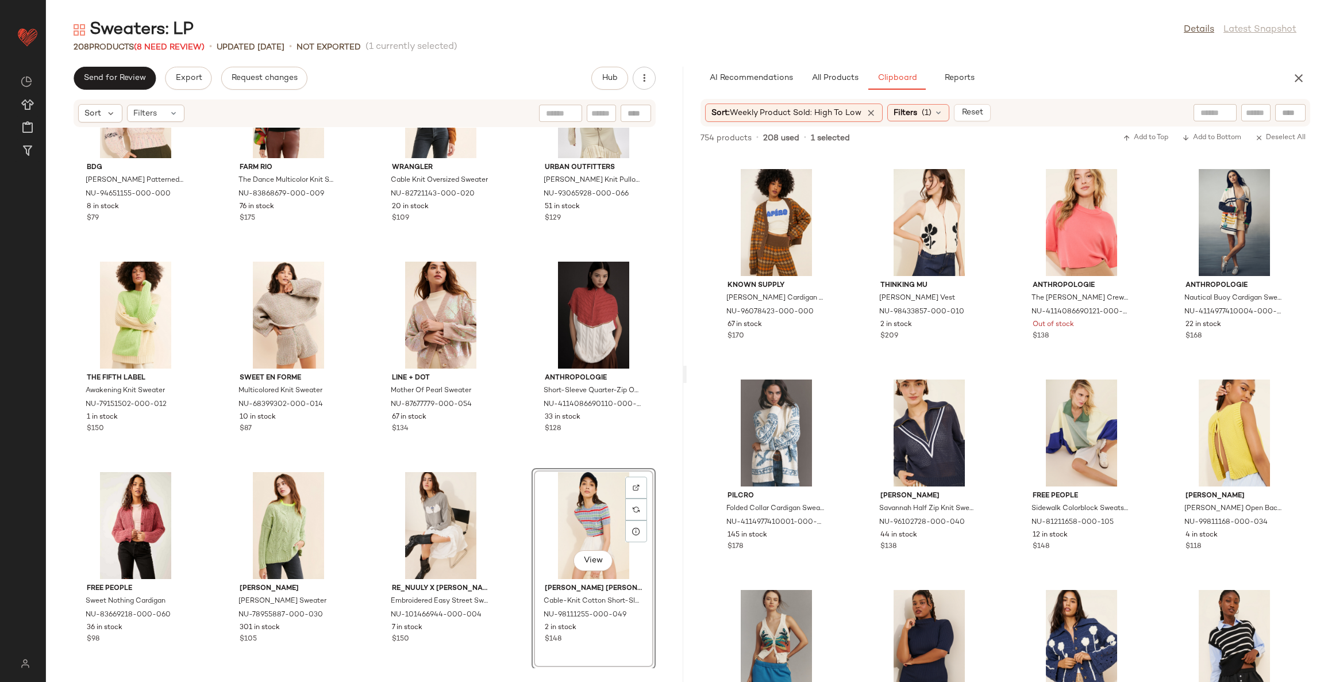
click at [509, 493] on div "BDG [PERSON_NAME] Patterned Knit Mockneck Pullover Sweater NU-94651155-000-000 …" at bounding box center [364, 398] width 637 height 540
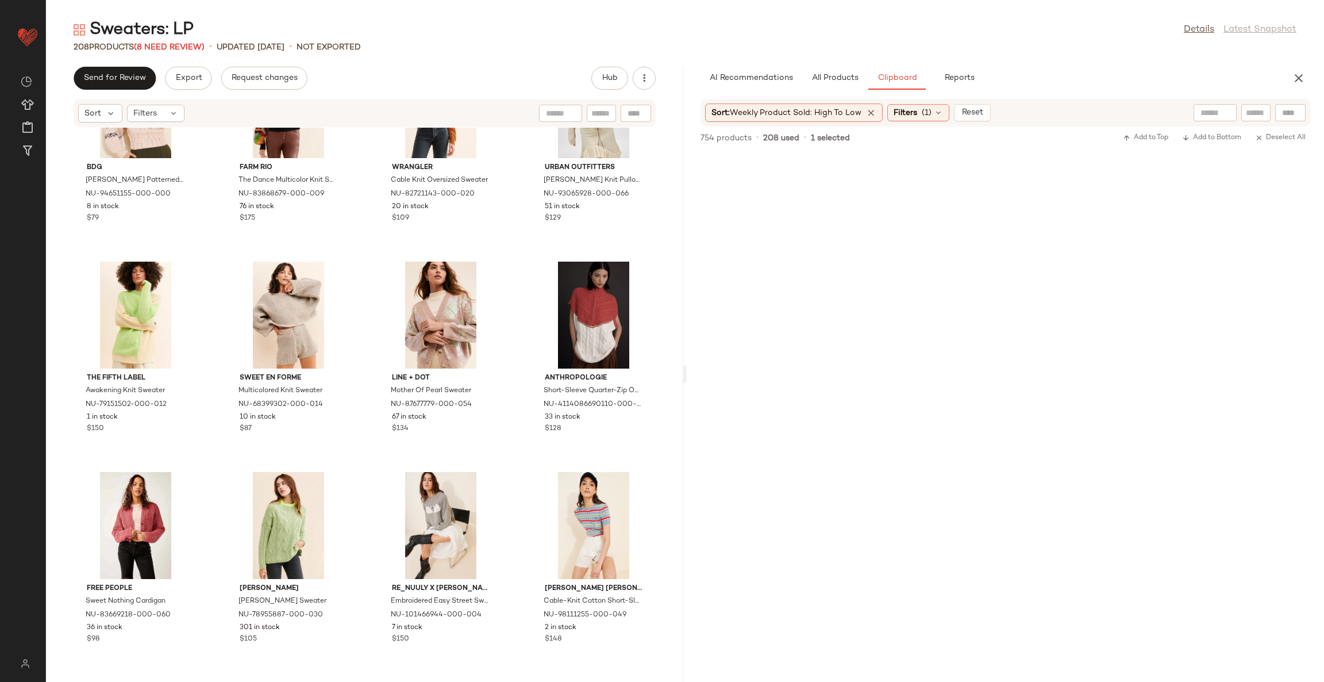
scroll to position [0, 0]
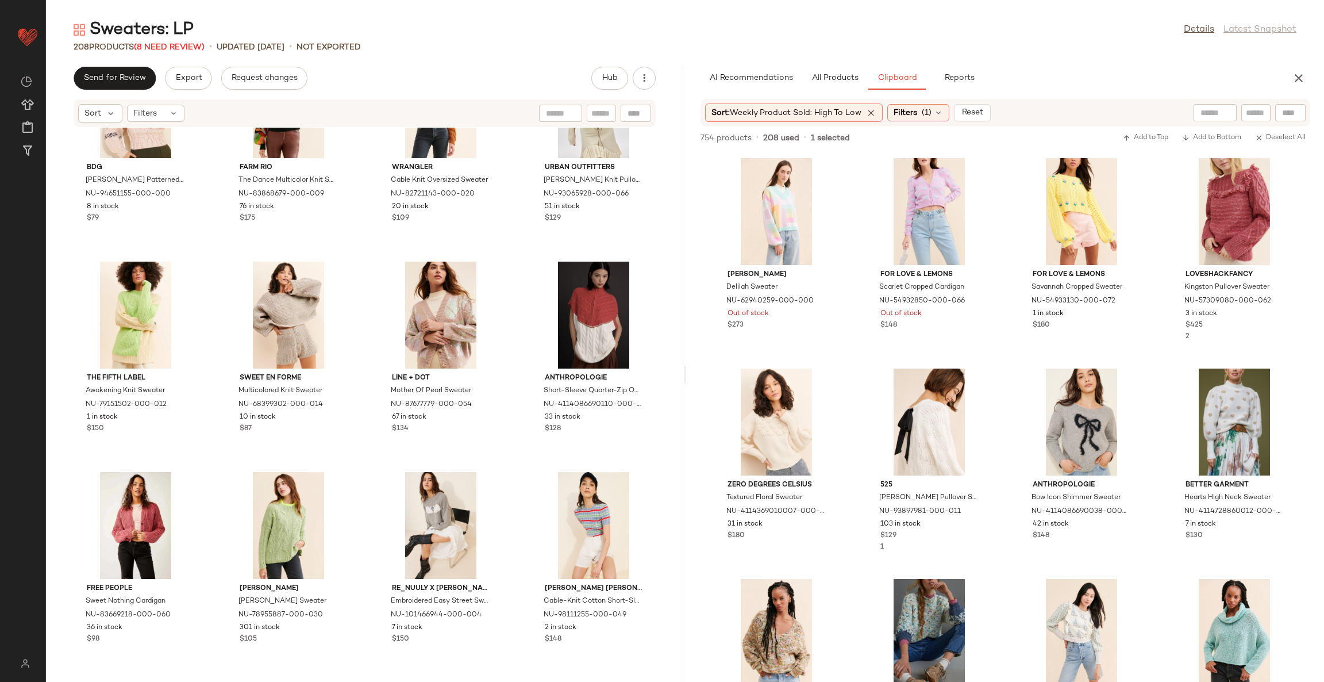
click at [869, 110] on icon at bounding box center [871, 112] width 10 height 10
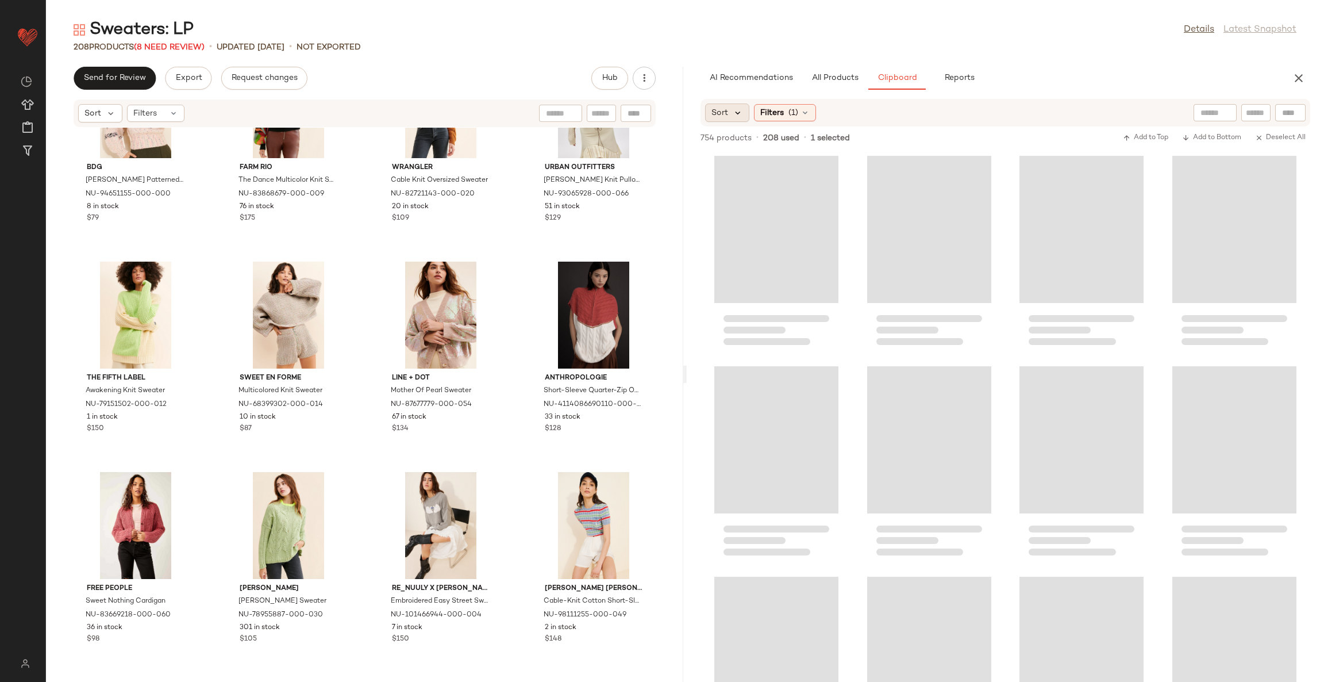
click at [735, 110] on icon at bounding box center [738, 112] width 10 height 10
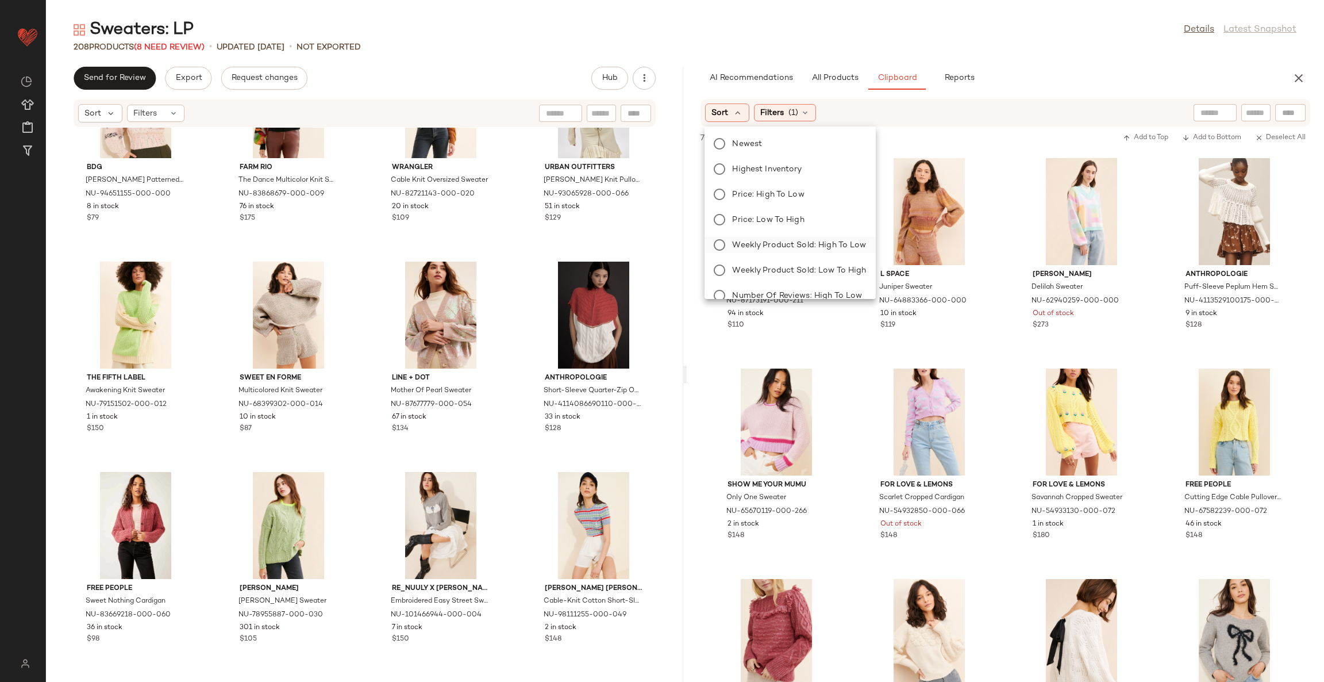
click at [783, 246] on span "Weekly Product Sold: High to Low" at bounding box center [799, 245] width 134 height 12
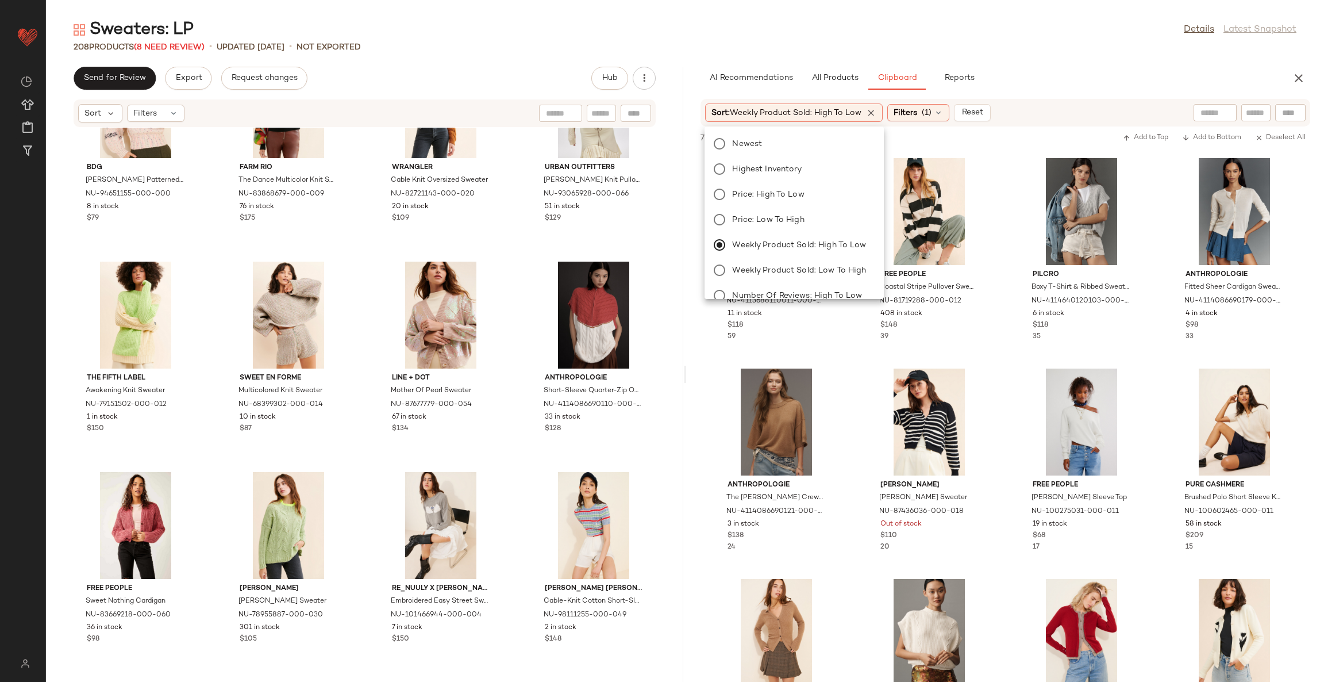
click at [850, 383] on div "[GEOGRAPHIC_DATA] West Colorblock Polo Cardigan Sweater NU-4113688110011-000-01…" at bounding box center [1005, 417] width 637 height 530
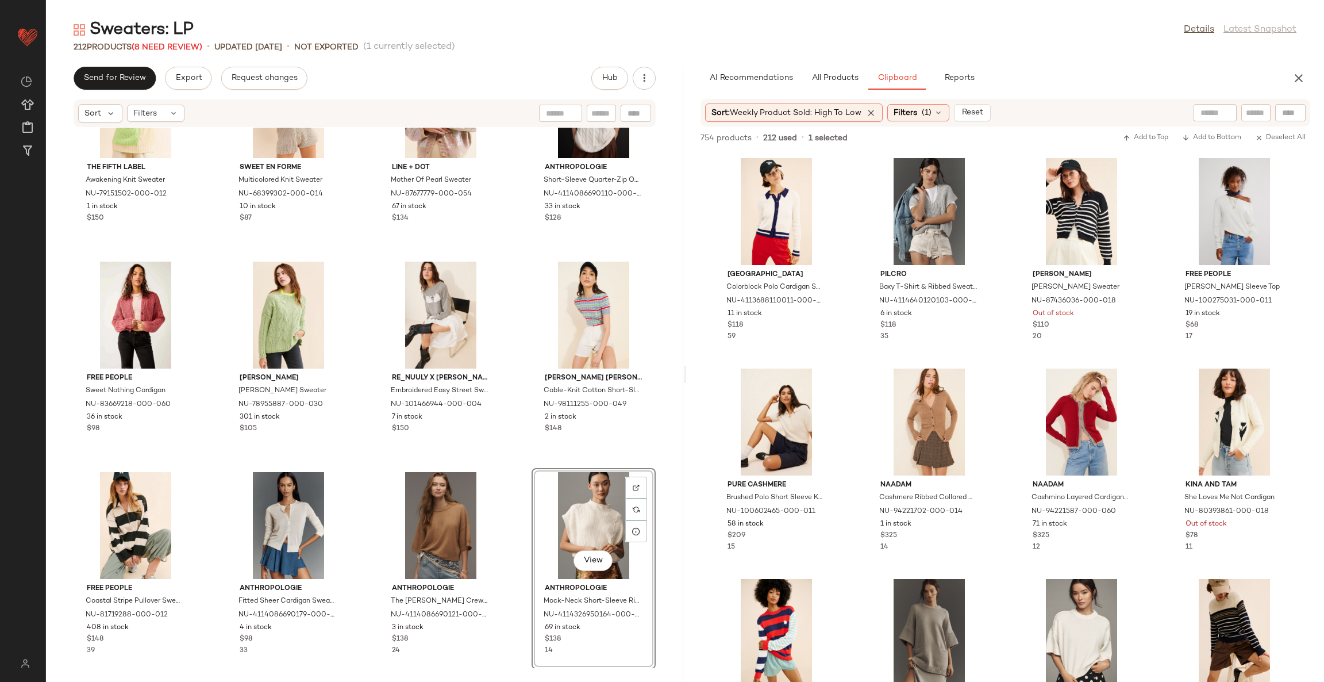
click at [506, 472] on div "The Fifth Label Awakening Knit Sweater NU-79151502-000-012 1 in stock $150 Swee…" at bounding box center [364, 398] width 637 height 540
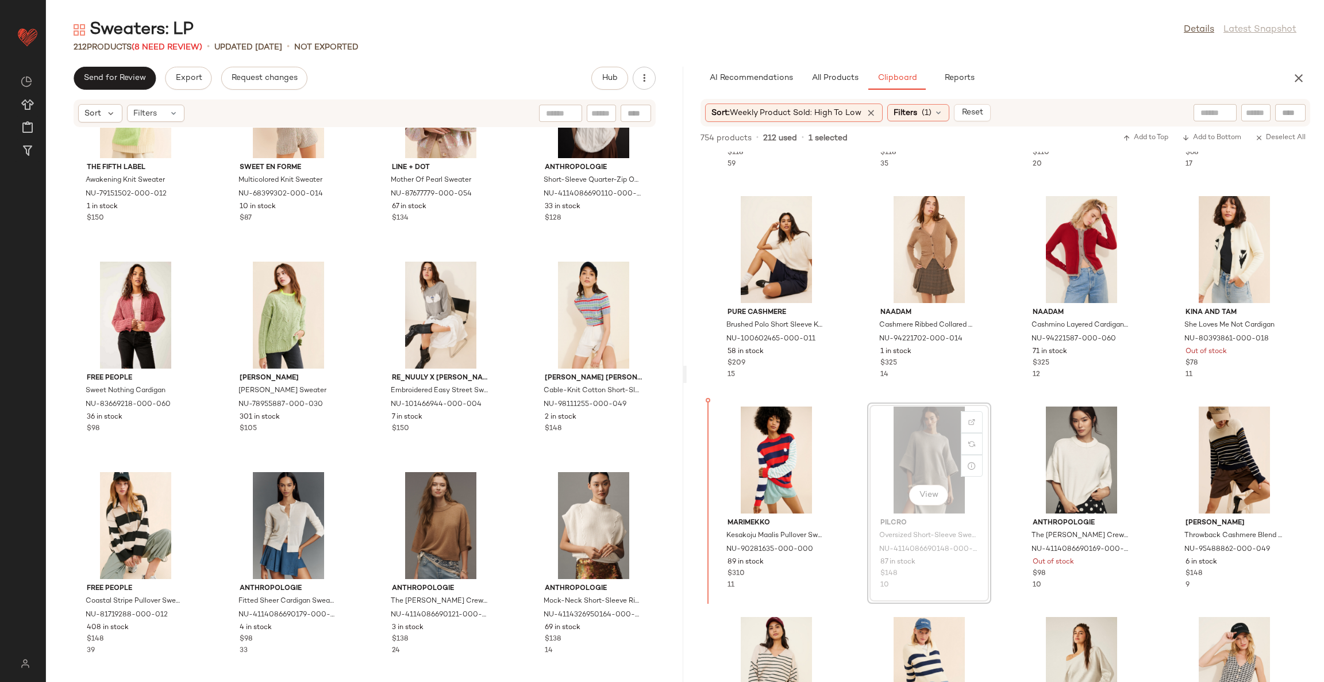
scroll to position [179, 0]
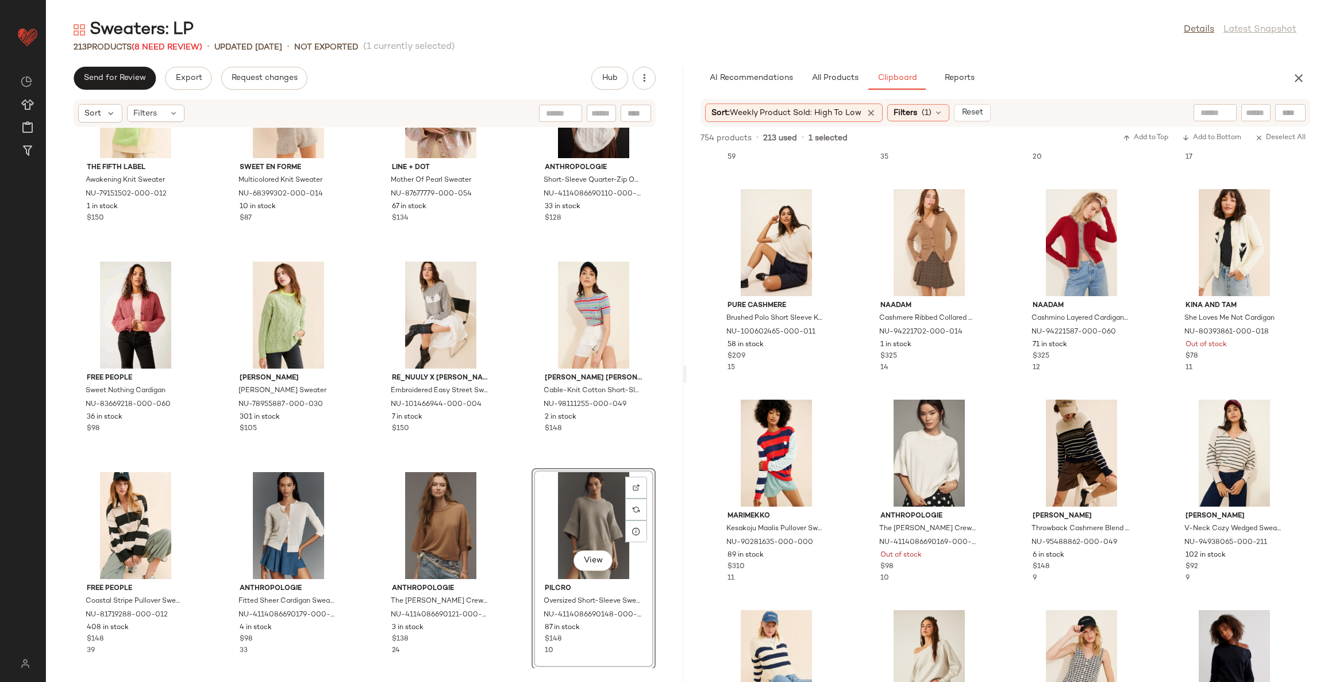
click at [518, 543] on div "The Fifth Label Awakening Knit Sweater NU-79151502-000-012 1 in stock $150 Swee…" at bounding box center [364, 398] width 637 height 540
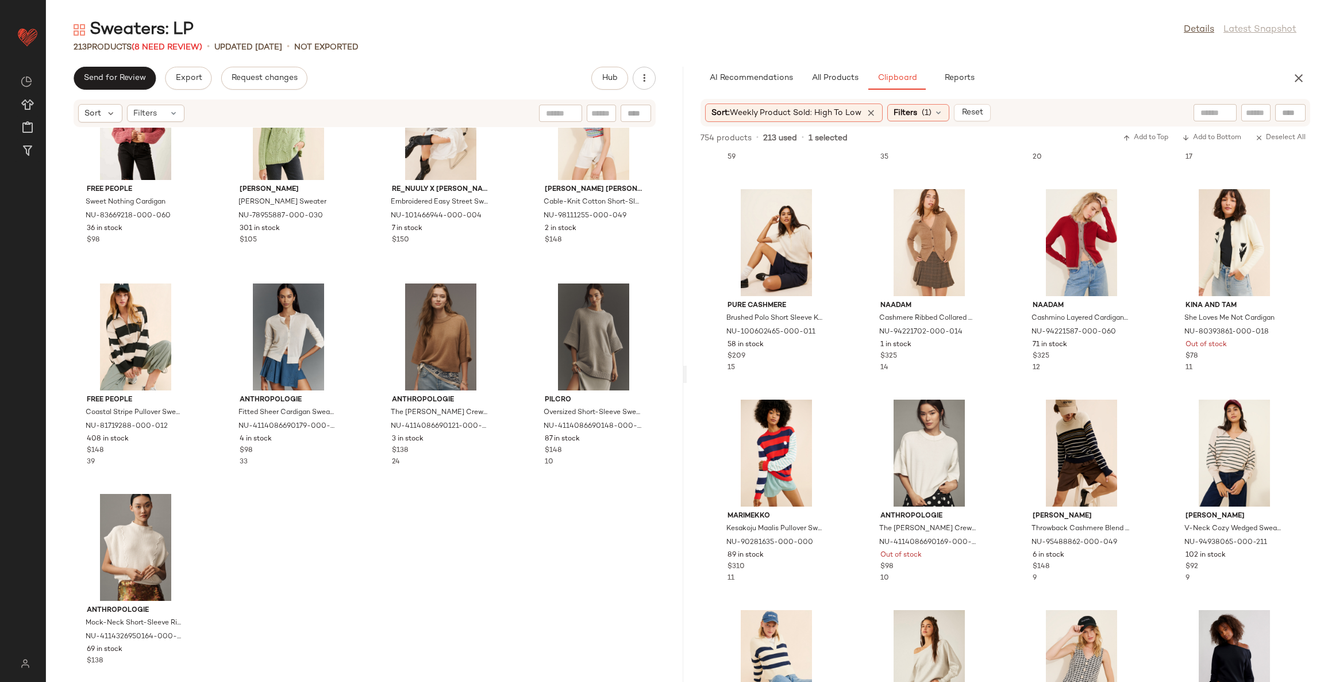
scroll to position [10821, 0]
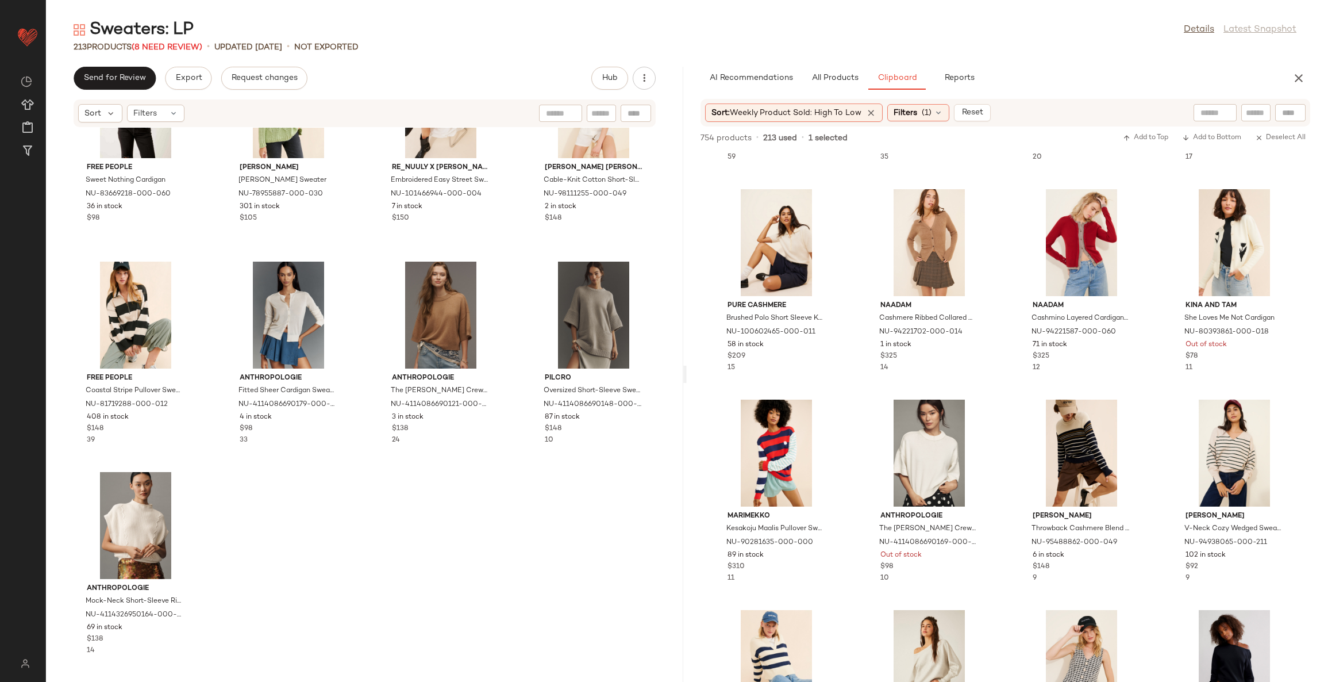
click at [510, 557] on div "Free People Sweet Nothing Cardigan NU-83669218-000-060 36 in stock $98 [PERSON_…" at bounding box center [364, 398] width 637 height 540
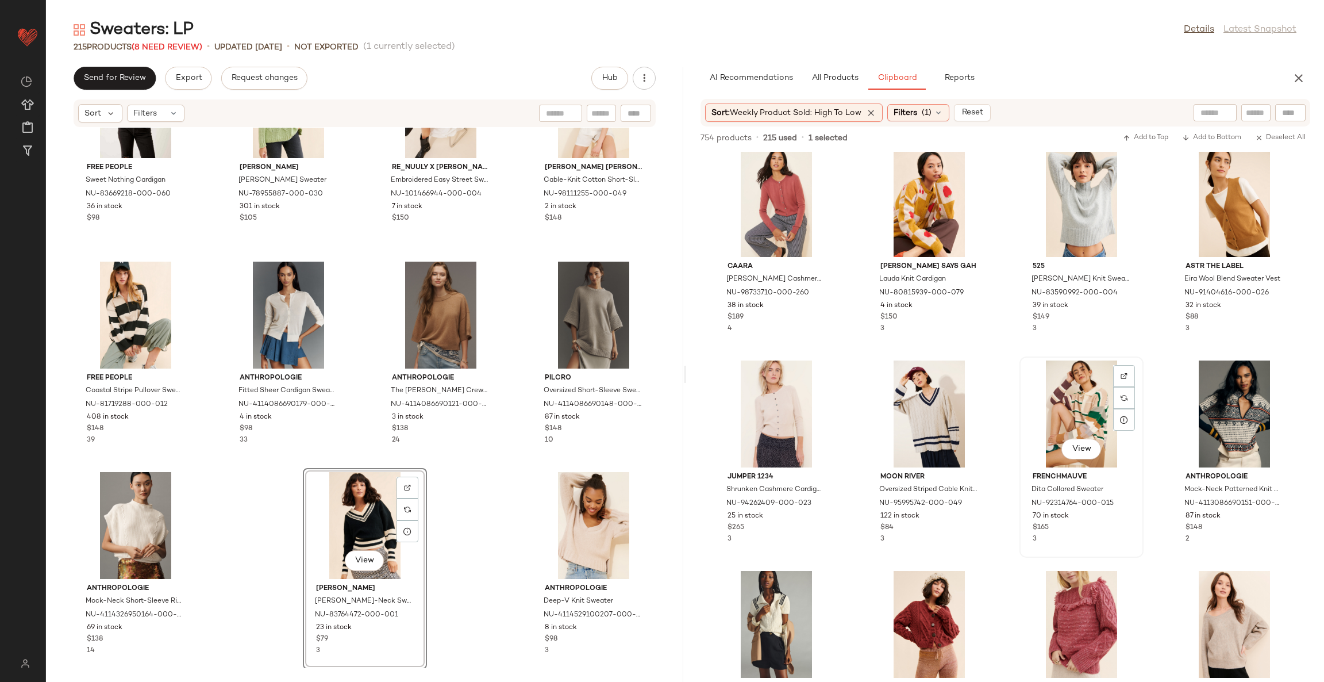
scroll to position [1309, 0]
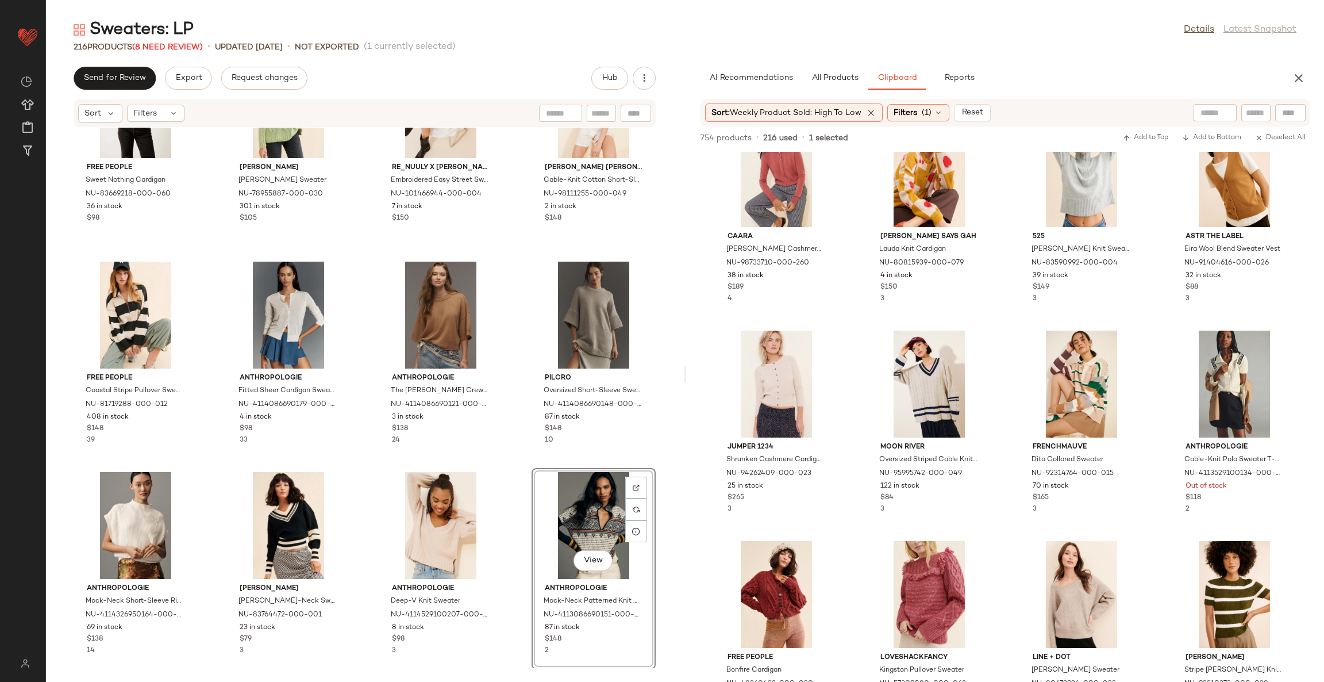
click at [506, 466] on div "Free People Sweet Nothing Cardigan NU-83669218-000-060 36 in stock $98 [PERSON_…" at bounding box center [364, 398] width 637 height 540
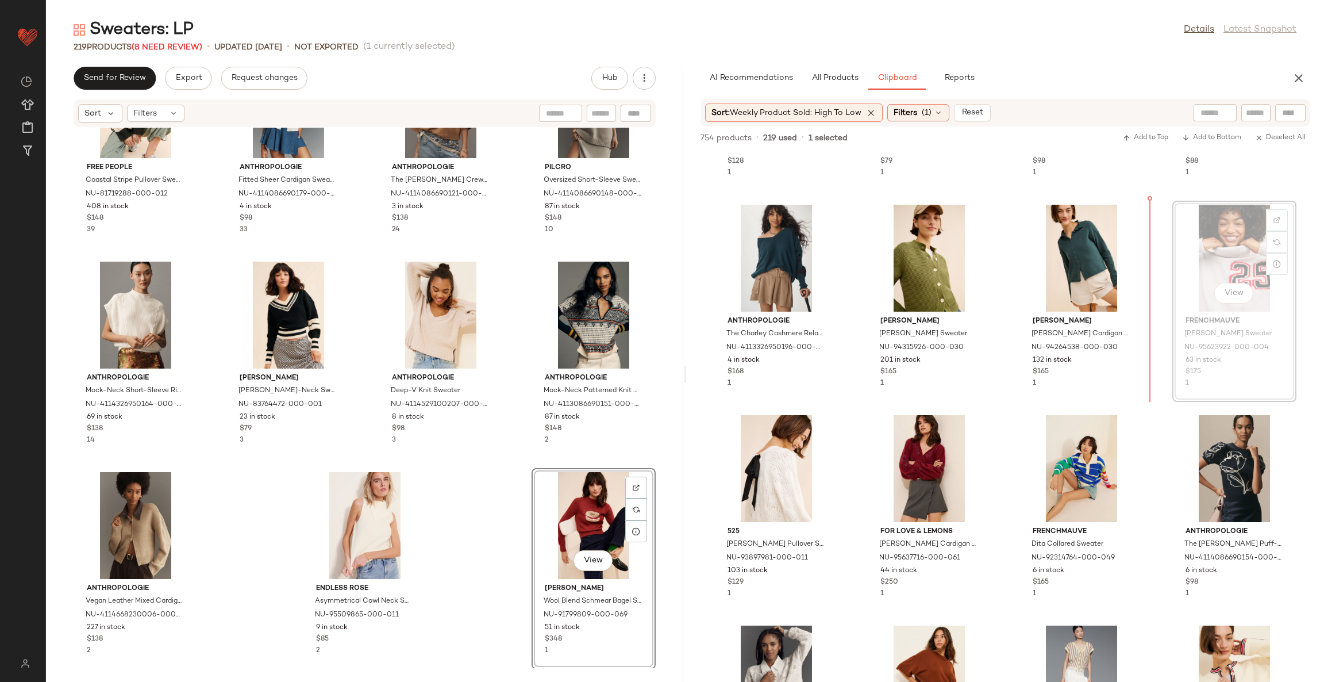
scroll to position [3117, 0]
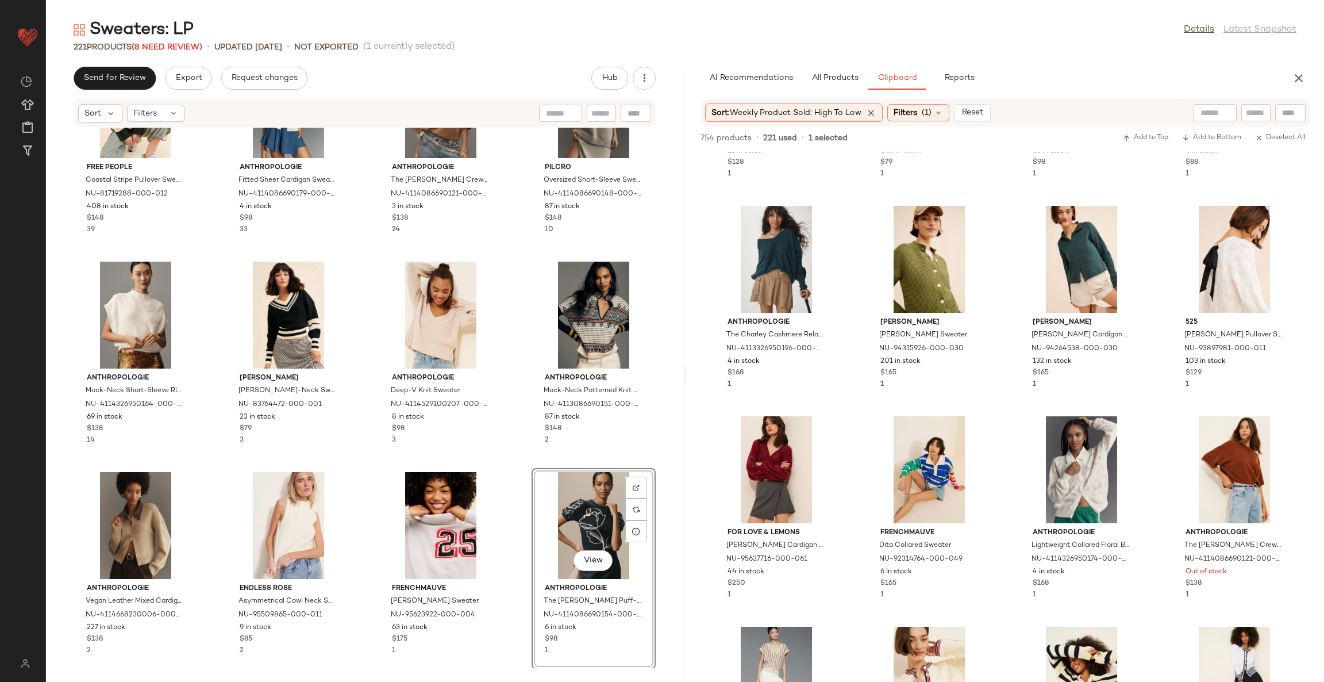
click at [506, 512] on div "Free People Coastal Stripe Pullover Sweater NU-81719288-000-012 408 in stock $1…" at bounding box center [364, 398] width 637 height 540
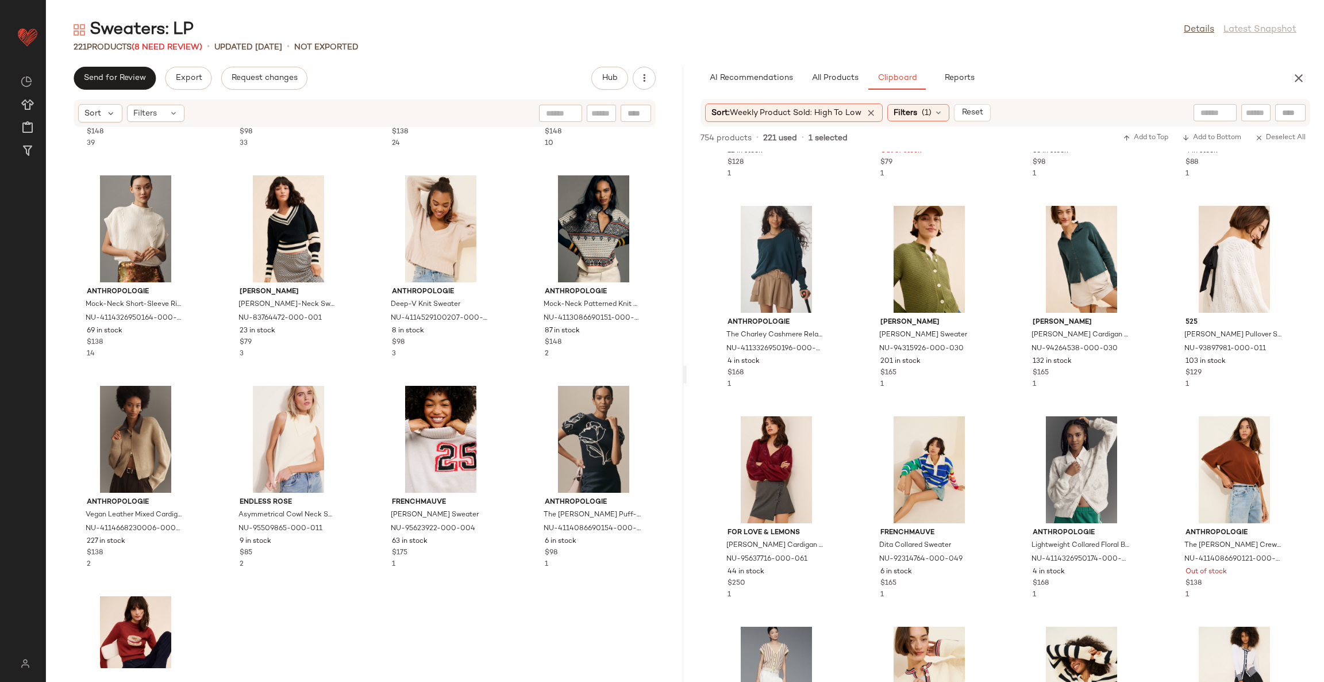
scroll to position [11204, 0]
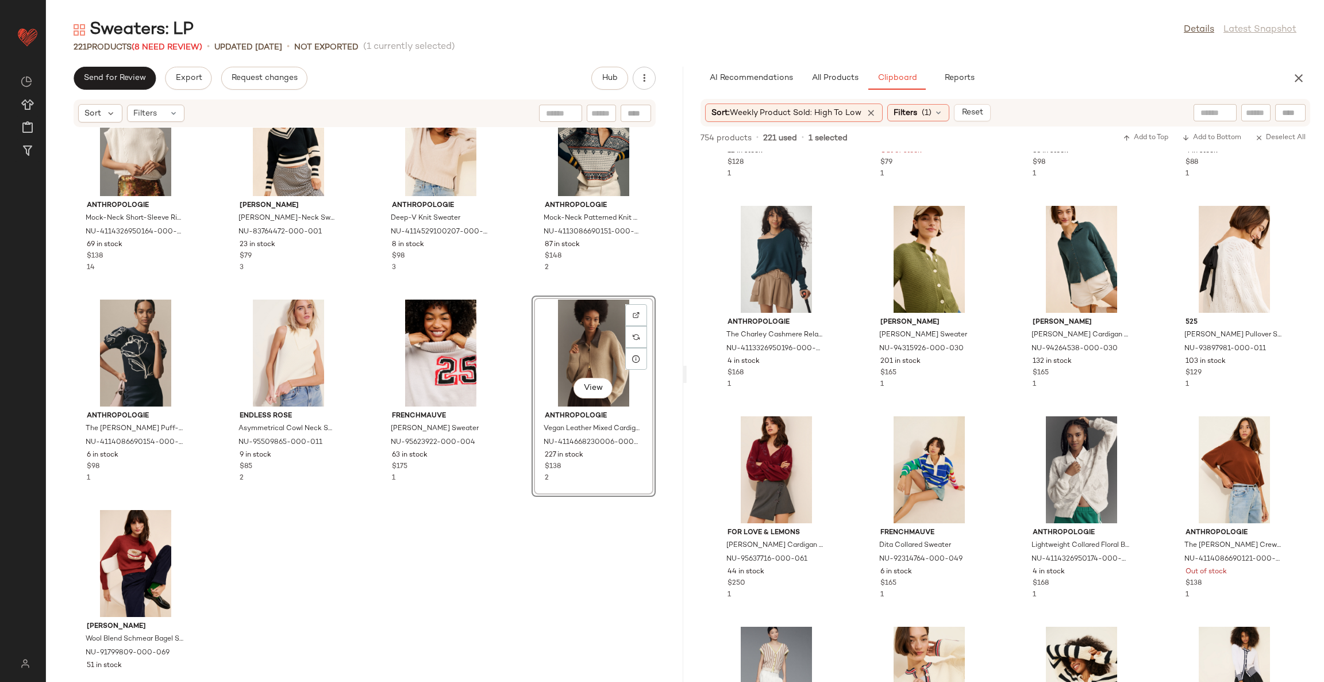
click at [511, 567] on div "Free People Coastal Stripe Pullover Sweater NU-81719288-000-012 408 in stock $1…" at bounding box center [364, 398] width 637 height 540
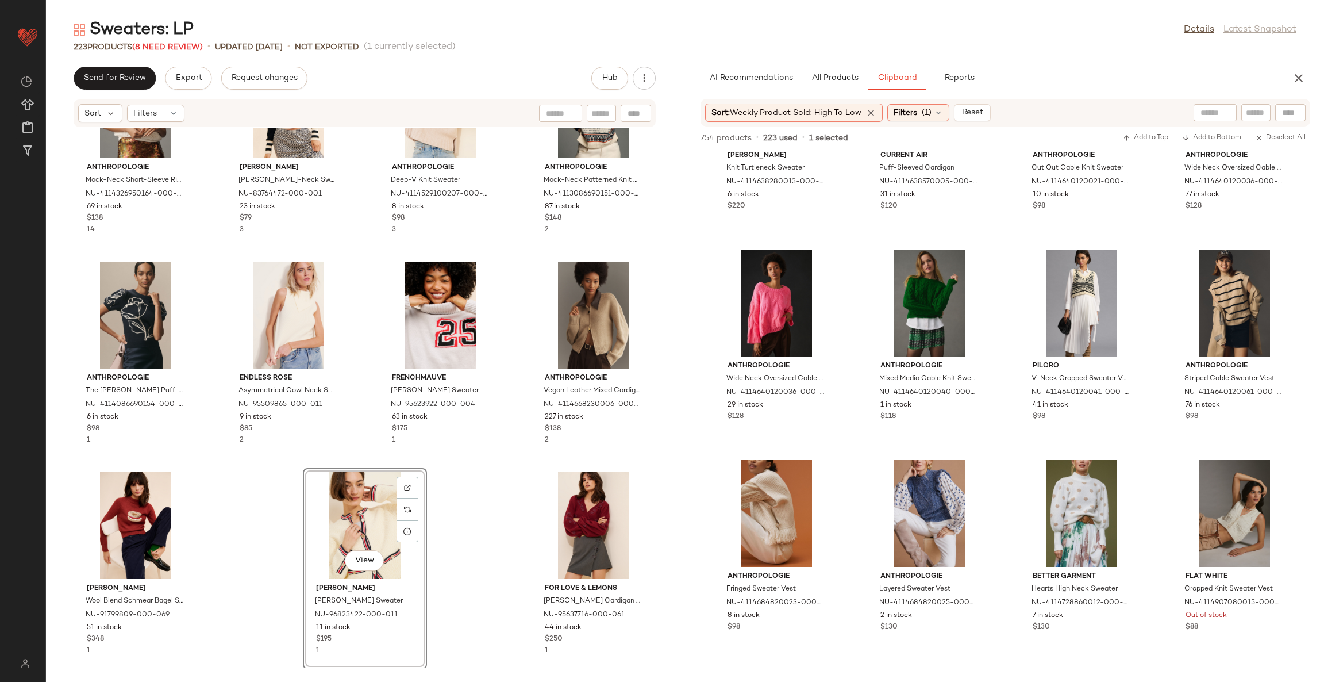
scroll to position [6652, 0]
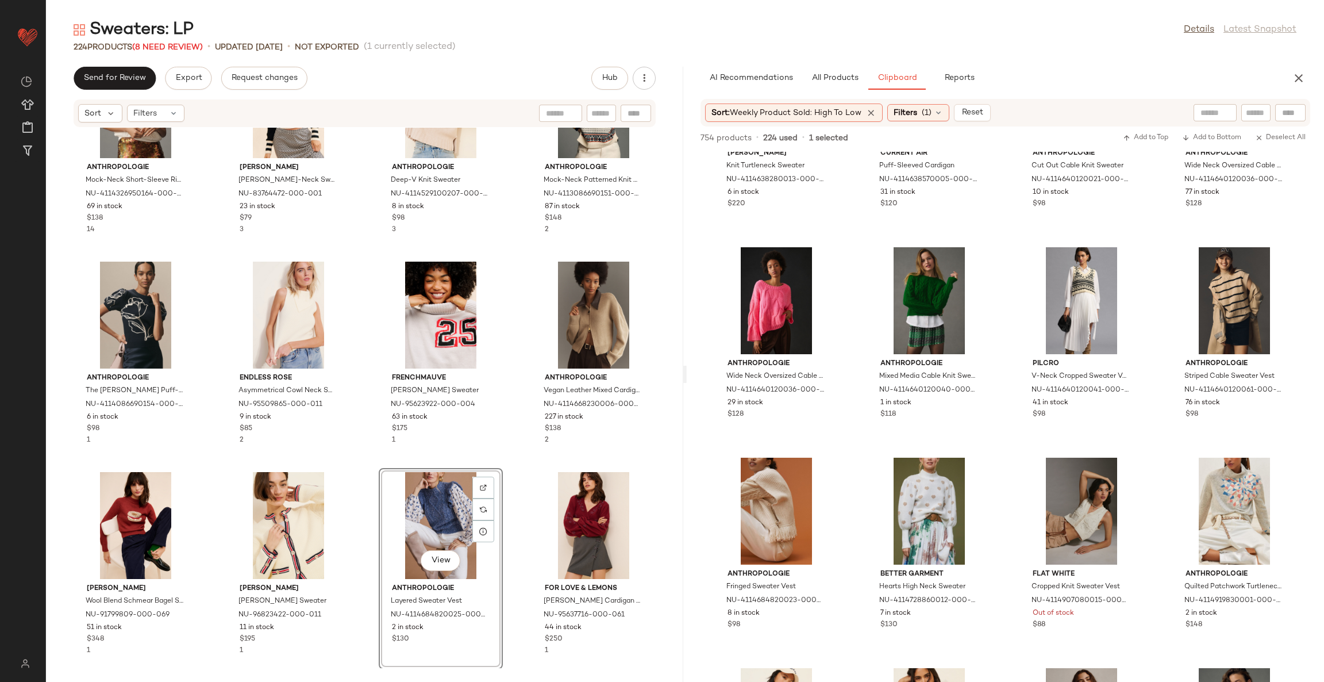
click at [516, 474] on div "Anthropologie Mock-Neck Short-Sleeve Ribbed Sweater Vest NU-4114326950164-000-0…" at bounding box center [364, 398] width 637 height 540
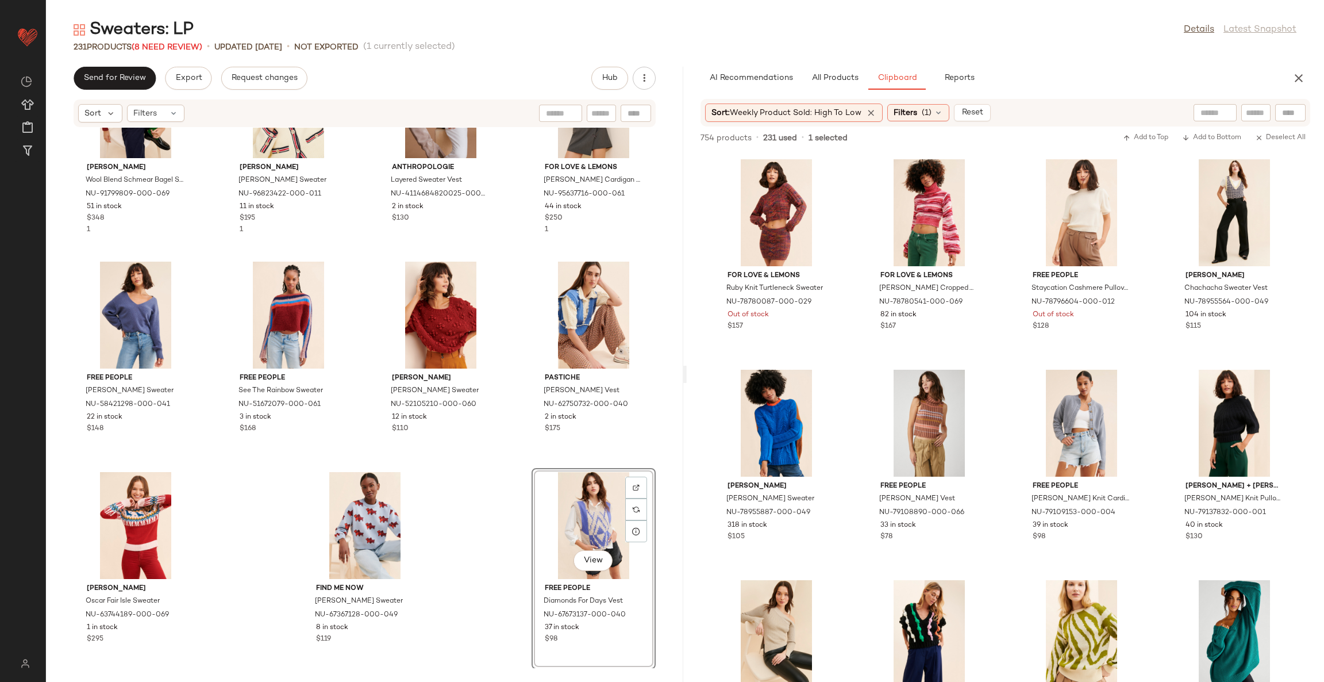
scroll to position [13751, 0]
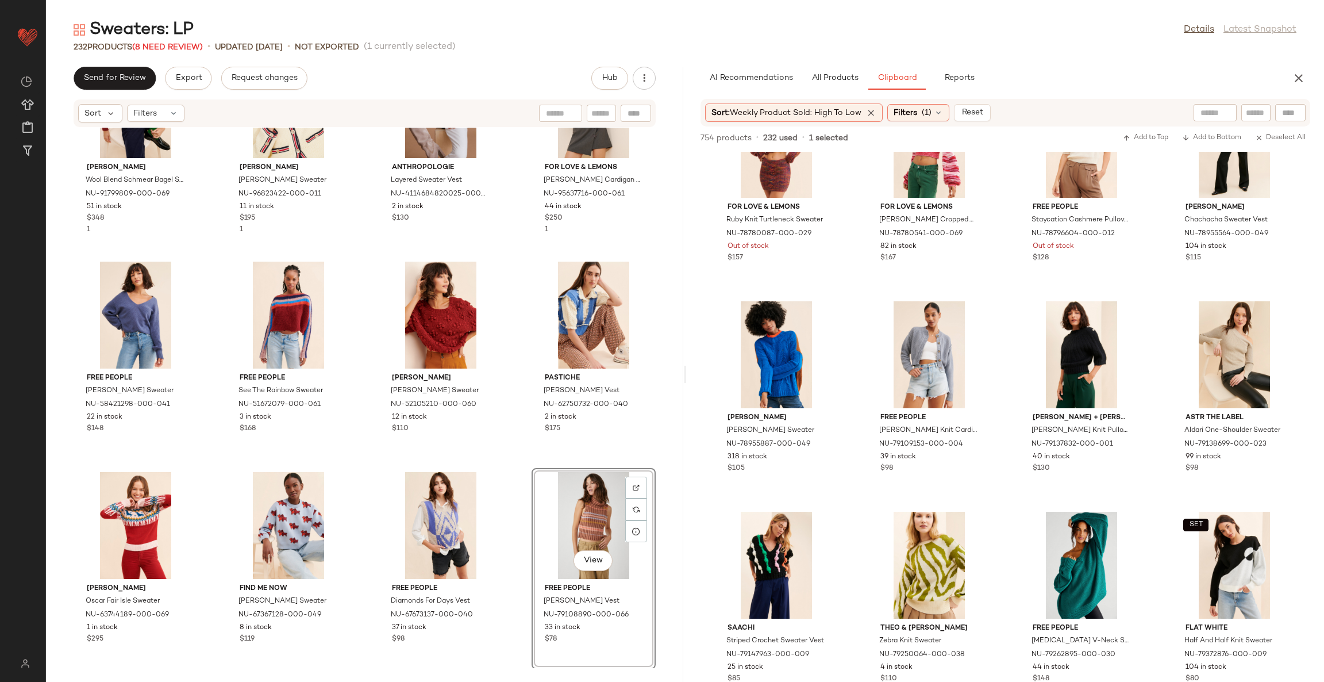
click at [506, 481] on div "[PERSON_NAME] Wool Blend Schmear Bagel Sweater NU-91799809-000-069 51 in stock …" at bounding box center [364, 398] width 637 height 540
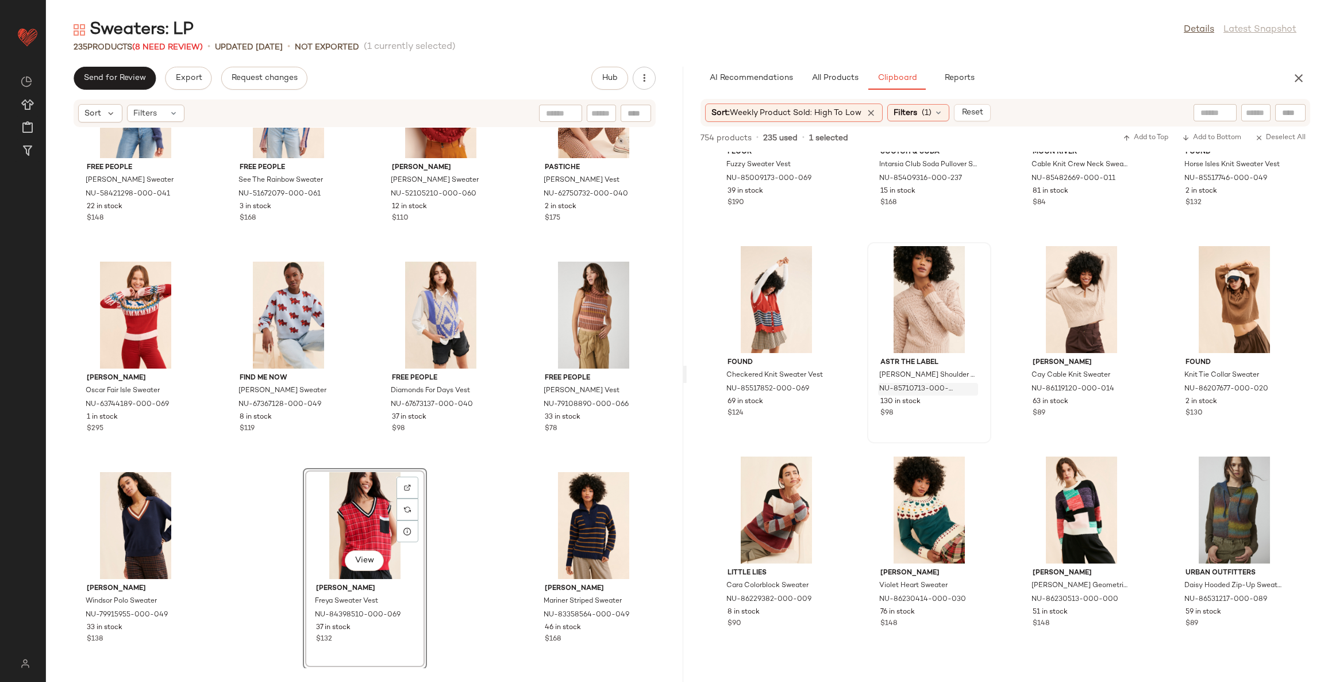
scroll to position [17212, 0]
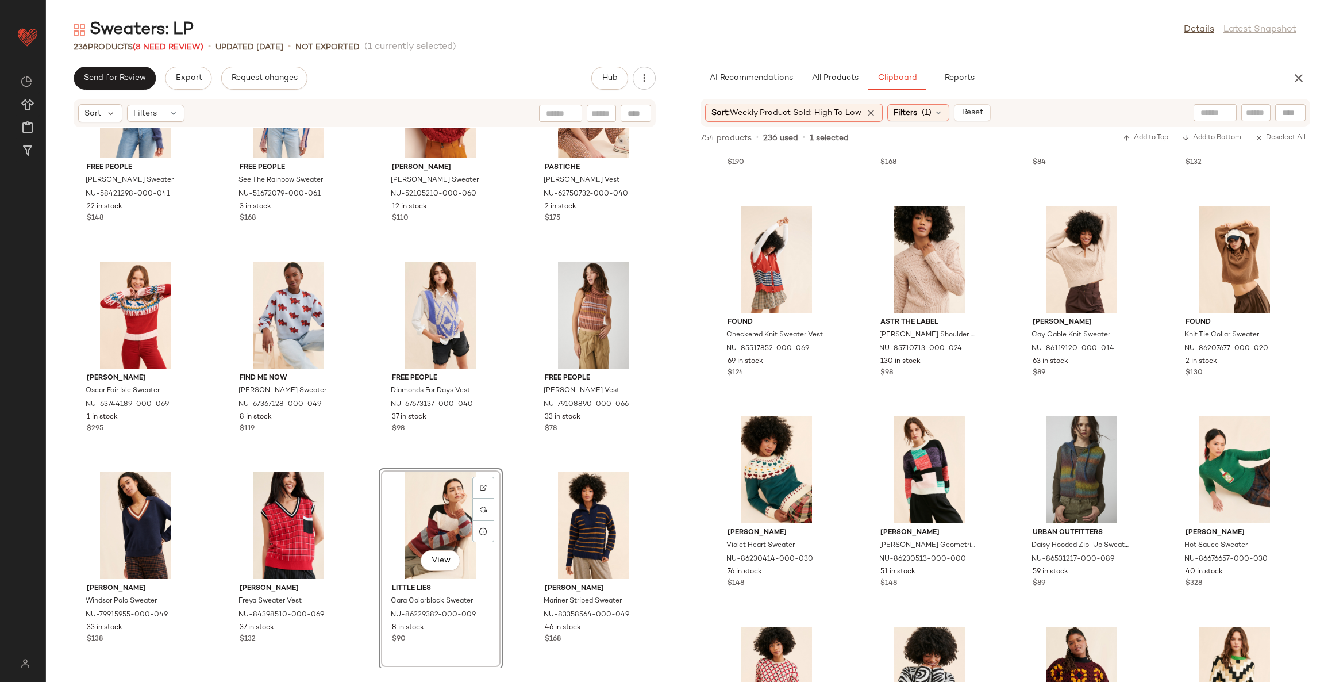
click at [510, 471] on div "Free People [PERSON_NAME] Sweater NU-58421298-000-041 22 in stock $148 Free Peo…" at bounding box center [364, 398] width 637 height 540
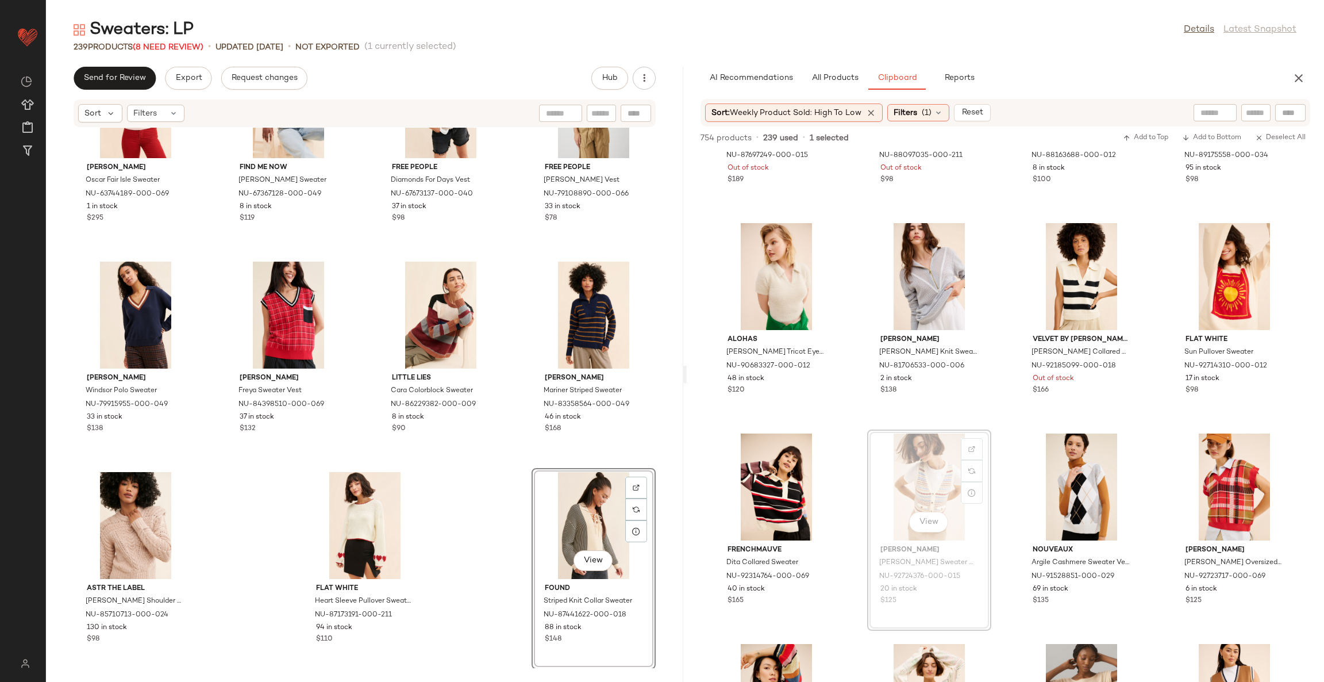
scroll to position [18248, 0]
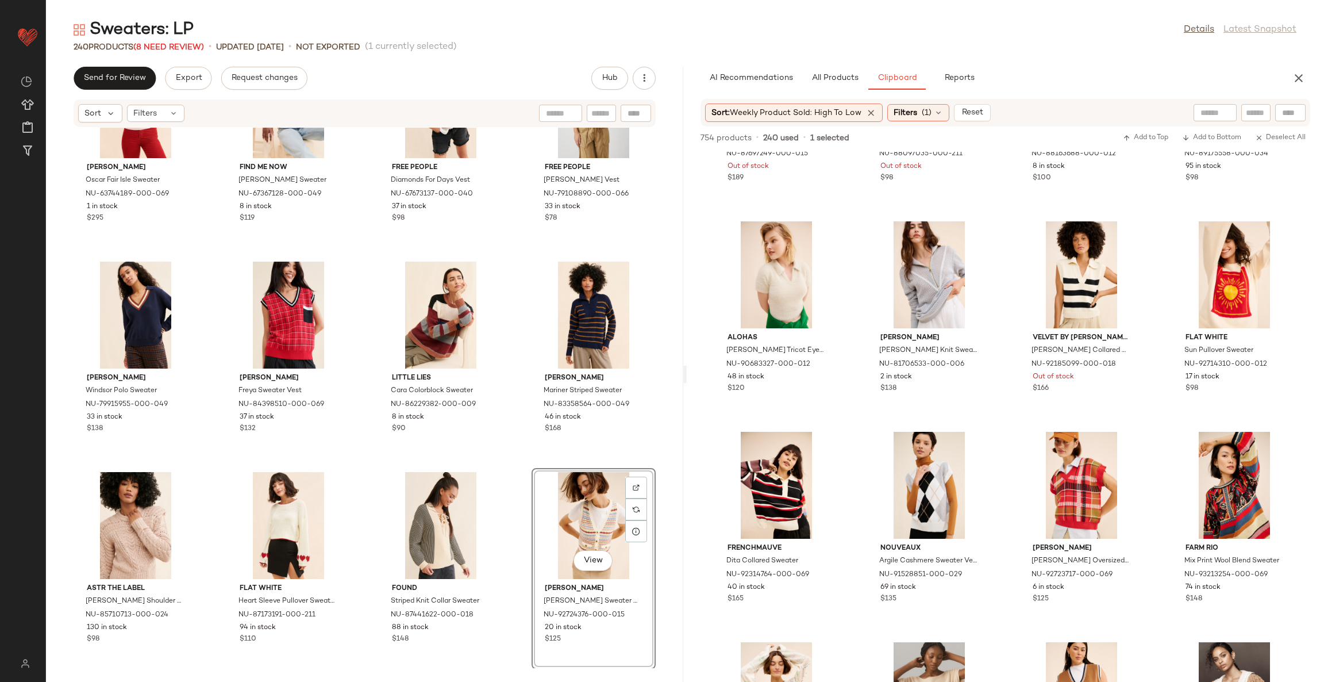
click at [508, 487] on div "[PERSON_NAME] [PERSON_NAME] Fair Isle Sweater NU-63744189-000-069 1 in stock $2…" at bounding box center [364, 398] width 637 height 540
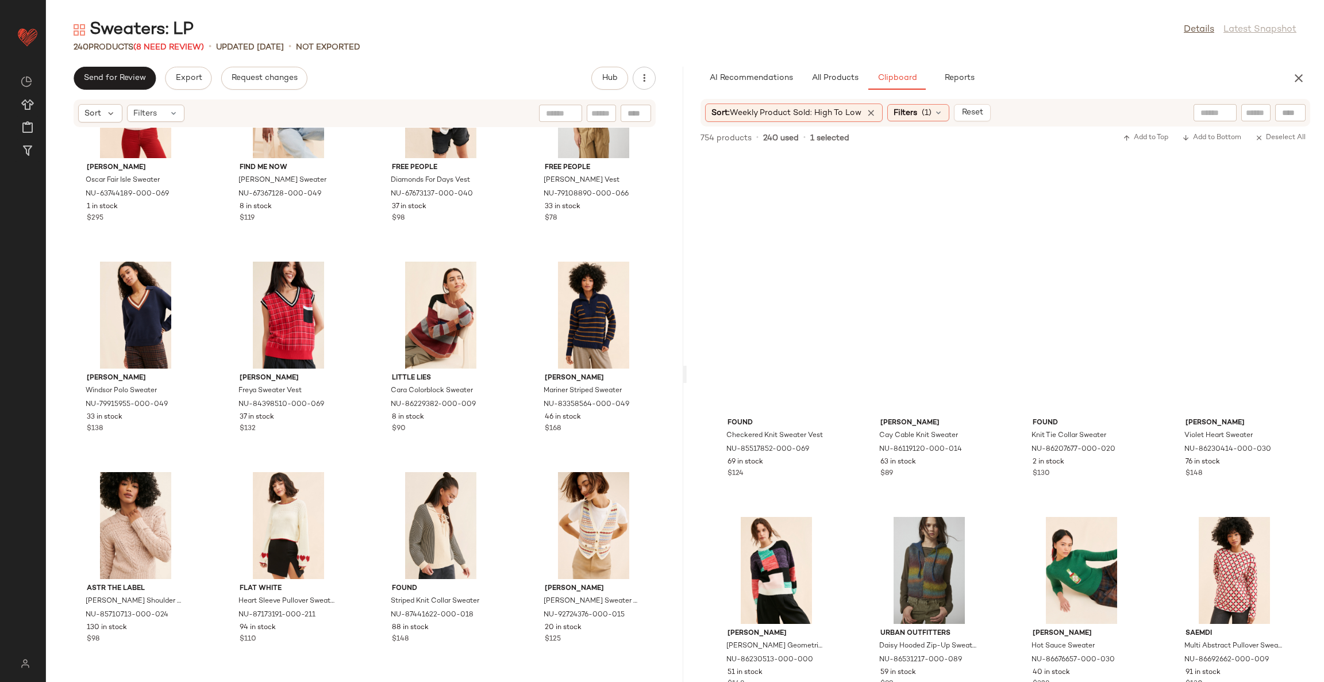
scroll to position [16869, 0]
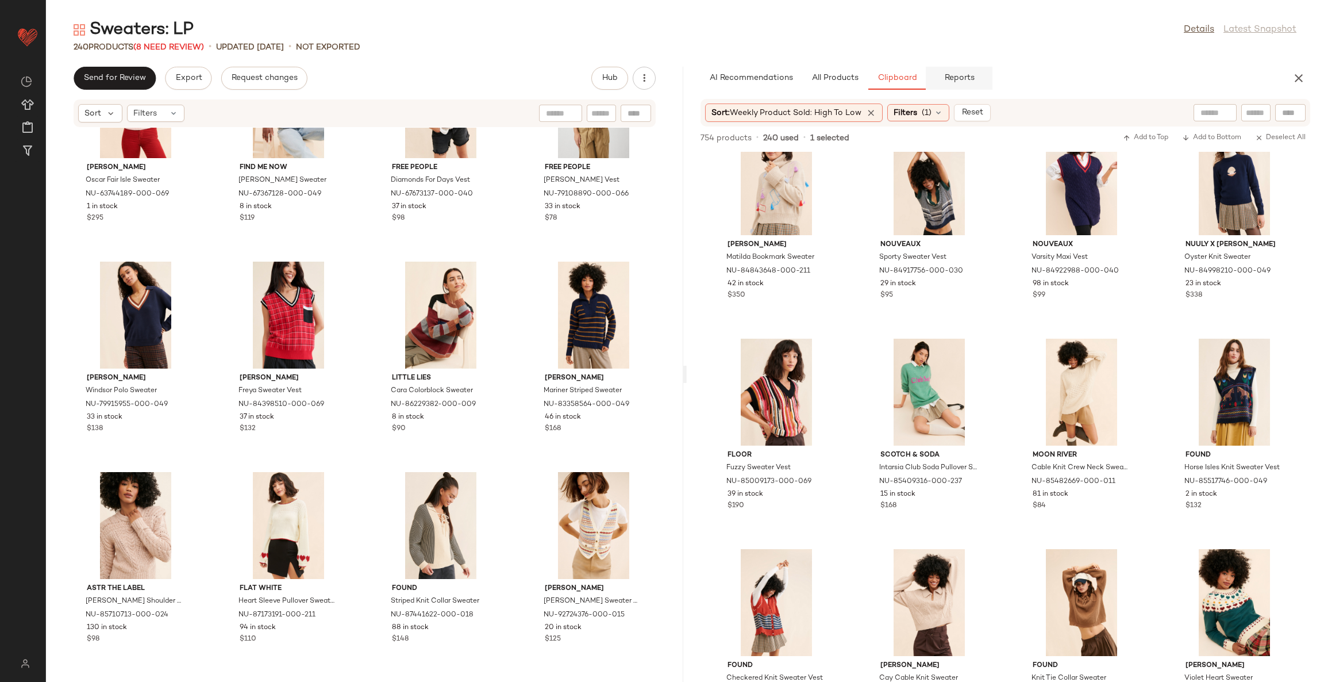
click at [957, 75] on span "Reports" at bounding box center [959, 78] width 30 height 9
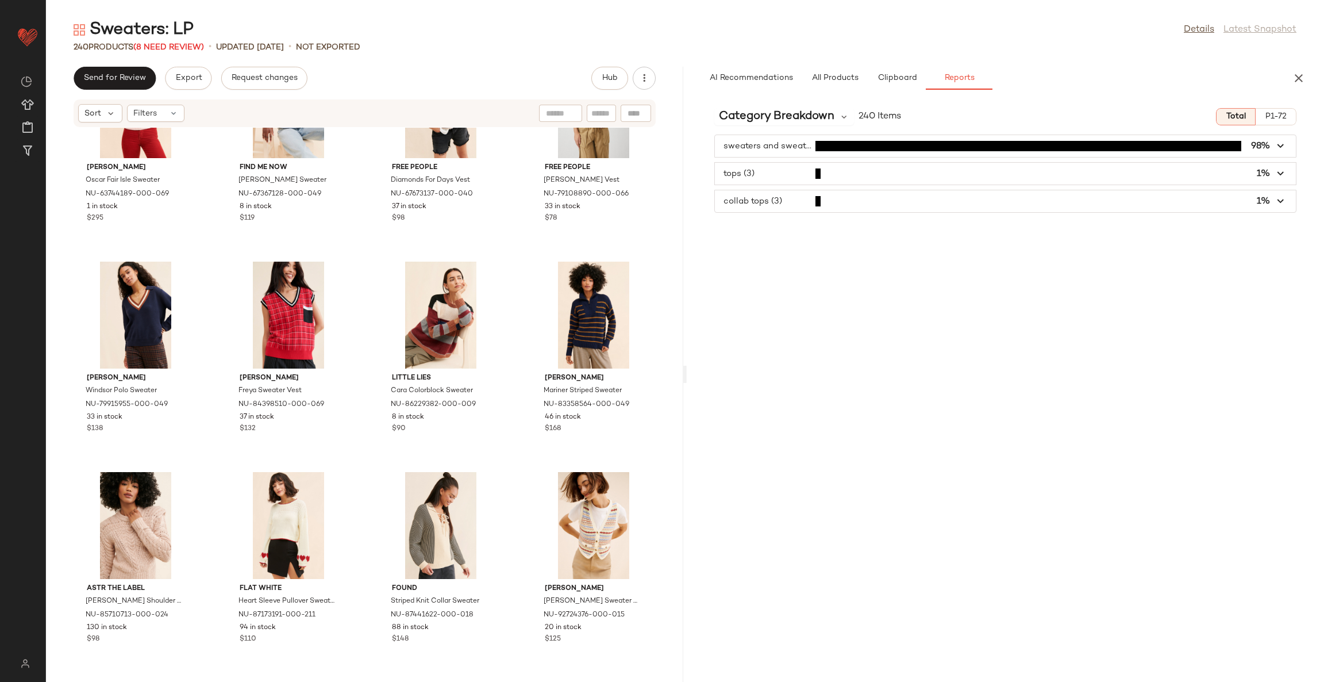
click at [839, 199] on span "button" at bounding box center [1005, 201] width 581 height 22
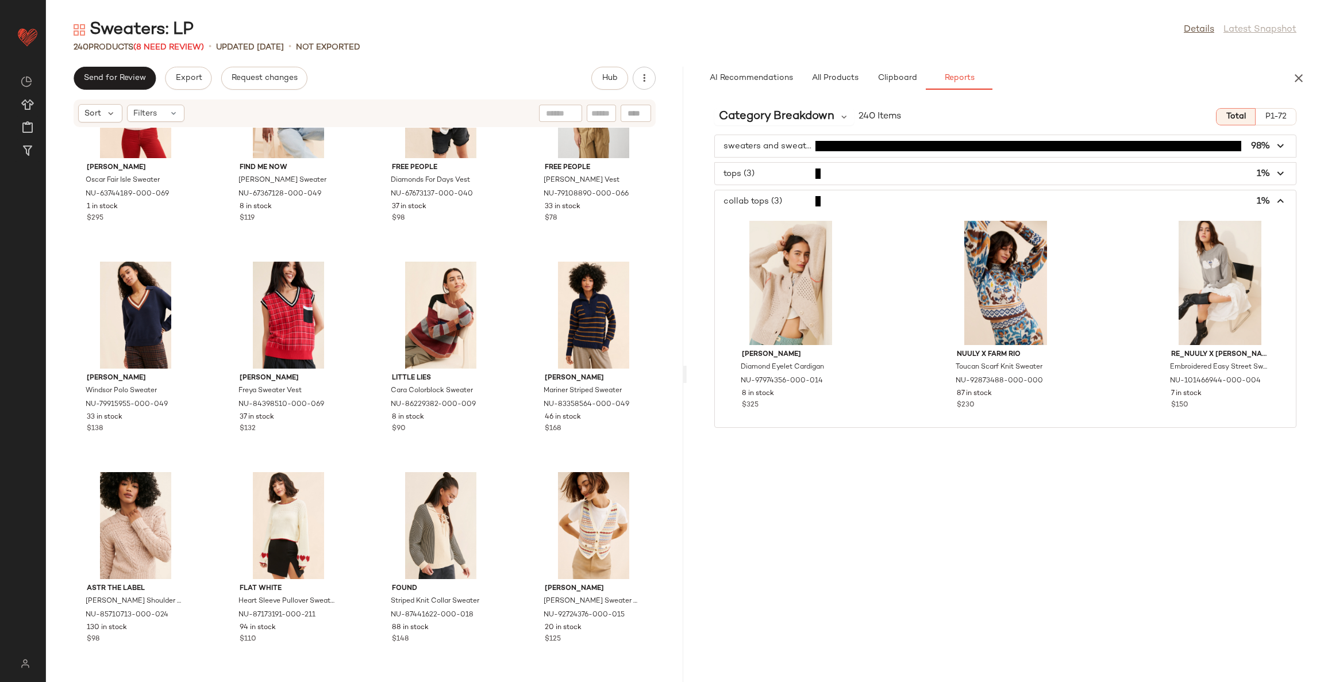
click at [839, 199] on span "button" at bounding box center [1005, 201] width 581 height 22
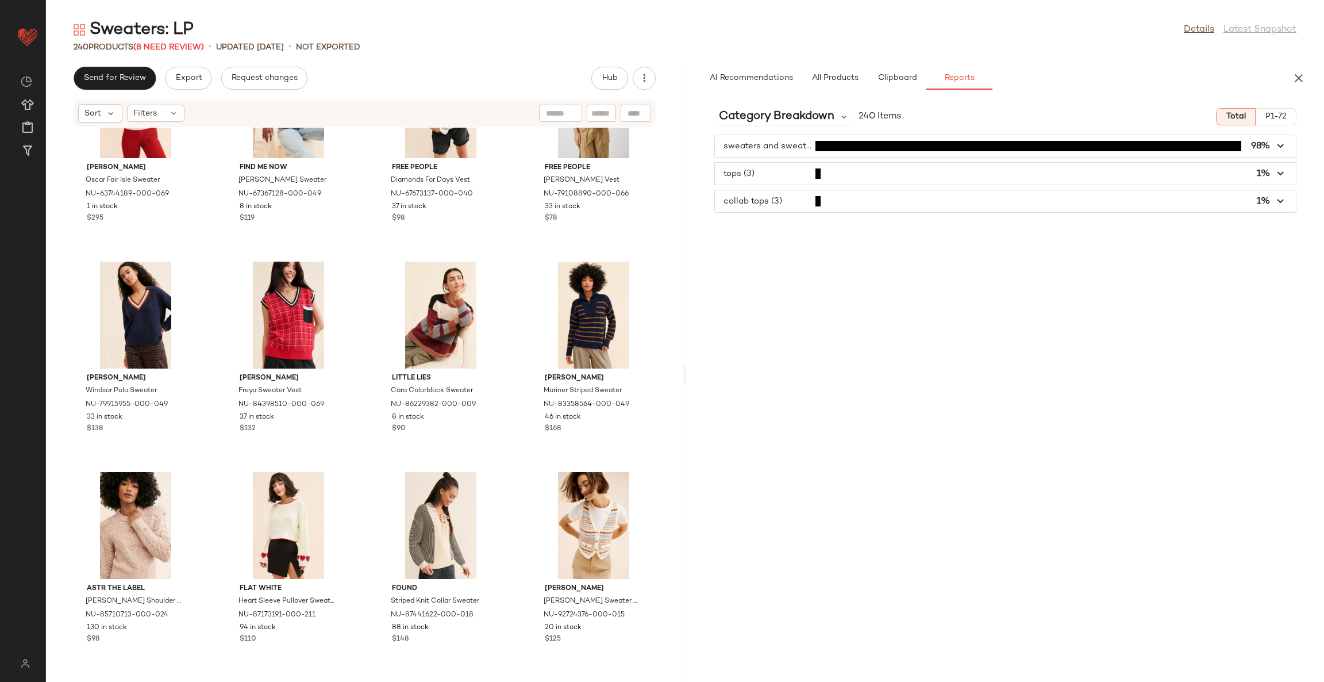
click at [839, 199] on span "button" at bounding box center [1005, 201] width 581 height 22
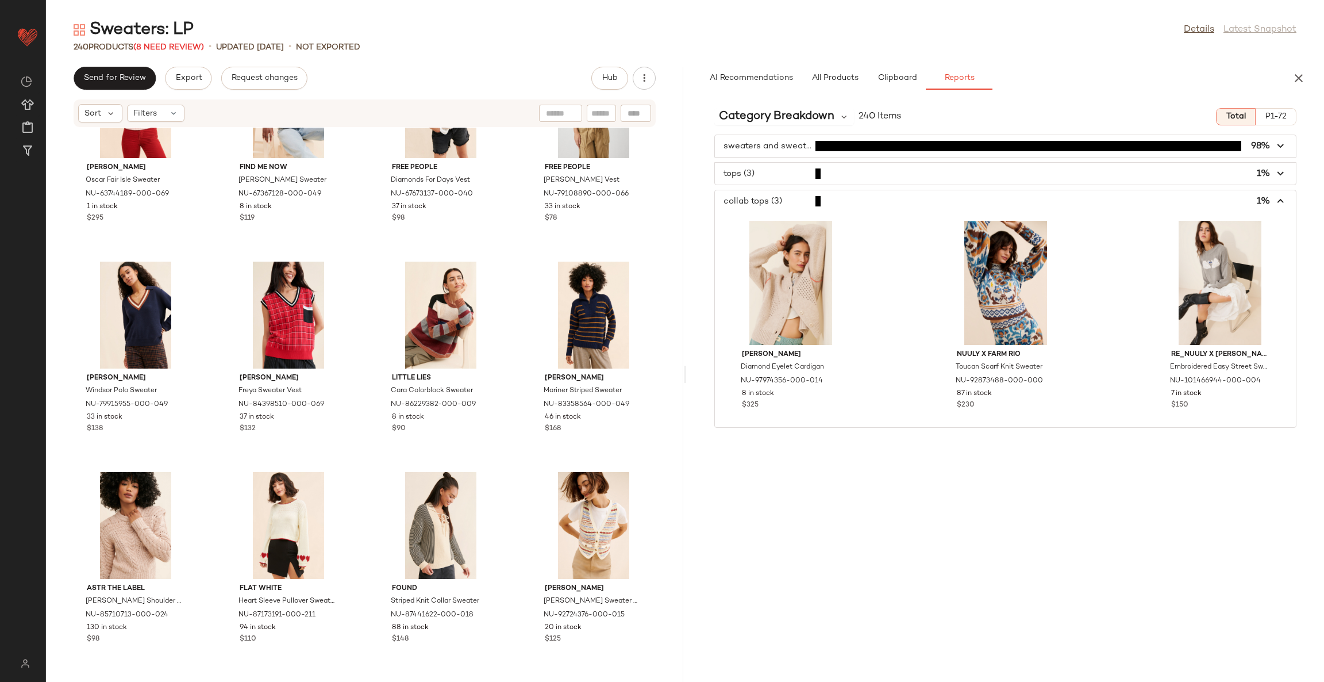
click at [913, 168] on span "button" at bounding box center [1005, 174] width 581 height 22
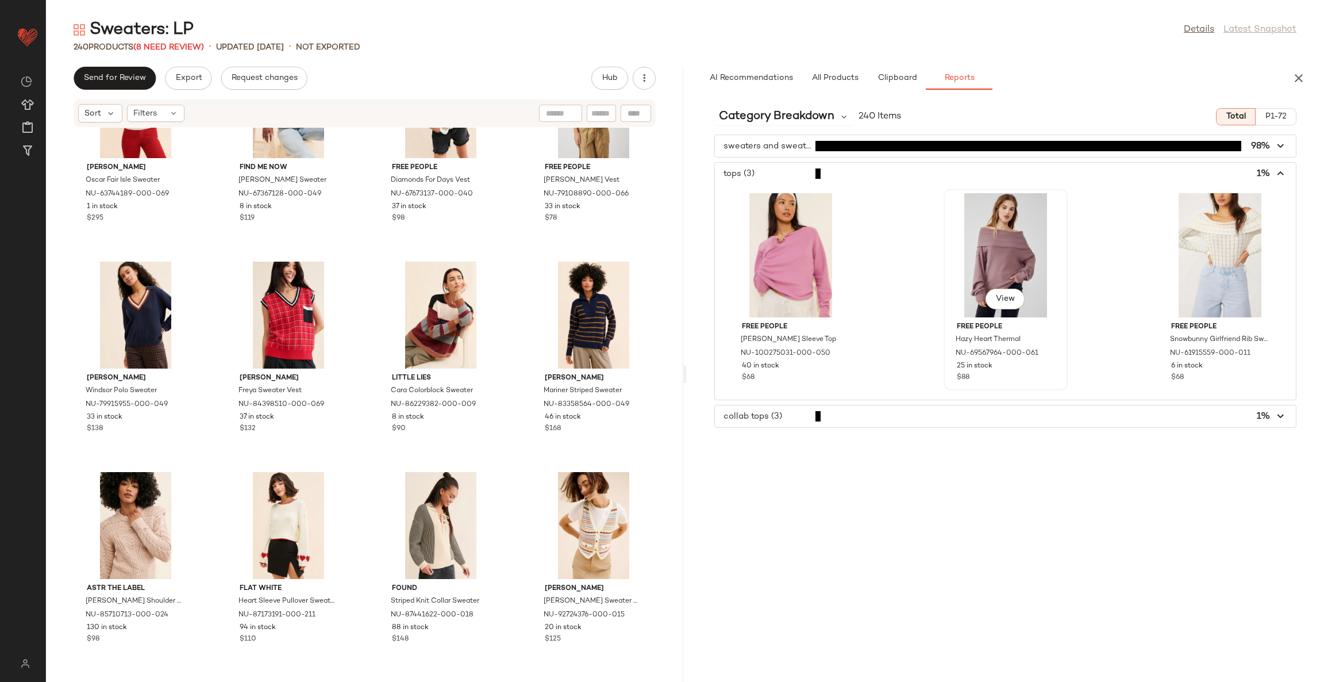
click at [1012, 238] on div "View" at bounding box center [1006, 255] width 116 height 124
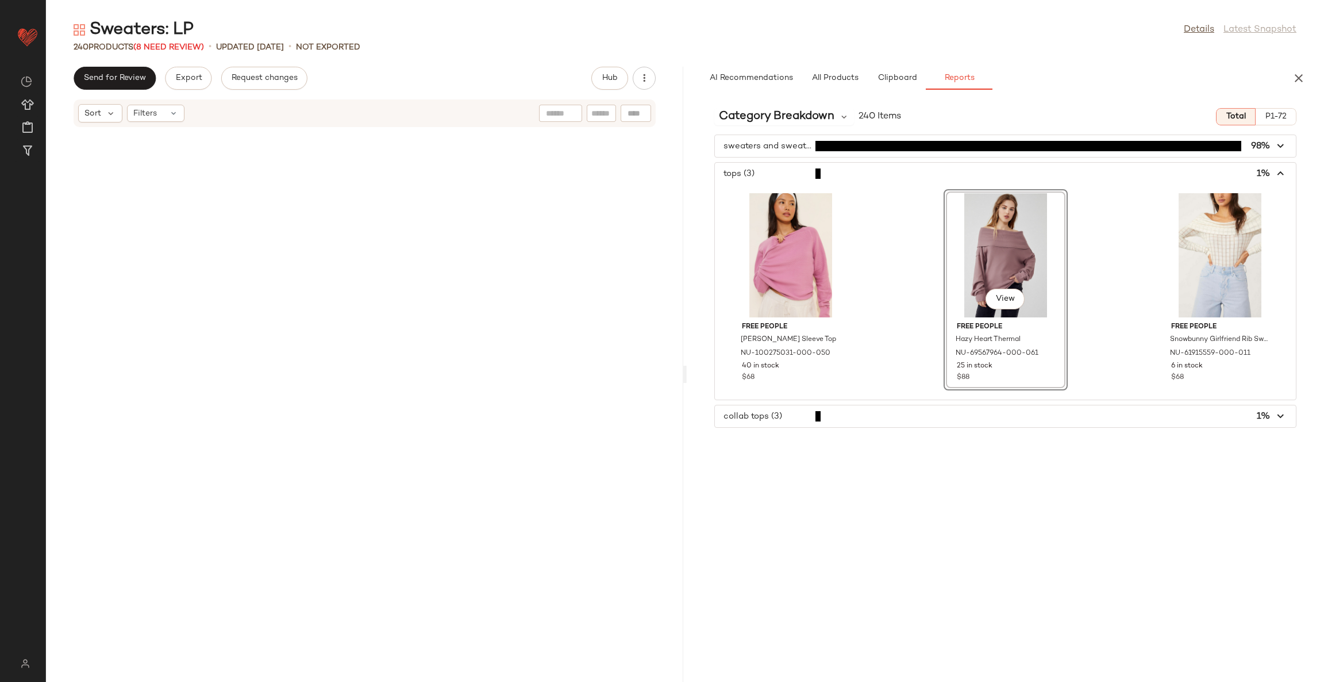
scroll to position [6100, 0]
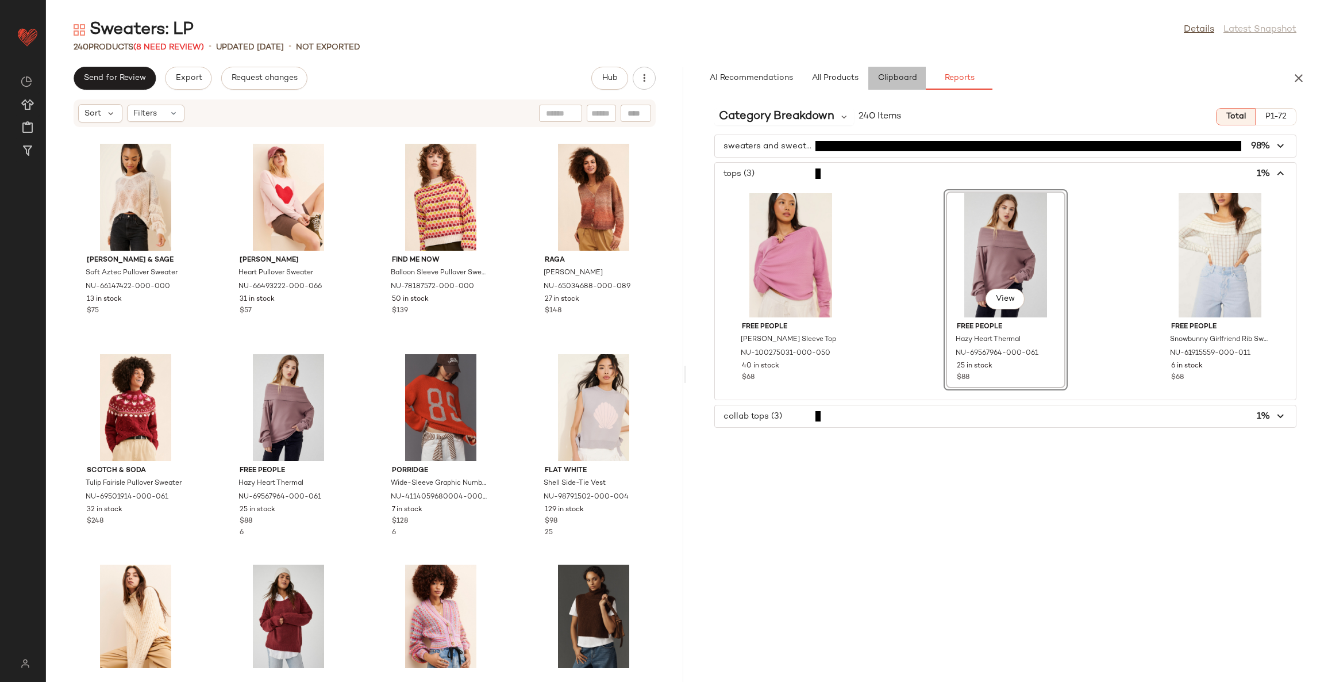
click at [906, 75] on span "Clipboard" at bounding box center [897, 78] width 40 height 9
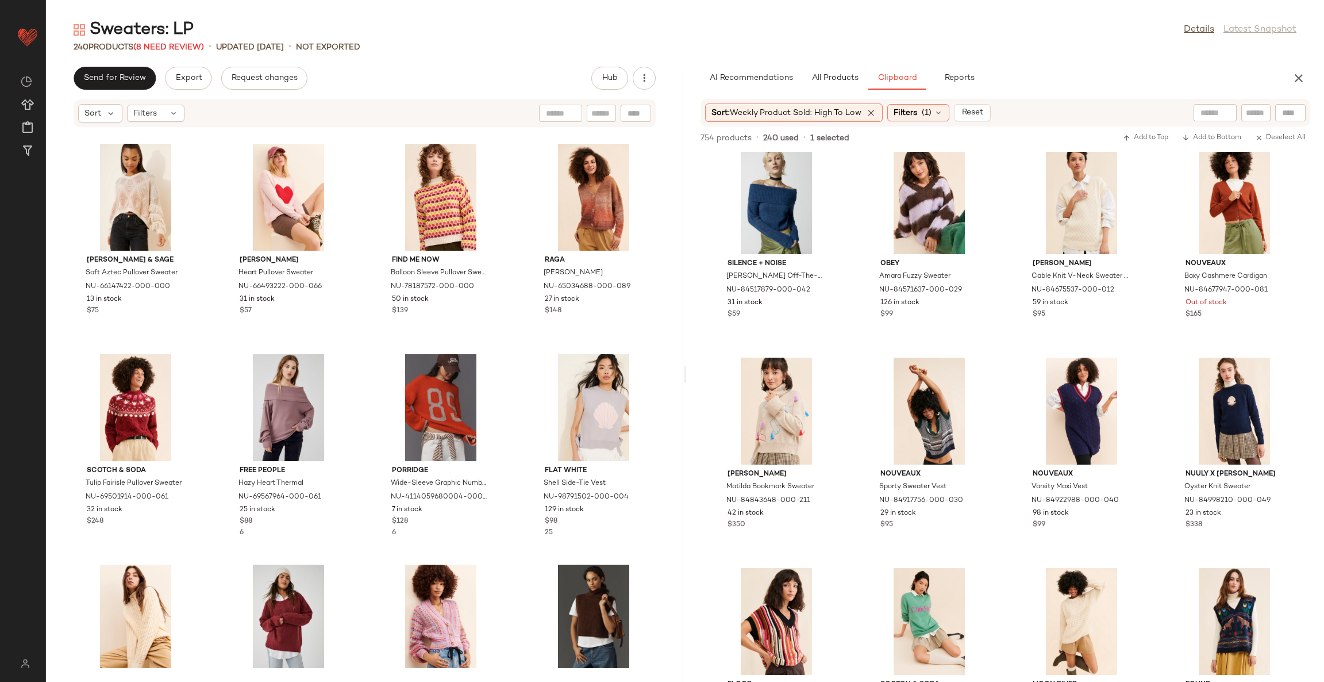
scroll to position [16610, 0]
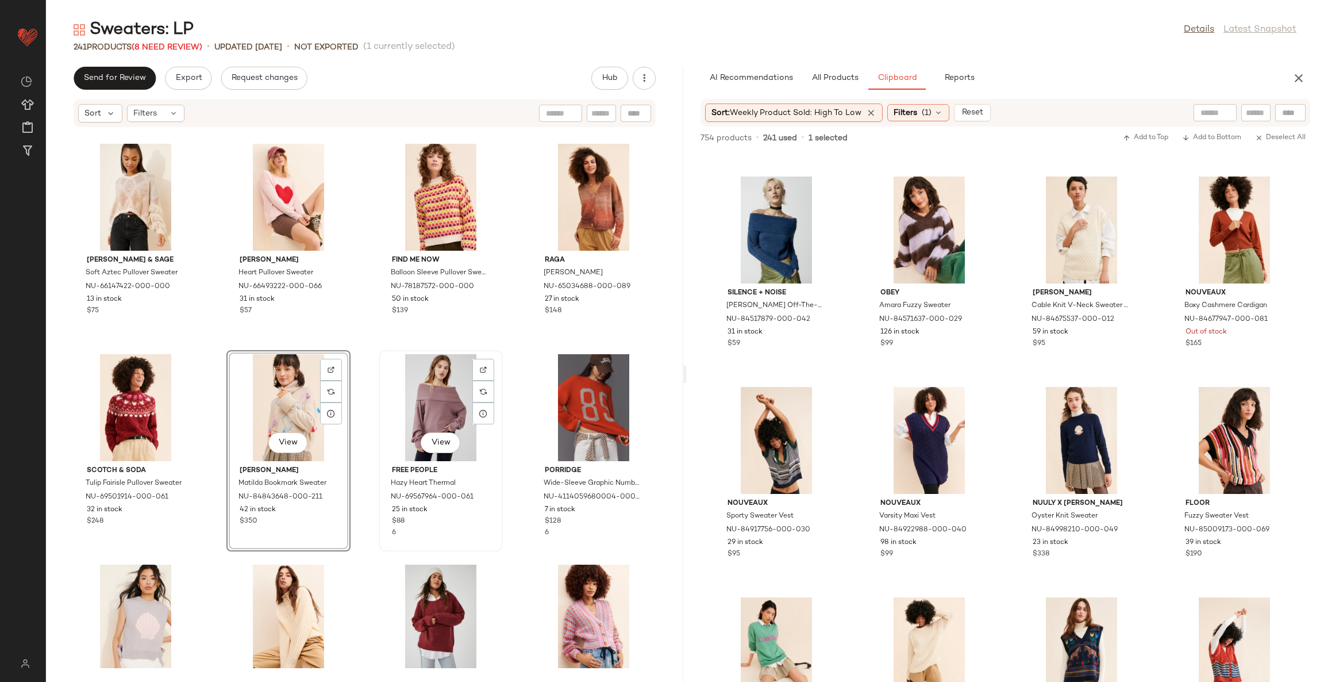
click at [421, 393] on div "View" at bounding box center [441, 407] width 116 height 107
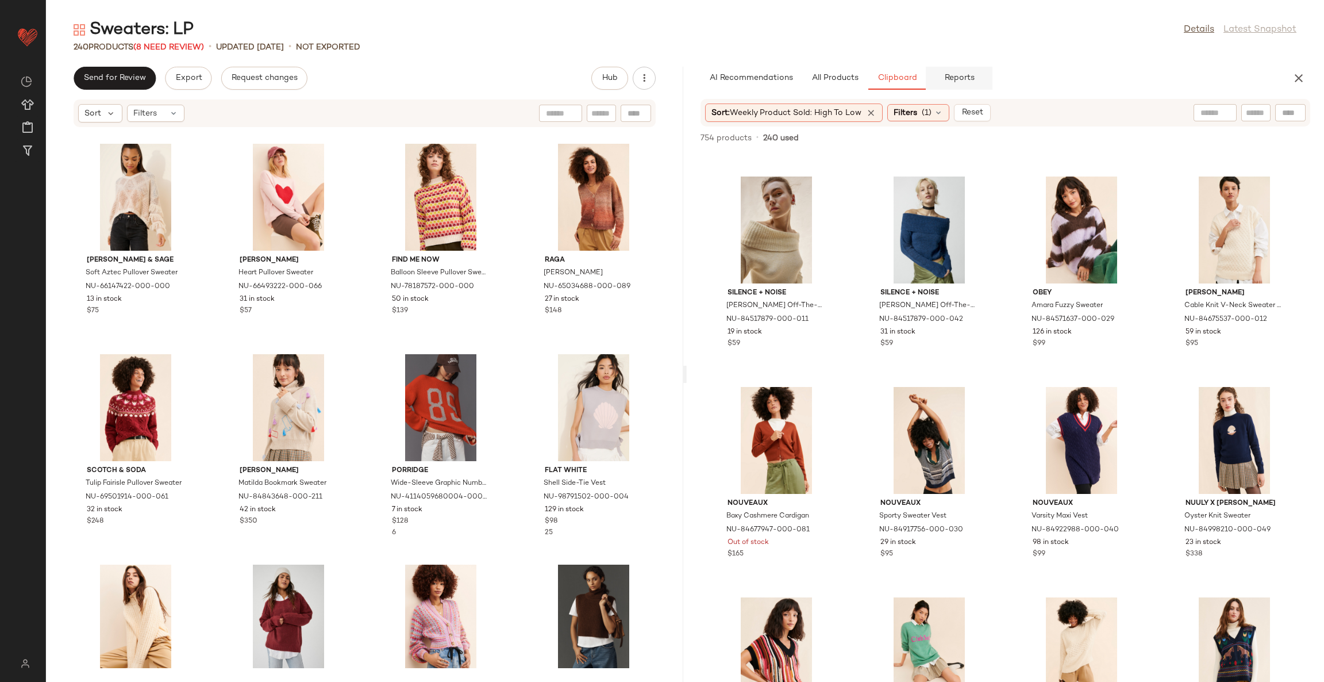
click at [944, 78] on span "Reports" at bounding box center [959, 78] width 30 height 9
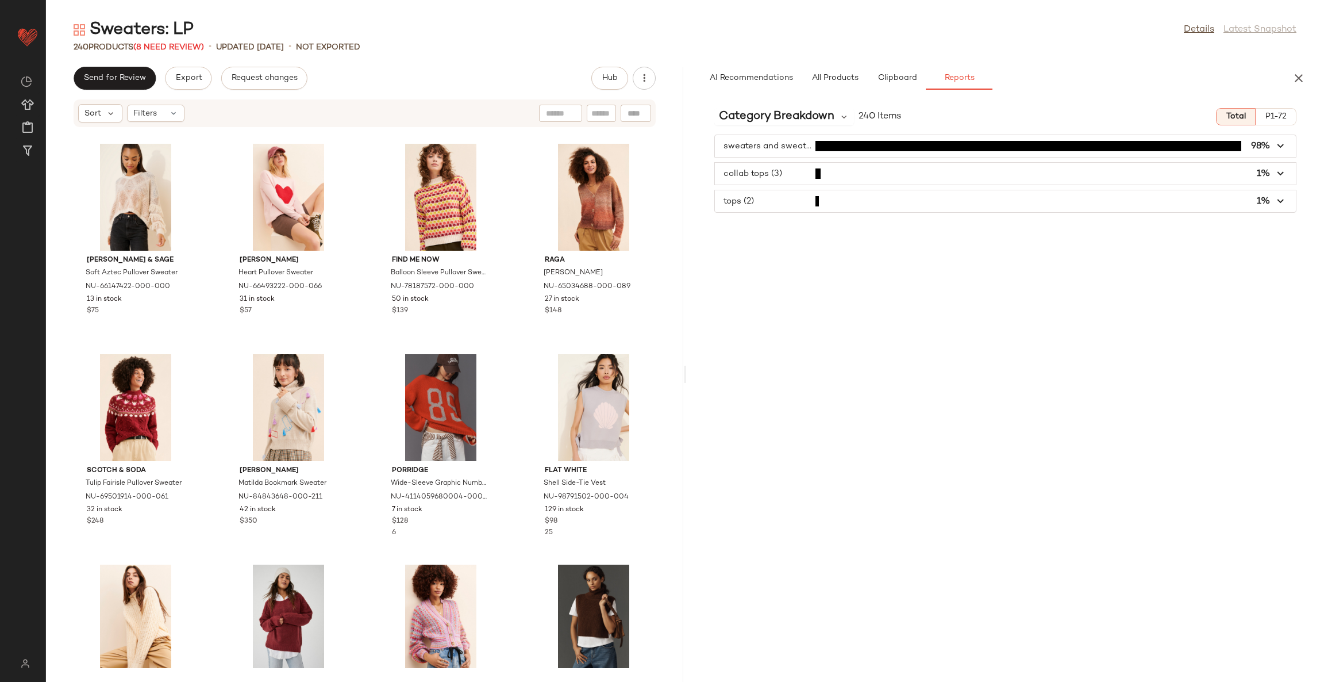
click at [852, 178] on span "button" at bounding box center [1005, 174] width 581 height 22
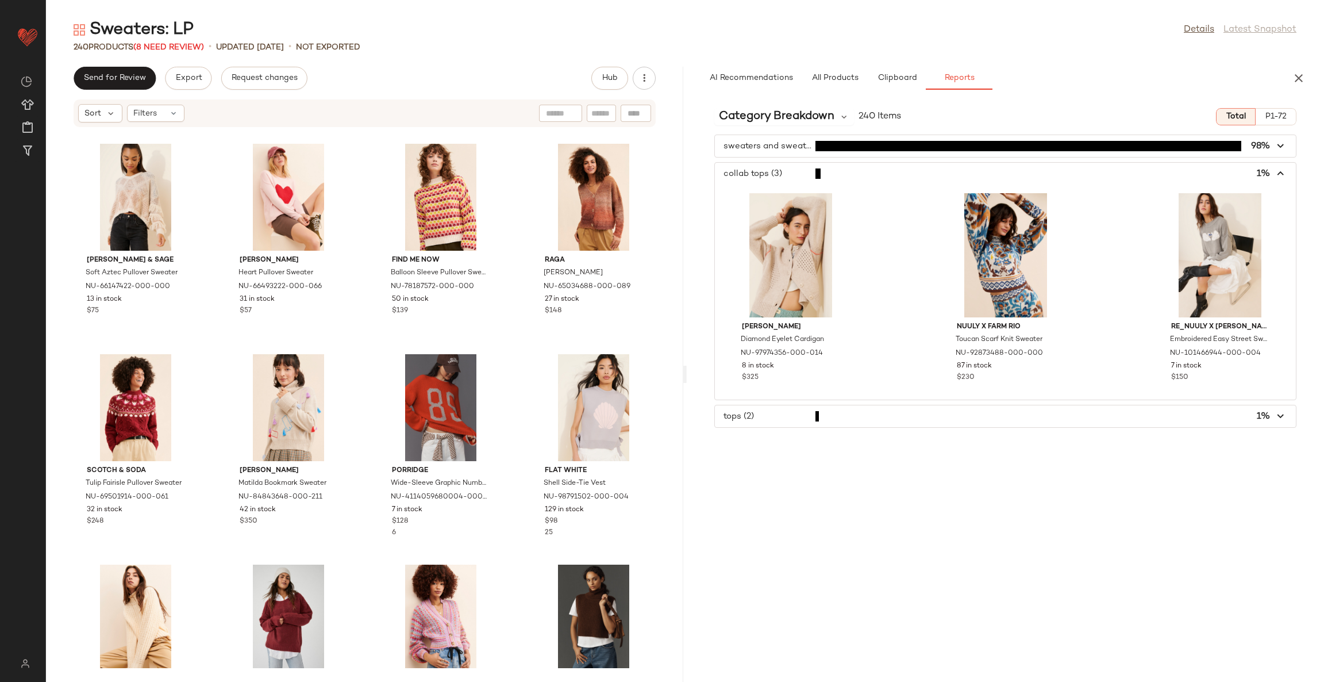
click at [871, 410] on span "button" at bounding box center [1005, 416] width 581 height 22
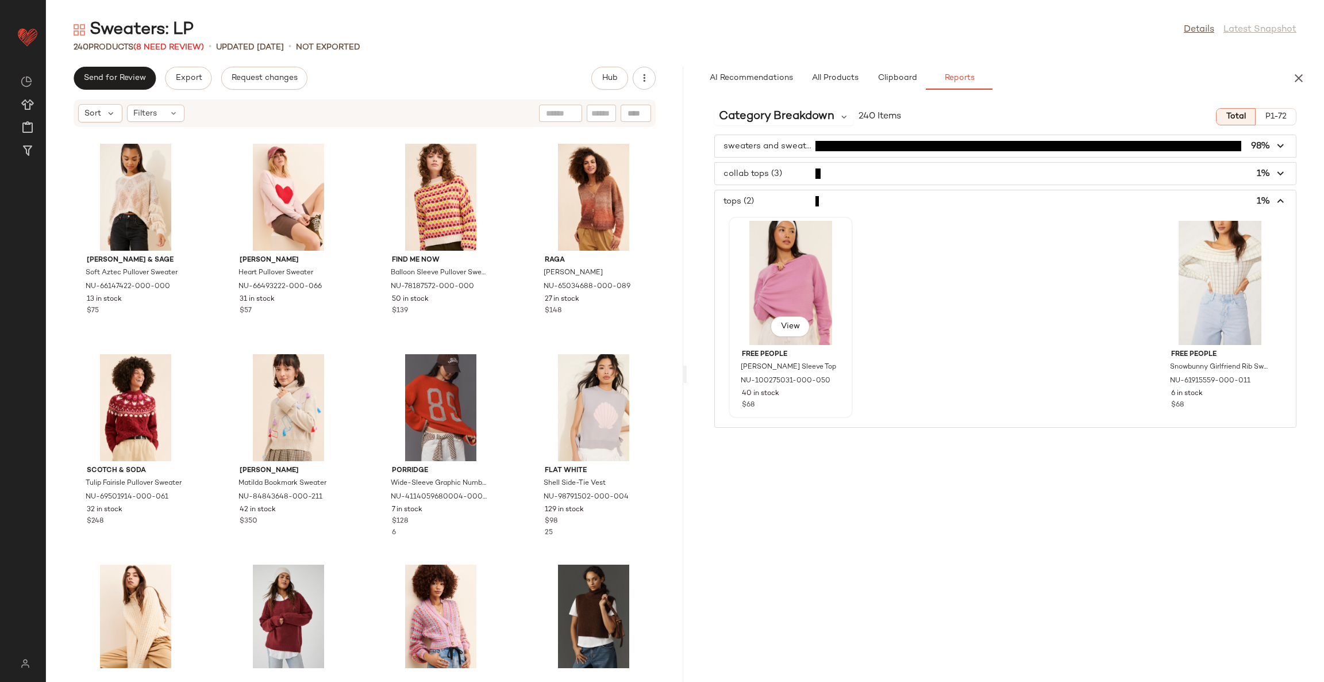
click at [804, 288] on div "View" at bounding box center [791, 283] width 116 height 124
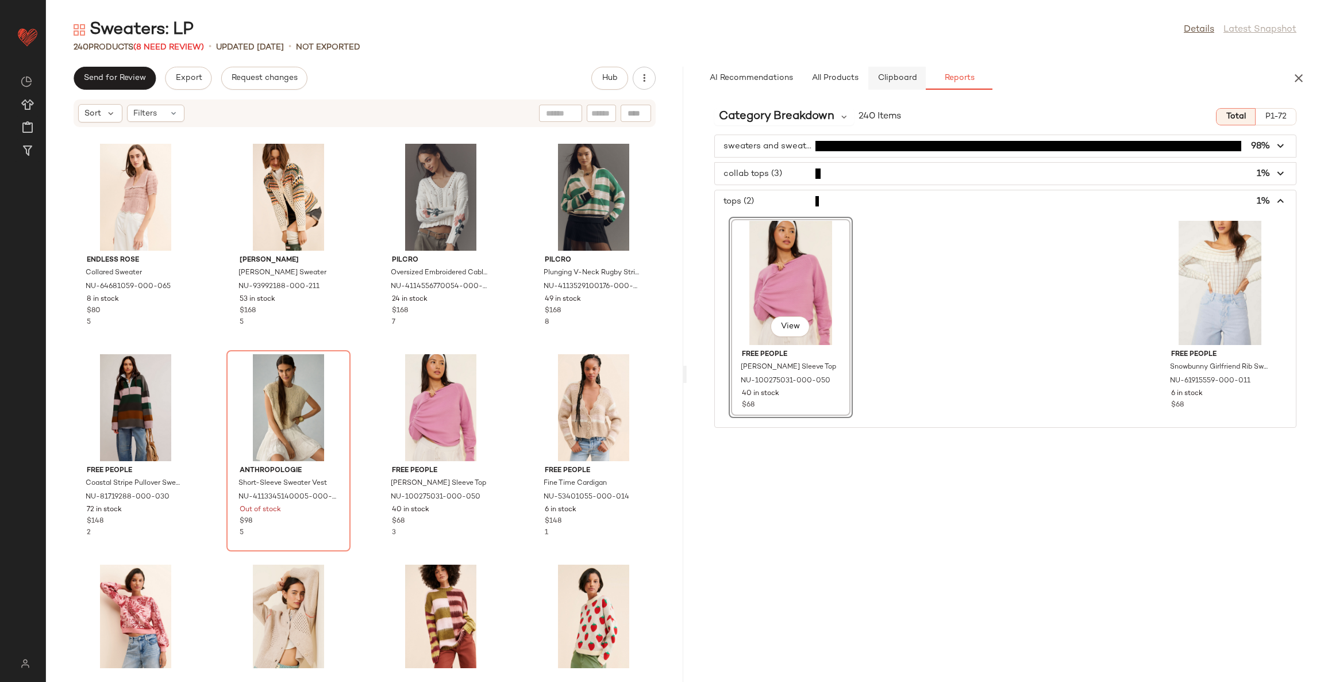
click at [892, 74] on span "Clipboard" at bounding box center [897, 78] width 40 height 9
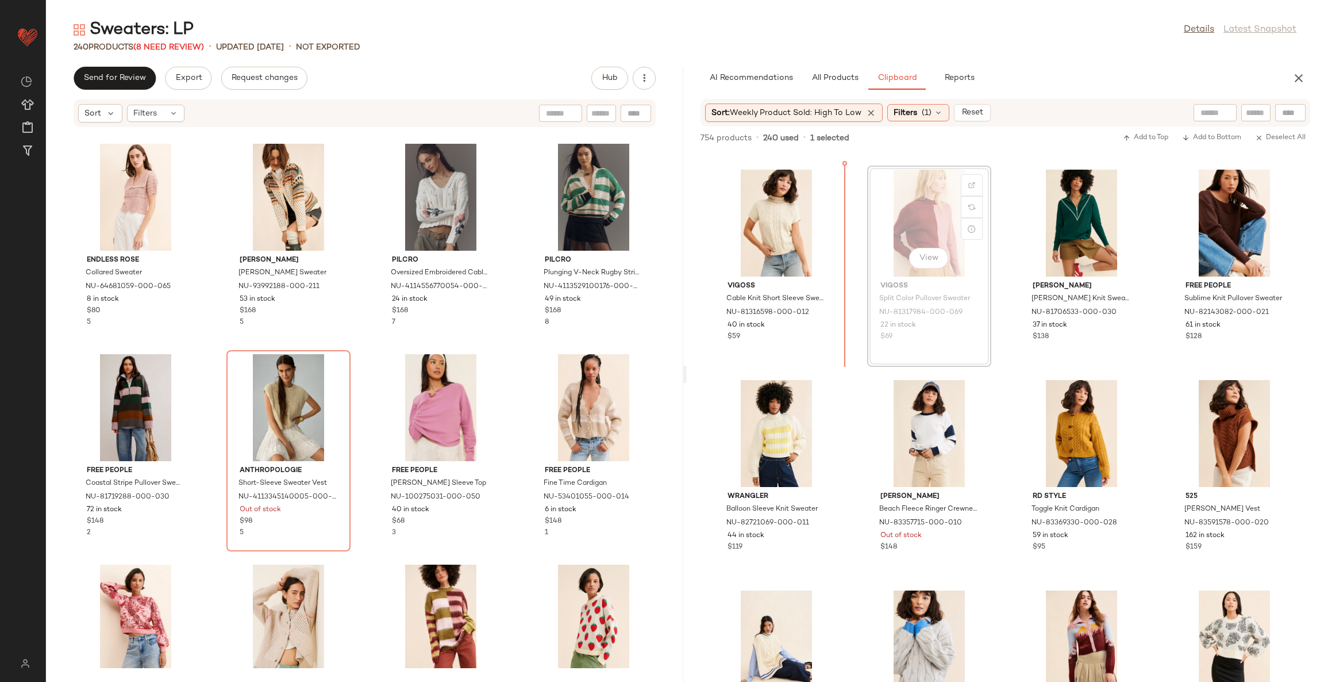
scroll to position [15143, 0]
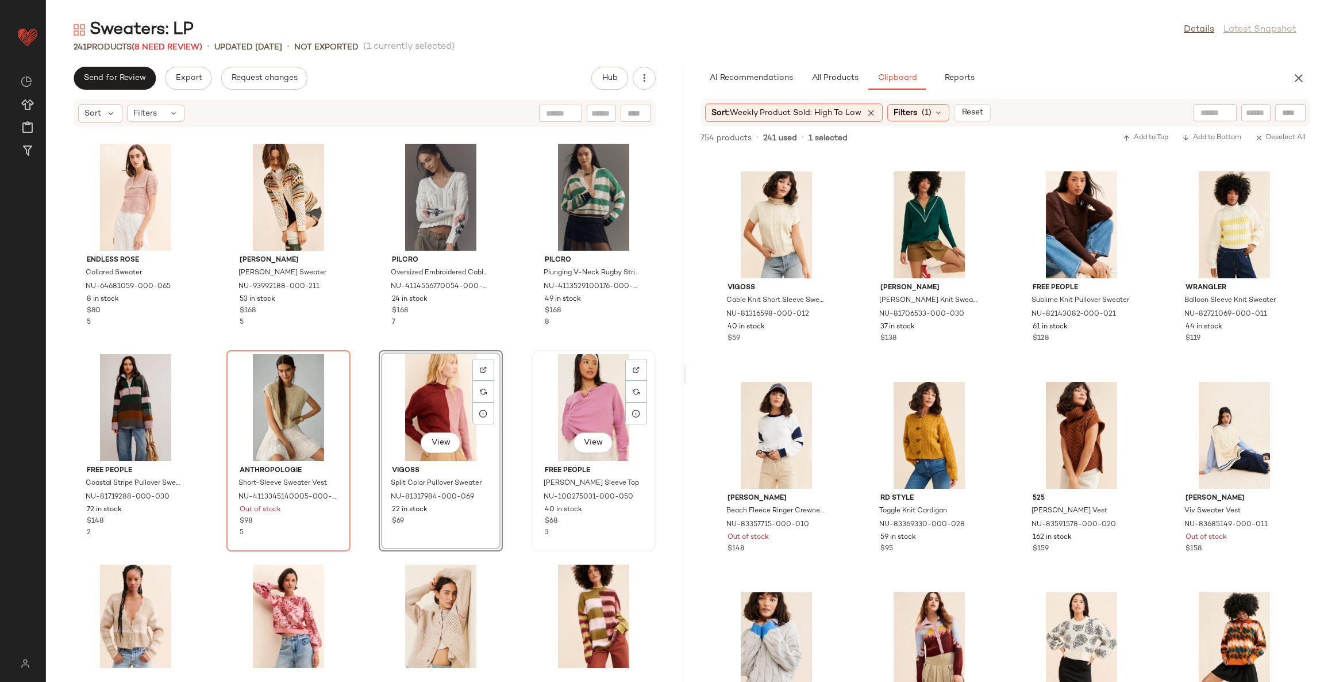
click at [583, 398] on div "View" at bounding box center [594, 407] width 116 height 107
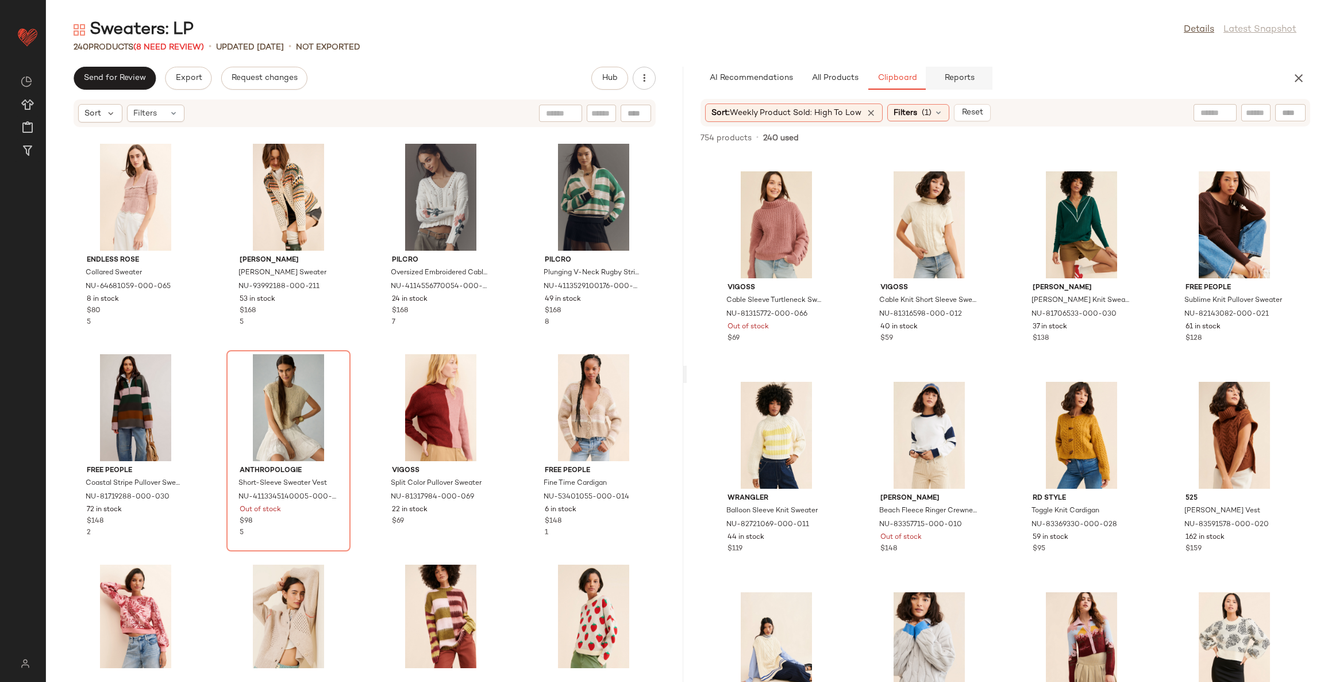
click at [955, 75] on span "Reports" at bounding box center [959, 78] width 30 height 9
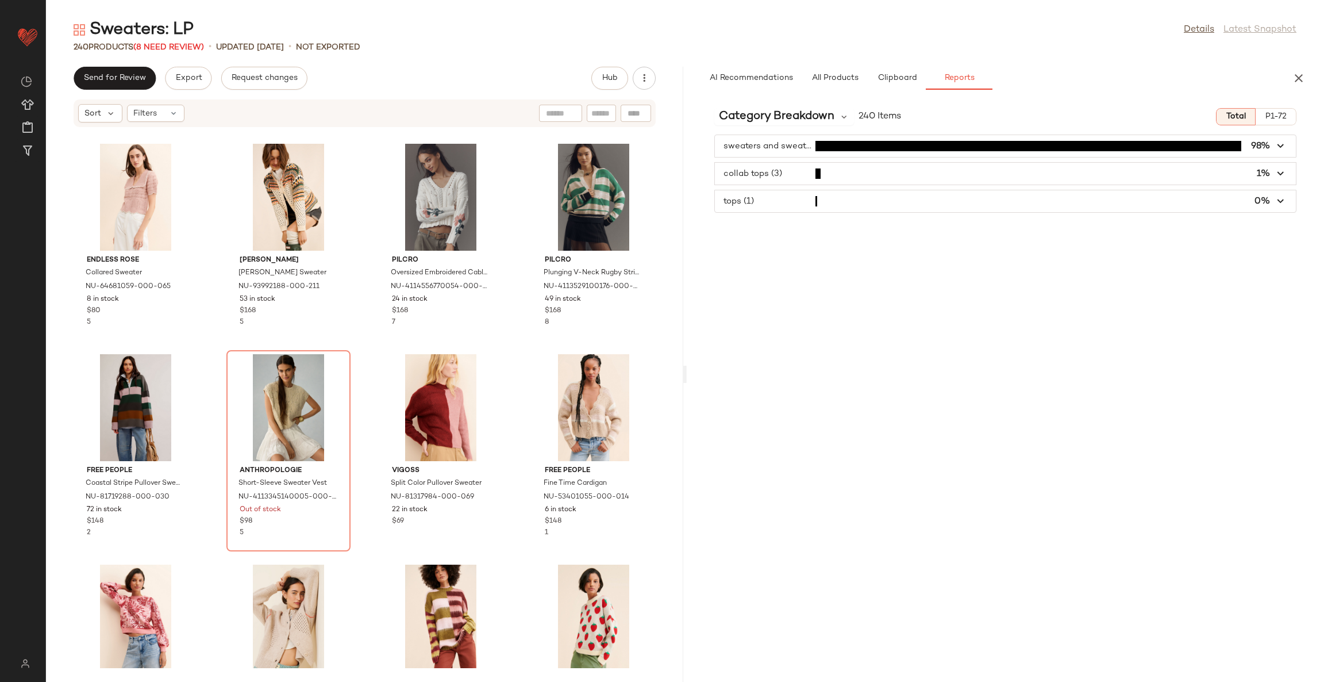
click at [886, 202] on span "button" at bounding box center [1005, 201] width 581 height 22
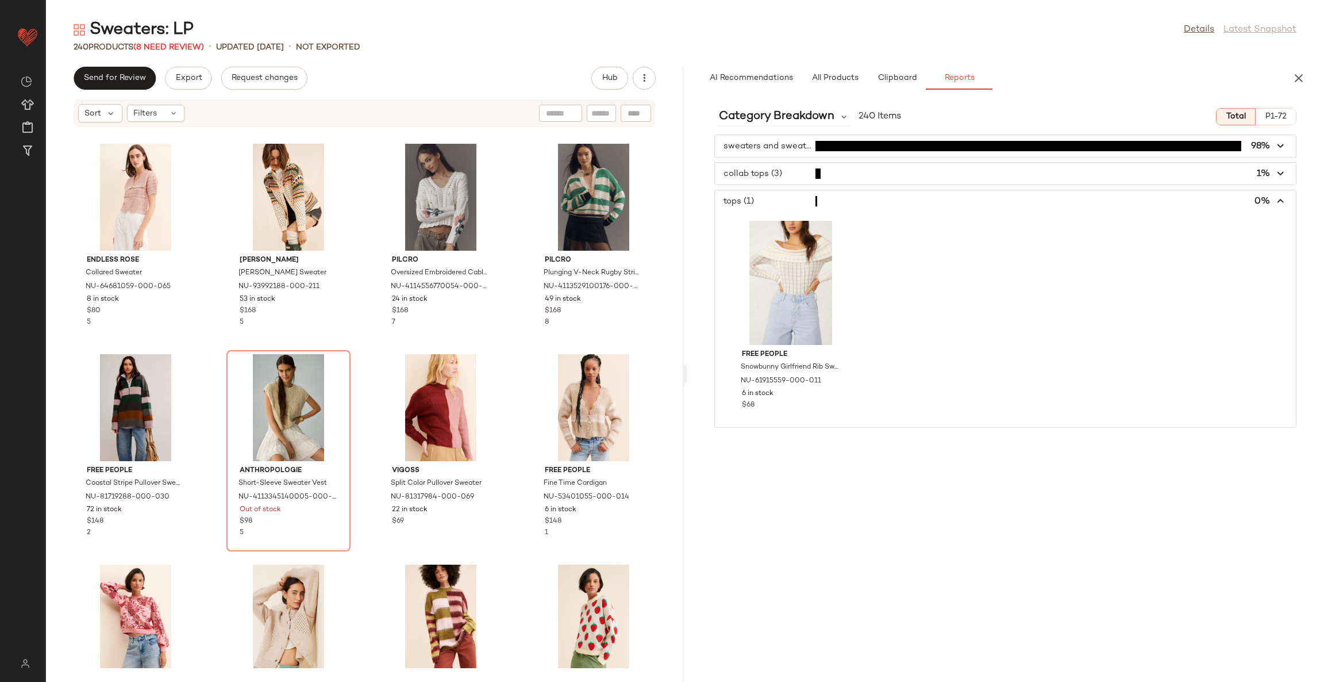
click at [898, 143] on span "button" at bounding box center [1005, 146] width 581 height 22
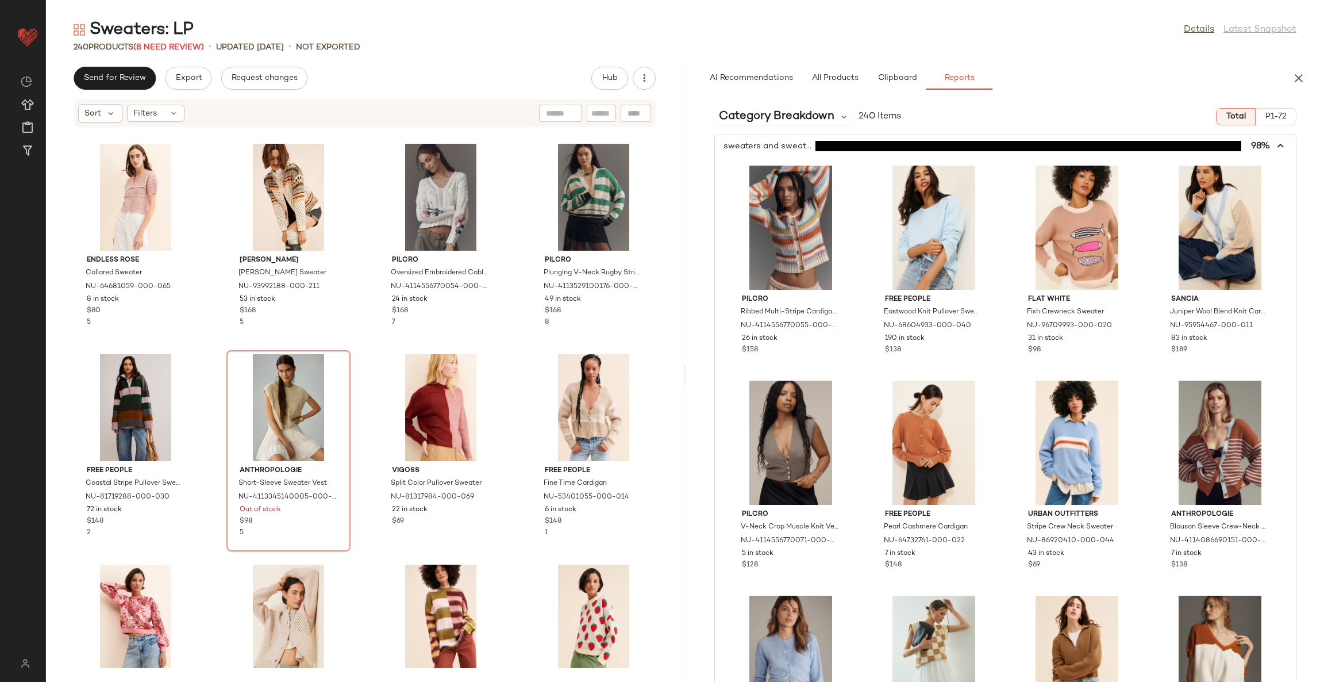
click at [898, 143] on span "button" at bounding box center [1005, 146] width 581 height 22
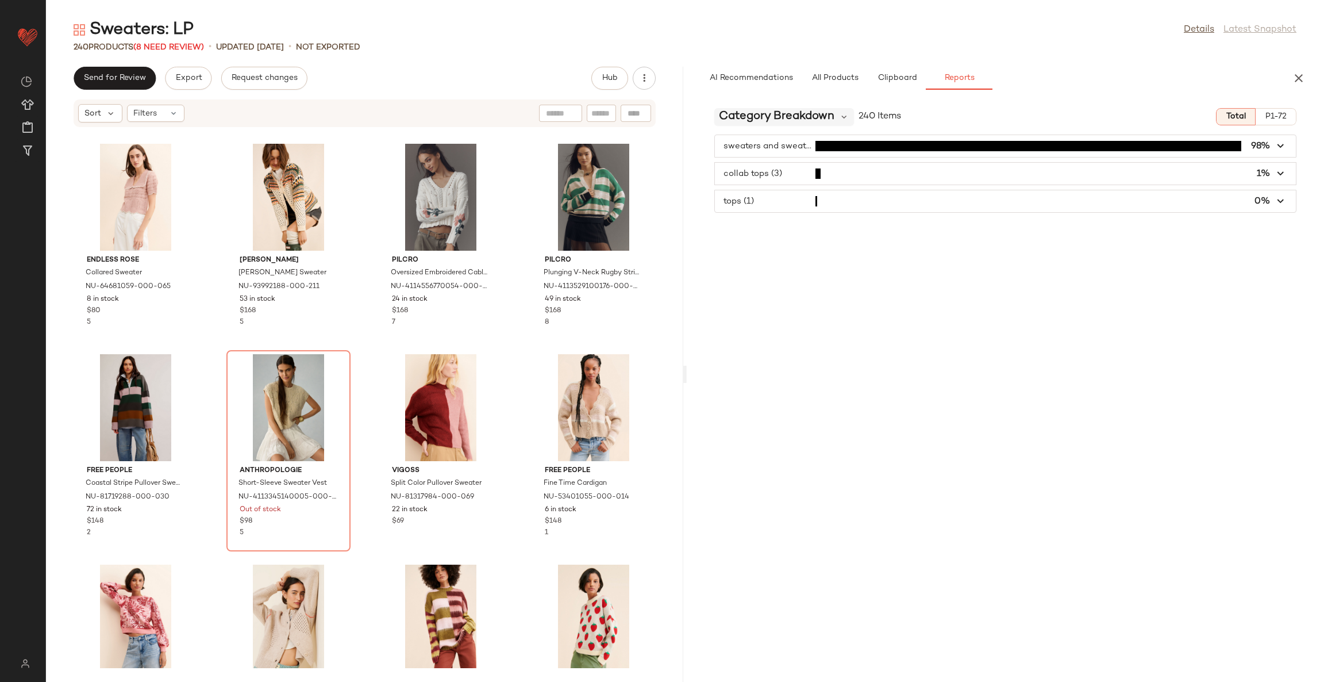
click at [833, 116] on span "Category Breakdown" at bounding box center [777, 116] width 116 height 17
click at [794, 174] on span "Brand Breakdown" at bounding box center [763, 178] width 78 height 10
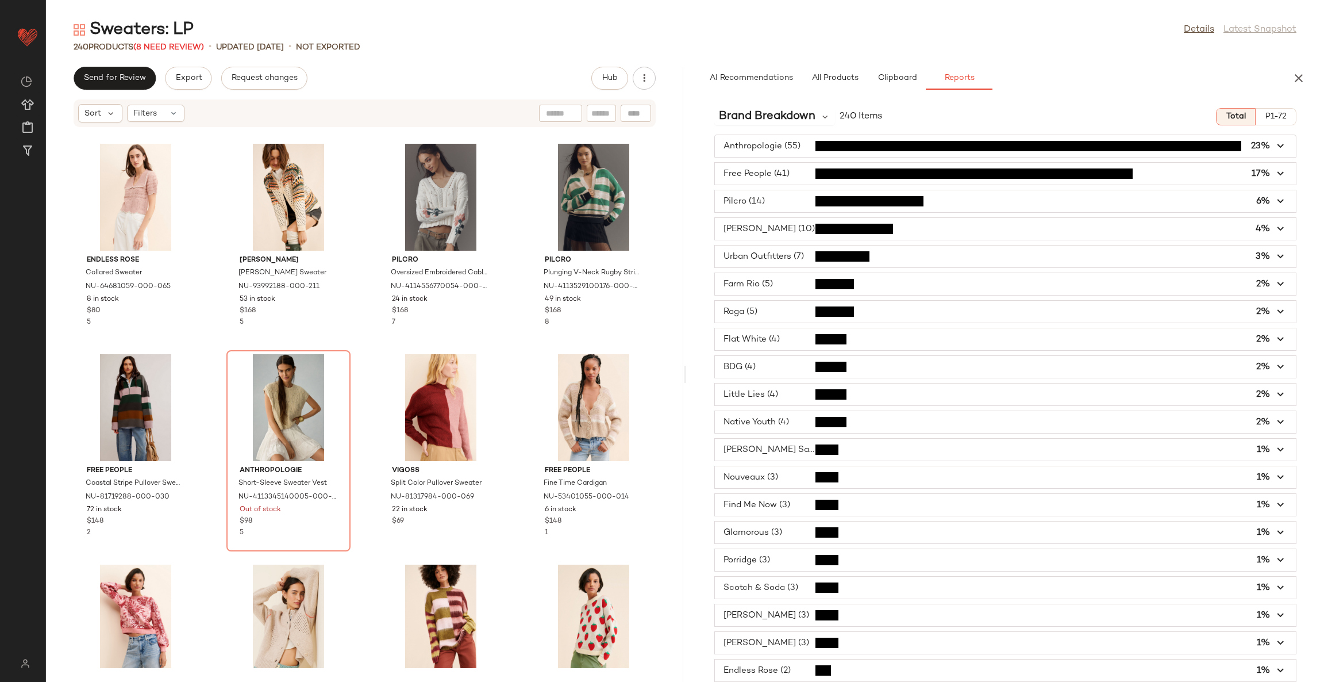
click at [1059, 92] on div "AI Recommendations All Products Clipboard Reports Sort Filters (1) 31,362 produ…" at bounding box center [1005, 374] width 637 height 615
click at [890, 75] on span "Clipboard" at bounding box center [897, 78] width 40 height 9
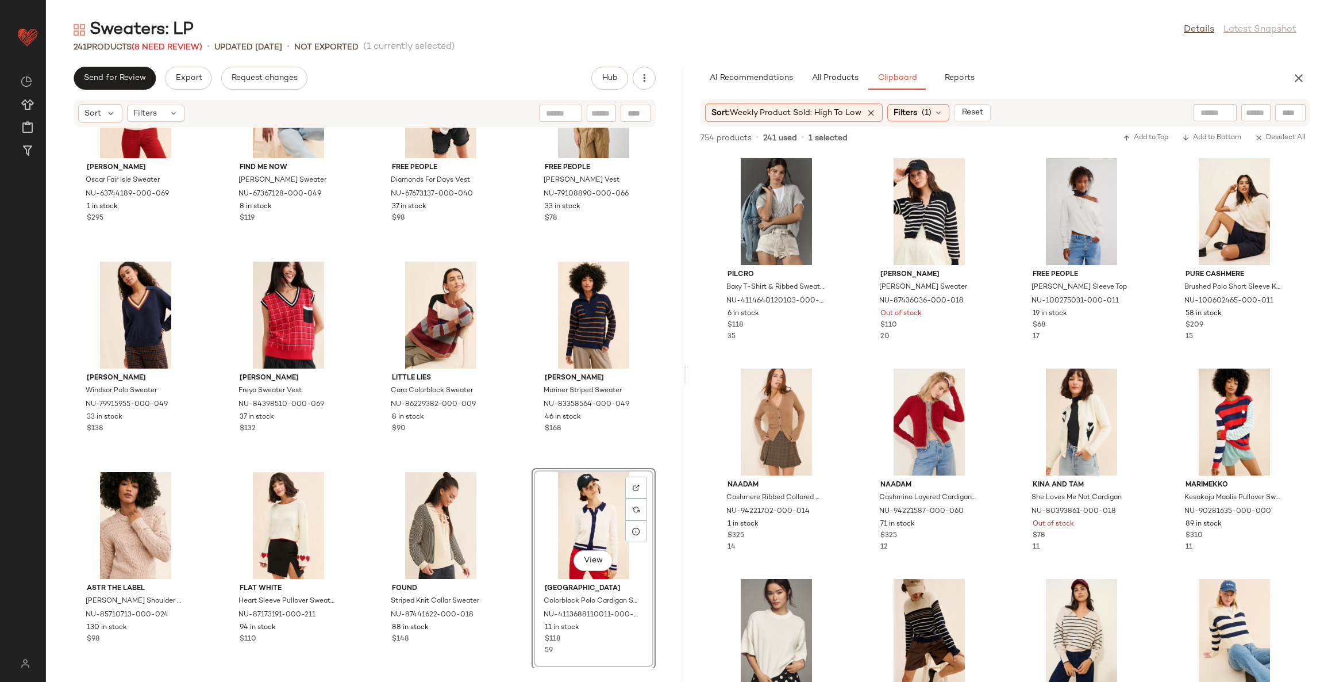
click at [512, 521] on div "[PERSON_NAME] [PERSON_NAME] Fair Isle Sweater NU-63744189-000-069 1 in stock $2…" at bounding box center [364, 398] width 637 height 540
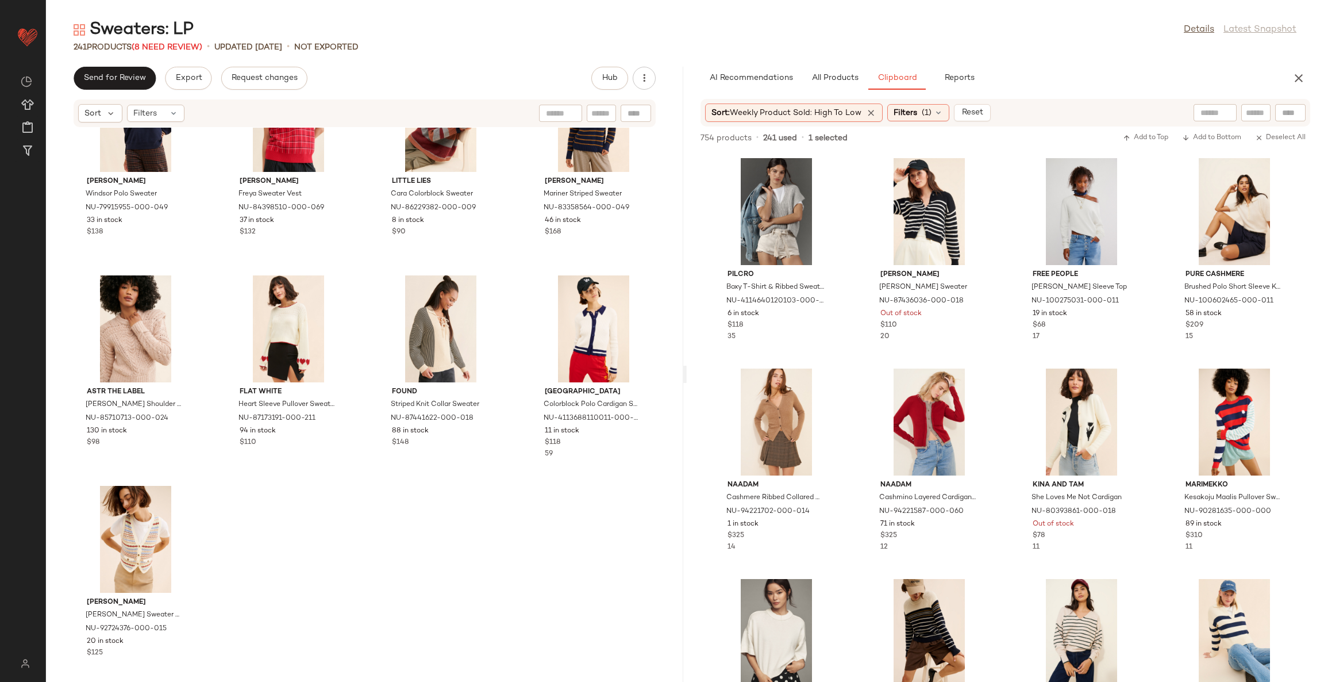
scroll to position [12294, 0]
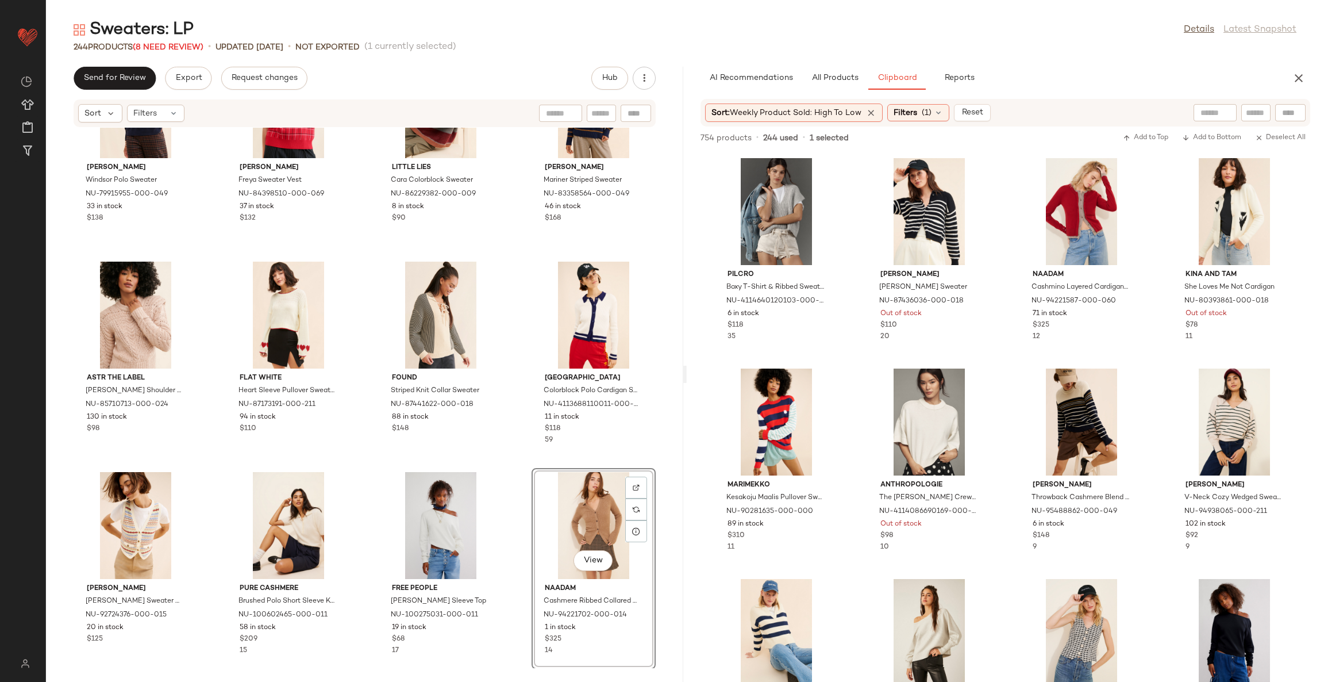
click at [513, 500] on div "[PERSON_NAME] Windsor Polo Sweater NU-79915955-000-049 33 in stock $138 [PERSON…" at bounding box center [364, 398] width 637 height 540
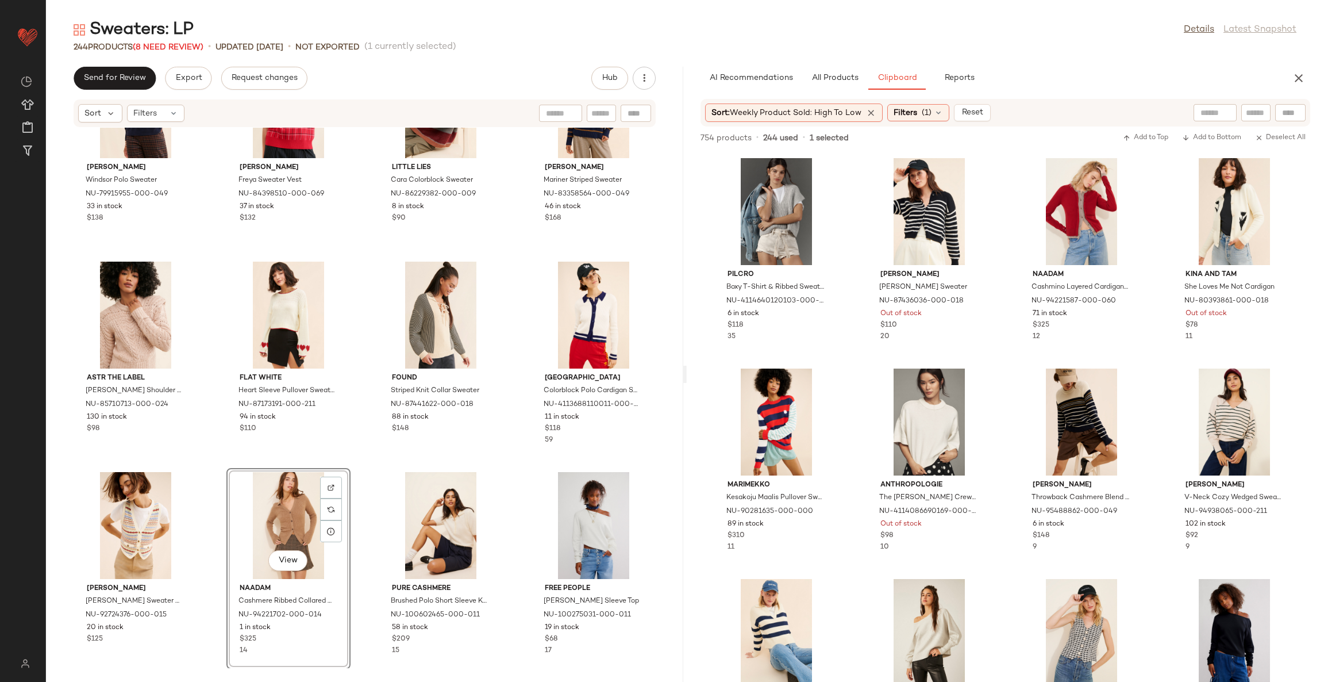
click at [511, 481] on div "[PERSON_NAME] Windsor Polo Sweater NU-79915955-000-049 33 in stock $138 [PERSON…" at bounding box center [364, 398] width 637 height 540
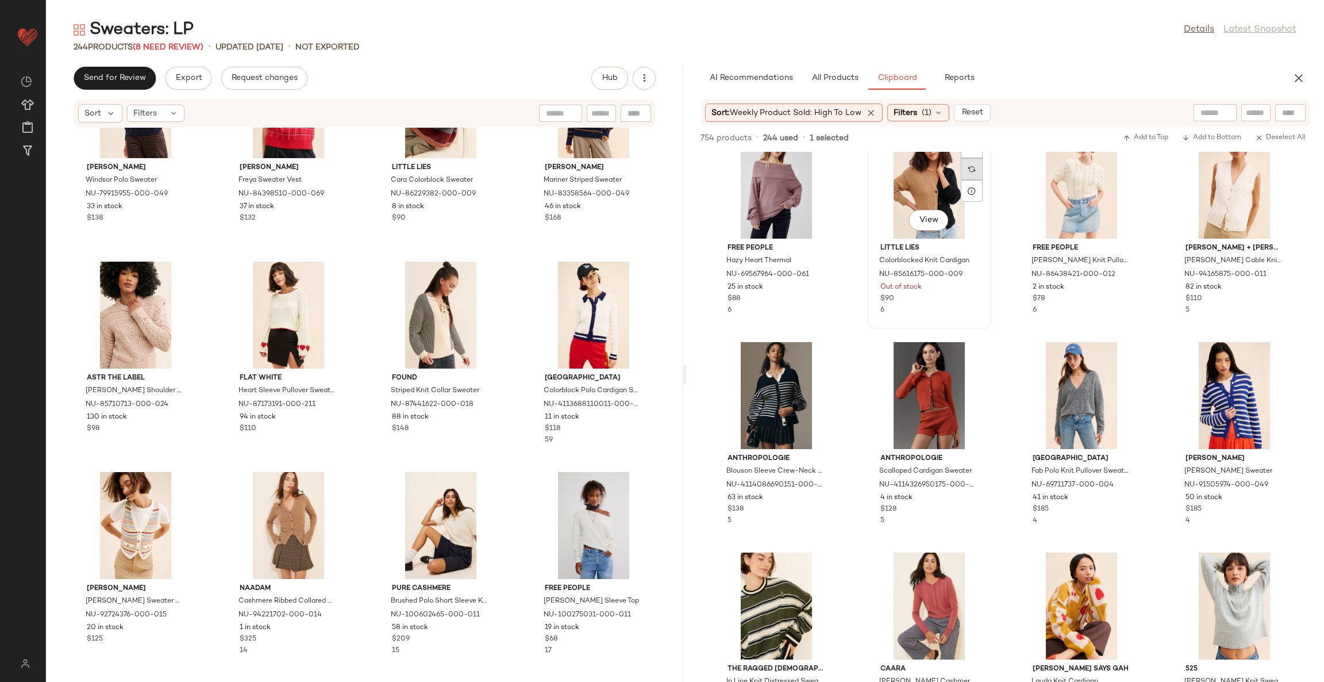
scroll to position [699, 0]
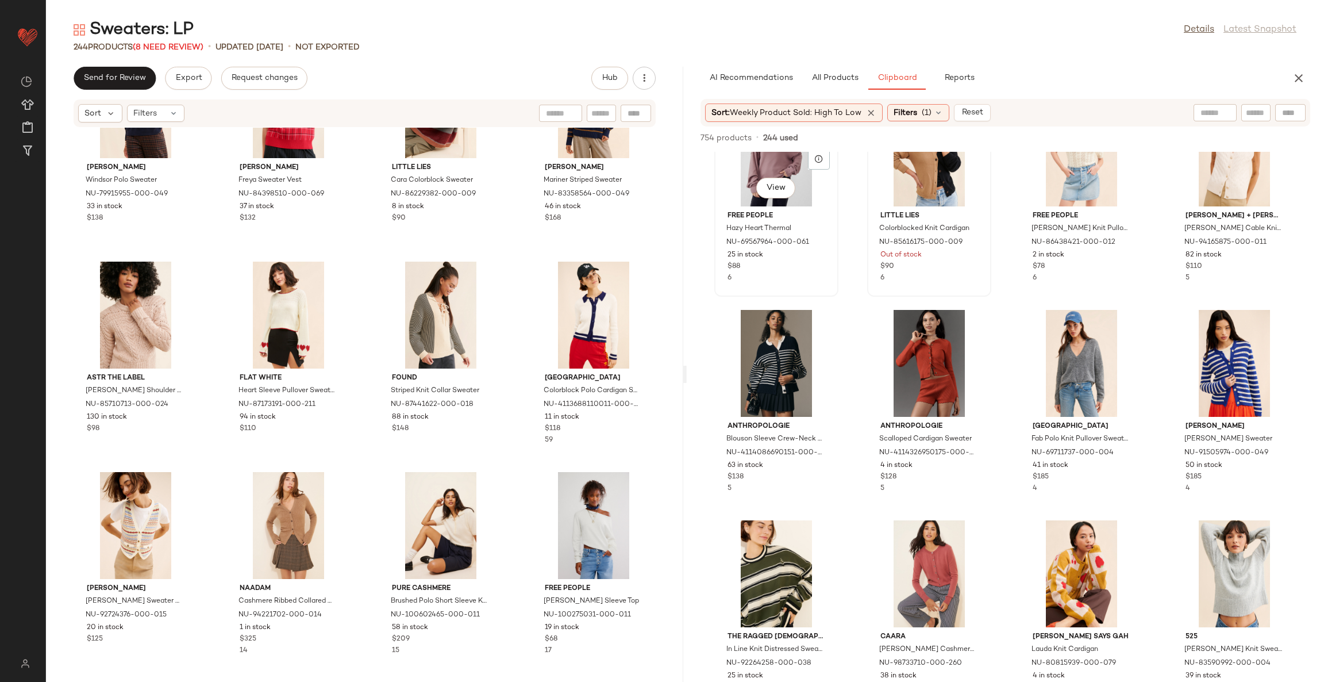
click at [797, 206] on div "Free People Hazy Heart Thermal NU-69567964-000-061 25 in stock $88 6" at bounding box center [776, 244] width 116 height 77
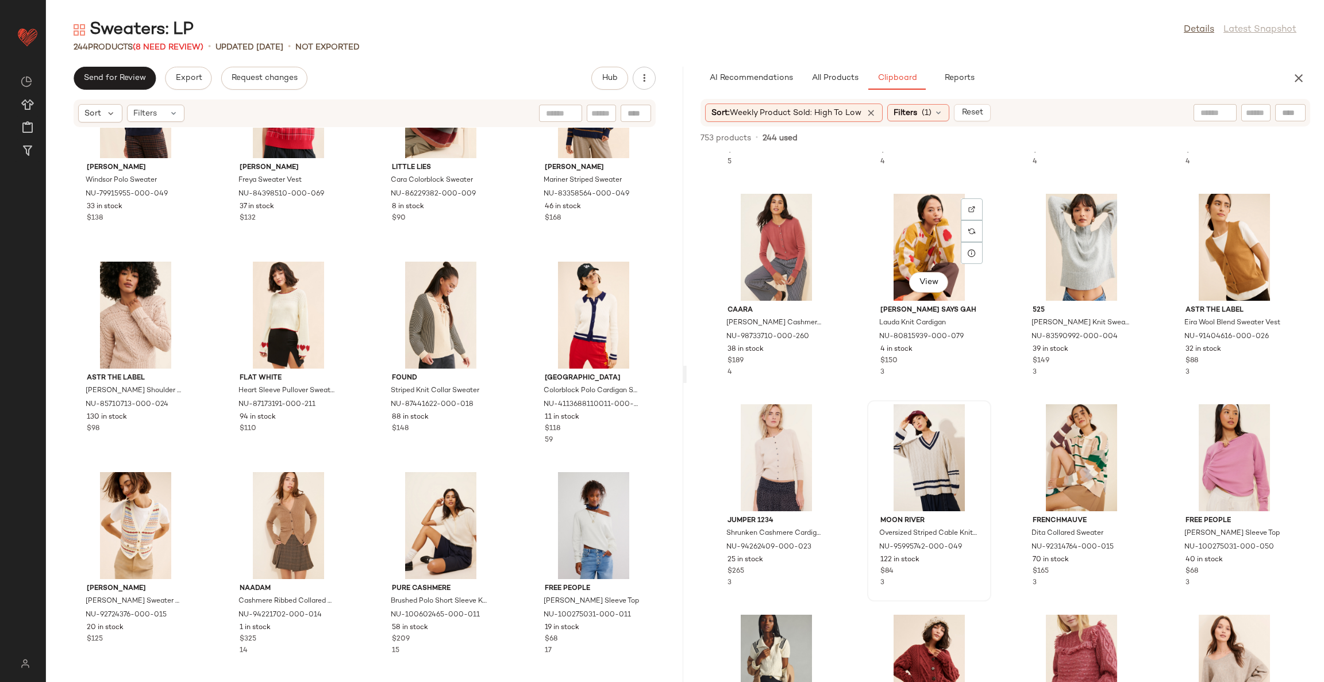
scroll to position [1044, 0]
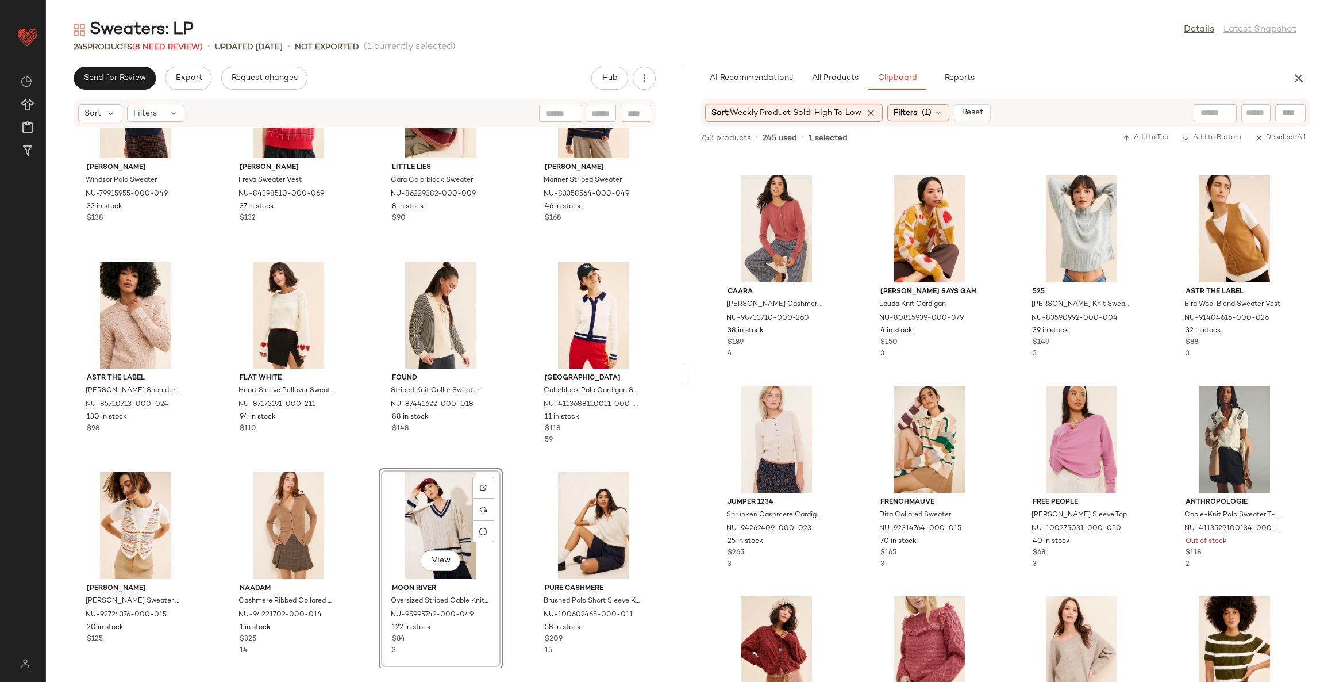
click at [512, 468] on div "[PERSON_NAME] Windsor Polo Sweater NU-79915955-000-049 33 in stock $138 [PERSON…" at bounding box center [364, 398] width 637 height 540
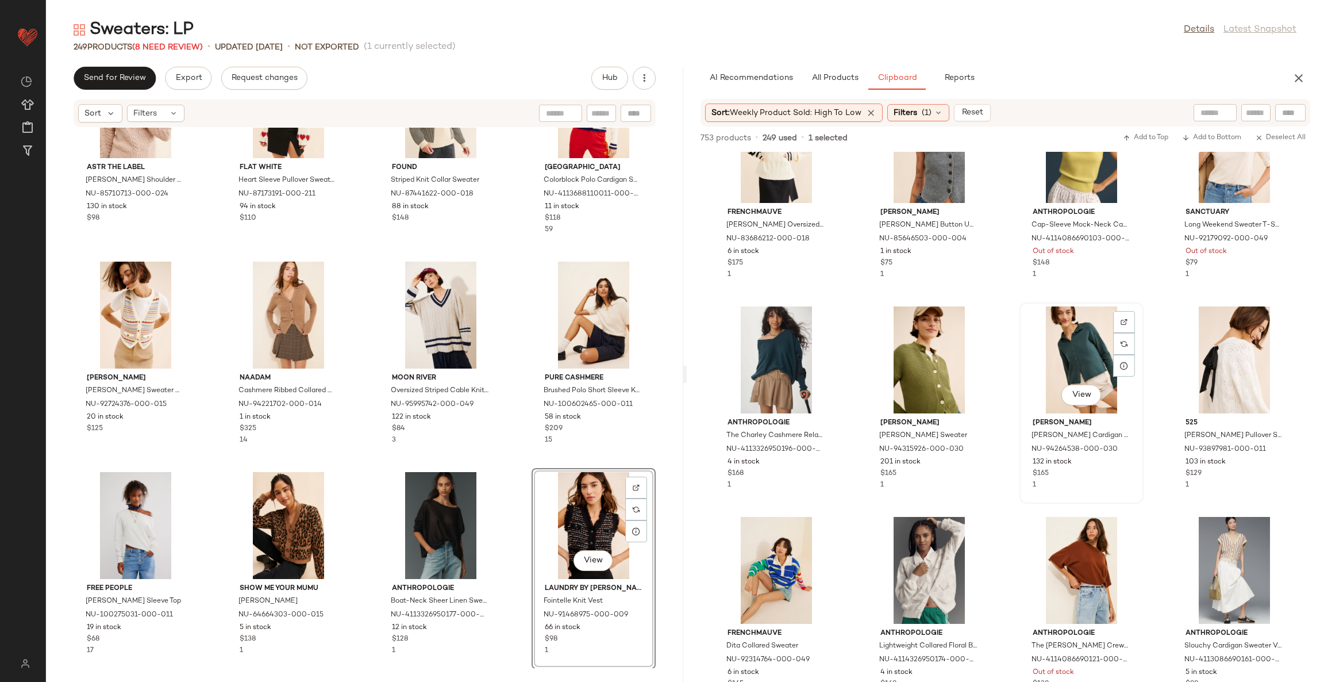
scroll to position [2682, 0]
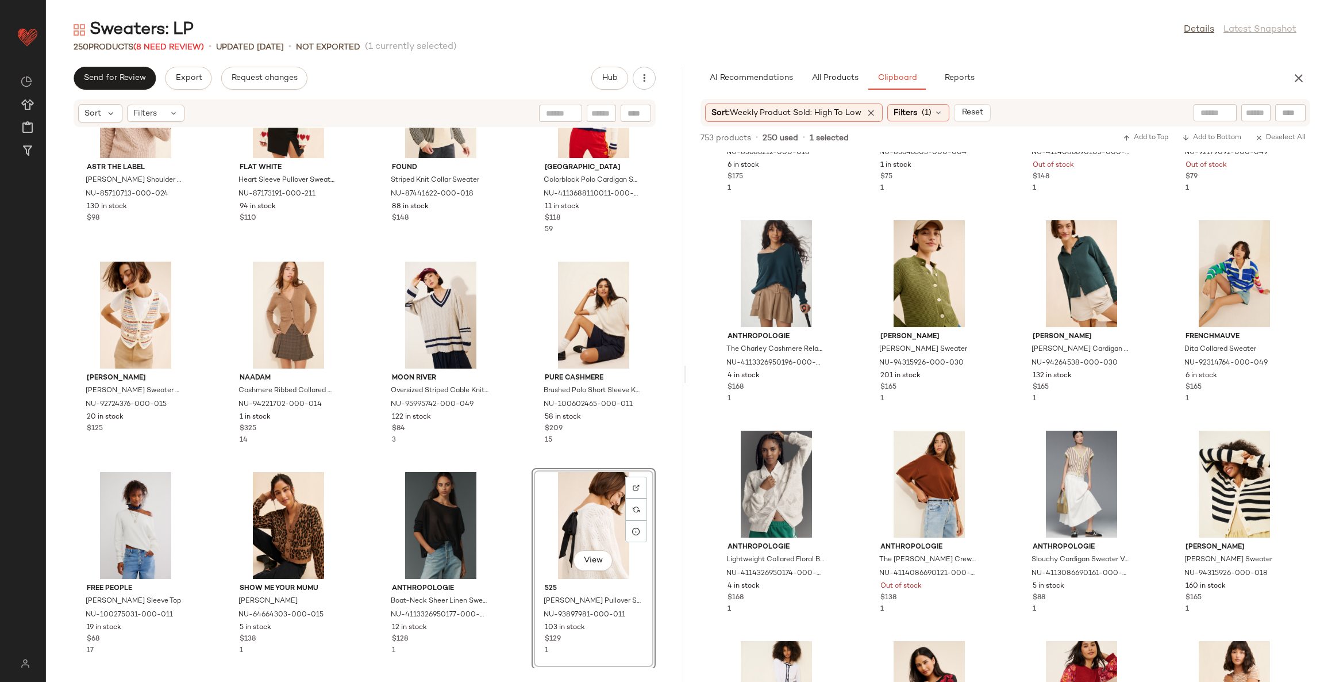
click at [512, 529] on div "[PERSON_NAME] Windsor Polo Sweater NU-79915955-000-049 33 in stock $138 [PERSON…" at bounding box center [364, 398] width 637 height 540
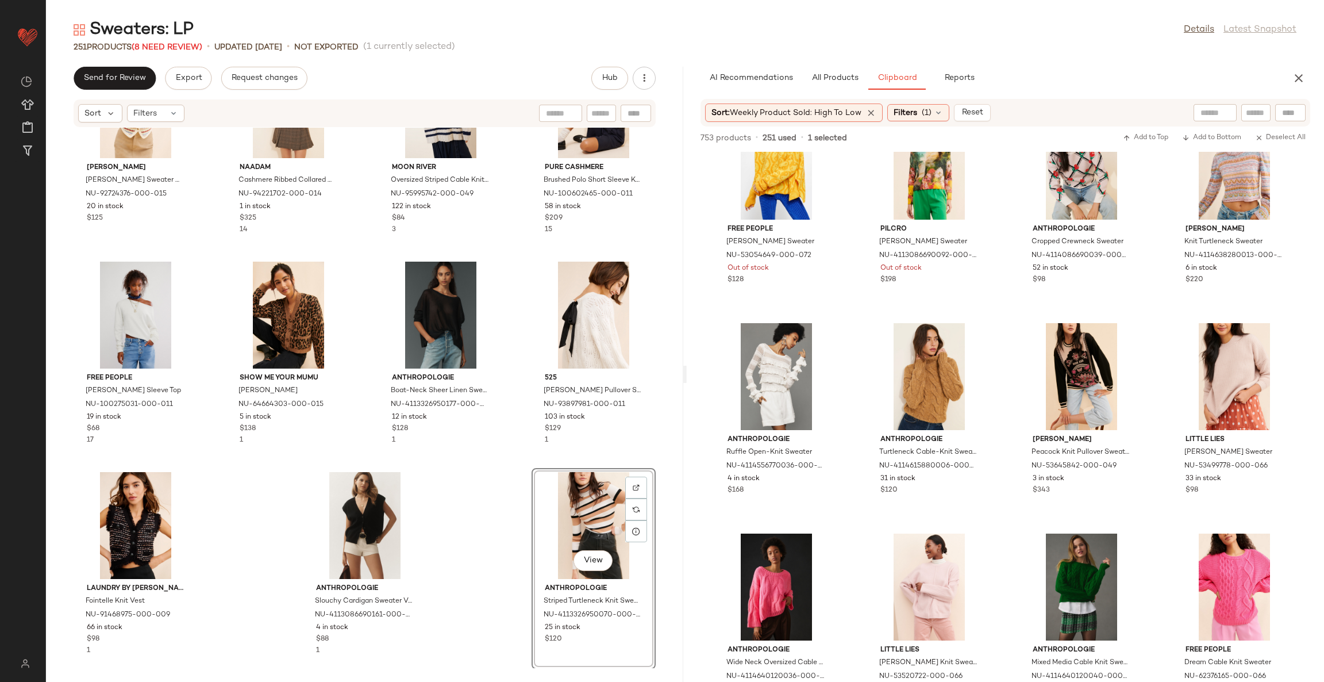
scroll to position [4234, 0]
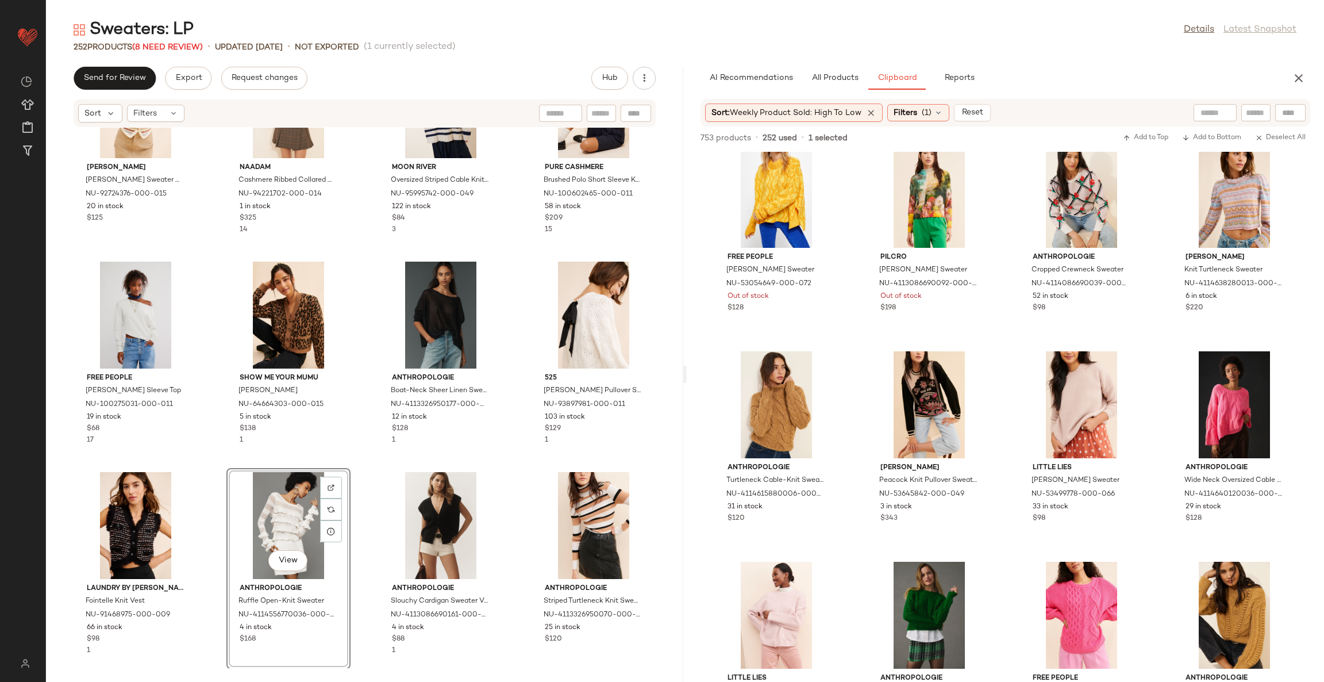
click at [501, 470] on div "[PERSON_NAME] Sweater Vest NU-92724376-000-015 20 in stock $125 Naadam Cashmere…" at bounding box center [364, 398] width 637 height 540
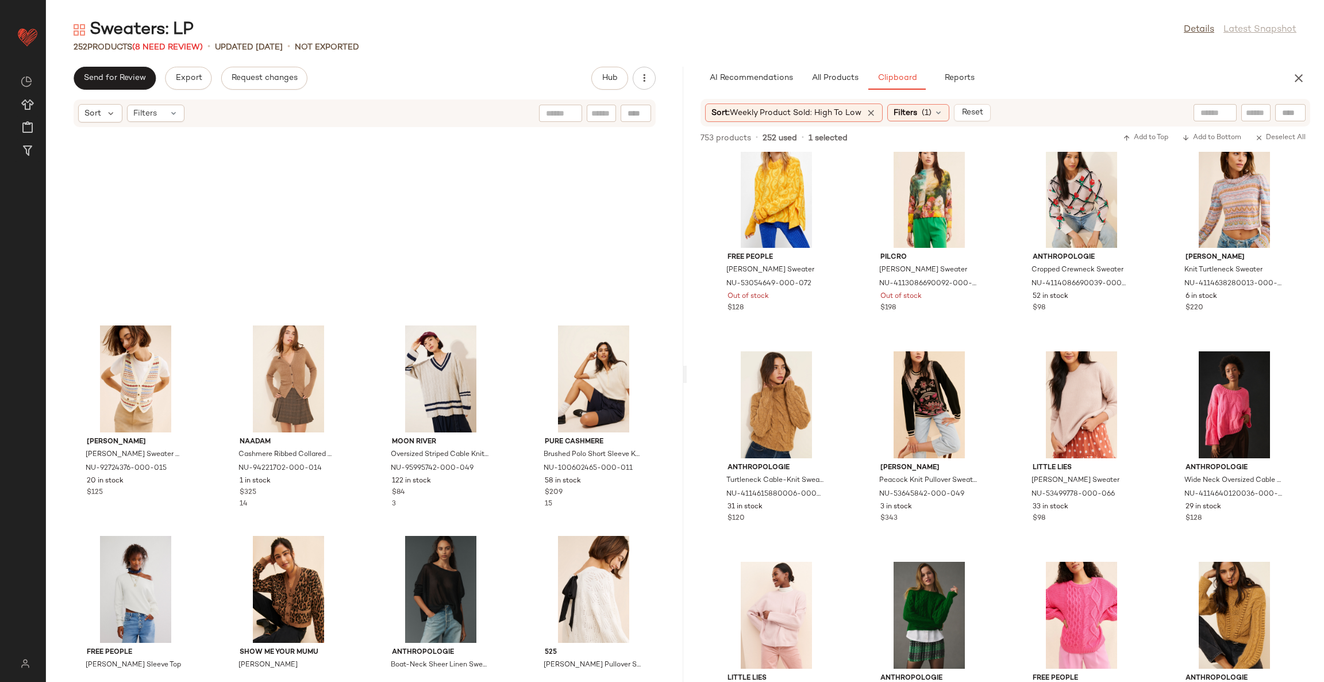
scroll to position [12714, 0]
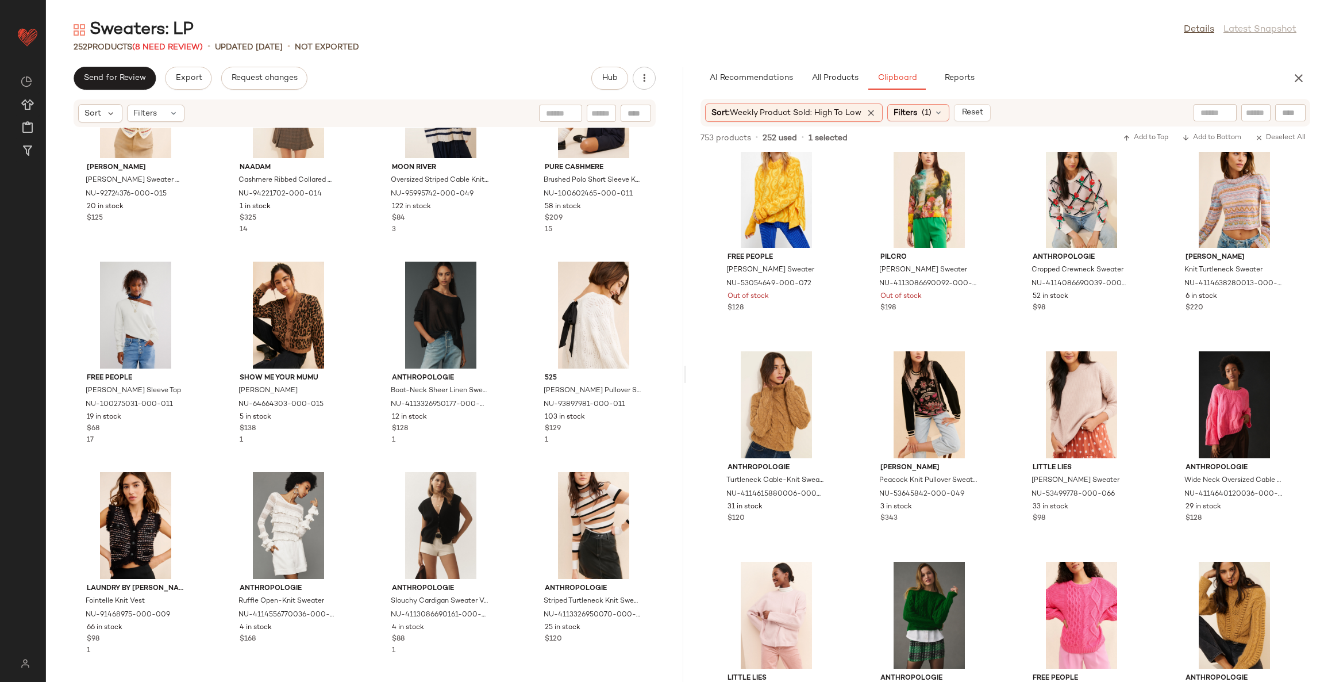
click at [506, 486] on div "[PERSON_NAME] Sweater Vest NU-92724376-000-015 20 in stock $125 Naadam Cashmere…" at bounding box center [364, 398] width 637 height 540
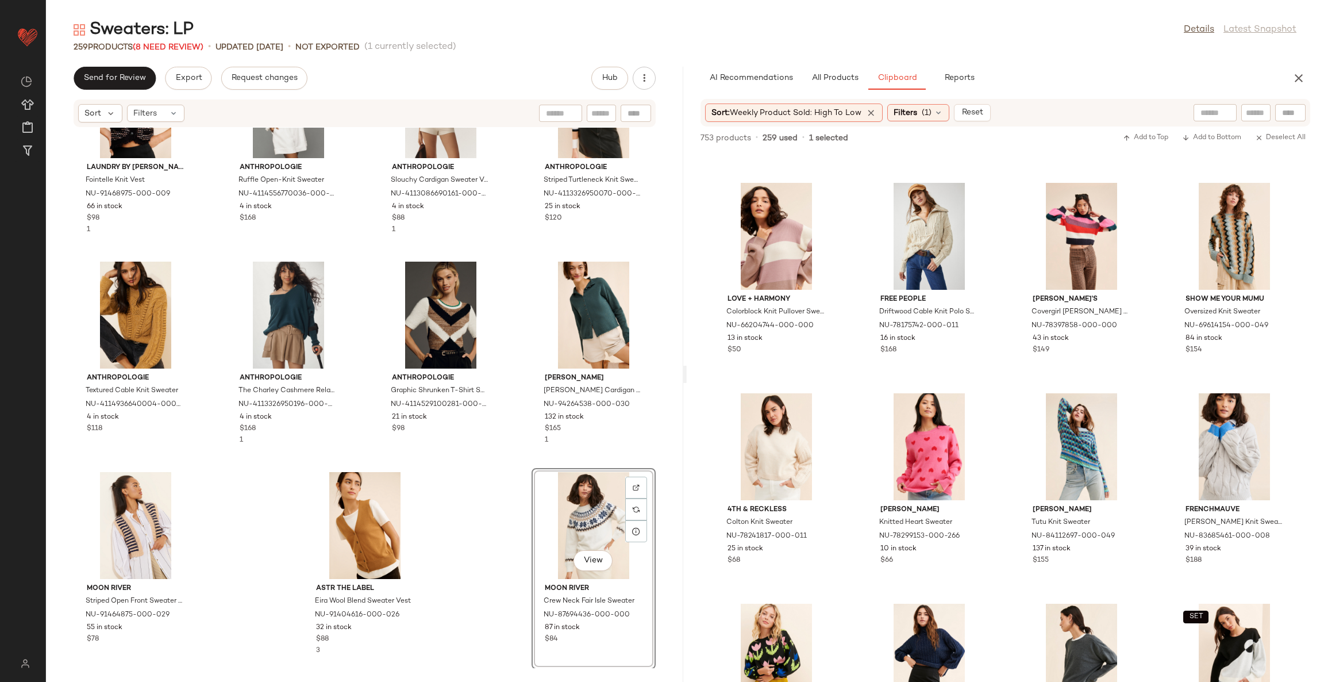
scroll to position [15787, 0]
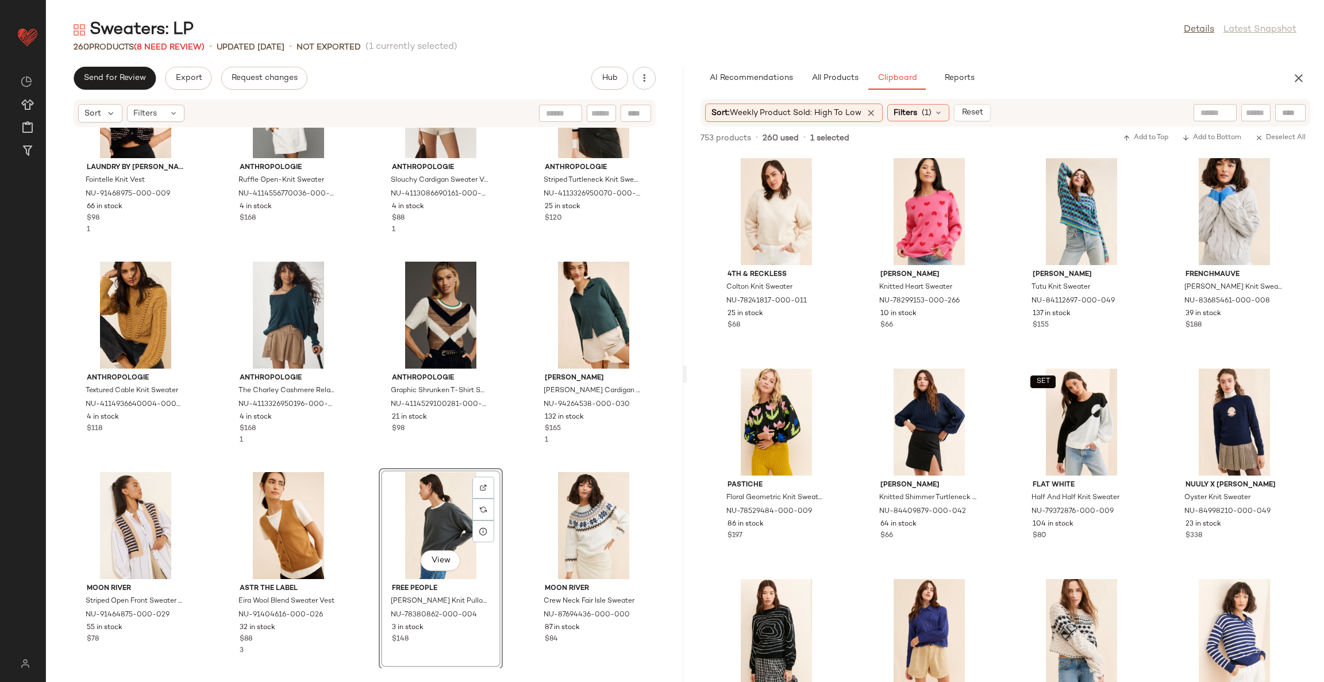
click at [513, 472] on div "Laundry by [PERSON_NAME] Fointelle Knit Vest NU-91468975-000-009 66 in stock $9…" at bounding box center [364, 398] width 637 height 540
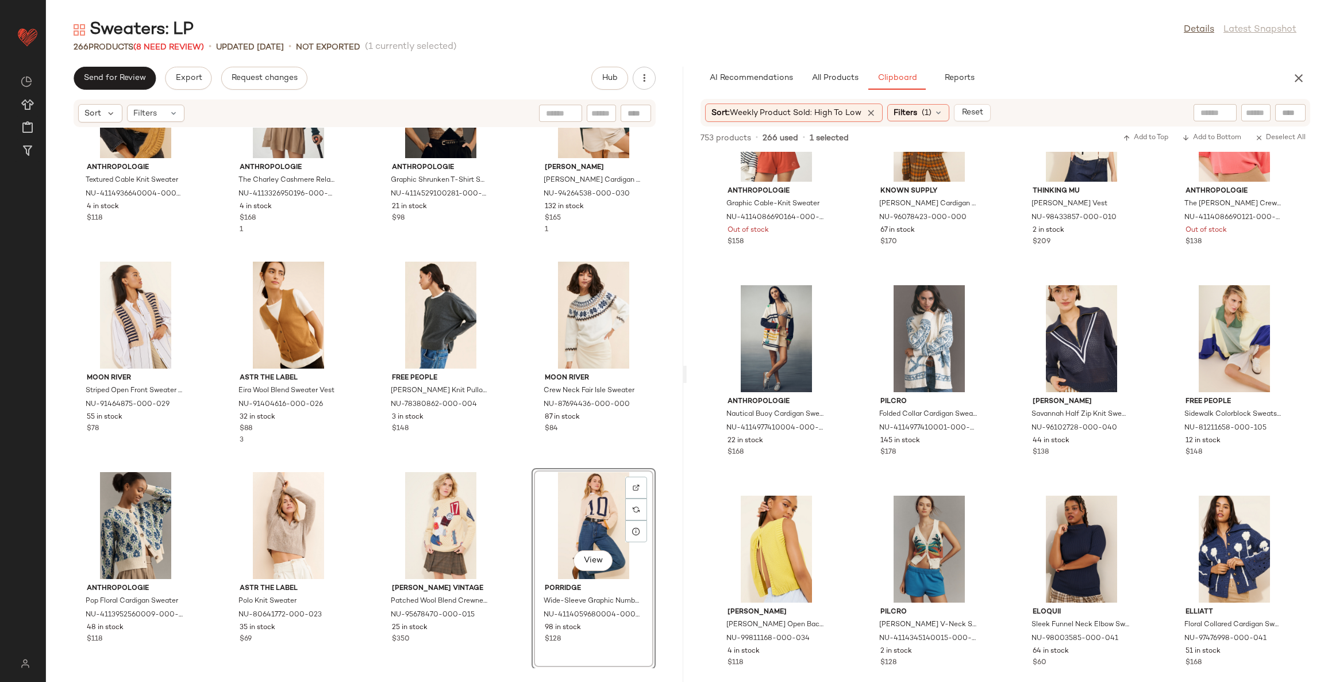
scroll to position [24409, 0]
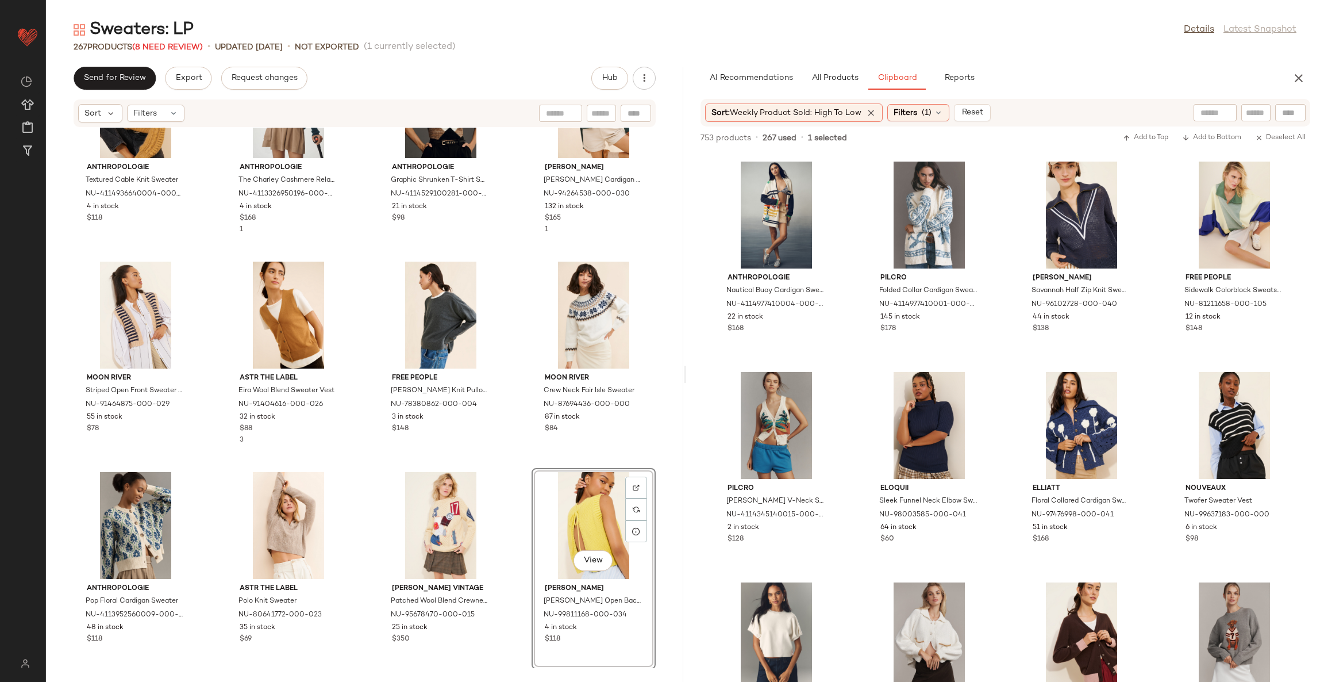
click at [509, 538] on div "Anthropologie Textured Cable Knit Sweater NU-4114936640004-000-014 4 in stock $…" at bounding box center [364, 398] width 637 height 540
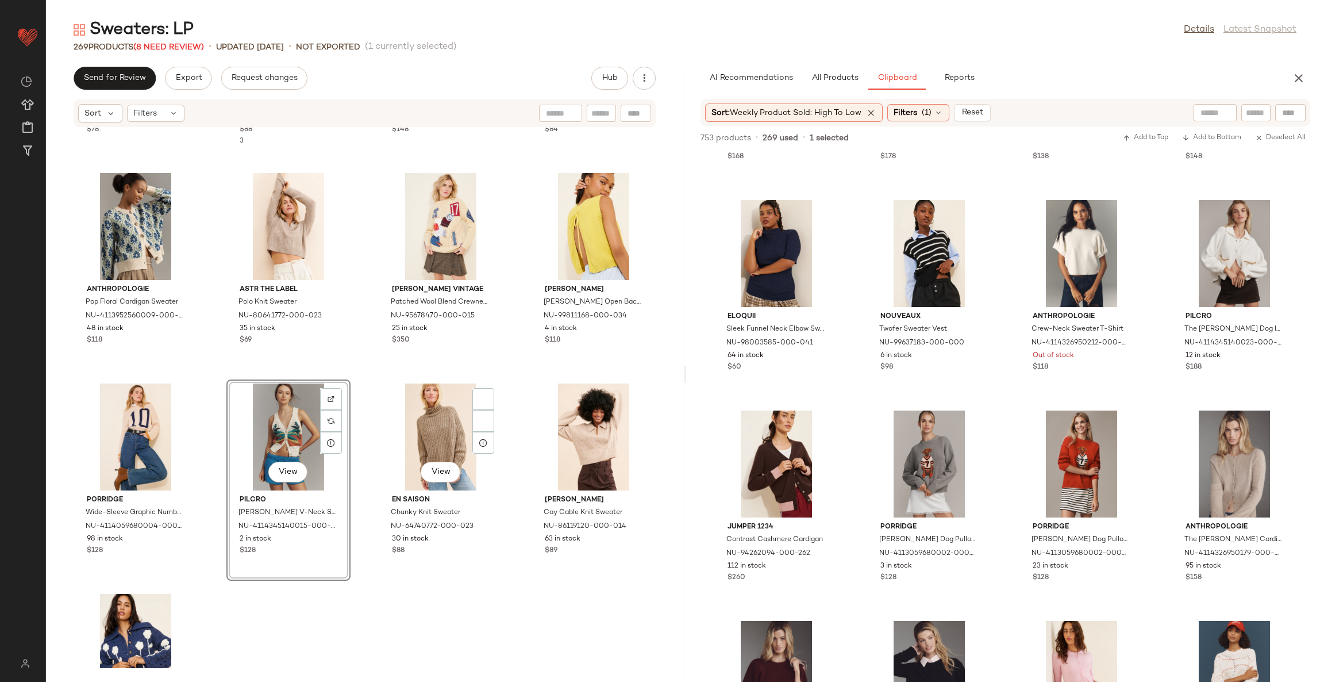
scroll to position [13728, 0]
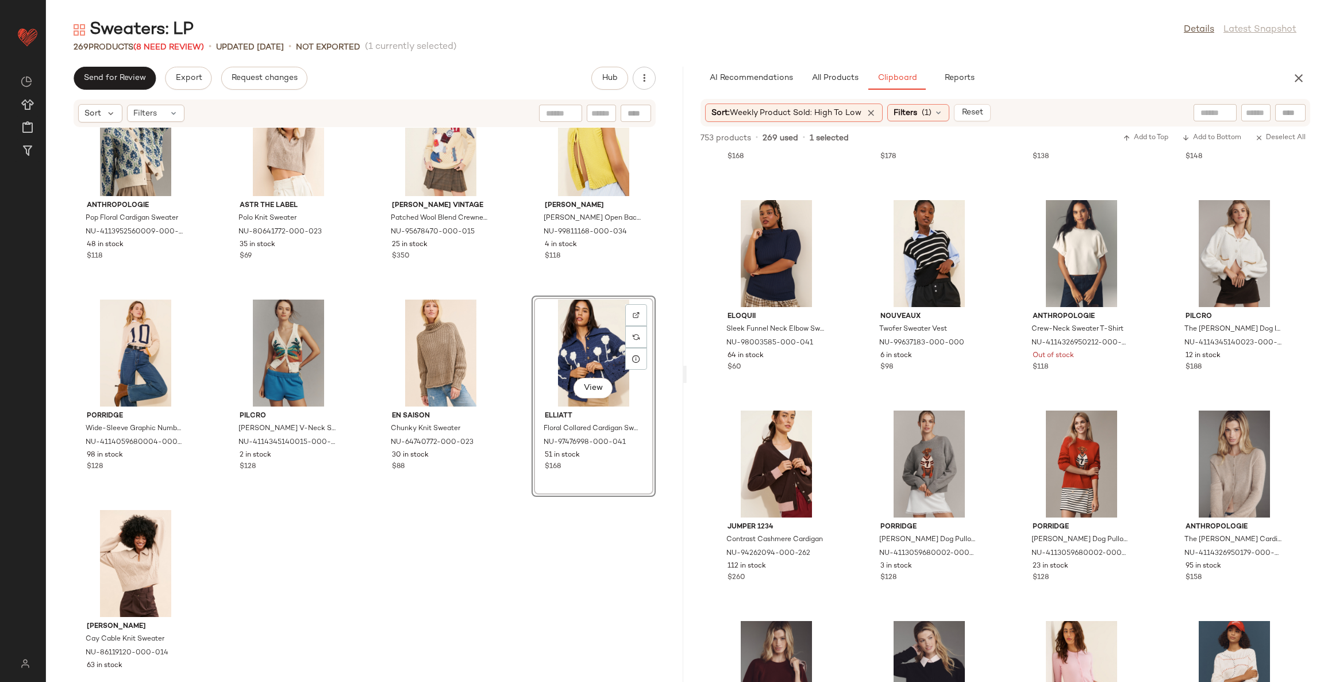
click at [501, 535] on div "Anthropologie Pop Floral Cardigan Sweater NU-4113952560009-000-049 48 in stock …" at bounding box center [364, 398] width 637 height 540
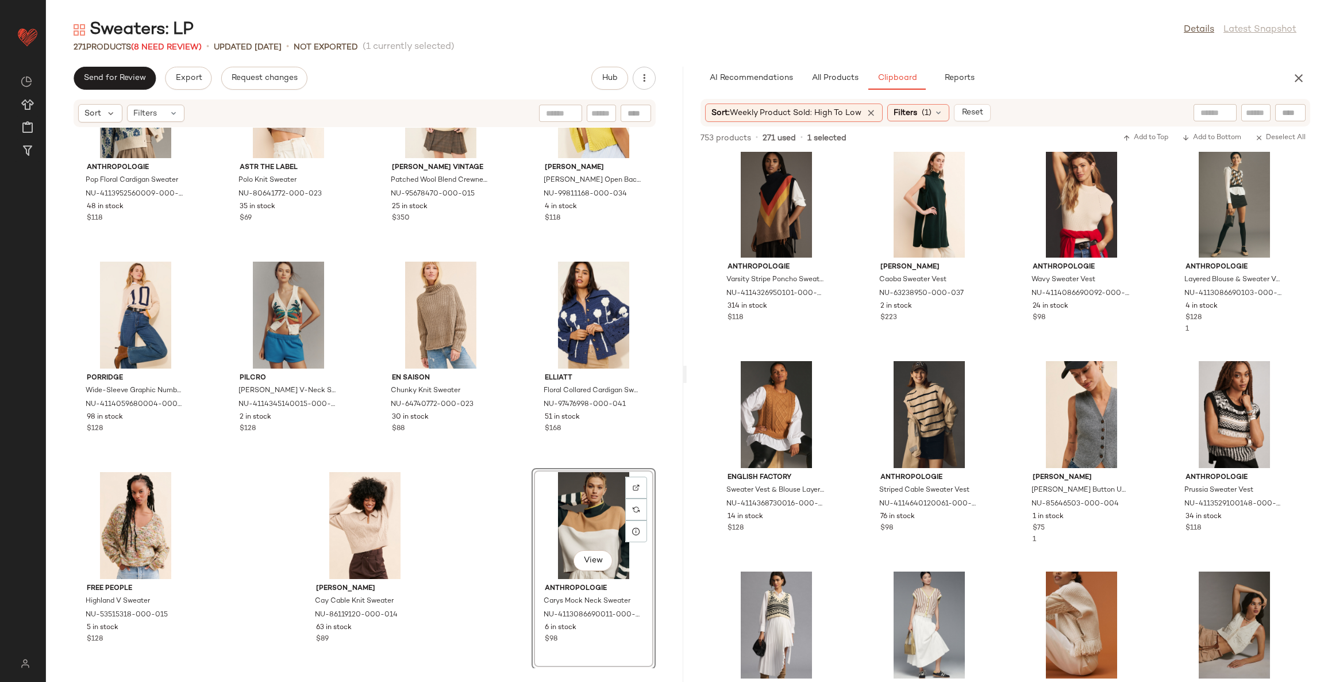
scroll to position [2332, 0]
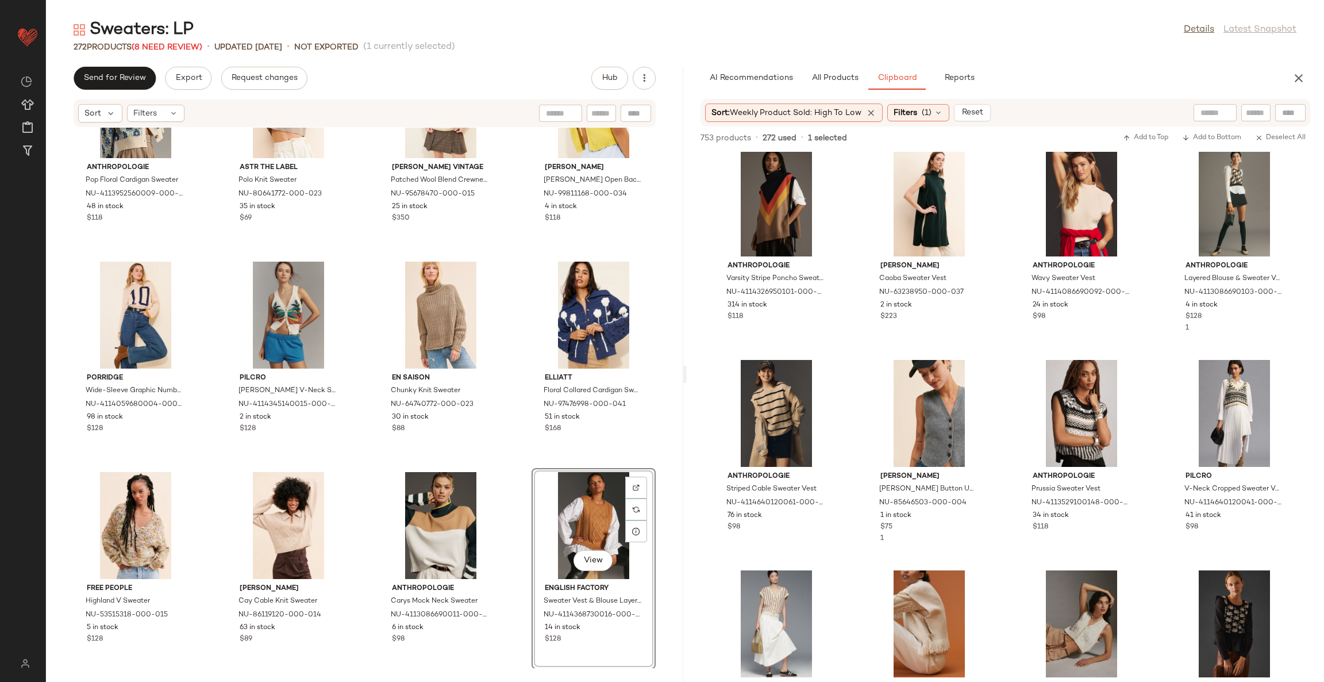
click at [512, 485] on div "Anthropologie Pop Floral Cardigan Sweater NU-4113952560009-000-049 48 in stock …" at bounding box center [364, 398] width 637 height 540
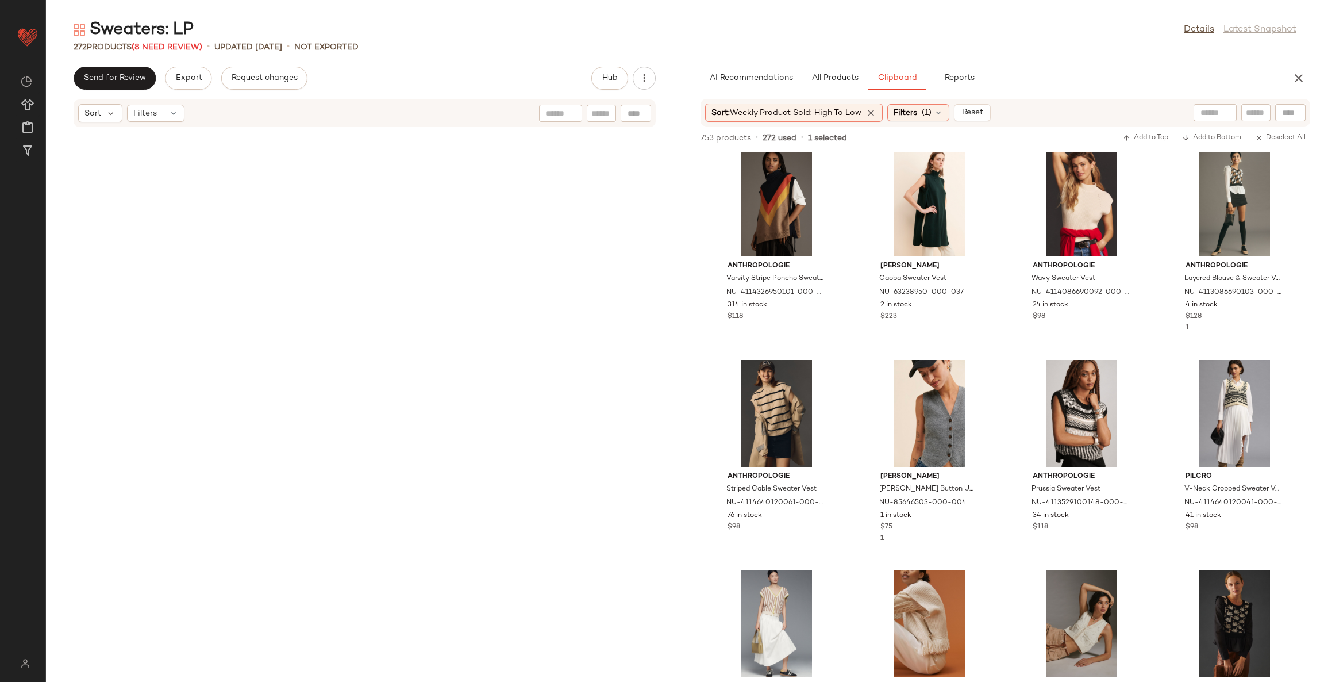
scroll to position [0, 0]
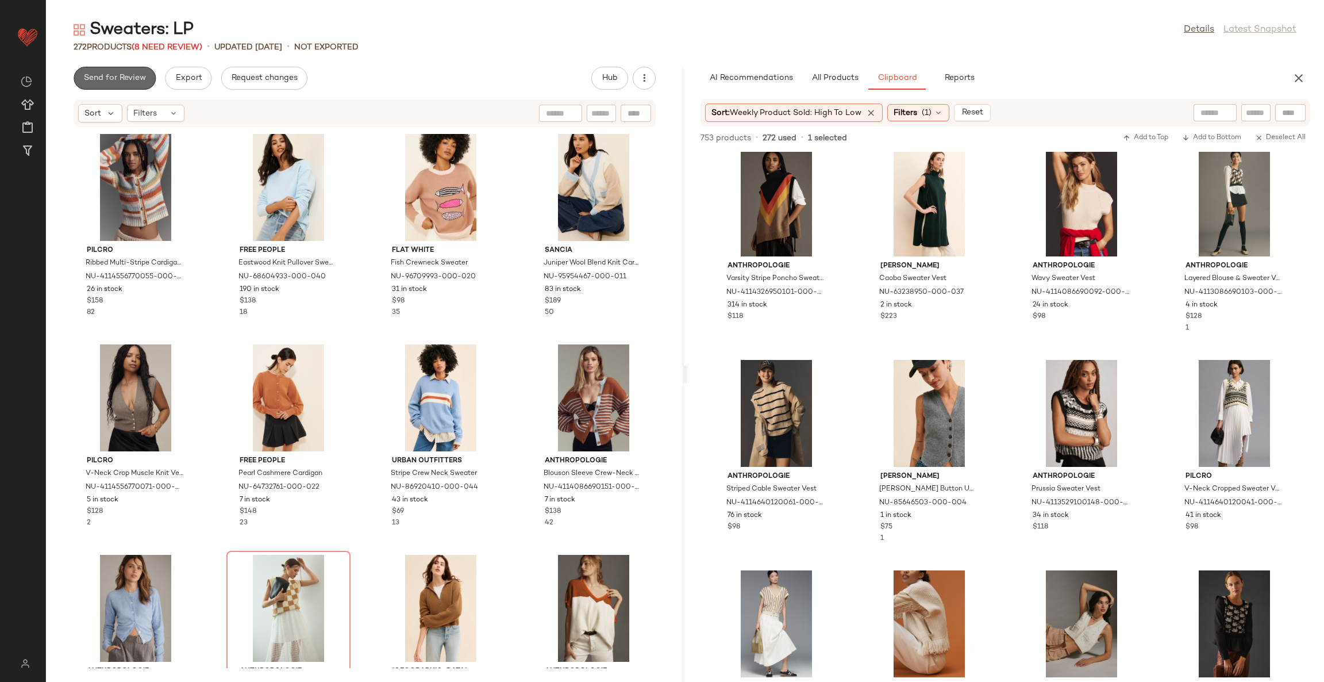
click at [115, 75] on span "Send for Review" at bounding box center [114, 78] width 63 height 9
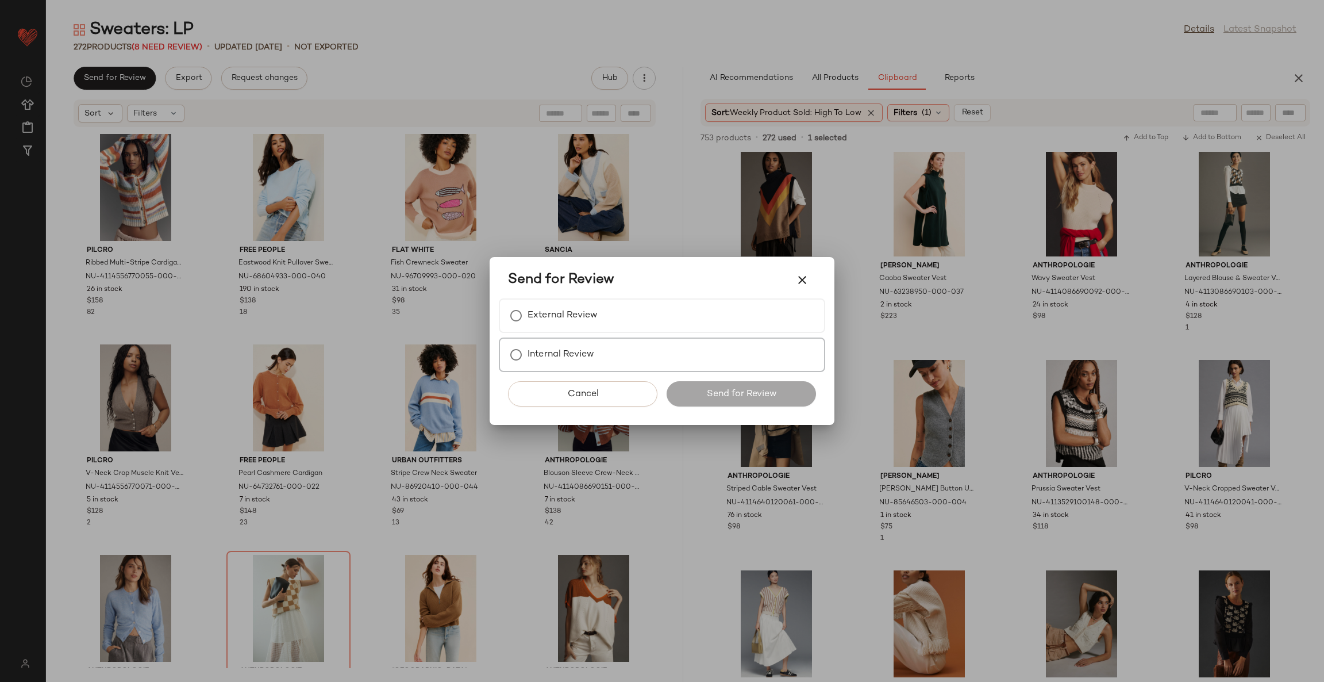
click at [544, 360] on label "Internal Review" at bounding box center [561, 354] width 67 height 23
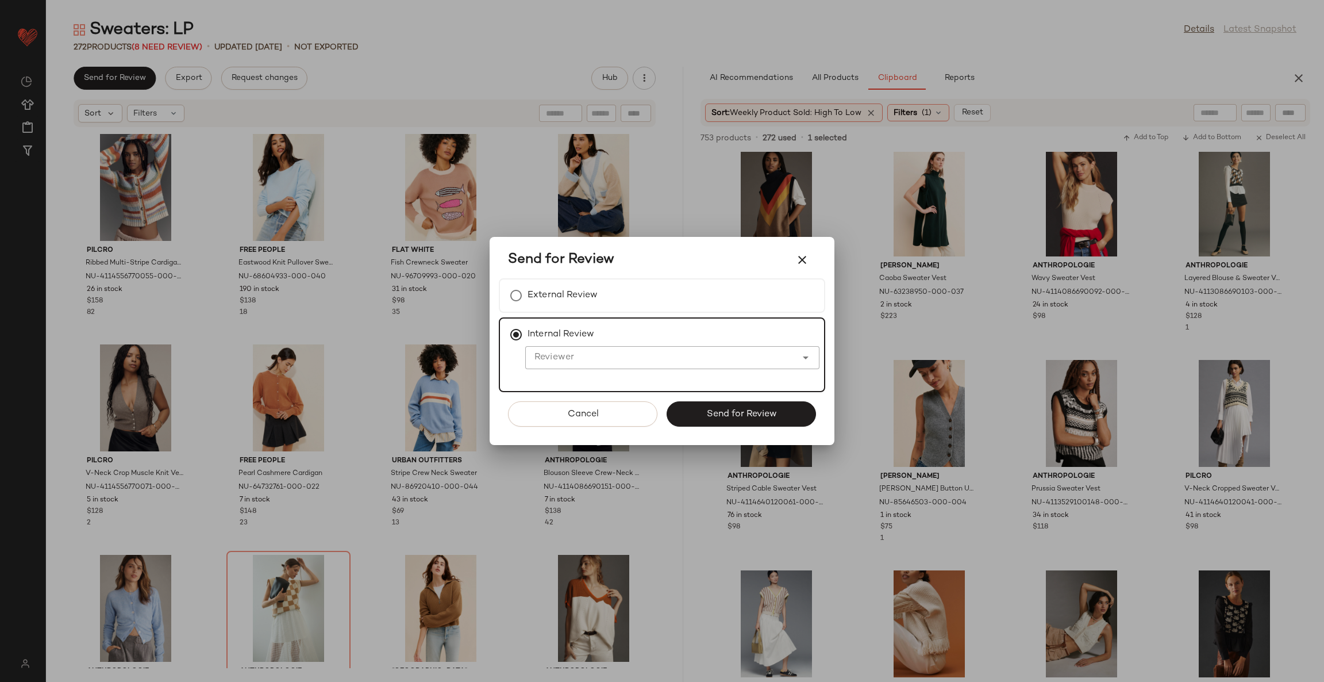
click at [579, 359] on input "Reviewer" at bounding box center [660, 358] width 271 height 14
click at [571, 385] on span "[PERSON_NAME]" at bounding box center [586, 387] width 80 height 10
type input "**********"
click at [706, 410] on span "Send for Review" at bounding box center [741, 414] width 71 height 11
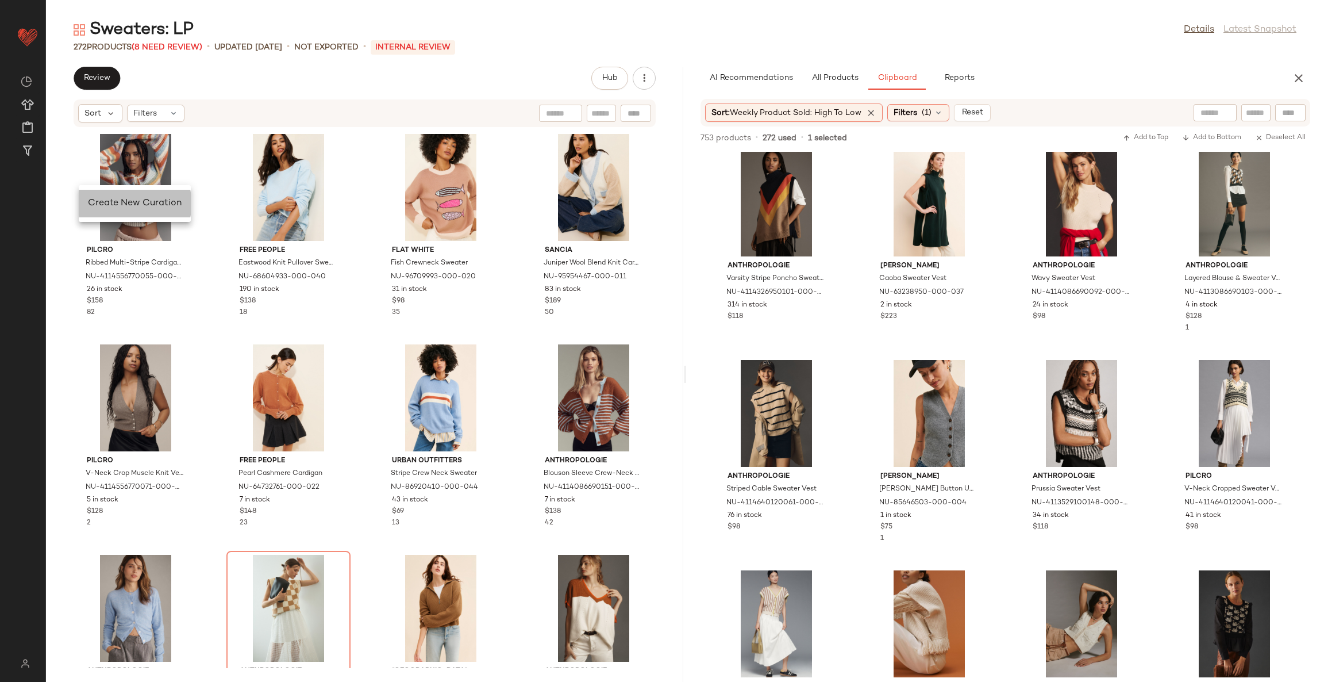
click at [99, 203] on span "Create New Curation" at bounding box center [135, 203] width 94 height 10
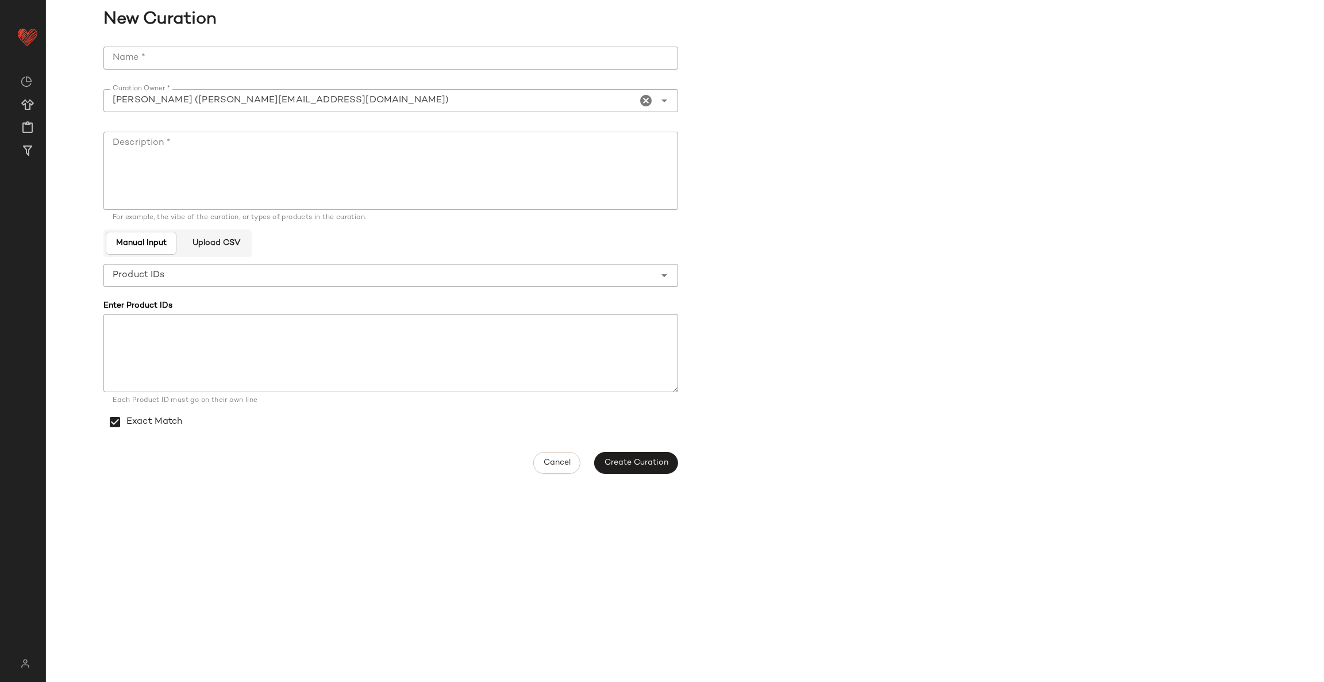
click at [228, 60] on input "Name *" at bounding box center [390, 58] width 575 height 23
paste input "**********"
type input "**********"
click at [251, 169] on textarea "Description *" at bounding box center [390, 171] width 575 height 78
paste textarea "**********"
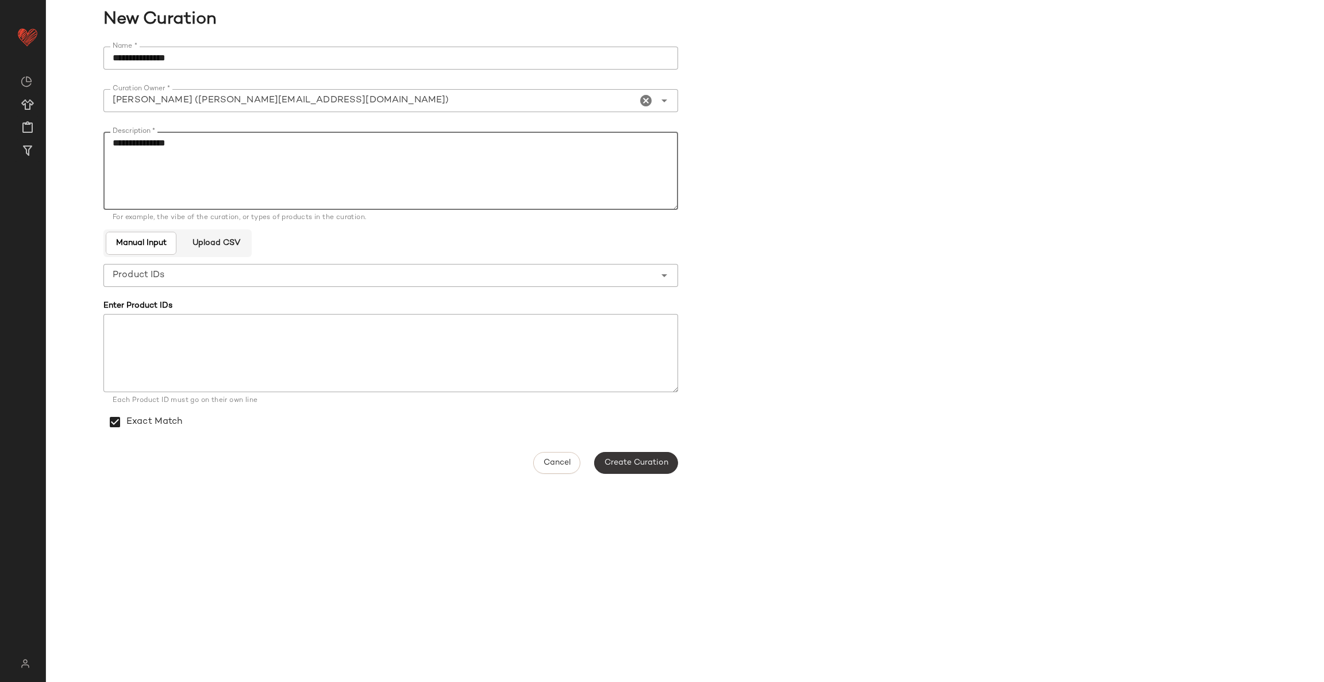
type textarea "**********"
click at [656, 464] on span "Create Curation" at bounding box center [636, 462] width 64 height 9
click at [750, 658] on button "Close" at bounding box center [760, 663] width 37 height 21
click at [375, 174] on textarea "**********" at bounding box center [390, 171] width 575 height 78
click at [345, 49] on input "**********" at bounding box center [390, 58] width 575 height 23
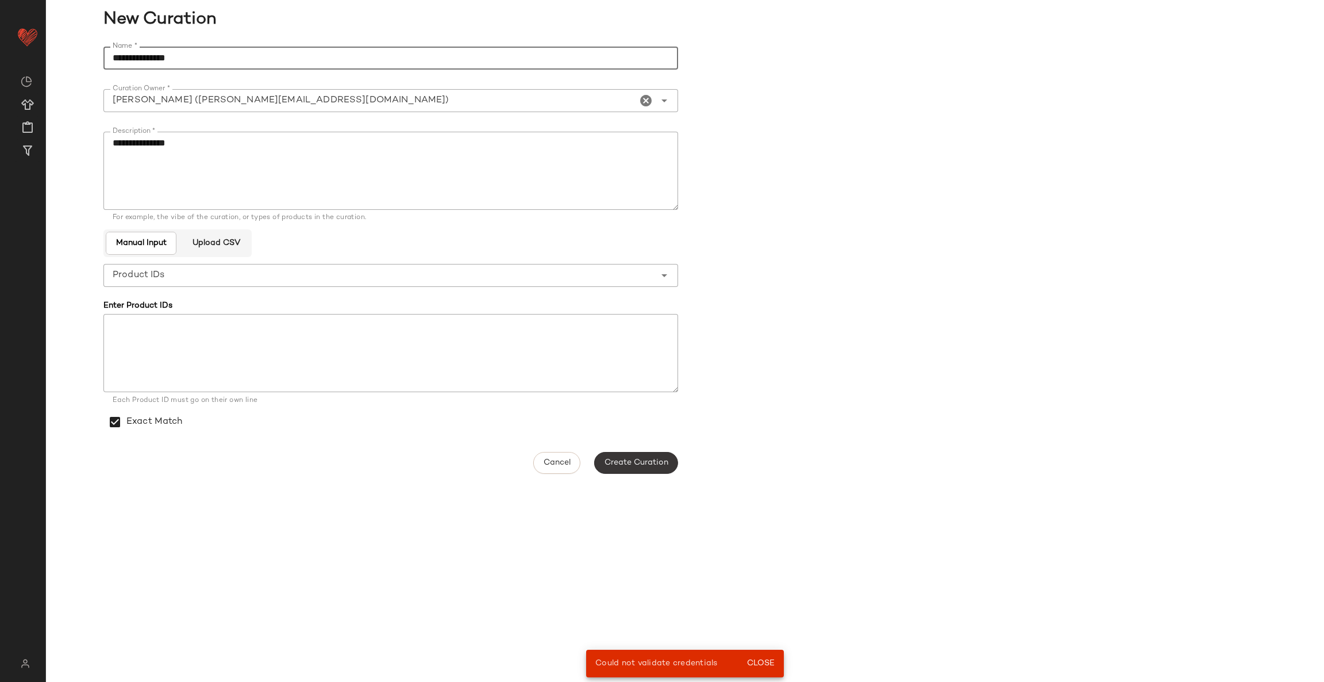
click at [627, 458] on span "Create Curation" at bounding box center [636, 462] width 64 height 9
click at [767, 664] on span "Close" at bounding box center [761, 663] width 28 height 9
